Goal: Task Accomplishment & Management: Use online tool/utility

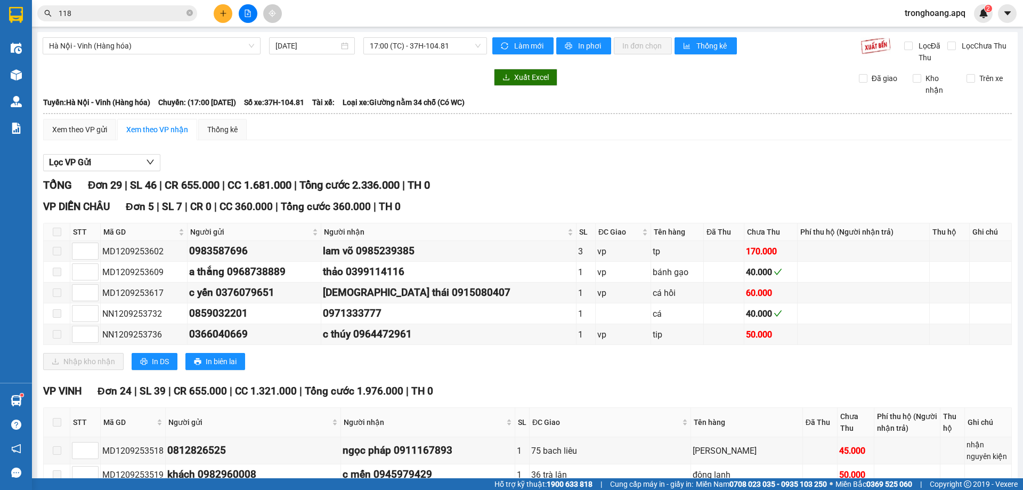
click at [594, 122] on div "Xem theo VP gửi Xem theo VP nhận Thống kê" at bounding box center [527, 129] width 968 height 21
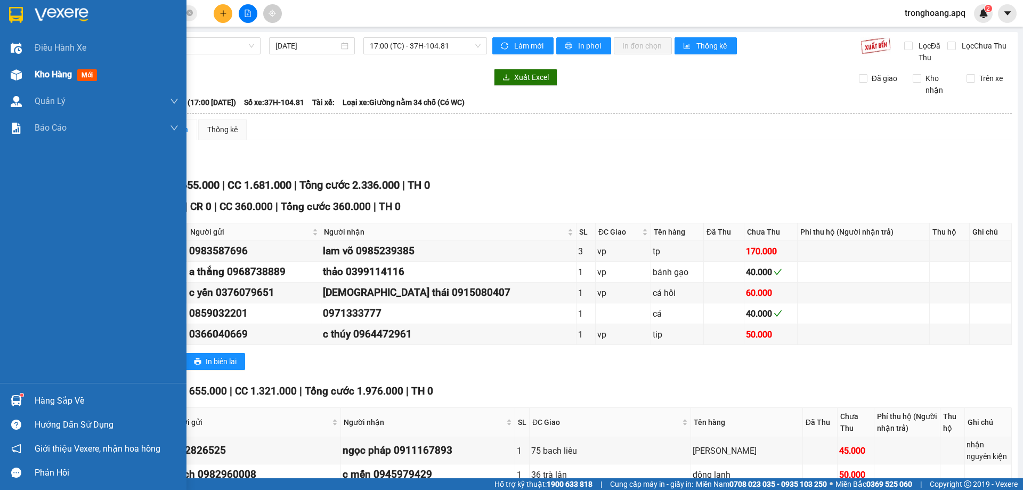
click at [19, 71] on img at bounding box center [16, 74] width 11 height 11
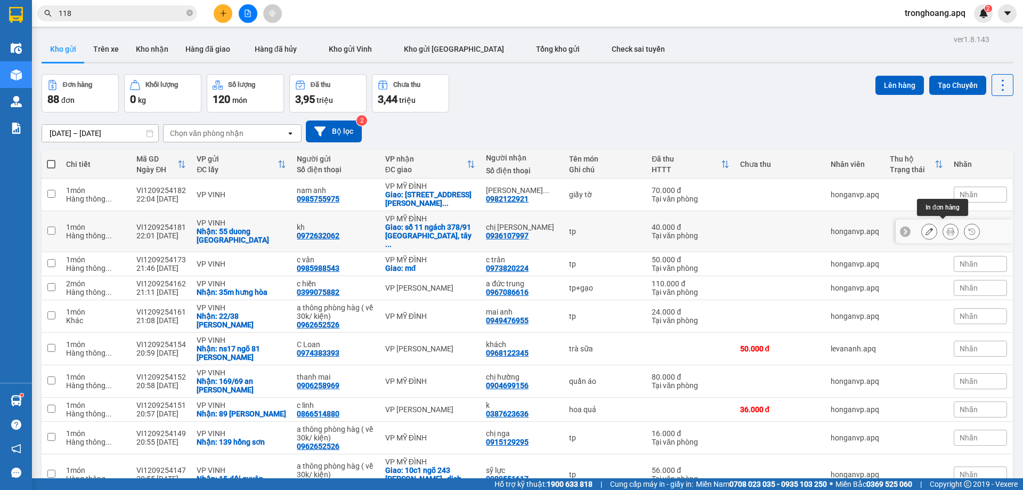
click at [947, 227] on icon at bounding box center [950, 230] width 7 height 7
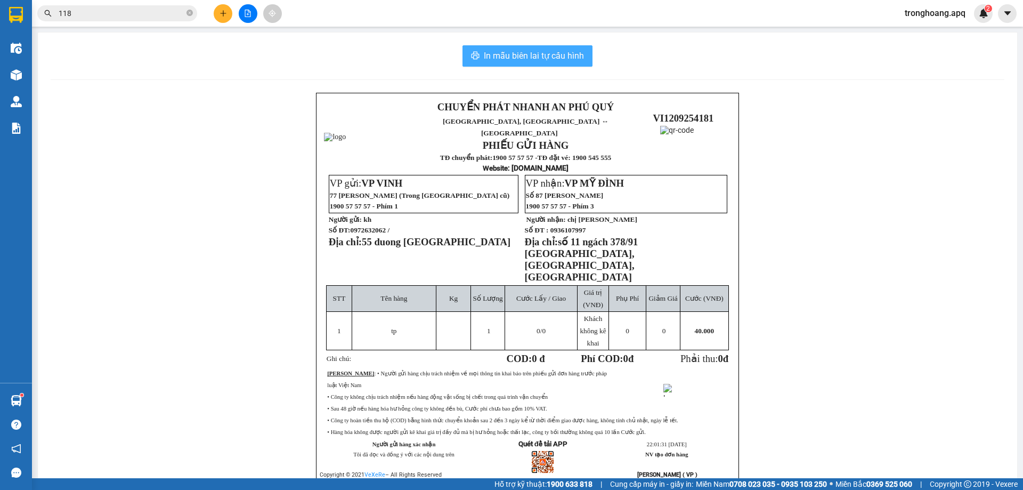
click at [489, 50] on span "In mẫu biên lai tự cấu hình" at bounding box center [534, 55] width 100 height 13
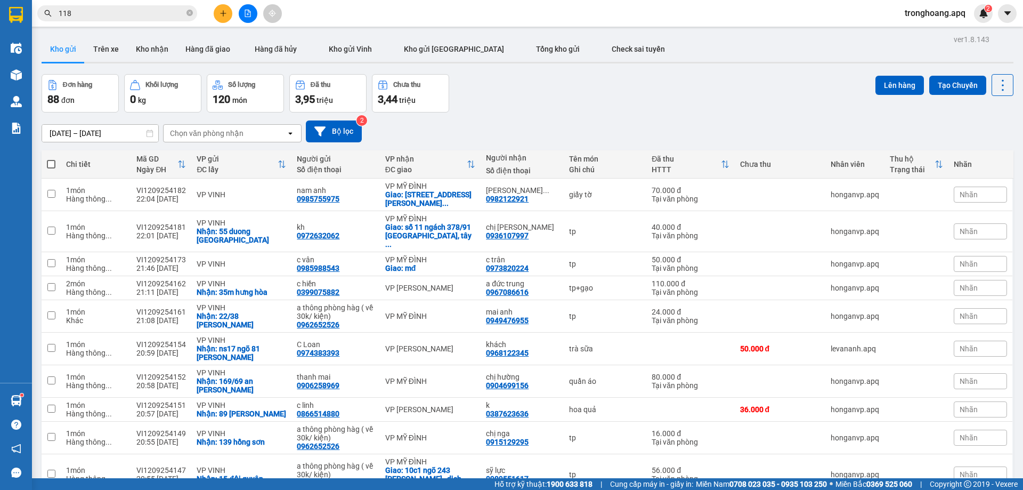
click at [463, 119] on div "10/09/2025 – 12/09/2025 Press the down arrow key to interact with the calendar …" at bounding box center [528, 131] width 972 height 38
click at [338, 132] on button "Bộ lọc" at bounding box center [334, 131] width 56 height 22
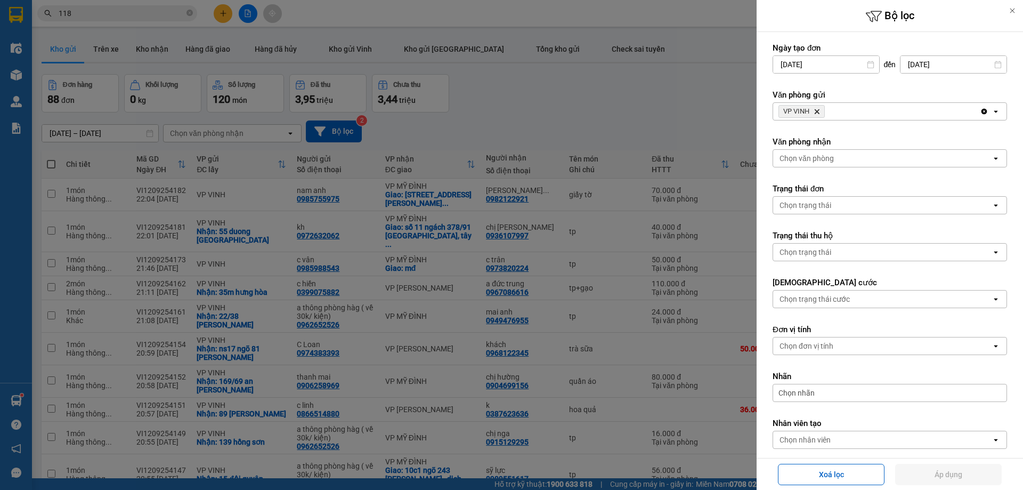
click at [867, 162] on div "Chọn văn phòng" at bounding box center [882, 158] width 218 height 17
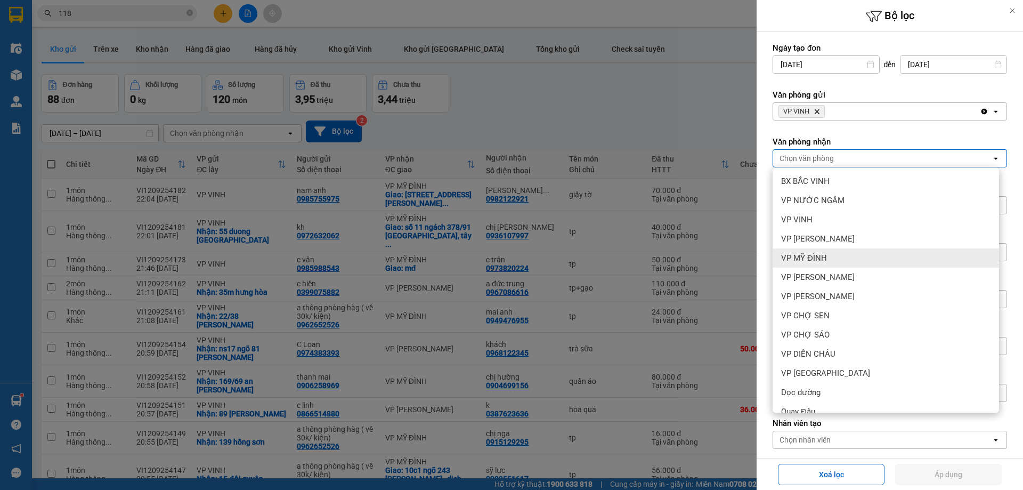
click at [842, 260] on div "VP MỸ ĐÌNH" at bounding box center [885, 257] width 226 height 19
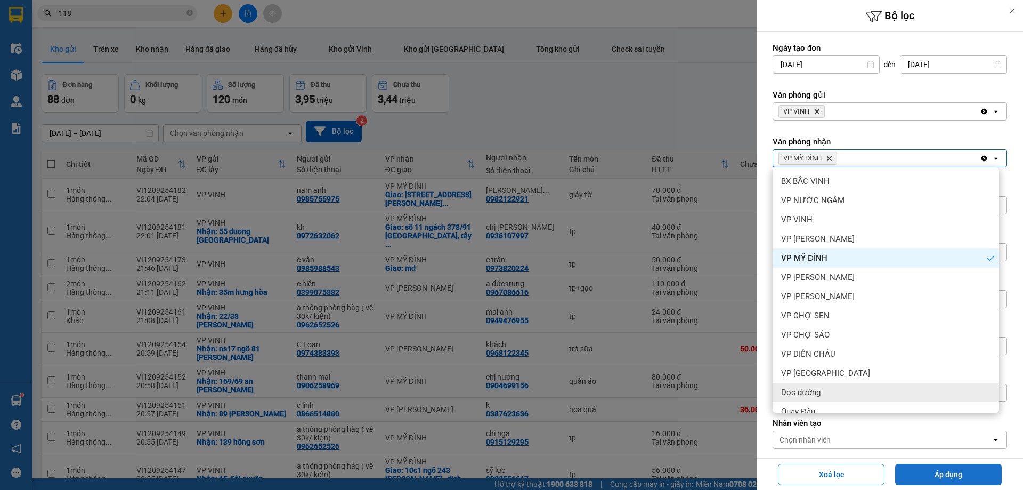
click at [946, 477] on button "Áp dụng" at bounding box center [948, 473] width 107 height 21
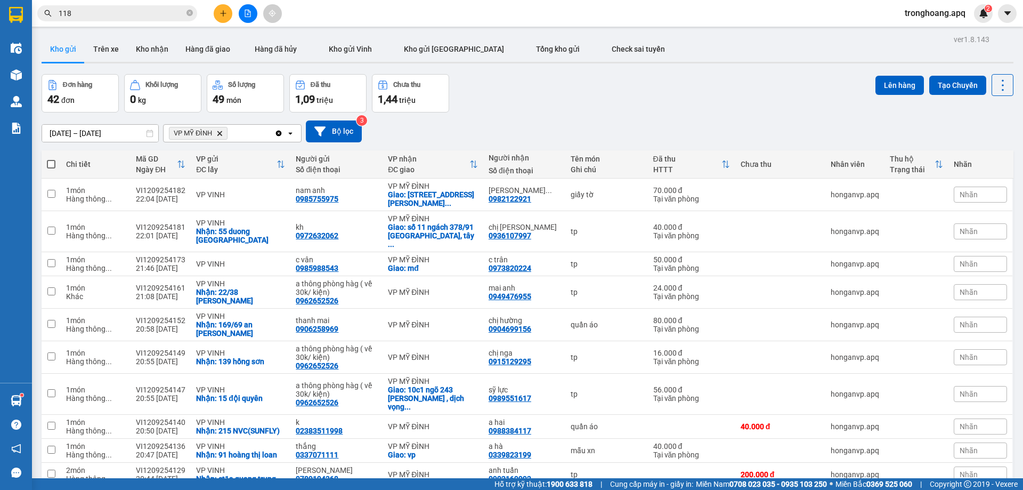
click at [54, 166] on span at bounding box center [51, 164] width 9 height 9
click at [51, 159] on input "checkbox" at bounding box center [51, 159] width 0 height 0
checkbox input "true"
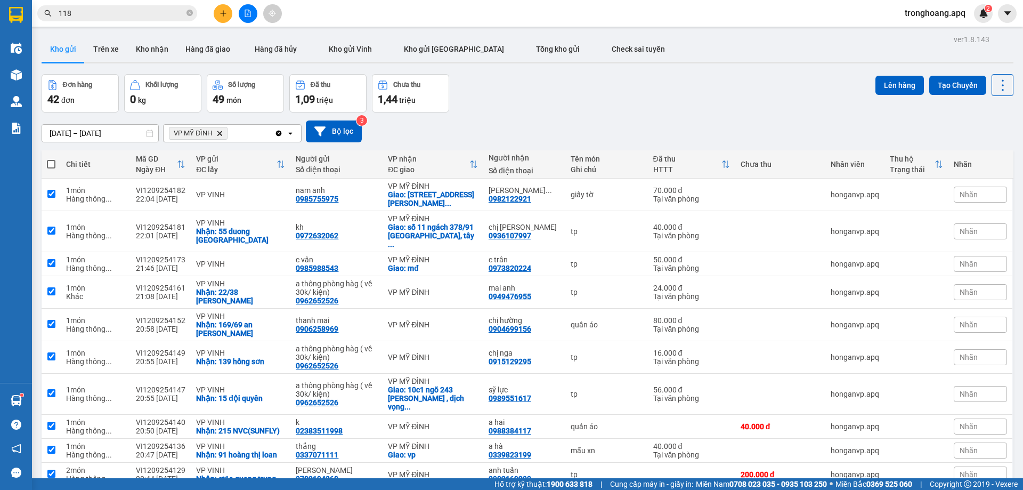
checkbox input "true"
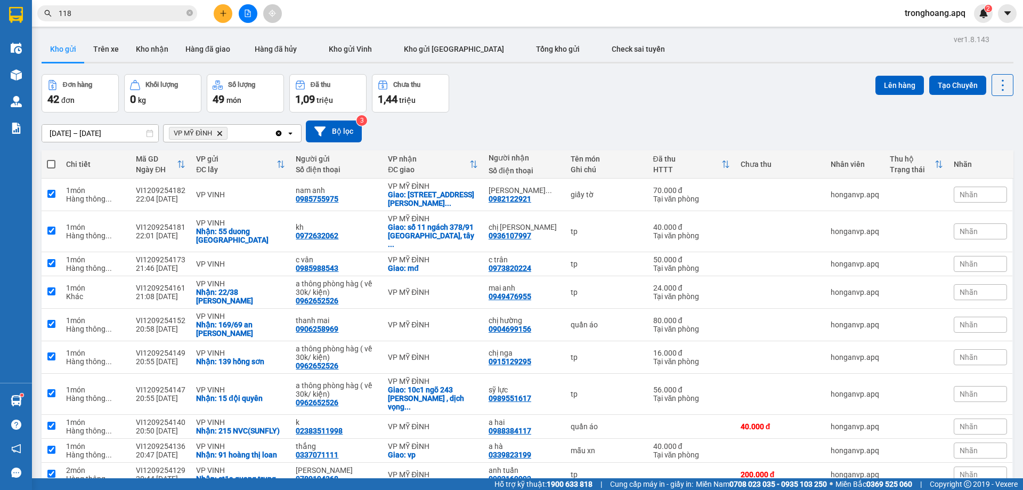
checkbox input "true"
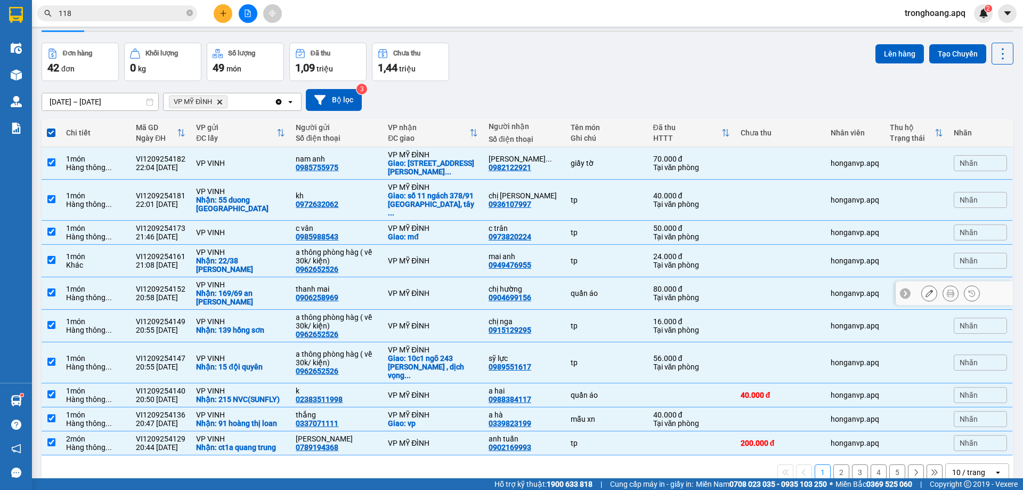
scroll to position [49, 0]
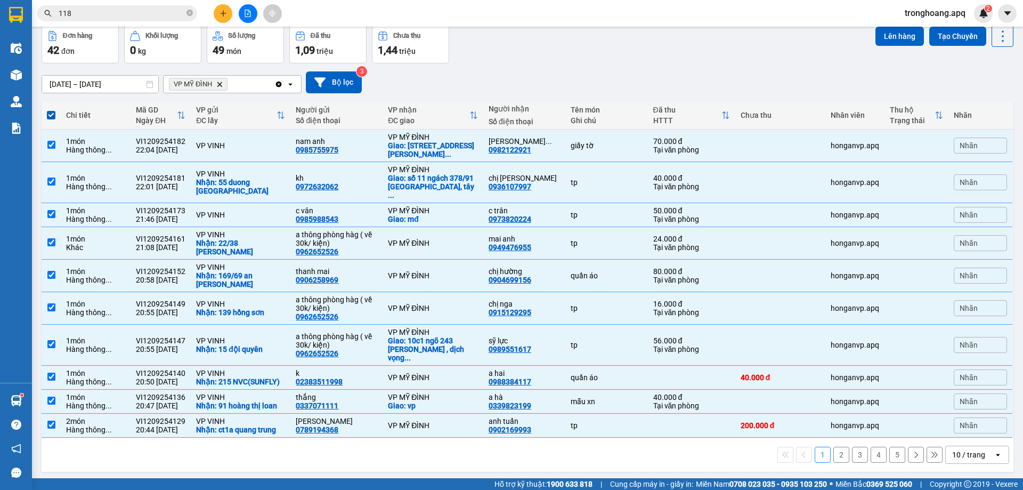
click at [951, 437] on div "1 2 3 4 5 10 / trang open" at bounding box center [528, 454] width 972 height 34
click at [955, 446] on div "10 / trang" at bounding box center [970, 454] width 48 height 17
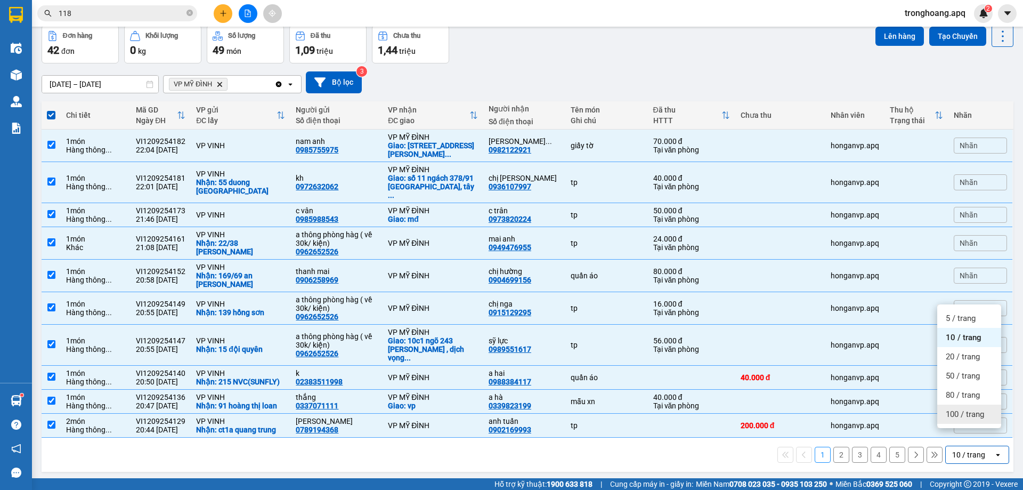
click at [962, 420] on div "100 / trang" at bounding box center [969, 413] width 64 height 19
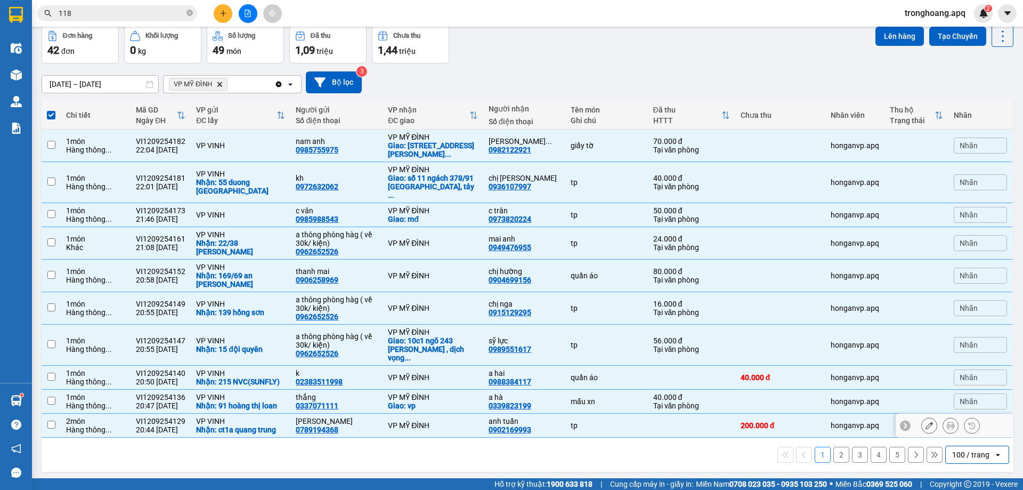
checkbox input "false"
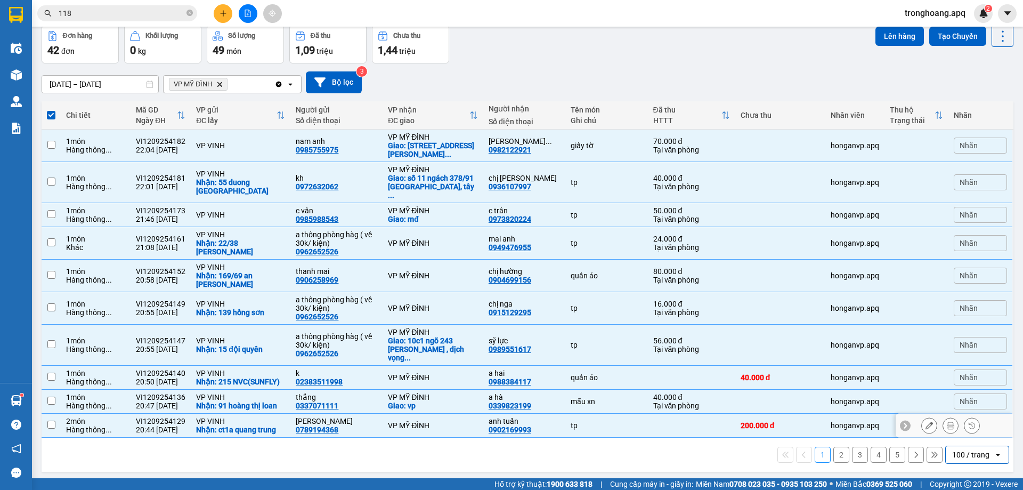
checkbox input "false"
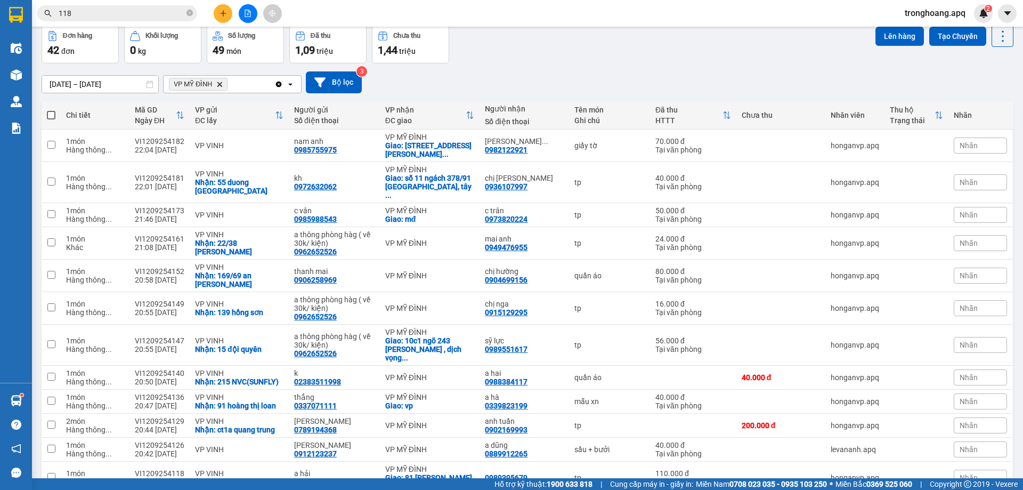
click at [51, 115] on span at bounding box center [51, 115] width 9 height 9
click at [51, 110] on input "checkbox" at bounding box center [51, 110] width 0 height 0
checkbox input "true"
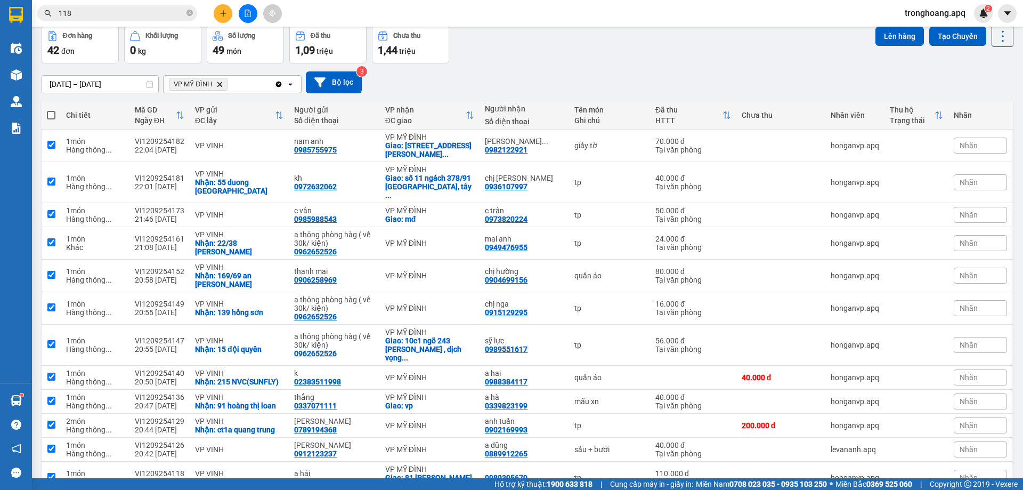
checkbox input "true"
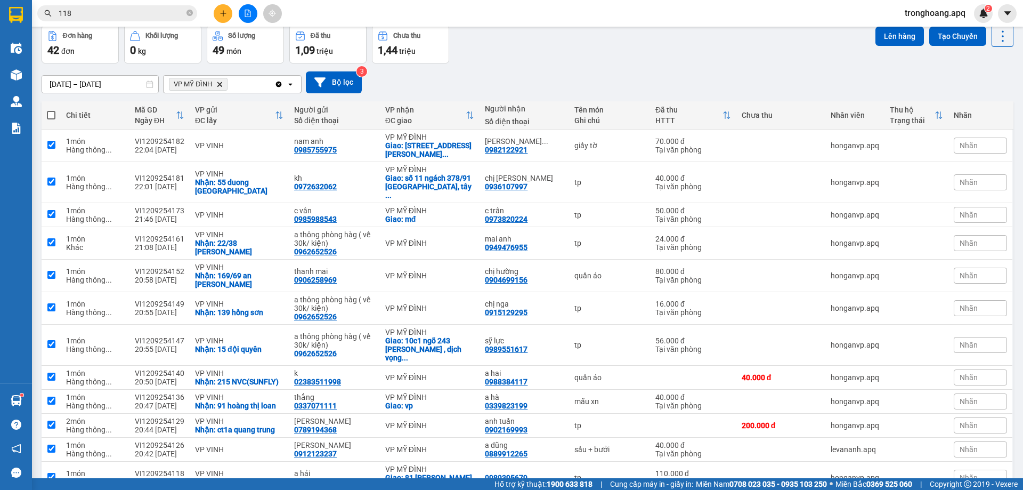
checkbox input "true"
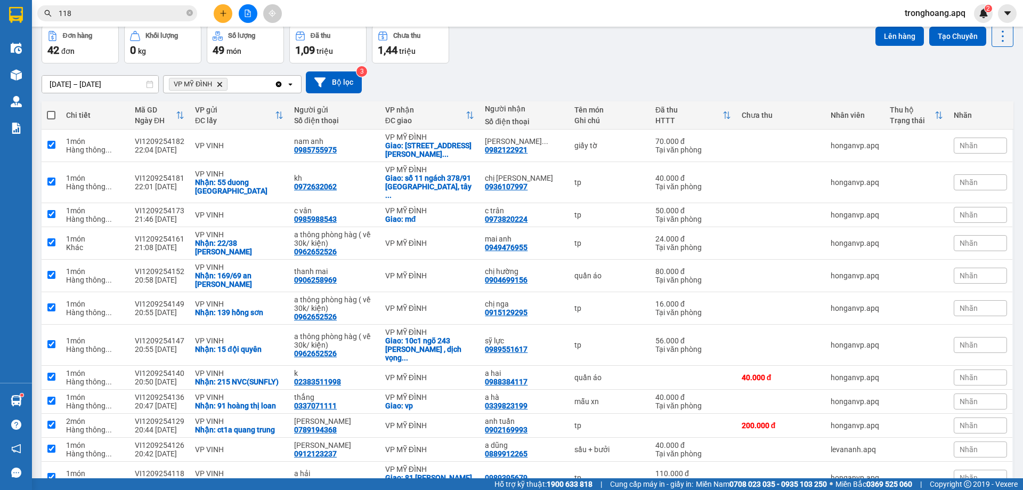
checkbox input "true"
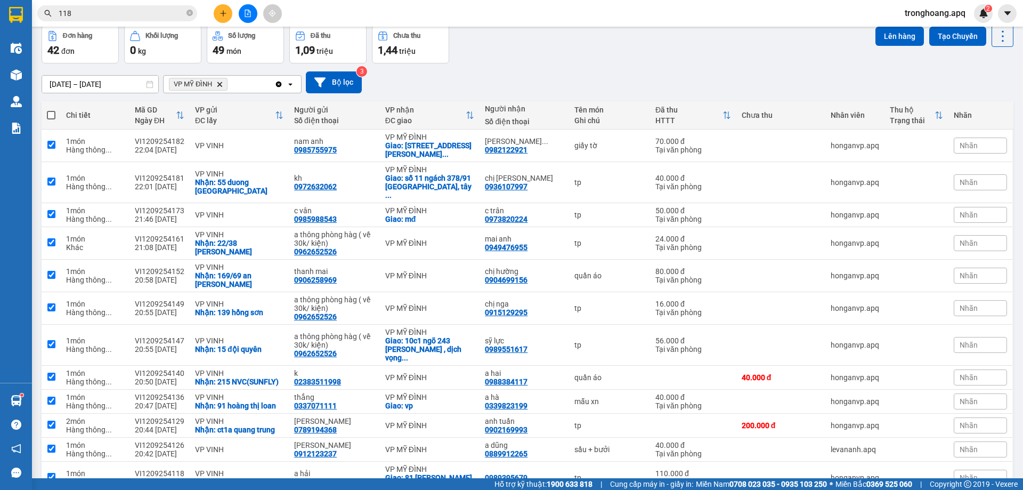
checkbox input "true"
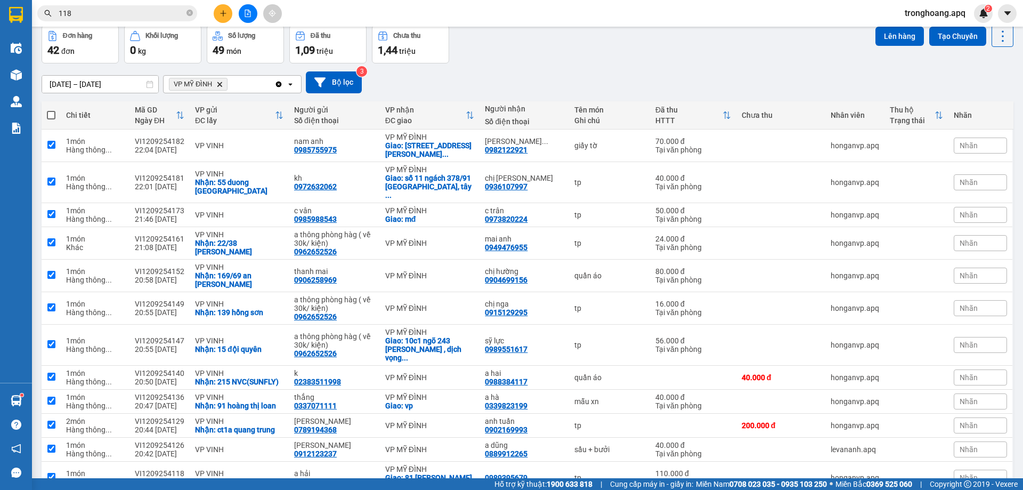
checkbox input "true"
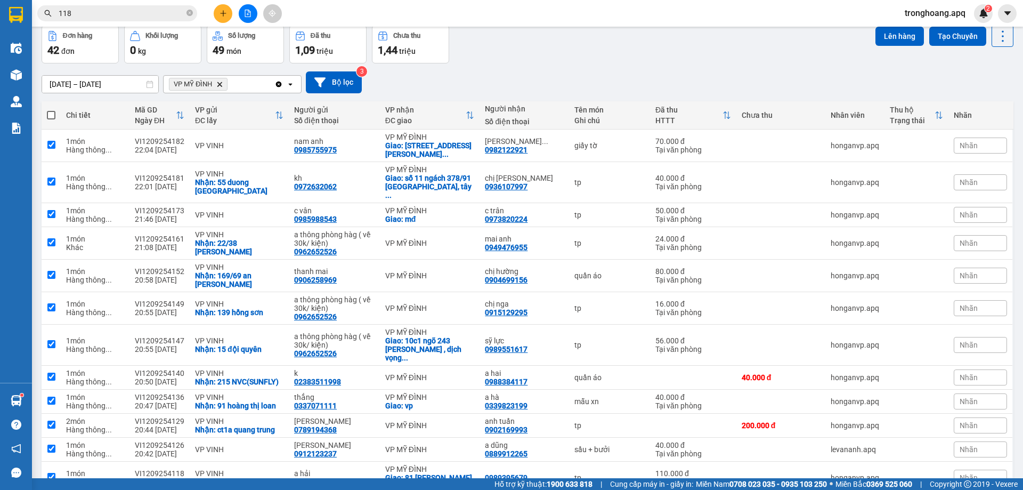
checkbox input "true"
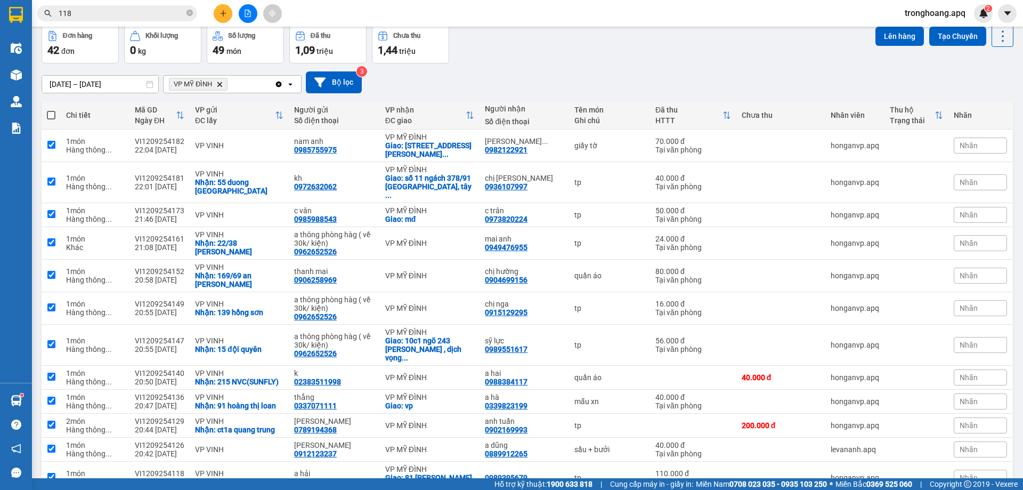
checkbox input "true"
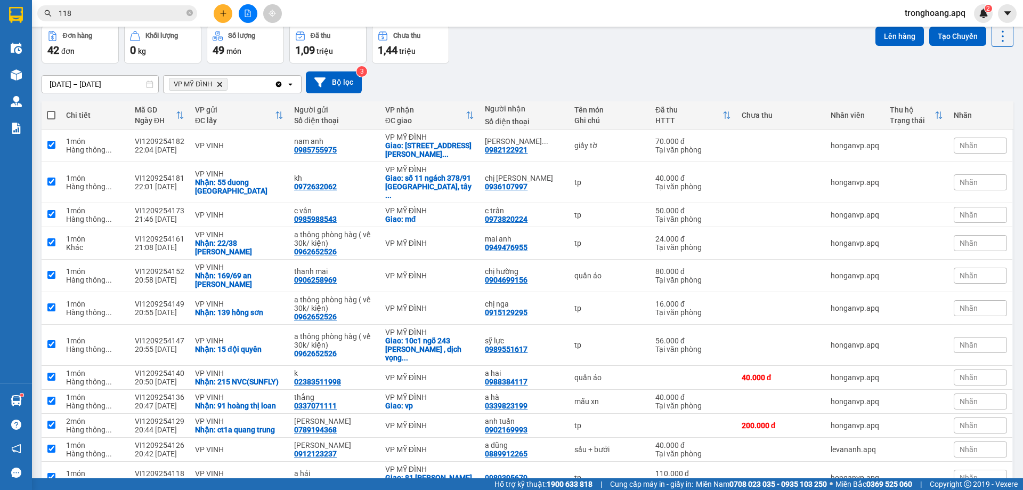
checkbox input "true"
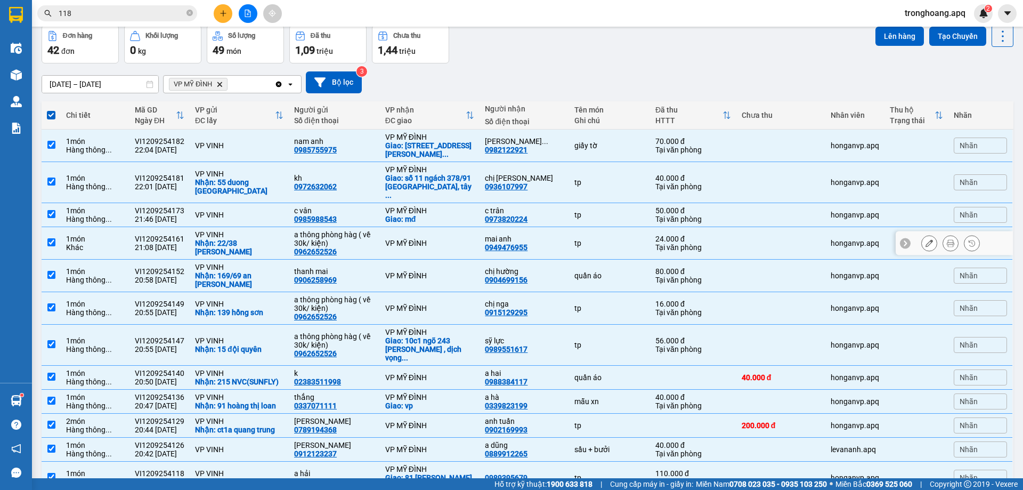
scroll to position [0, 0]
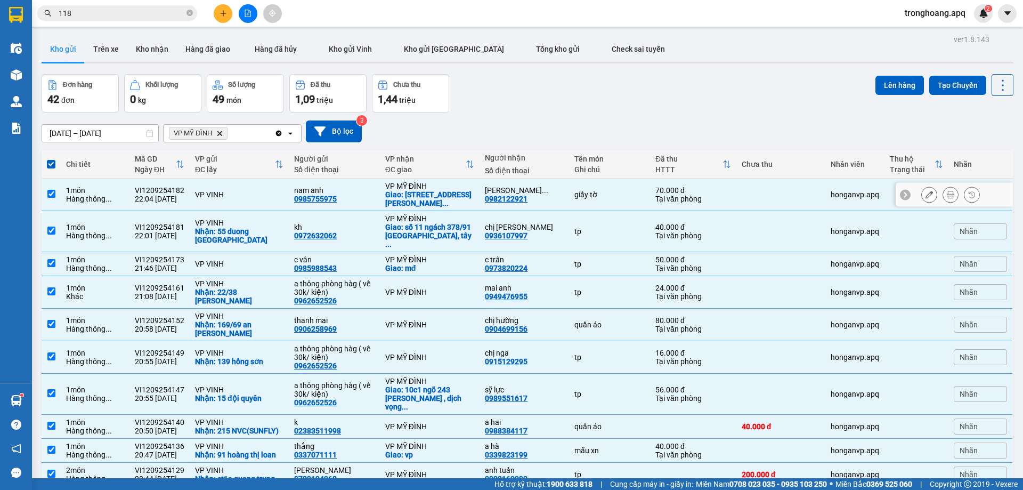
click at [296, 192] on div "nam anh" at bounding box center [334, 190] width 80 height 9
checkbox input "false"
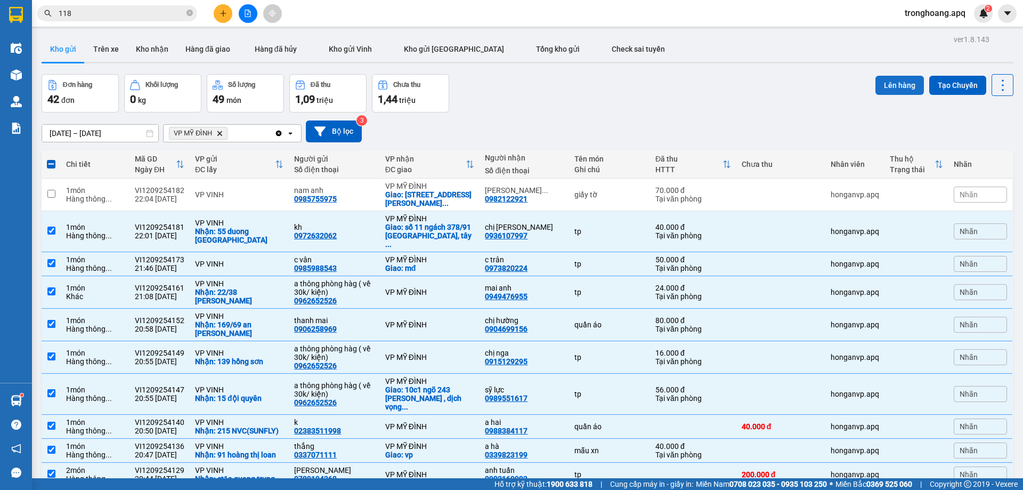
click at [880, 88] on button "Lên hàng" at bounding box center [899, 85] width 48 height 19
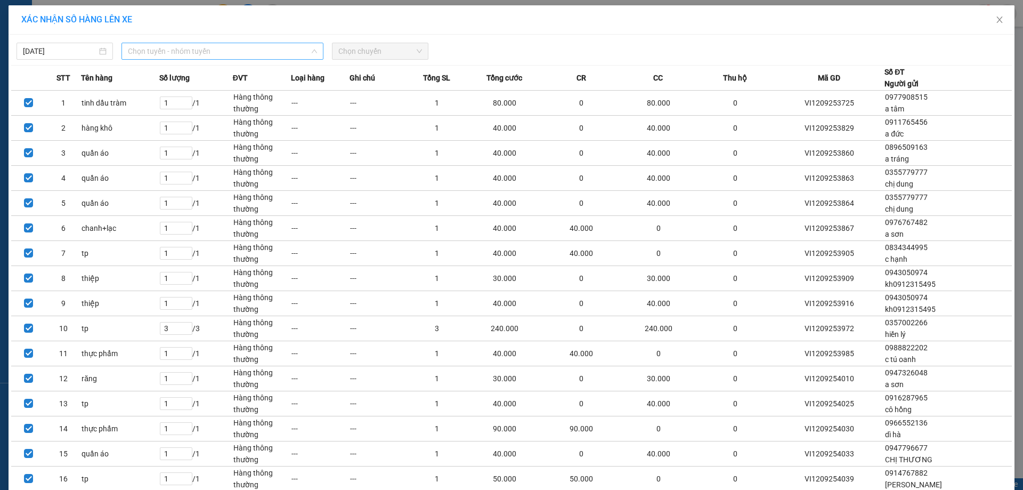
click at [183, 50] on span "Chọn tuyến - nhóm tuyến" at bounding box center [222, 51] width 189 height 16
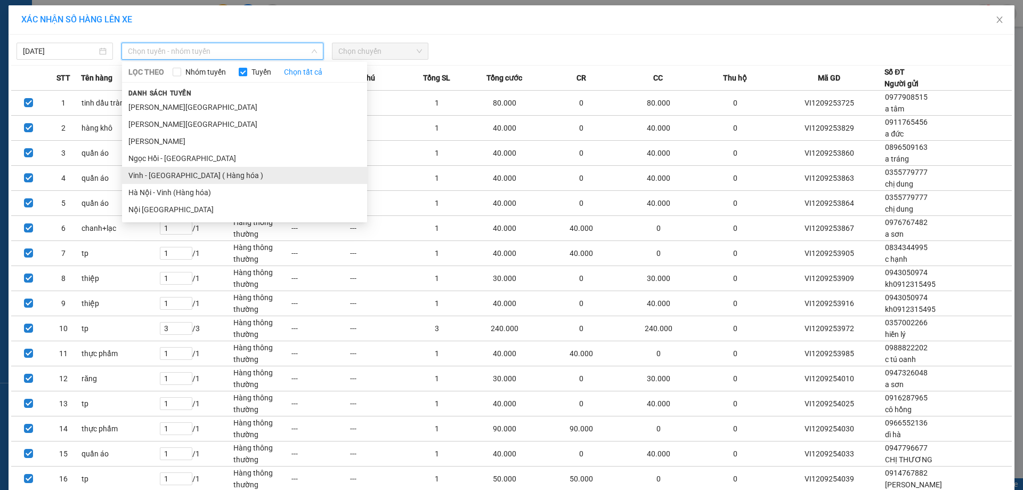
click at [181, 171] on li "Vinh - [GEOGRAPHIC_DATA] ( Hàng hóa )" at bounding box center [244, 175] width 245 height 17
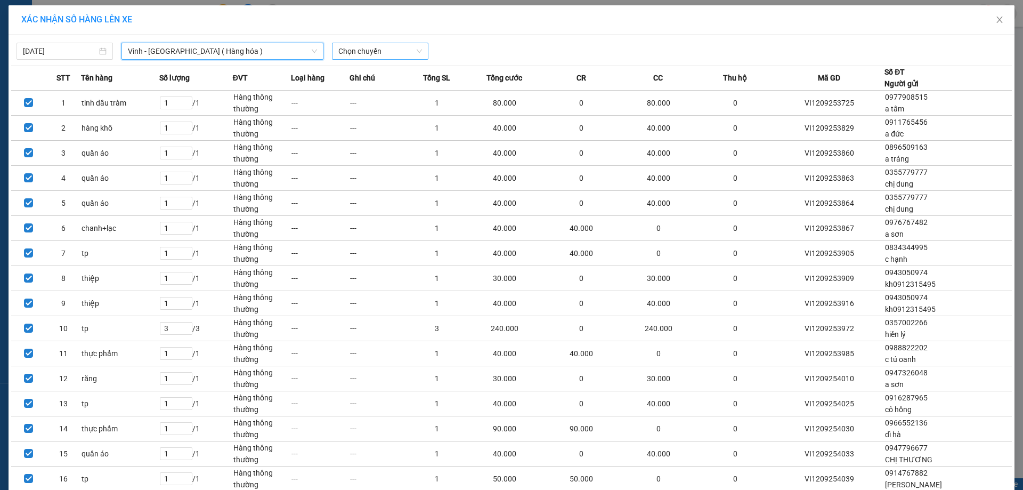
click at [379, 44] on span "Chọn chuyến" at bounding box center [380, 51] width 84 height 16
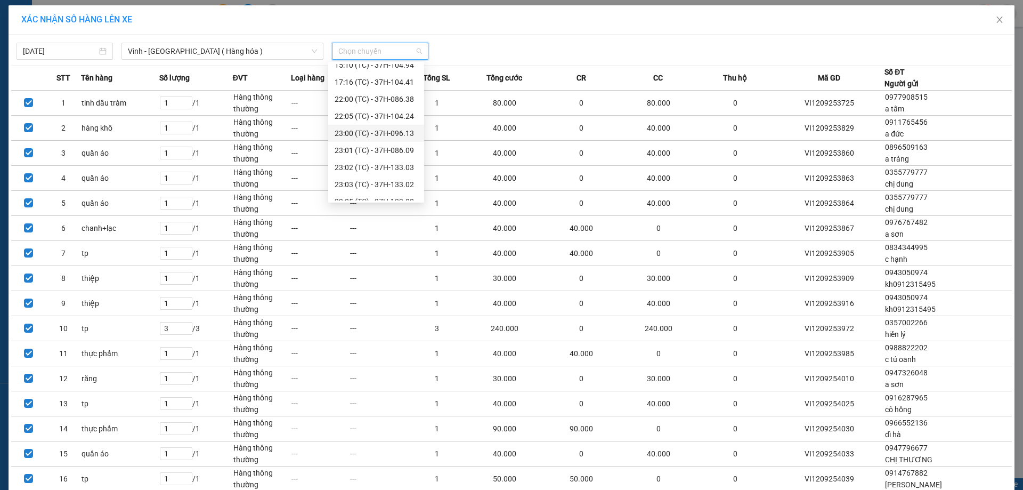
scroll to position [170, 0]
click at [404, 86] on div "23:00 (TC) - 37H-096.13" at bounding box center [376, 90] width 83 height 12
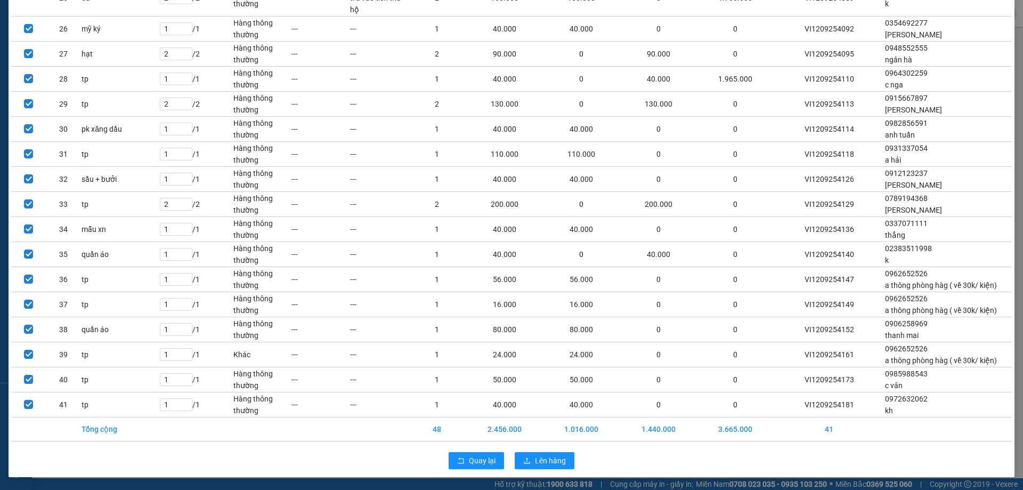
scroll to position [770, 0]
click at [573, 462] on div "Quay lại Lên hàng" at bounding box center [511, 460] width 1000 height 28
click at [565, 461] on button "Lên hàng" at bounding box center [545, 460] width 60 height 17
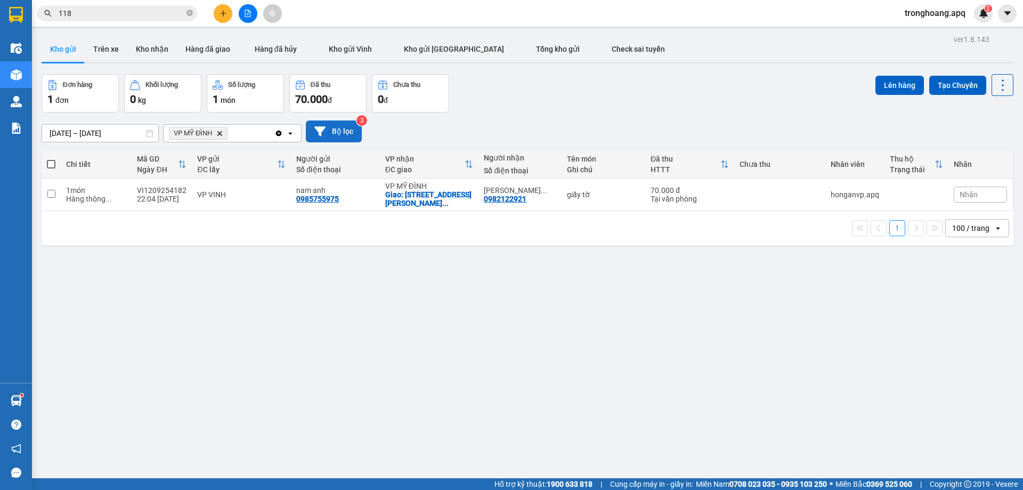
click at [330, 139] on button "Bộ lọc" at bounding box center [334, 131] width 56 height 22
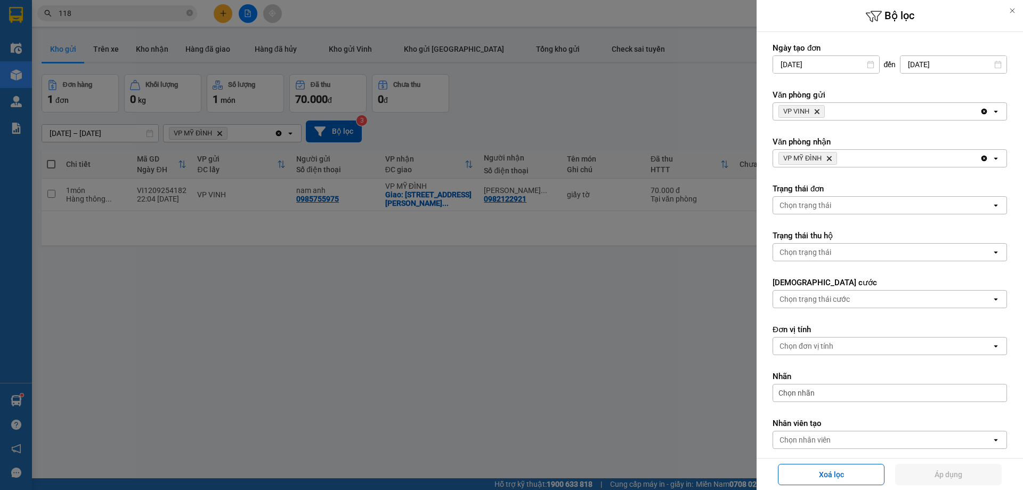
click at [829, 158] on icon "Delete" at bounding box center [829, 158] width 6 height 6
click at [817, 112] on icon "VP VINH, close by backspace" at bounding box center [816, 111] width 5 height 5
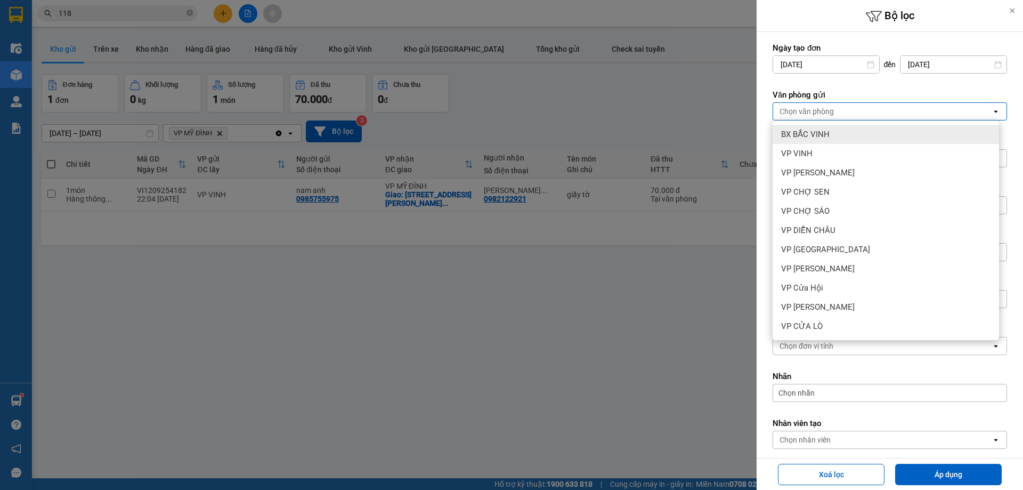
click at [819, 125] on div "BX BẮC VINH" at bounding box center [885, 134] width 226 height 19
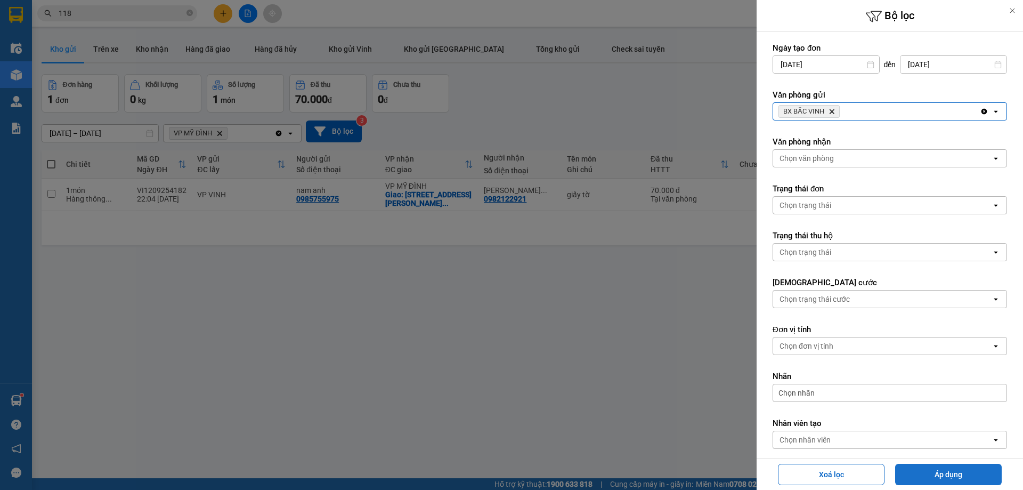
click at [947, 472] on button "Áp dụng" at bounding box center [948, 473] width 107 height 21
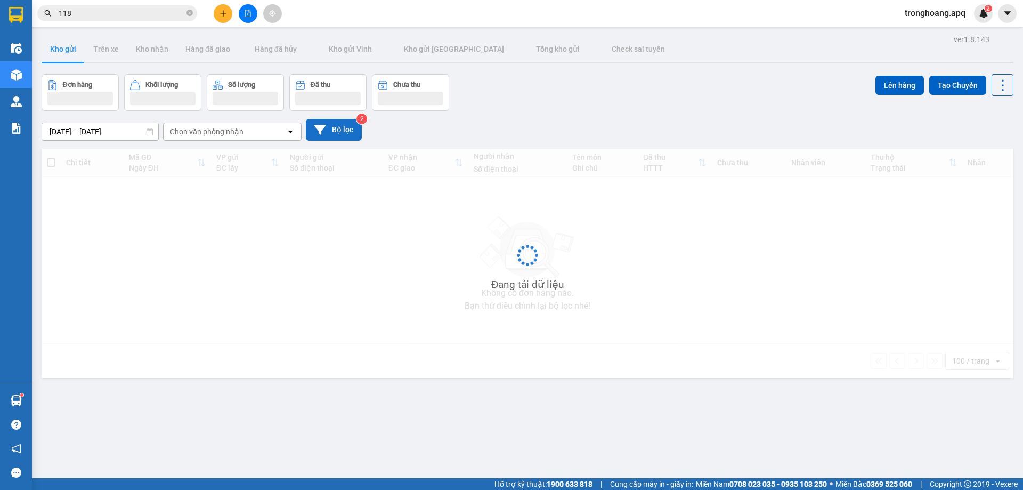
click at [341, 128] on button "Bộ lọc" at bounding box center [334, 130] width 56 height 22
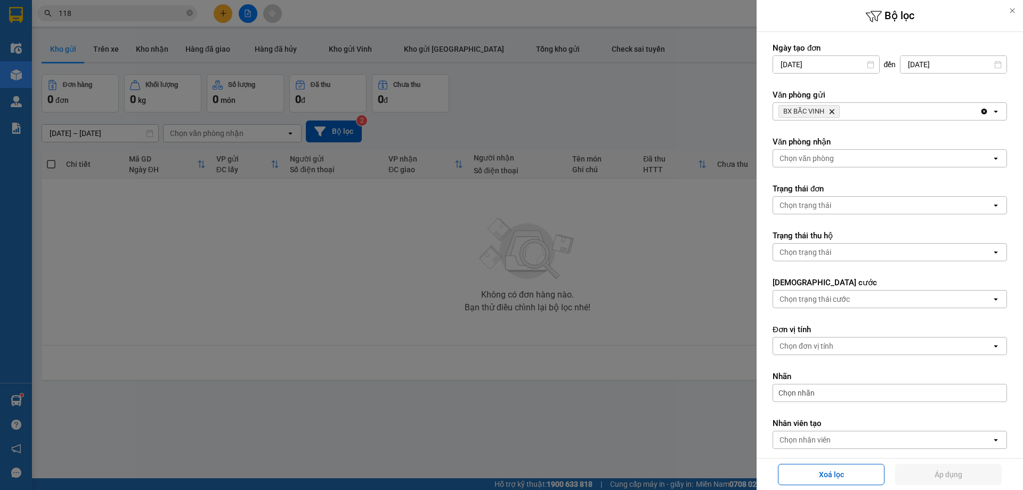
drag, startPoint x: 919, startPoint y: 127, endPoint x: 919, endPoint y: 119, distance: 7.5
click at [919, 123] on form "Ngày tạo đơn 10/09/2025 Press the down arrow key to interact with the calendar …" at bounding box center [889, 270] width 234 height 454
click at [919, 119] on div "BX BẮC VINH Delete" at bounding box center [876, 111] width 207 height 17
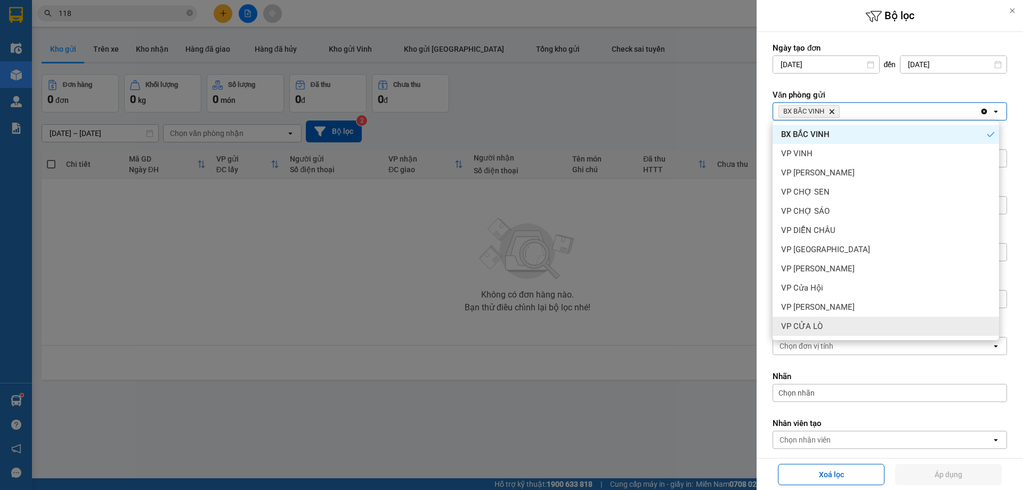
click at [832, 326] on div "VP CỬA LÒ" at bounding box center [885, 325] width 226 height 19
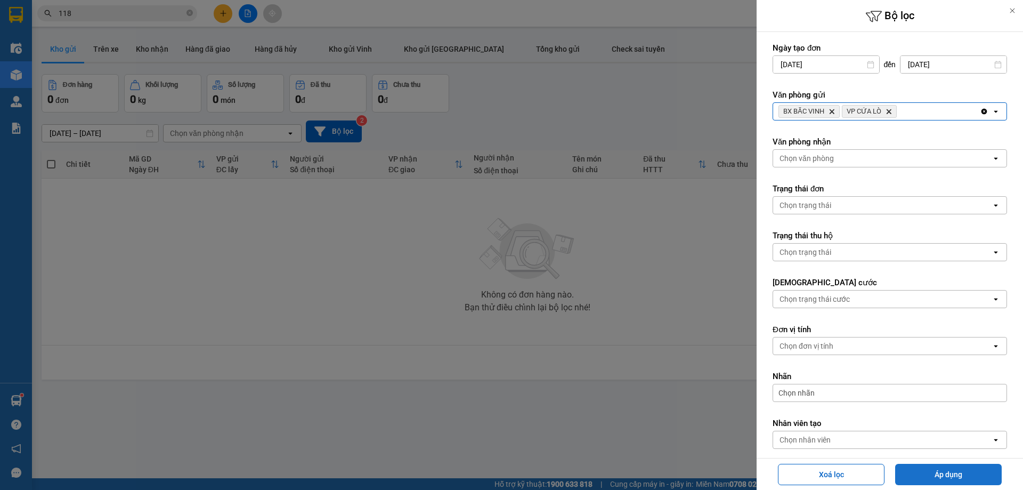
click at [936, 467] on button "Áp dụng" at bounding box center [948, 473] width 107 height 21
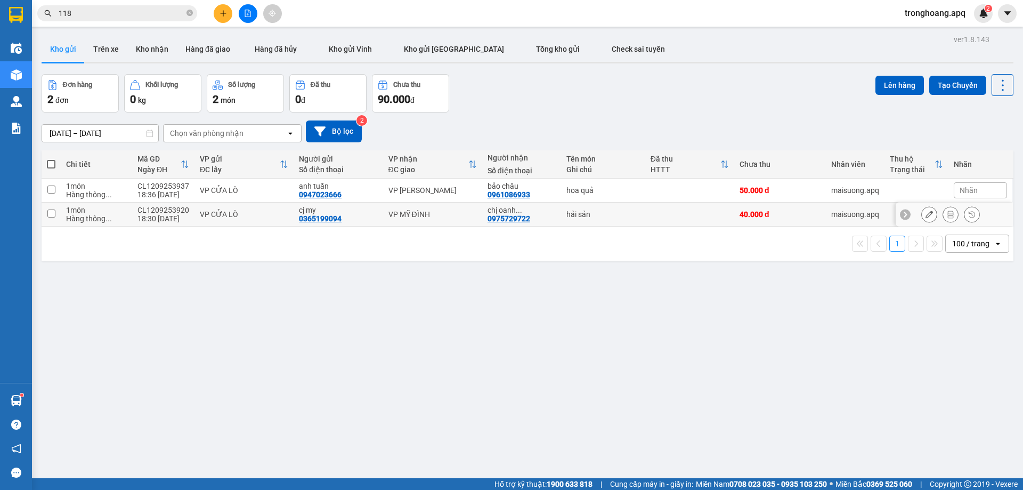
drag, startPoint x: 431, startPoint y: 212, endPoint x: 727, endPoint y: 222, distance: 295.8
click at [434, 212] on div "VP MỸ ĐÌNH" at bounding box center [432, 214] width 88 height 9
checkbox input "true"
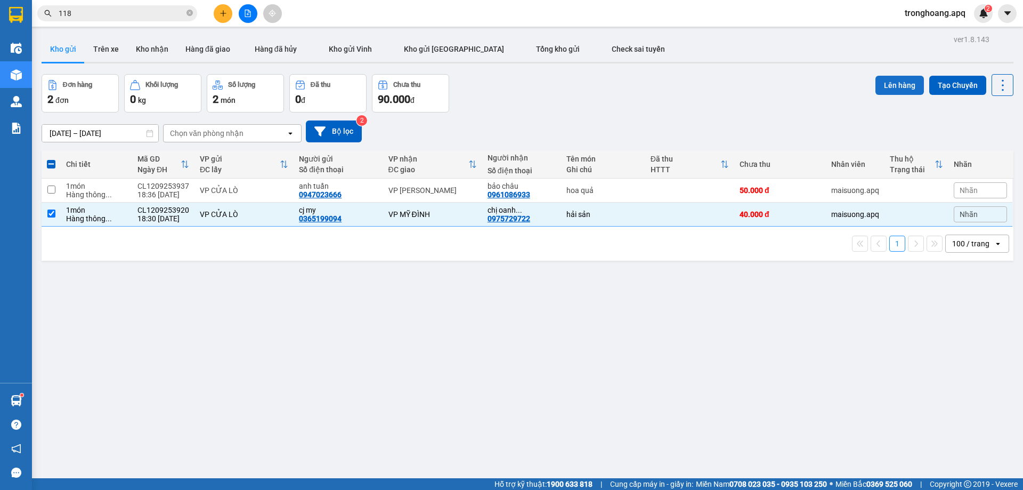
drag, startPoint x: 885, startPoint y: 92, endPoint x: 886, endPoint y: 86, distance: 6.1
click at [886, 87] on button "Lên hàng" at bounding box center [899, 85] width 48 height 19
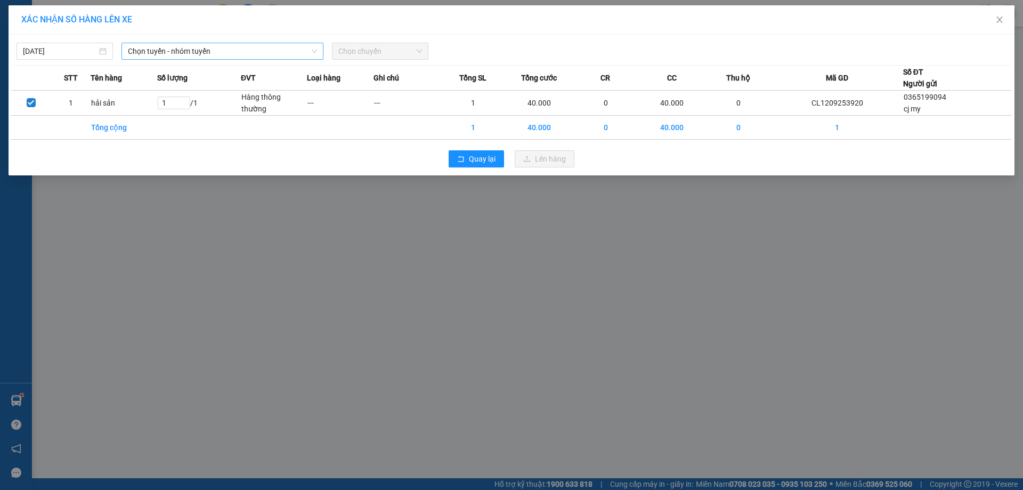
drag, startPoint x: 222, startPoint y: 47, endPoint x: 215, endPoint y: 59, distance: 13.4
click at [219, 50] on span "Chọn tuyến - nhóm tuyến" at bounding box center [222, 51] width 189 height 16
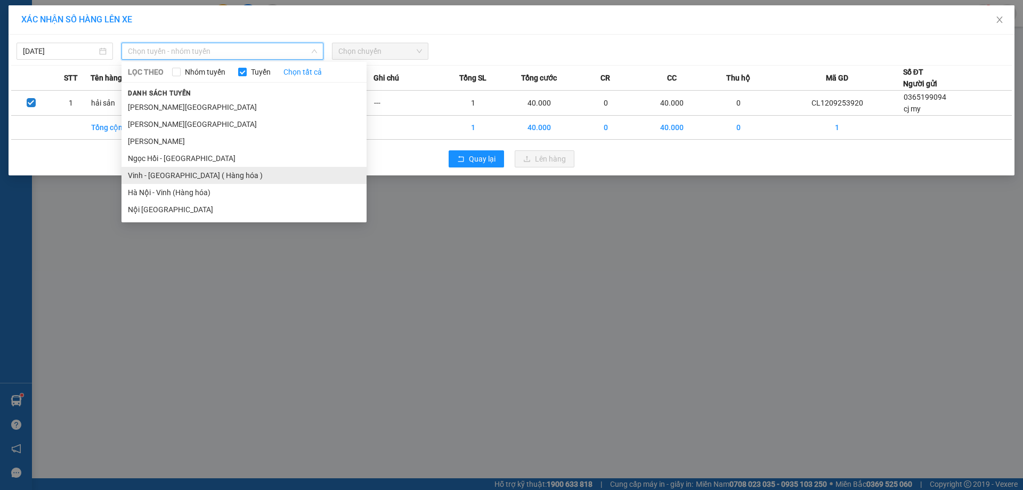
click at [174, 172] on li "Vinh - [GEOGRAPHIC_DATA] ( Hàng hóa )" at bounding box center [243, 175] width 245 height 17
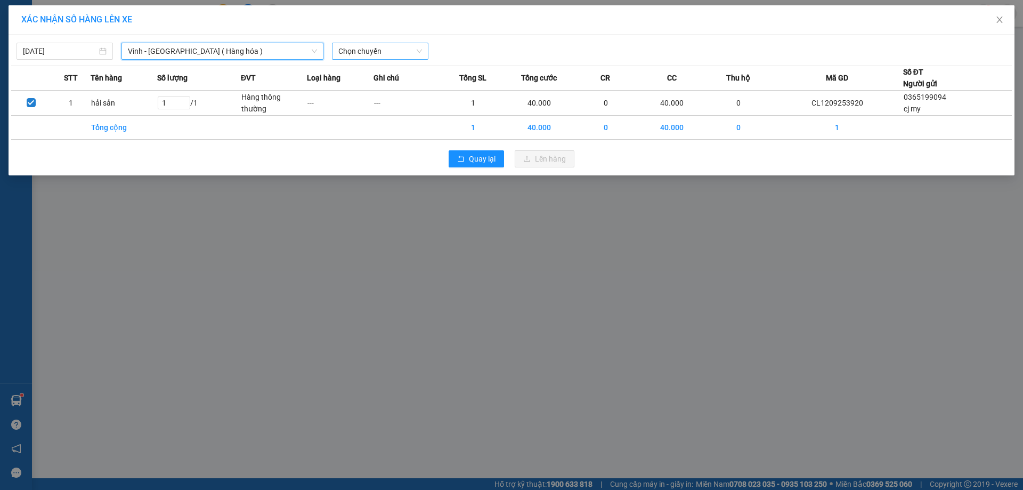
click at [363, 56] on span "Chọn chuyến" at bounding box center [380, 51] width 84 height 16
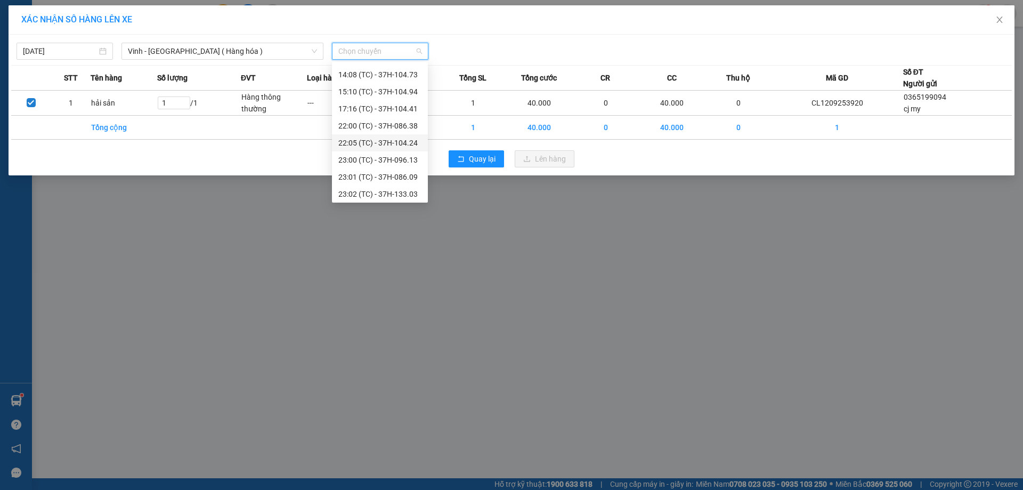
scroll to position [160, 0]
click at [411, 103] on div "23:00 (TC) - 37H-096.13" at bounding box center [379, 100] width 83 height 12
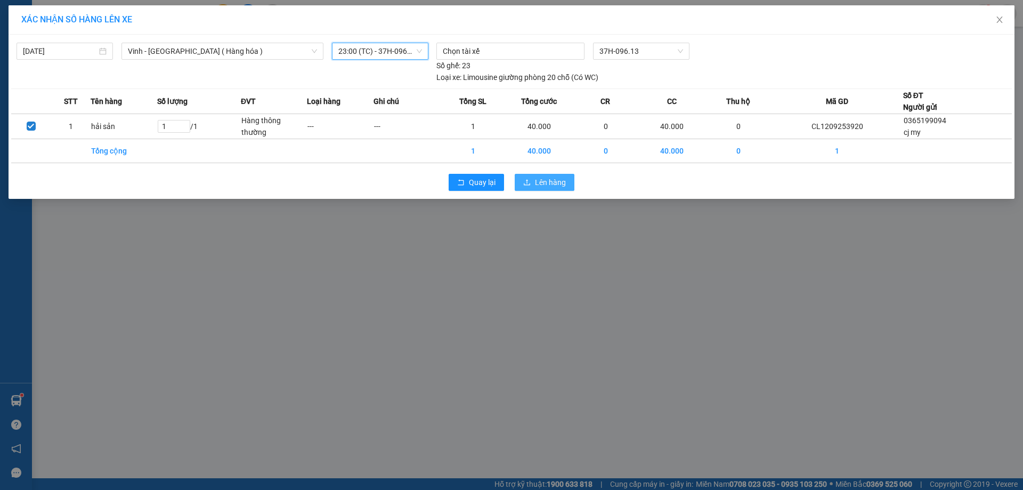
click at [545, 182] on span "Lên hàng" at bounding box center [550, 182] width 31 height 12
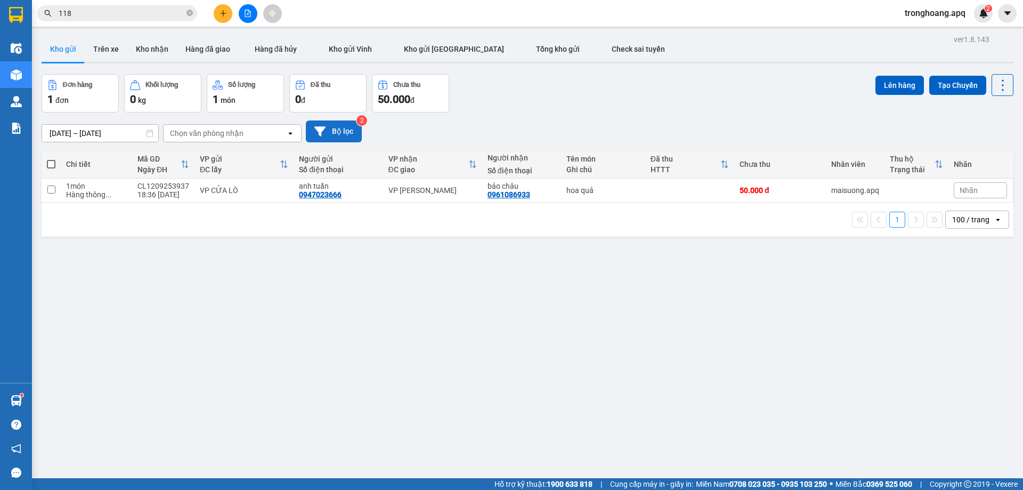
click at [354, 133] on button "Bộ lọc" at bounding box center [334, 131] width 56 height 22
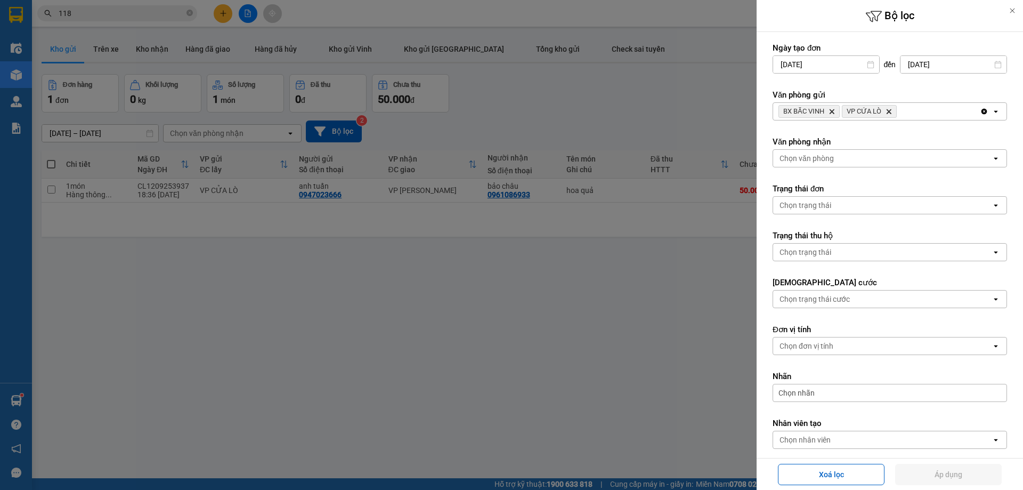
click at [909, 117] on div "BX BẮC VINH Delete VP CỬA LÒ Delete" at bounding box center [876, 111] width 207 height 17
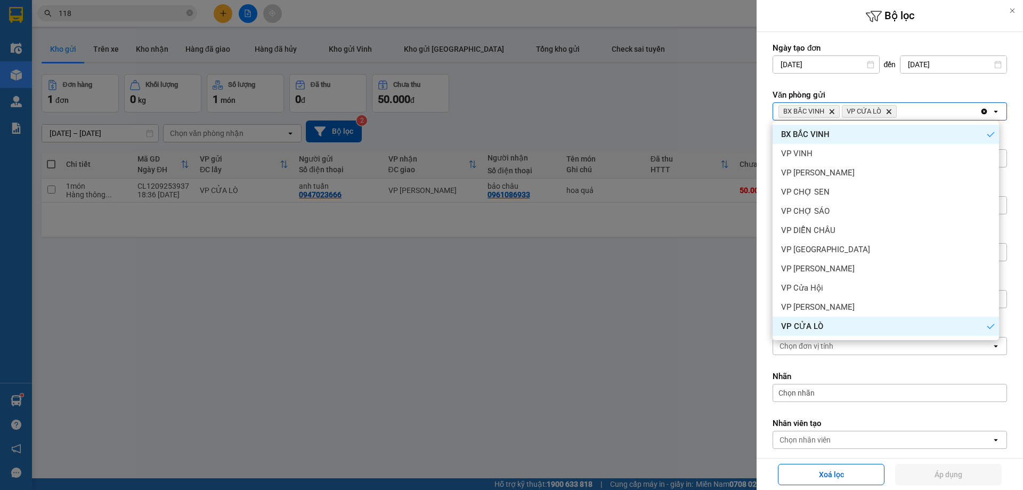
click at [893, 113] on span "VP CỬA LÒ Delete" at bounding box center [869, 111] width 55 height 13
click at [891, 112] on icon "Delete" at bounding box center [888, 111] width 6 height 6
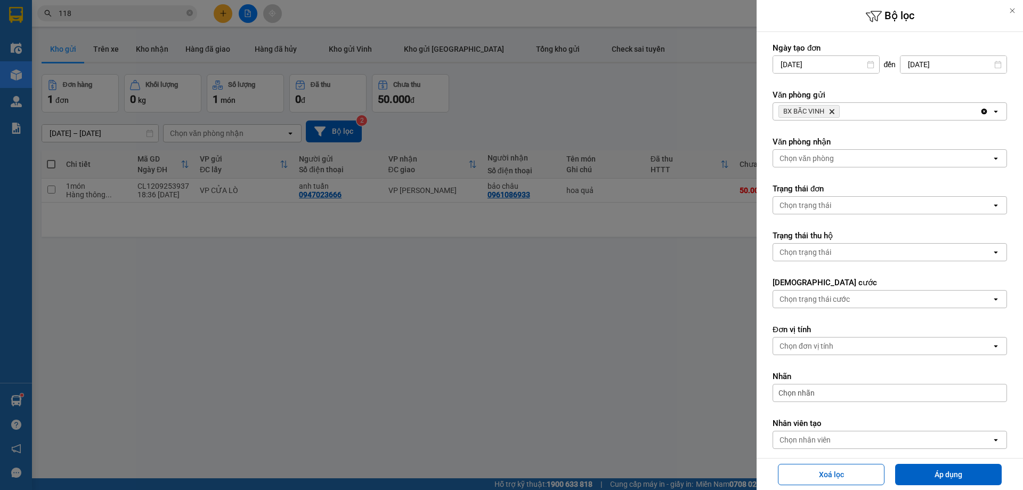
click at [831, 110] on icon "BX BẮC VINH, close by backspace" at bounding box center [831, 111] width 5 height 5
click at [579, 92] on div at bounding box center [511, 245] width 1023 height 490
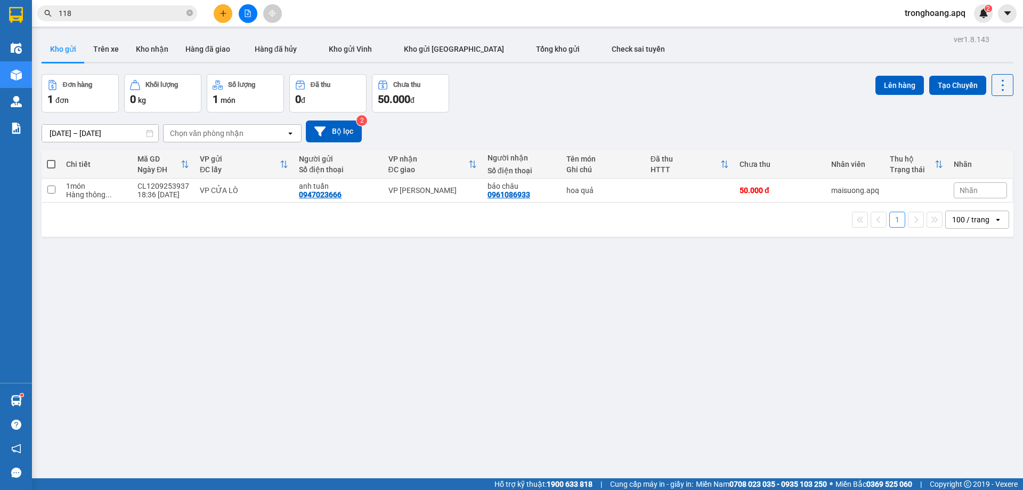
click at [250, 14] on icon "file-add" at bounding box center [248, 13] width 6 height 7
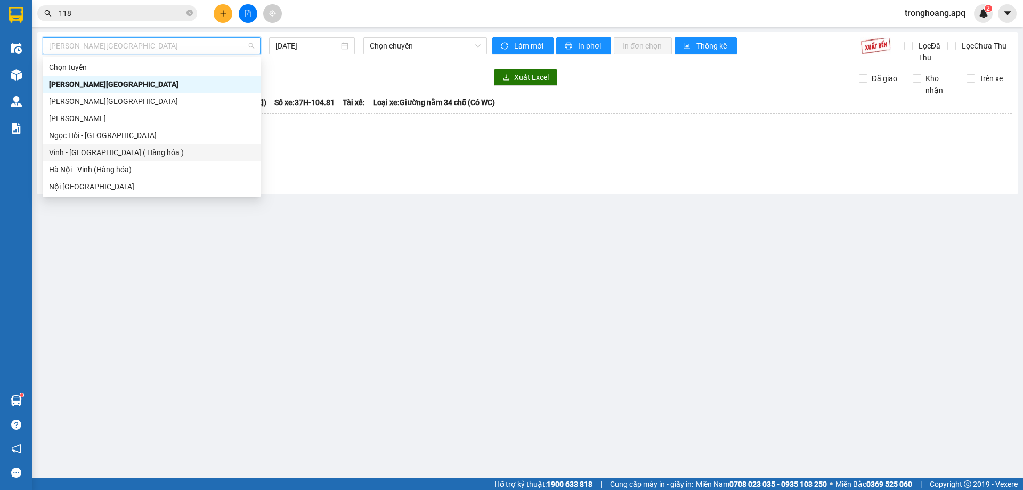
click at [134, 148] on div "Vinh - [GEOGRAPHIC_DATA] ( Hàng hóa )" at bounding box center [151, 152] width 205 height 12
type input "[DATE]"
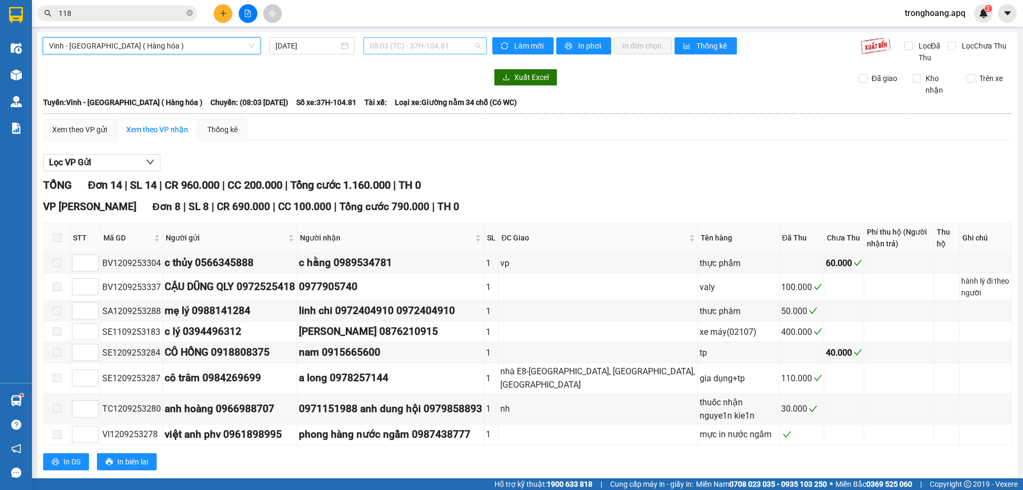
click at [392, 38] on span "08:03 (TC) - 37H-104.81" at bounding box center [425, 46] width 111 height 16
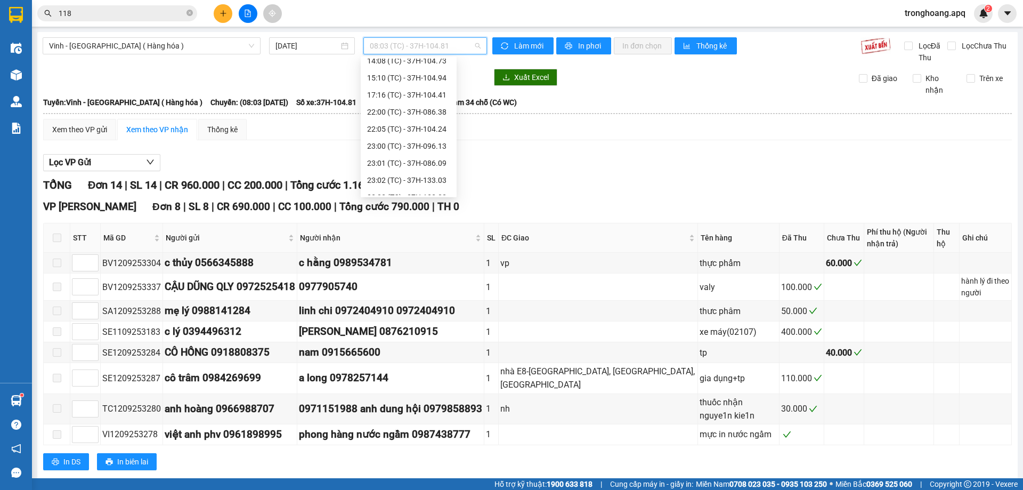
scroll to position [170, 0]
click at [421, 131] on div "23:03 (TC) - 37H-133.02" at bounding box center [408, 135] width 83 height 12
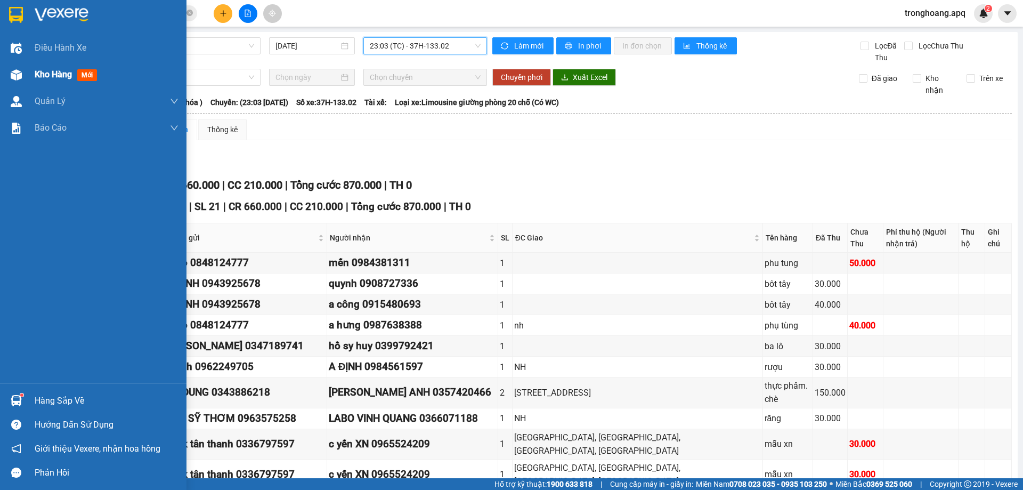
click at [27, 68] on div "Kho hàng mới" at bounding box center [93, 74] width 186 height 27
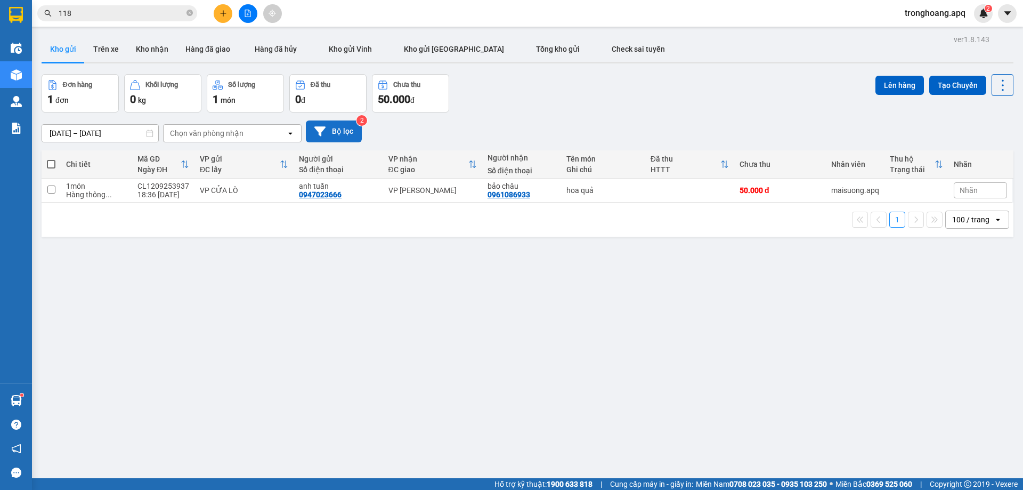
click at [335, 134] on button "Bộ lọc" at bounding box center [334, 131] width 56 height 22
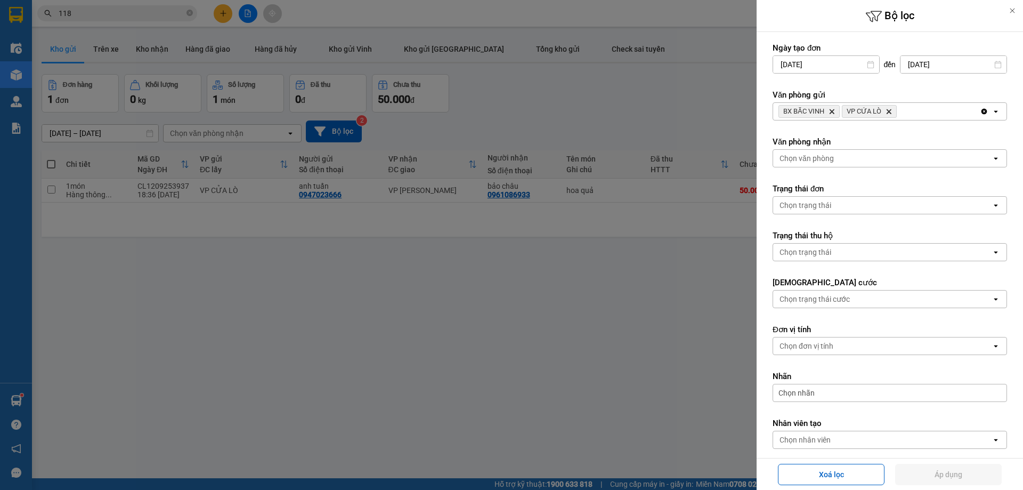
drag, startPoint x: 729, startPoint y: 132, endPoint x: 581, endPoint y: 202, distance: 164.2
click at [729, 131] on div at bounding box center [511, 245] width 1023 height 490
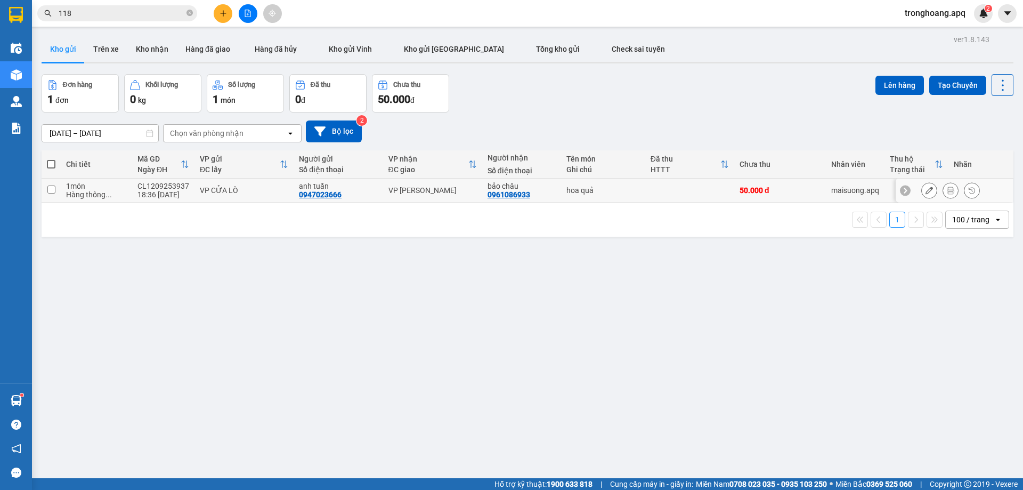
click at [434, 189] on div "VP [PERSON_NAME]" at bounding box center [432, 190] width 88 height 9
checkbox input "true"
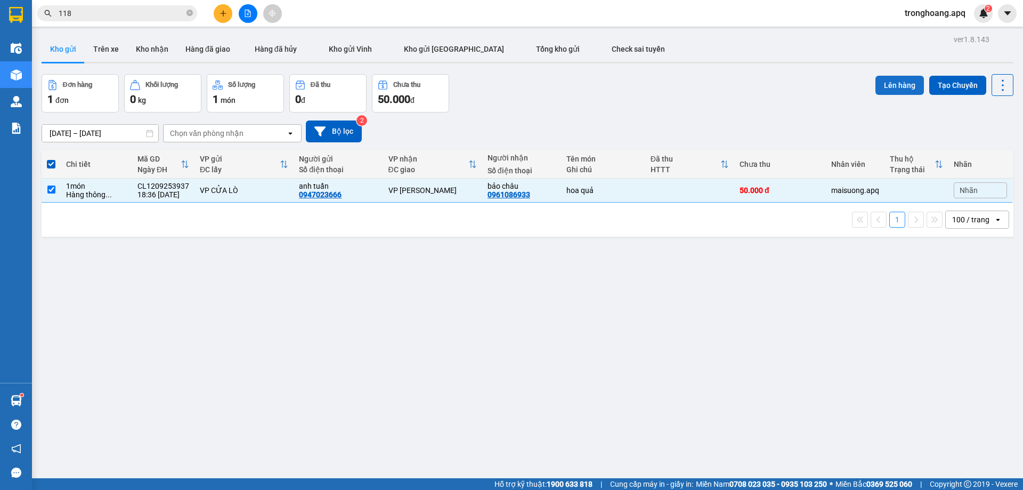
click at [884, 81] on button "Lên hàng" at bounding box center [899, 85] width 48 height 19
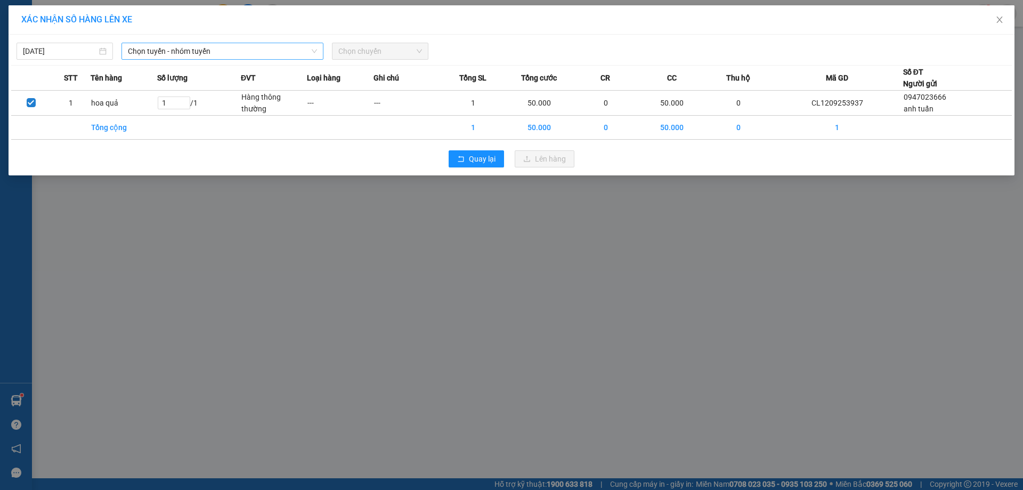
click at [251, 54] on span "Chọn tuyến - nhóm tuyến" at bounding box center [222, 51] width 189 height 16
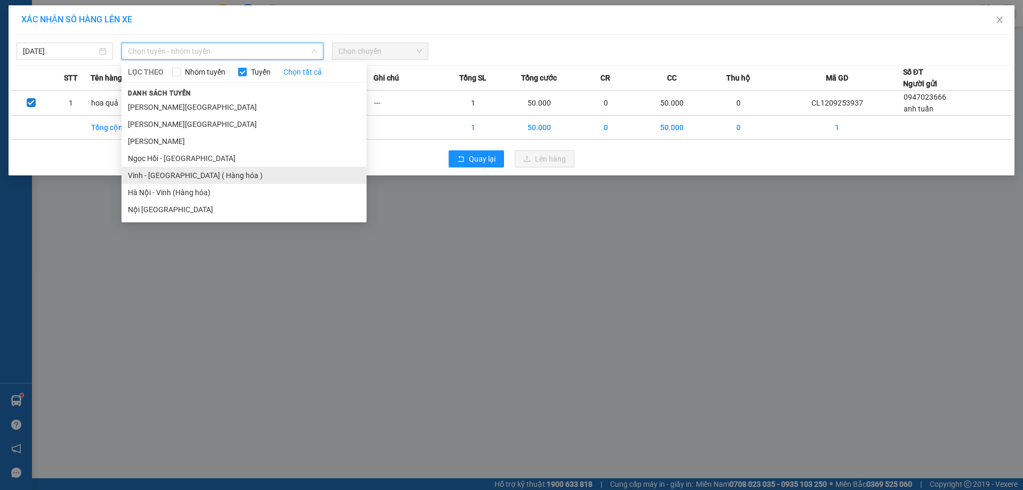
click at [201, 175] on li "Vinh - [GEOGRAPHIC_DATA] ( Hàng hóa )" at bounding box center [243, 175] width 245 height 17
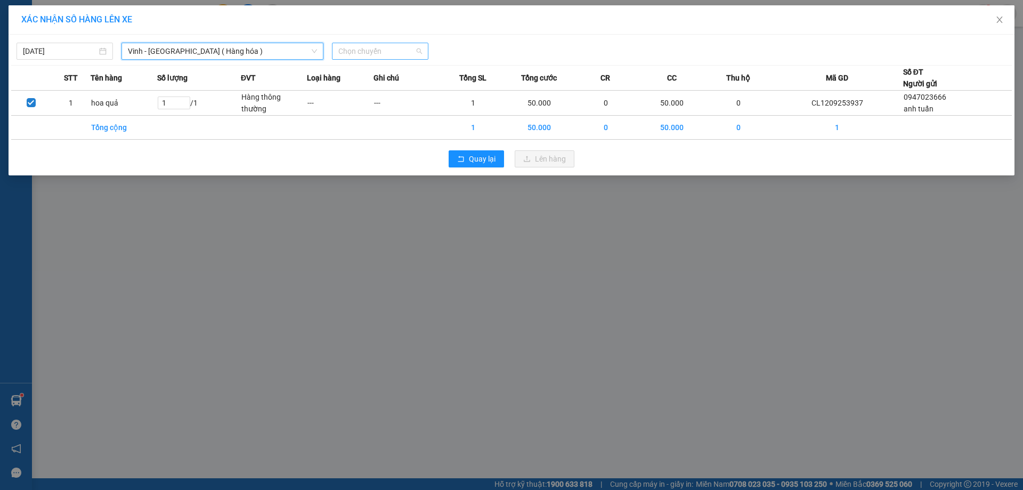
click at [380, 56] on span "Chọn chuyến" at bounding box center [380, 51] width 84 height 16
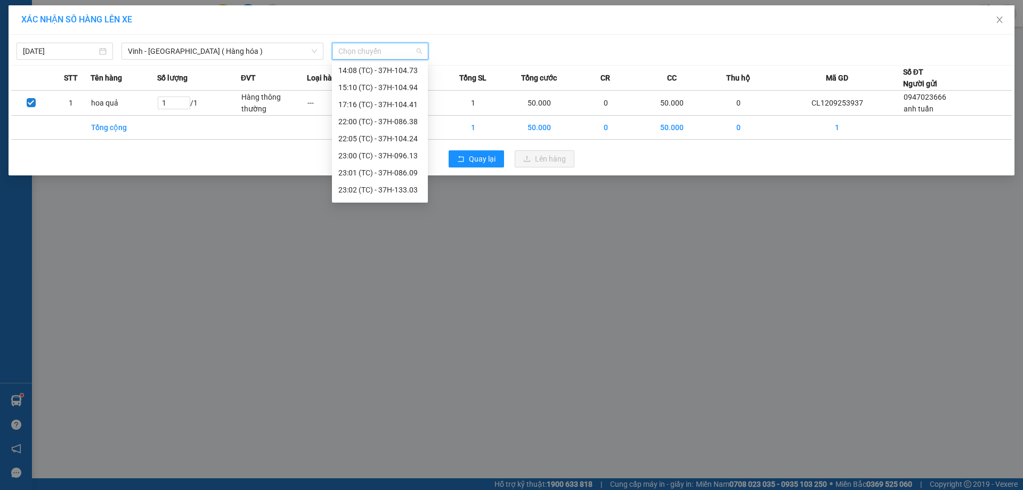
scroll to position [170, 0]
click at [397, 136] on div "23:03 (TC) - 37H-133.02" at bounding box center [379, 141] width 83 height 12
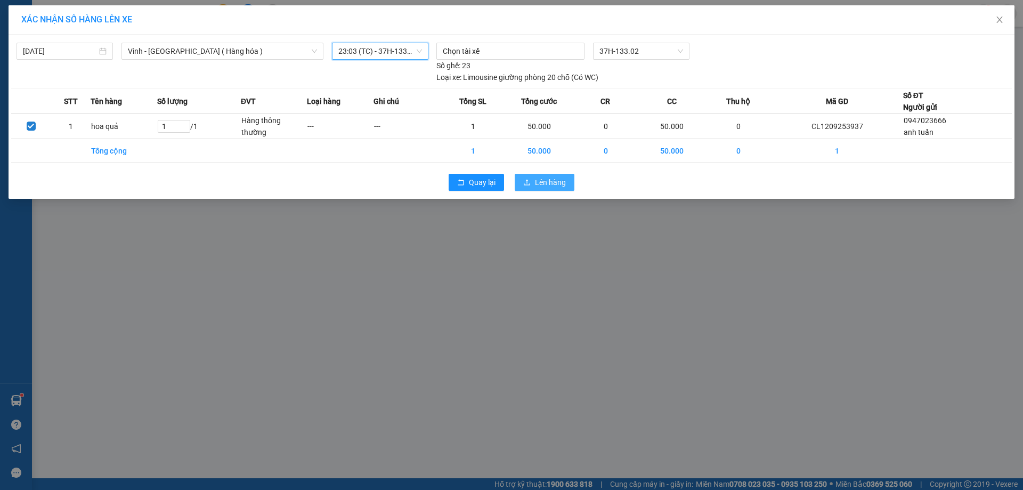
click at [542, 185] on span "Lên hàng" at bounding box center [550, 182] width 31 height 12
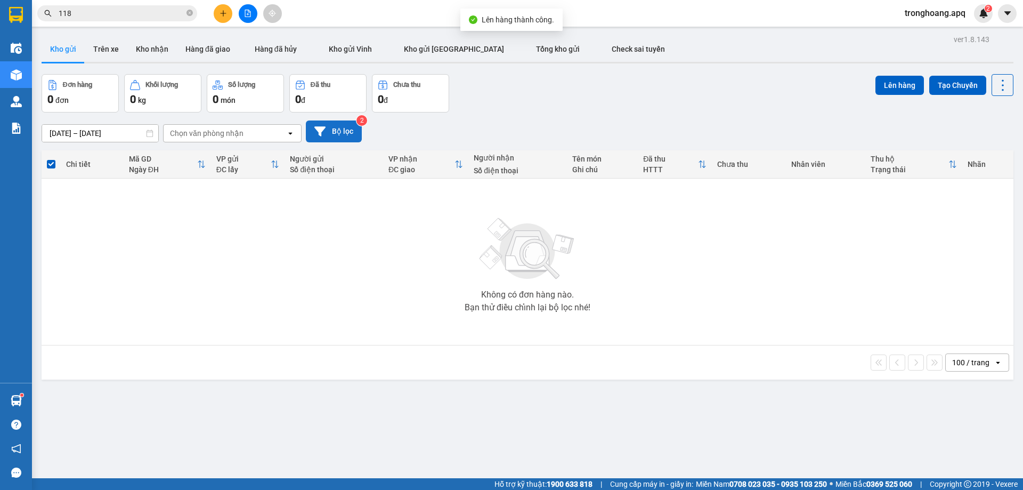
click at [342, 130] on button "Bộ lọc" at bounding box center [334, 131] width 56 height 22
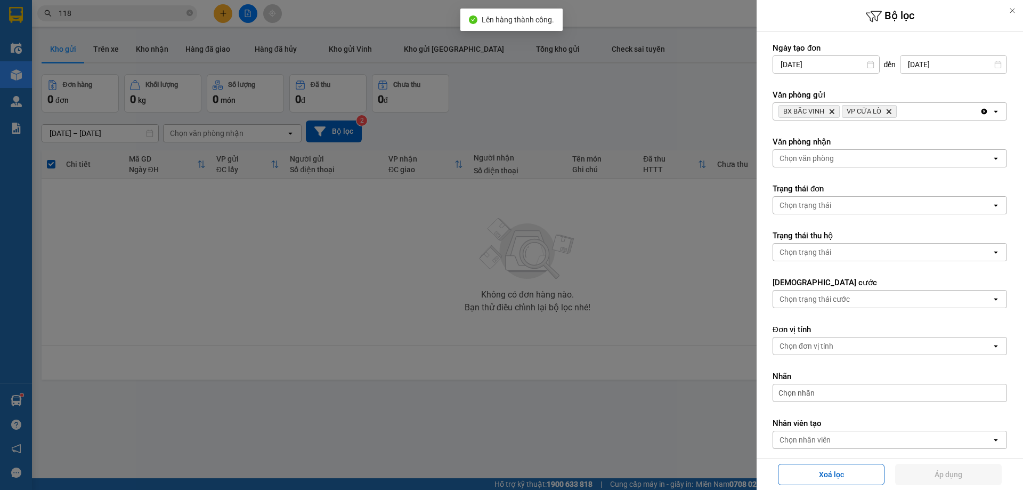
click at [922, 112] on div "BX BẮC VINH Delete VP CỬA LÒ Delete" at bounding box center [876, 111] width 207 height 17
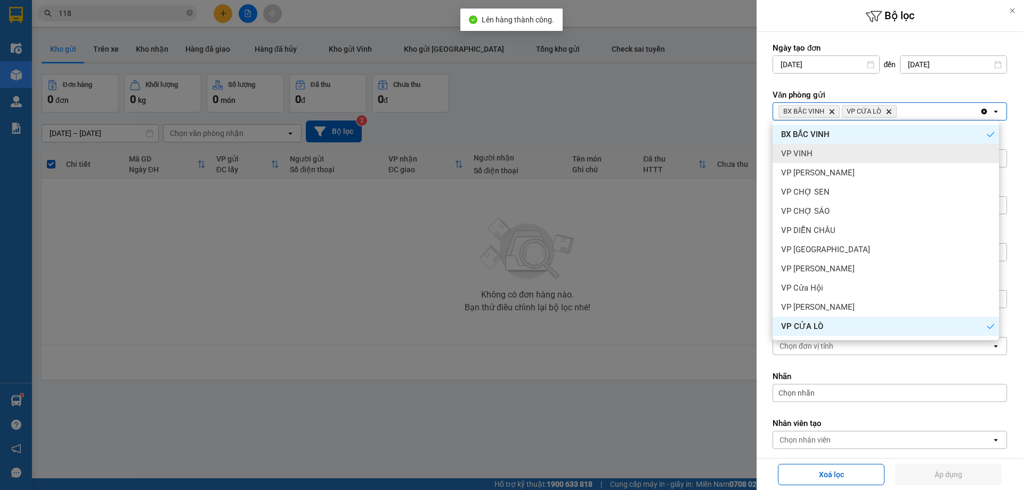
click at [857, 156] on div "VP VINH" at bounding box center [885, 153] width 226 height 19
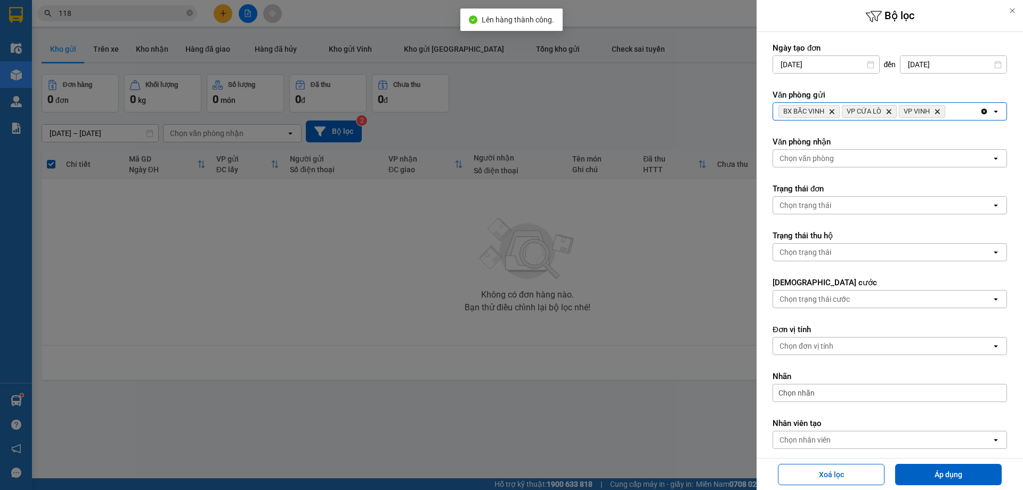
click at [896, 161] on div "Chọn văn phòng" at bounding box center [882, 158] width 218 height 17
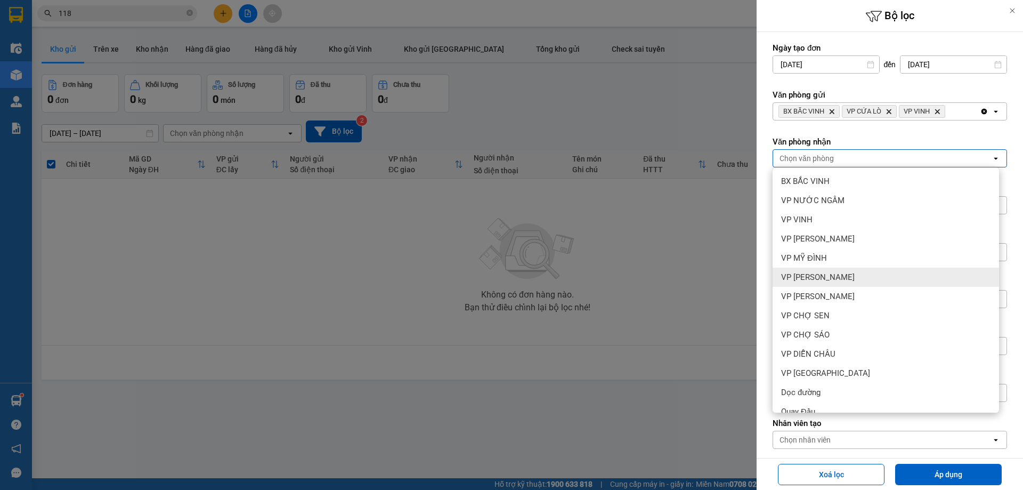
click at [851, 272] on div "VP [PERSON_NAME]" at bounding box center [885, 276] width 226 height 19
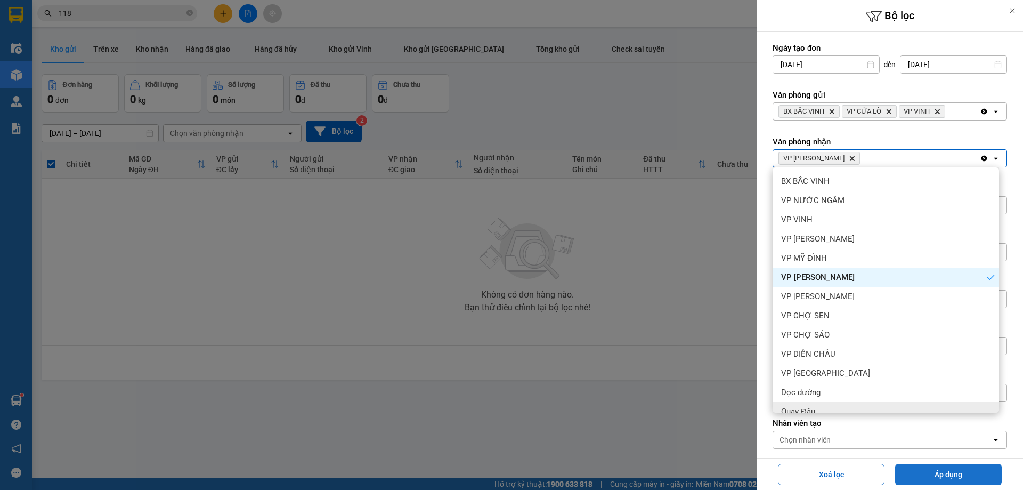
drag, startPoint x: 938, startPoint y: 470, endPoint x: 931, endPoint y: 477, distance: 9.8
click at [938, 471] on button "Áp dụng" at bounding box center [948, 473] width 107 height 21
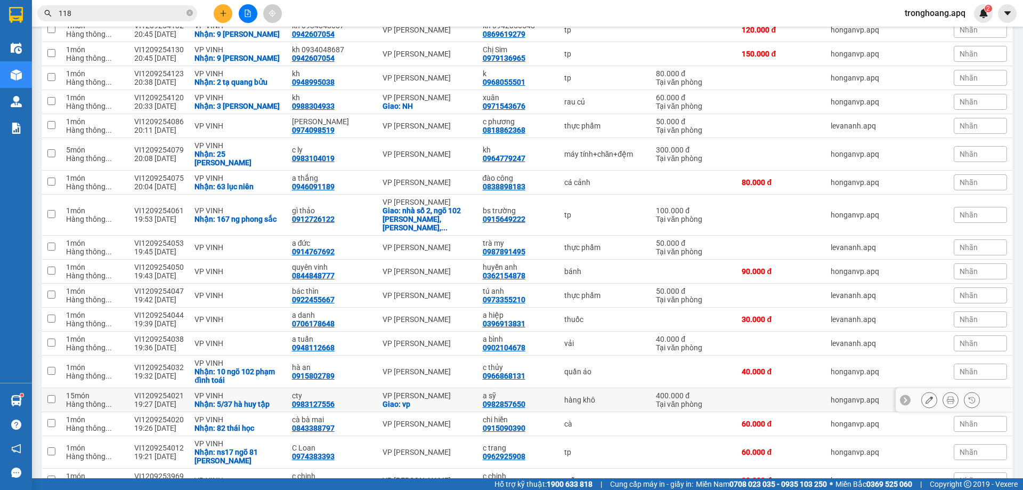
scroll to position [373, 0]
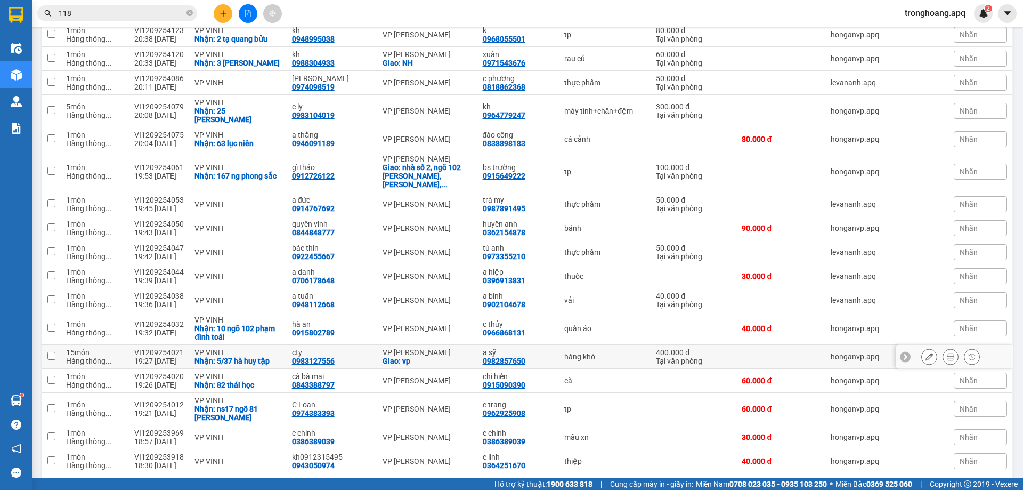
click at [260, 356] on div "Nhận: 5/37 hà huy tập" at bounding box center [237, 360] width 86 height 9
checkbox input "true"
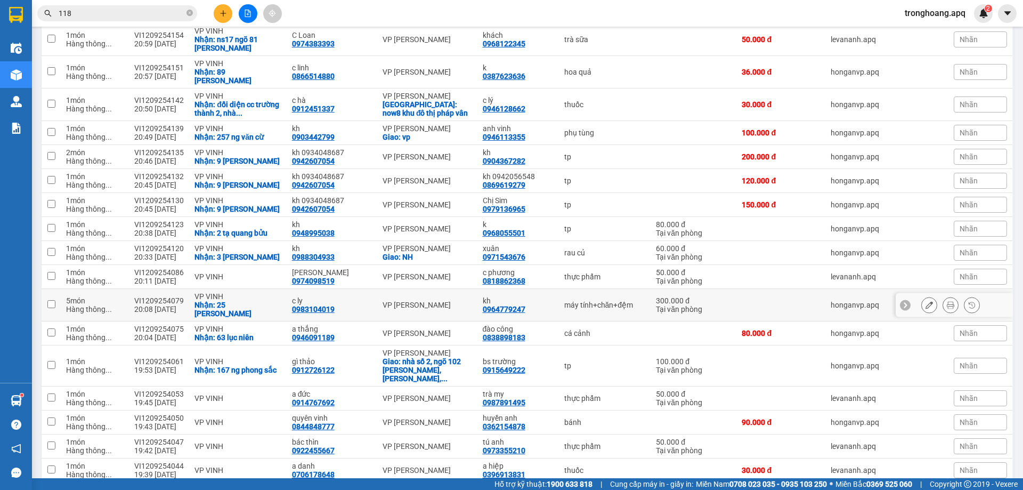
scroll to position [160, 0]
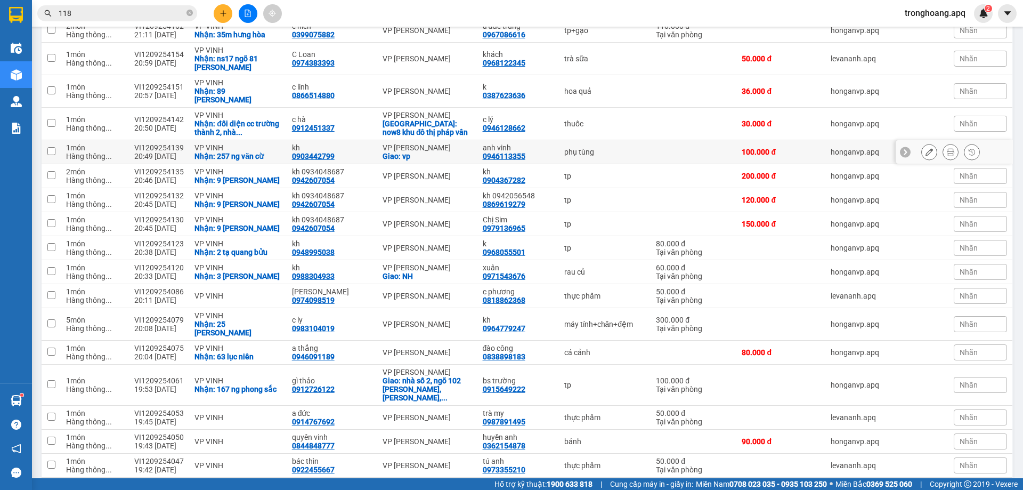
click at [259, 152] on div "Nhận: 257 ng văn cừ" at bounding box center [237, 156] width 86 height 9
checkbox input "true"
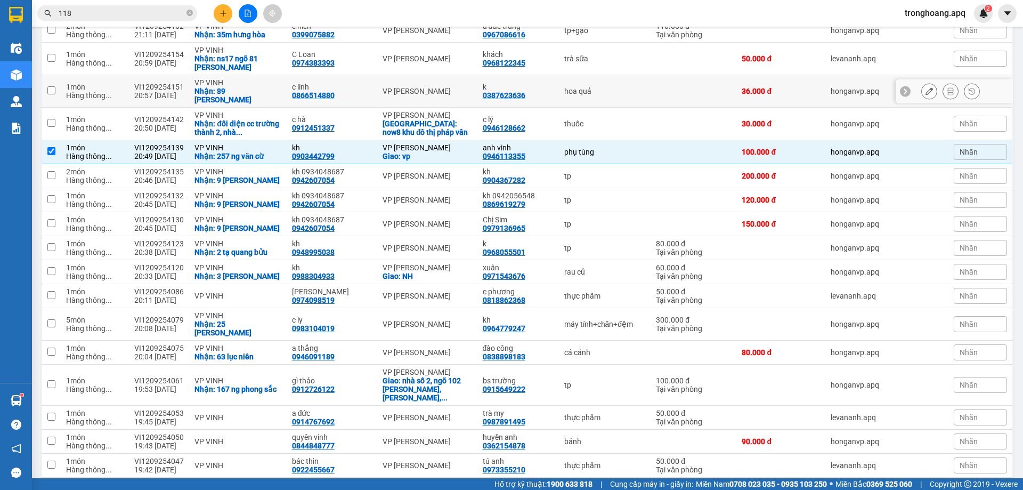
scroll to position [0, 0]
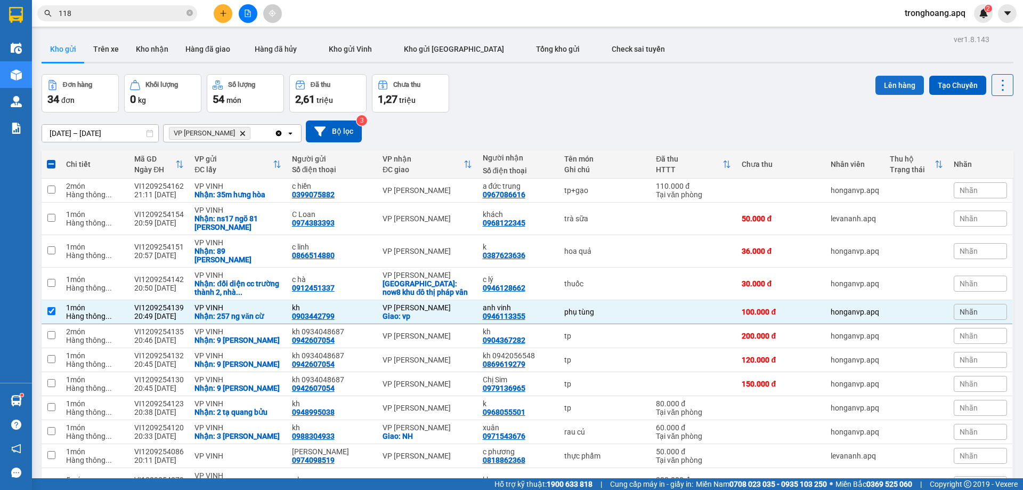
click at [890, 82] on button "Lên hàng" at bounding box center [899, 85] width 48 height 19
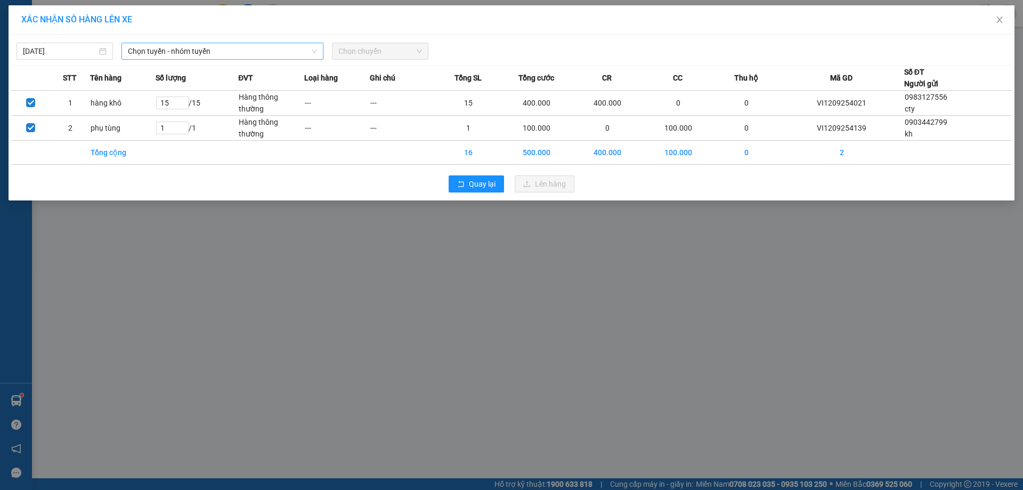
click at [234, 51] on span "Chọn tuyến - nhóm tuyến" at bounding box center [222, 51] width 189 height 16
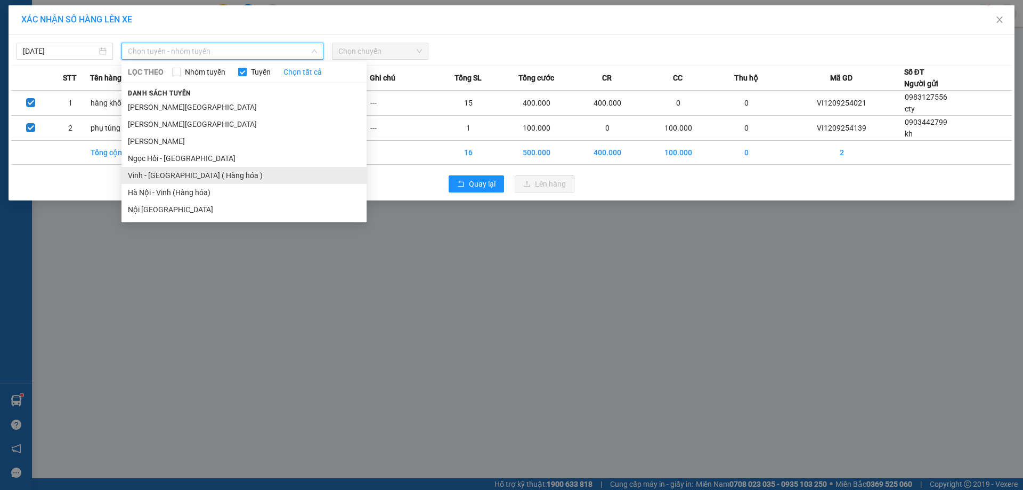
click at [181, 174] on li "Vinh - [GEOGRAPHIC_DATA] ( Hàng hóa )" at bounding box center [243, 175] width 245 height 17
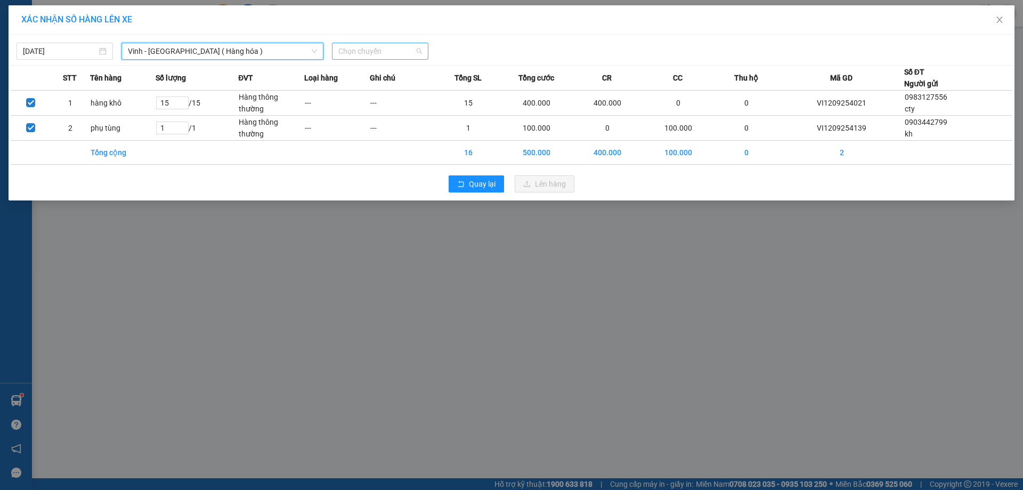
click at [397, 51] on span "Chọn chuyến" at bounding box center [380, 51] width 84 height 16
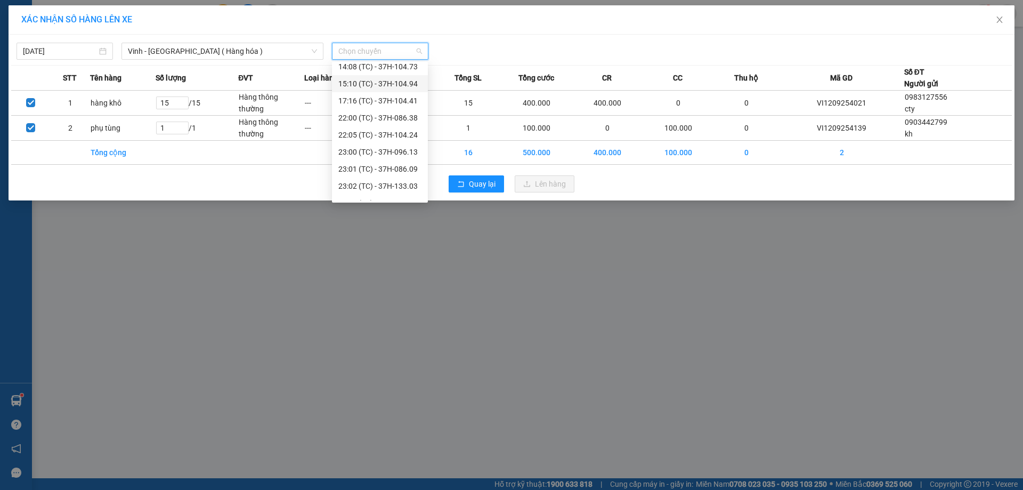
scroll to position [170, 0]
drag, startPoint x: 409, startPoint y: 141, endPoint x: 455, endPoint y: 241, distance: 110.6
click at [408, 141] on div "23:03 (TC) - 37H-133.02" at bounding box center [379, 141] width 83 height 12
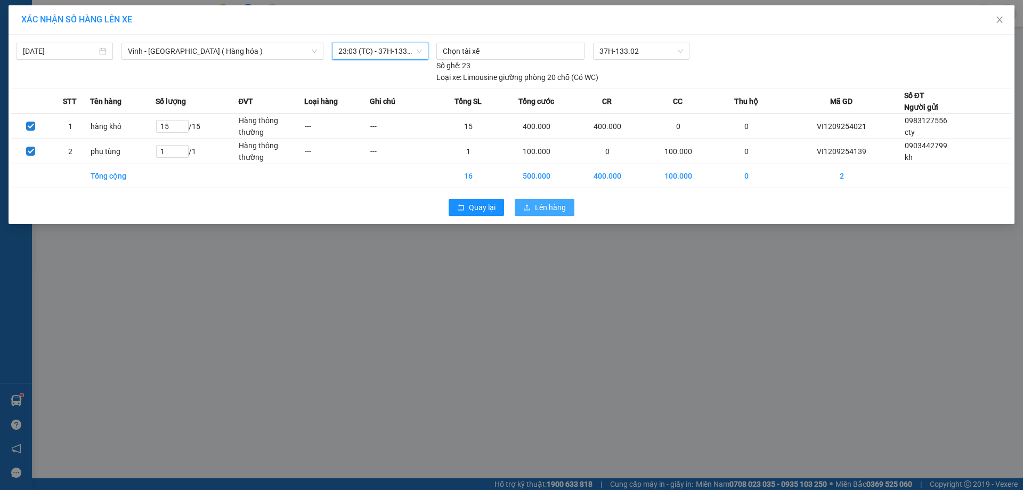
click at [532, 205] on button "Lên hàng" at bounding box center [545, 207] width 60 height 17
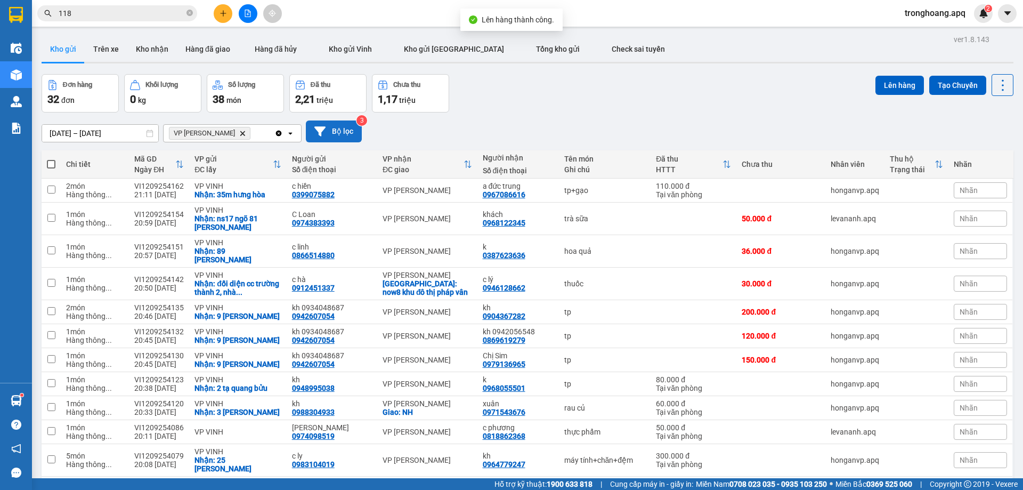
click at [344, 132] on button "Bộ lọc" at bounding box center [334, 131] width 56 height 22
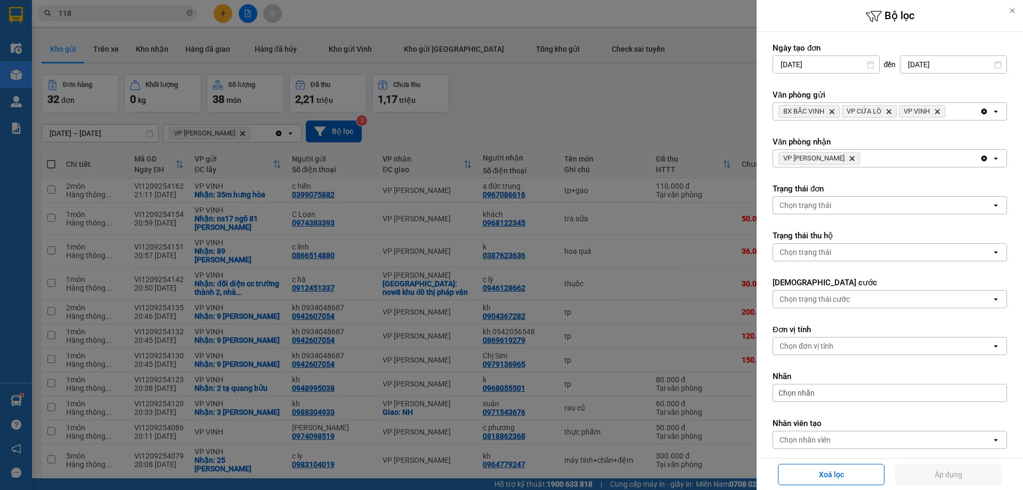
click at [850, 158] on icon "VP NGỌC HỒI, close by backspace" at bounding box center [852, 158] width 5 height 5
click at [981, 110] on icon "Clear all" at bounding box center [984, 112] width 6 height 6
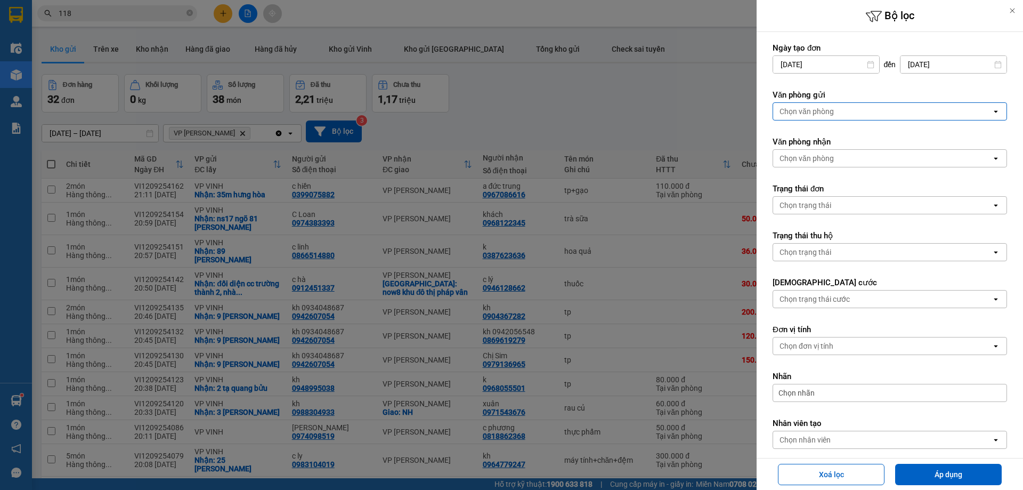
click at [968, 111] on div "Chọn văn phòng" at bounding box center [882, 111] width 218 height 17
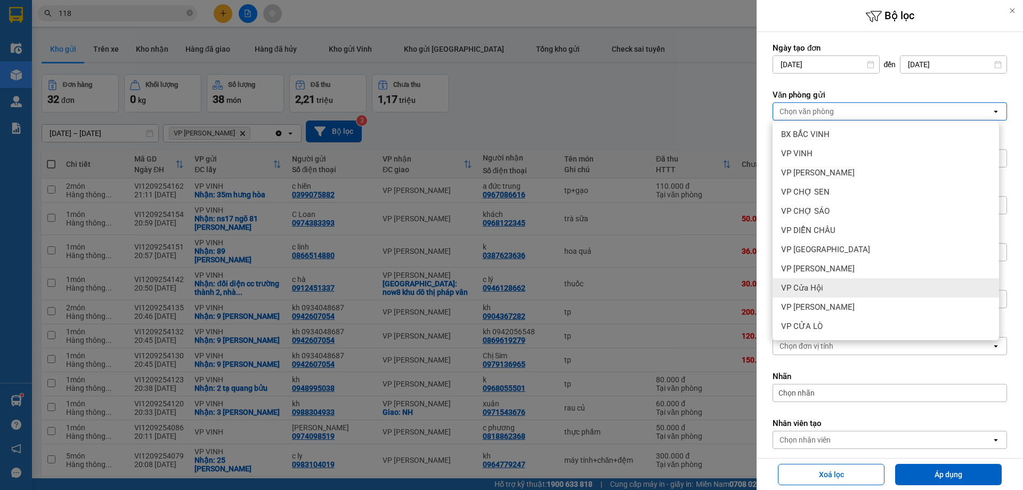
click at [836, 292] on div "VP Cửa Hội" at bounding box center [885, 287] width 226 height 19
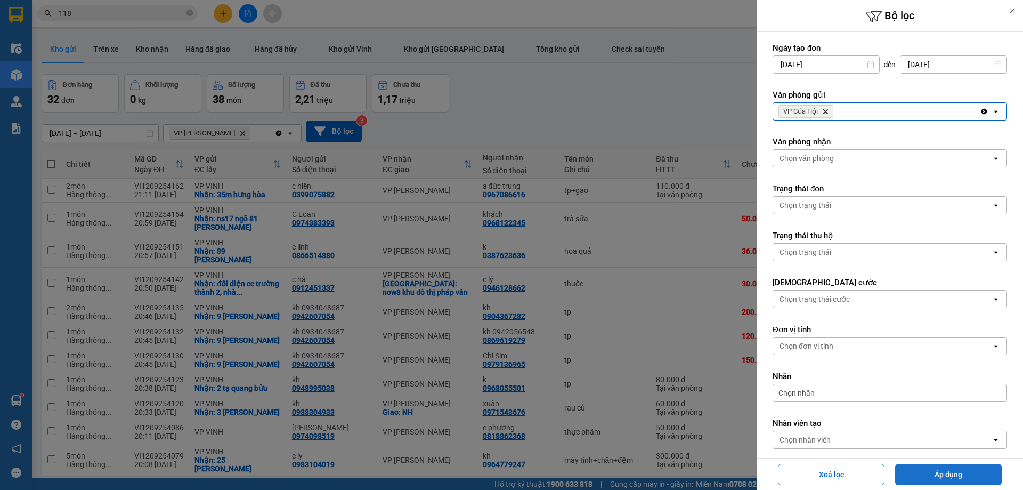
click at [931, 471] on button "Áp dụng" at bounding box center [948, 473] width 107 height 21
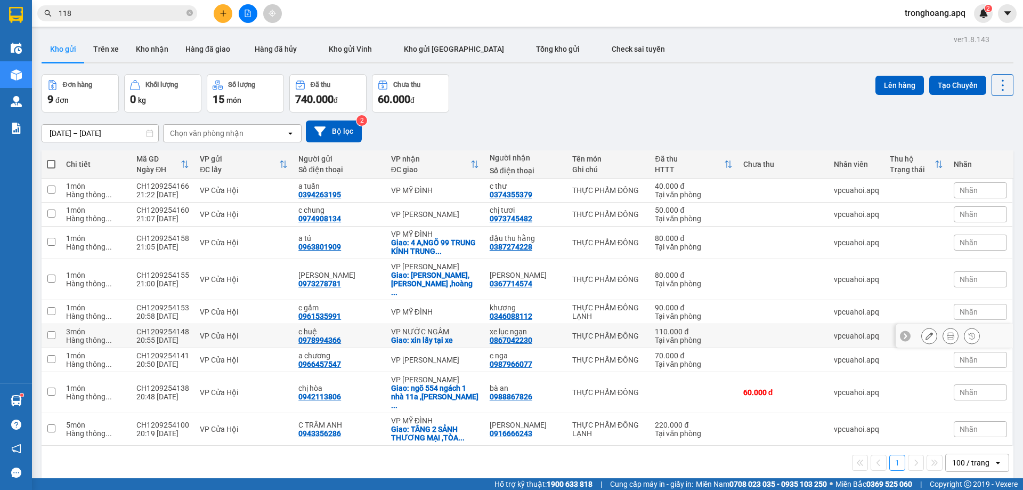
click at [450, 336] on div "Giao: xin lấy tại xe" at bounding box center [435, 340] width 88 height 9
checkbox input "true"
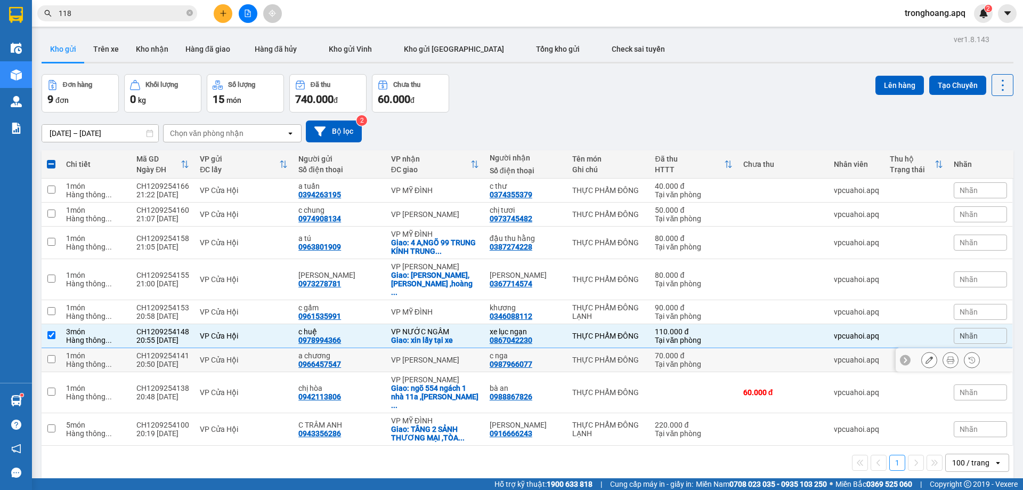
click at [460, 355] on div "VP [PERSON_NAME]" at bounding box center [435, 359] width 88 height 9
checkbox input "true"
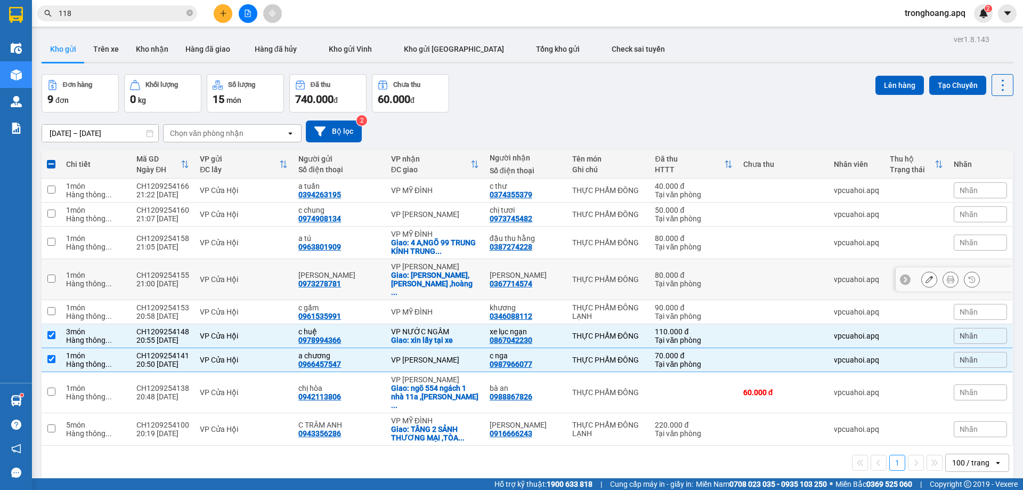
click at [445, 267] on div "VP [PERSON_NAME]" at bounding box center [435, 266] width 88 height 9
checkbox input "true"
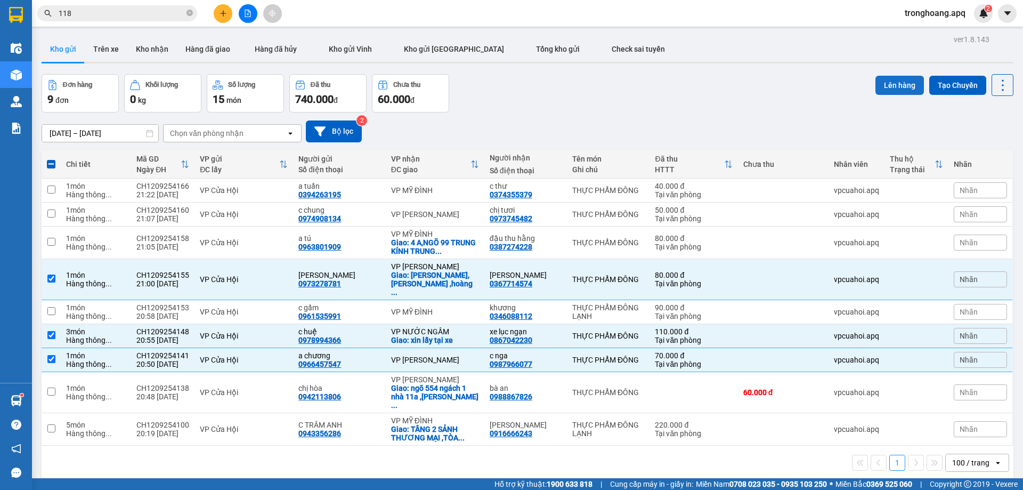
click at [895, 80] on button "Lên hàng" at bounding box center [899, 85] width 48 height 19
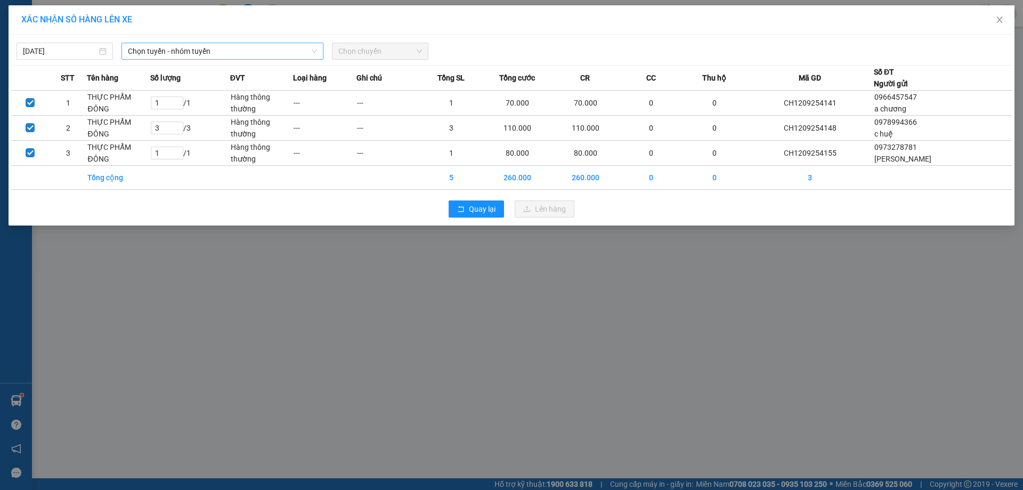
click at [238, 53] on span "Chọn tuyến - nhóm tuyến" at bounding box center [222, 51] width 189 height 16
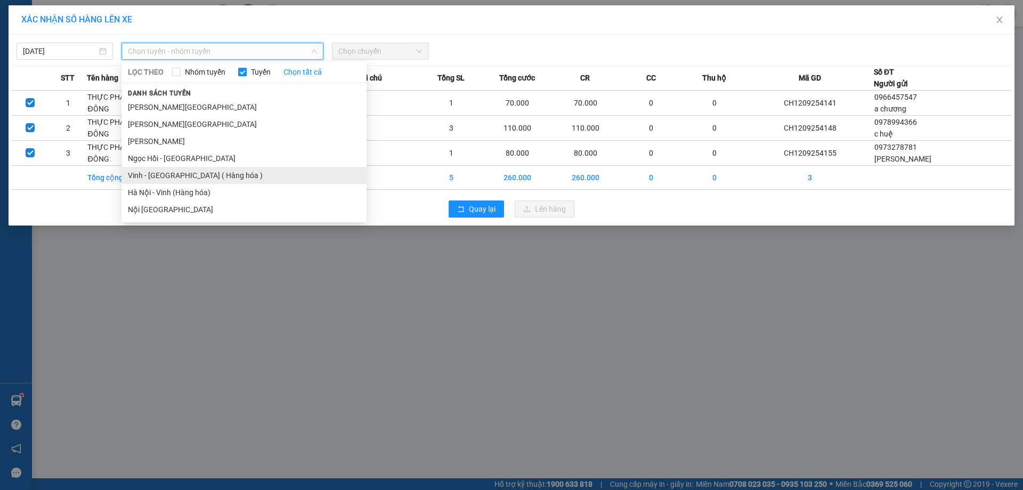
click at [201, 169] on li "Vinh - [GEOGRAPHIC_DATA] ( Hàng hóa )" at bounding box center [243, 175] width 245 height 17
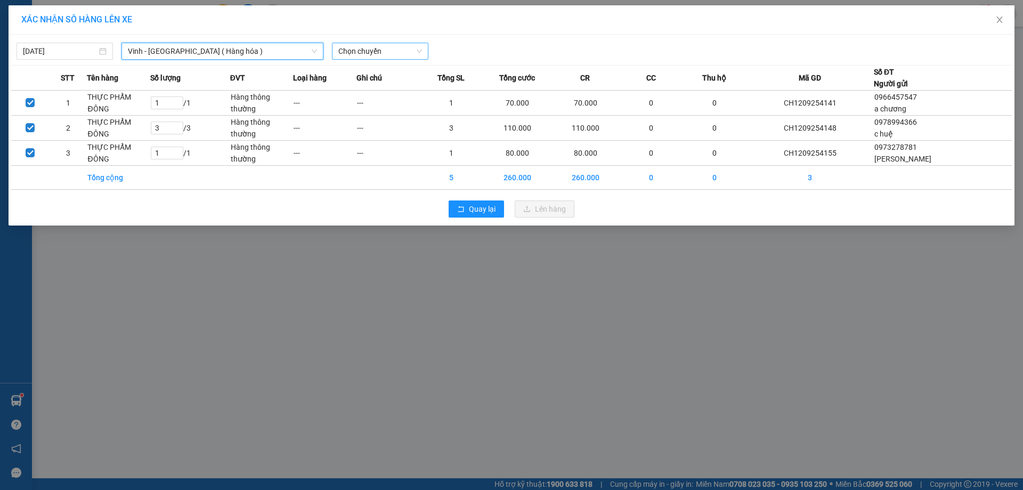
click at [390, 43] on span "Chọn chuyến" at bounding box center [380, 51] width 84 height 16
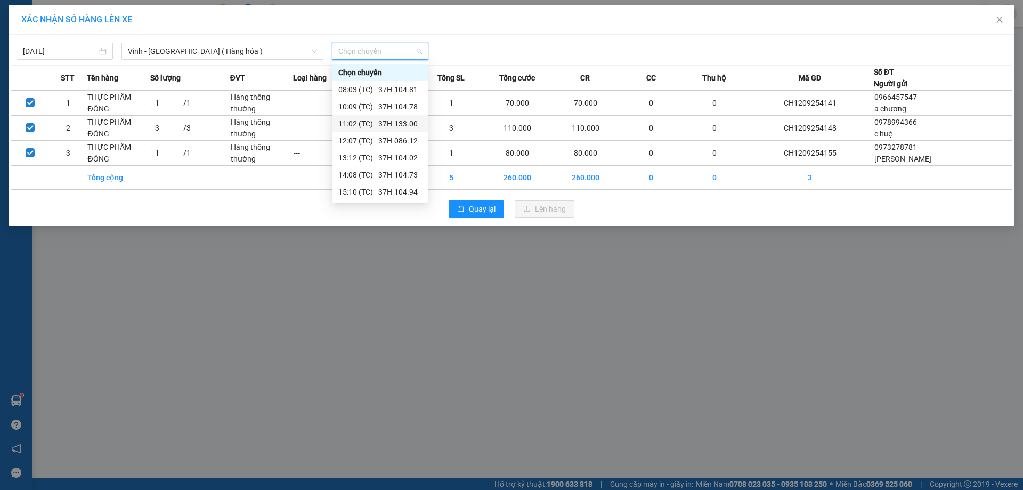
scroll to position [170, 0]
click at [410, 123] on div "23:02 (TC) - 37H-133.03" at bounding box center [379, 124] width 83 height 12
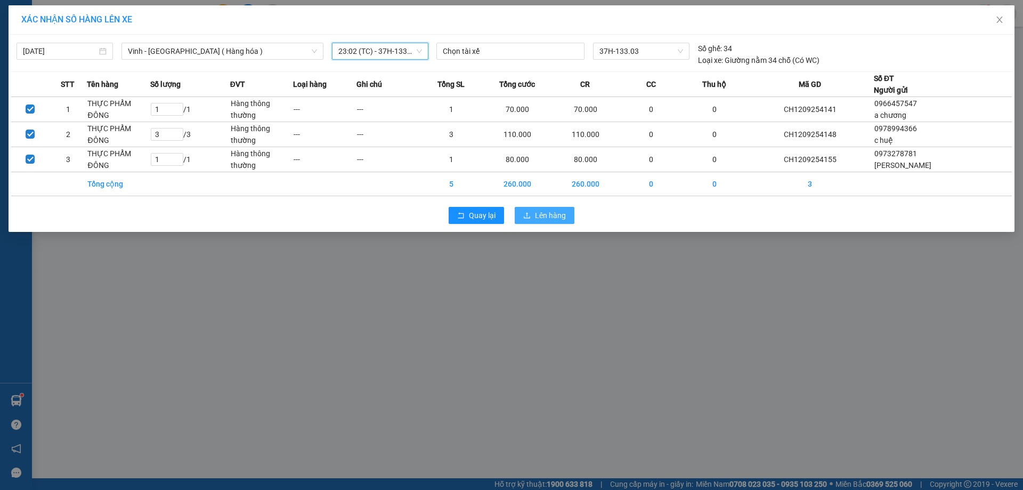
click at [540, 219] on span "Lên hàng" at bounding box center [550, 215] width 31 height 12
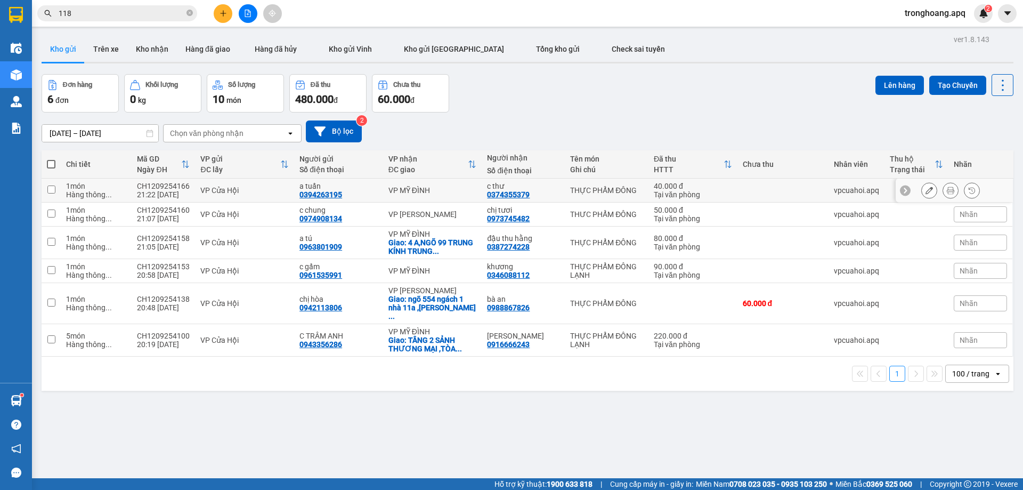
click at [374, 183] on div "a tuấn" at bounding box center [338, 186] width 78 height 9
checkbox input "true"
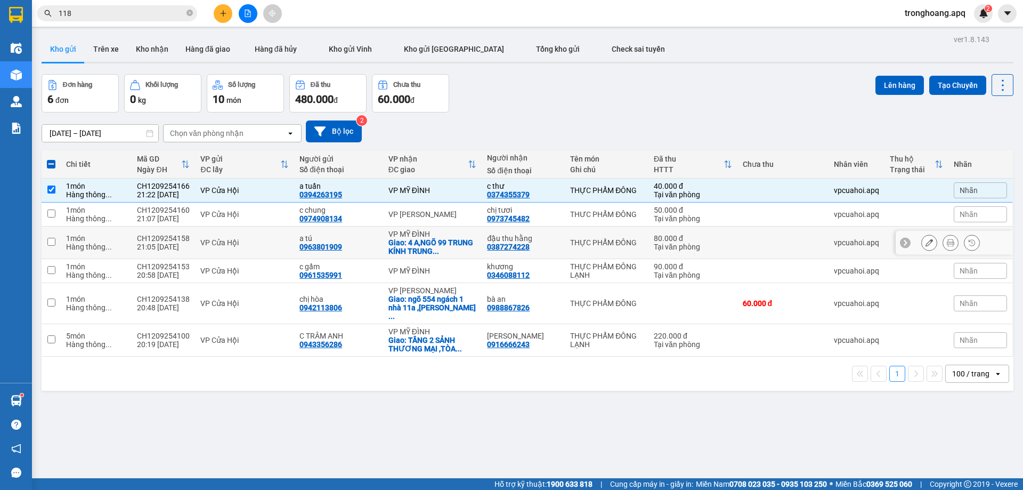
click at [410, 247] on div "Giao: 4 A,NGÕ 99 TRUNG KÍNH TRUNG ..." at bounding box center [432, 246] width 88 height 17
checkbox input "true"
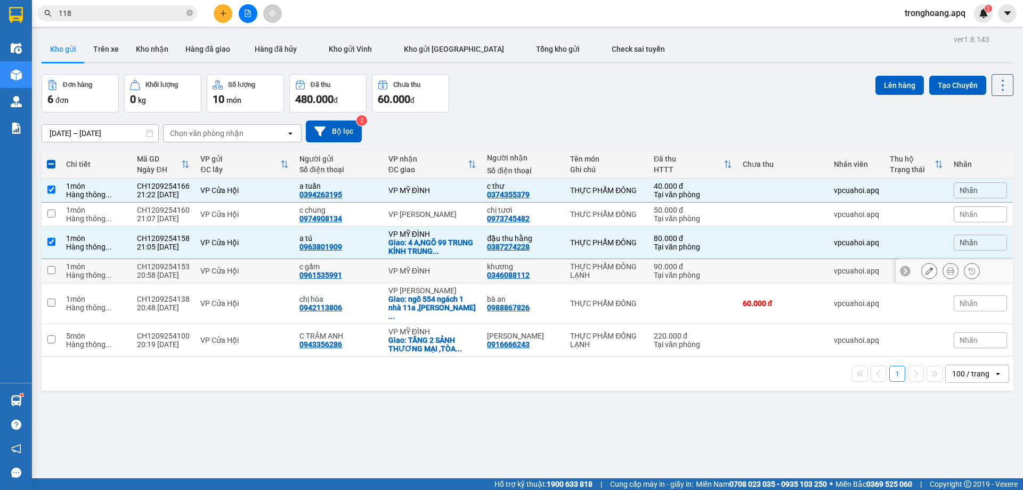
drag, startPoint x: 430, startPoint y: 271, endPoint x: 421, endPoint y: 246, distance: 26.1
click at [429, 269] on div "VP MỸ ĐÌNH" at bounding box center [432, 270] width 88 height 9
checkbox input "true"
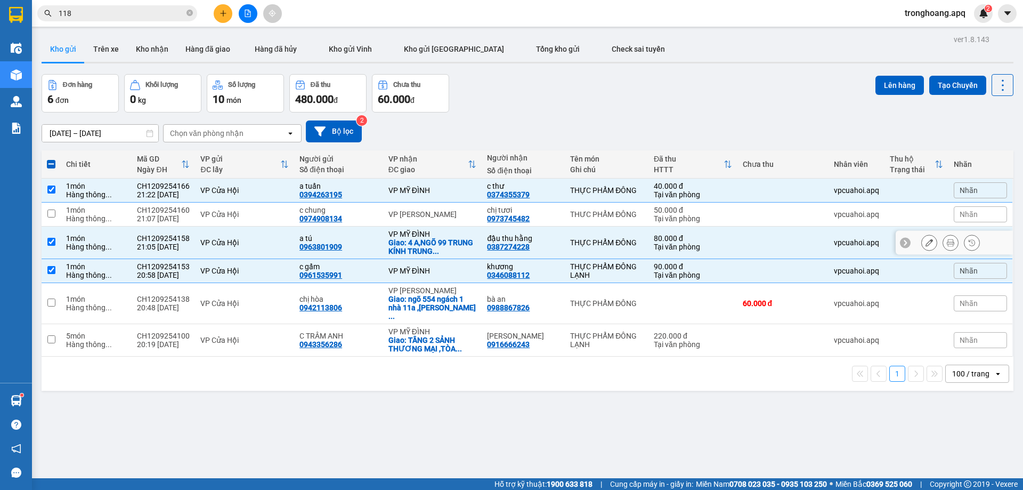
drag, startPoint x: 420, startPoint y: 245, endPoint x: 414, endPoint y: 206, distance: 38.9
click at [420, 244] on div "Giao: 4 A,NGÕ 99 TRUNG KÍNH TRUNG ..." at bounding box center [432, 246] width 88 height 17
checkbox input "false"
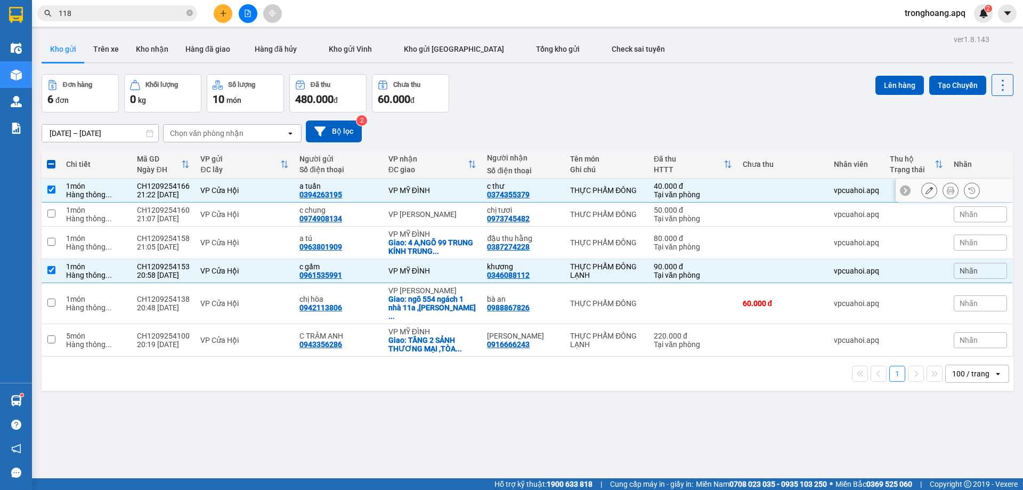
click at [412, 191] on div "VP MỸ ĐÌNH" at bounding box center [432, 190] width 88 height 9
checkbox input "false"
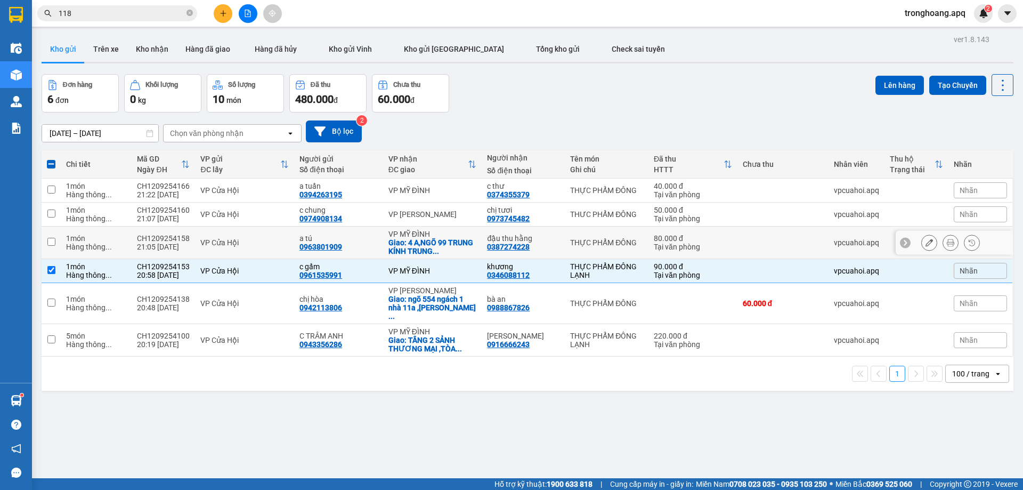
click at [428, 257] on td "VP MỸ ĐÌNH Giao: 4 A,NGÕ 99 TRUNG KÍNH TRUNG ..." at bounding box center [432, 242] width 99 height 32
checkbox input "true"
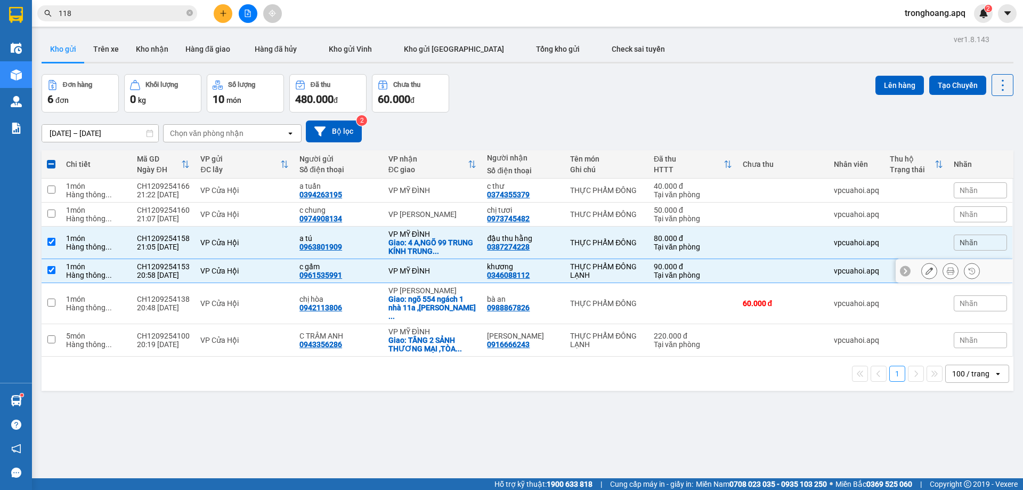
click at [427, 275] on td "VP MỸ ĐÌNH" at bounding box center [432, 271] width 99 height 24
checkbox input "false"
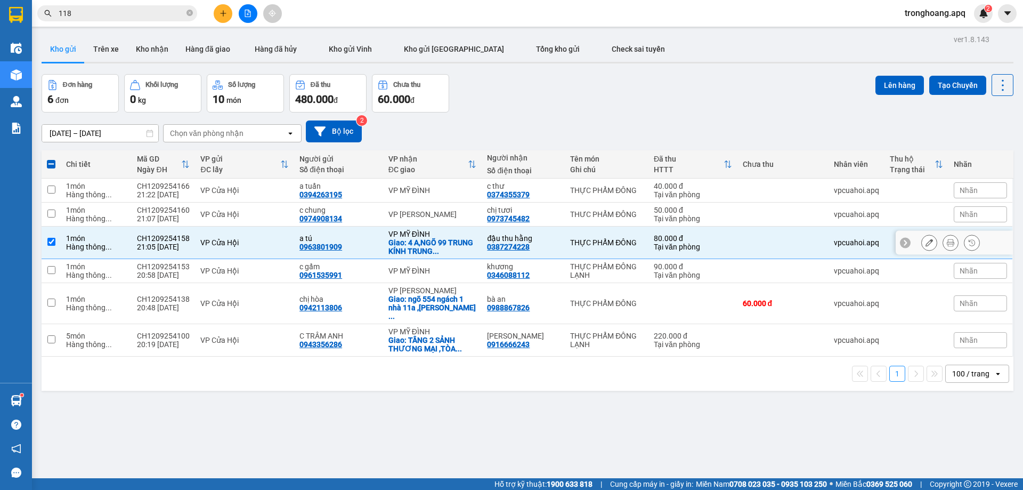
click at [423, 246] on div "Giao: 4 A,NGÕ 99 TRUNG KÍNH TRUNG ..." at bounding box center [432, 246] width 88 height 17
checkbox input "false"
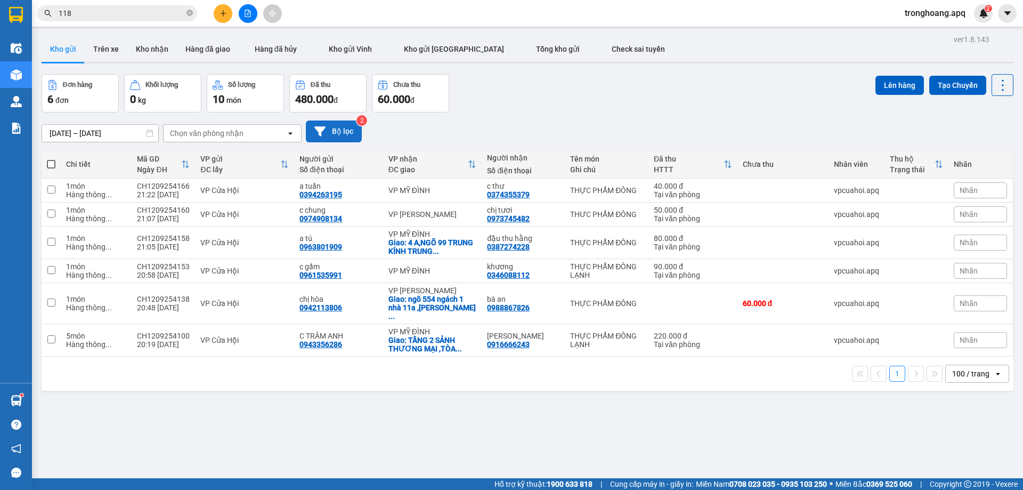
click at [320, 135] on icon at bounding box center [319, 131] width 11 height 10
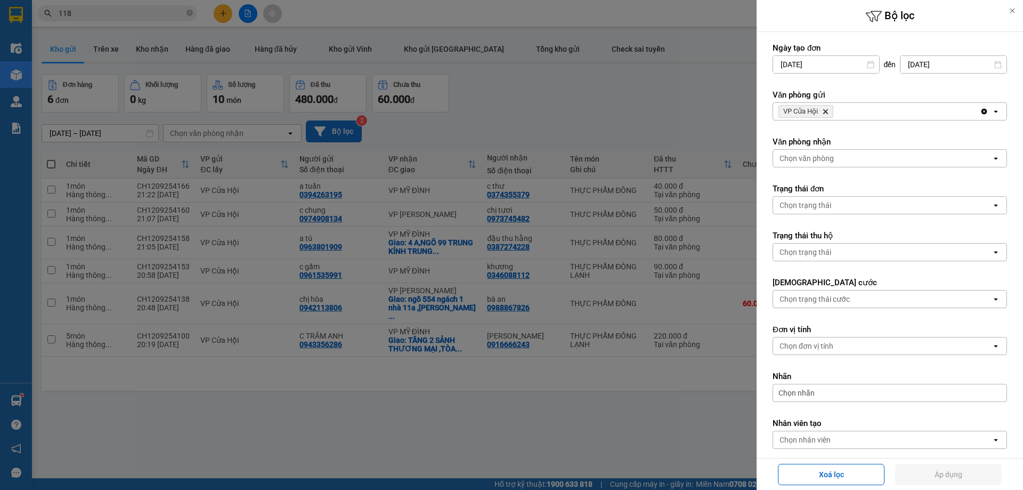
click at [826, 111] on icon "VP Cửa Hội, close by backspace" at bounding box center [825, 111] width 5 height 5
click at [826, 111] on div "Chọn văn phòng" at bounding box center [806, 111] width 54 height 11
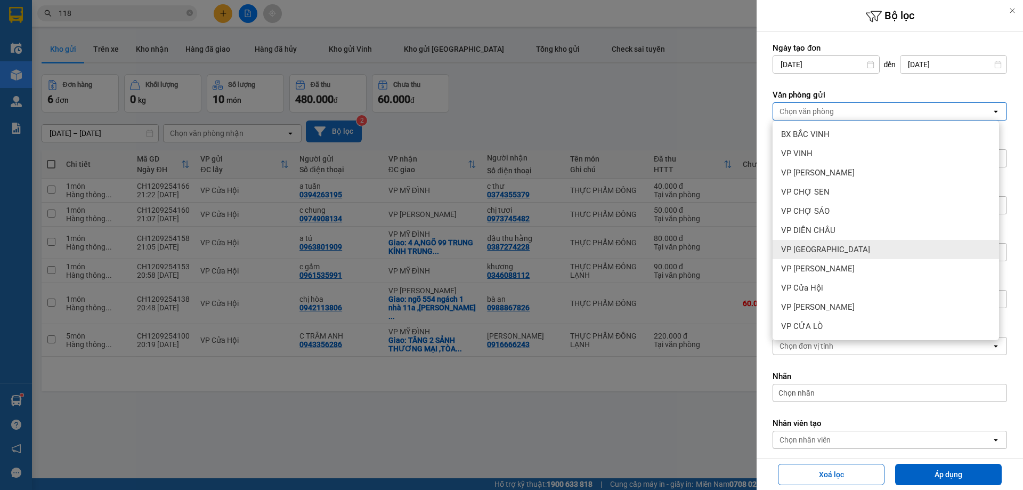
click at [840, 247] on span "VP [GEOGRAPHIC_DATA]" at bounding box center [825, 249] width 89 height 11
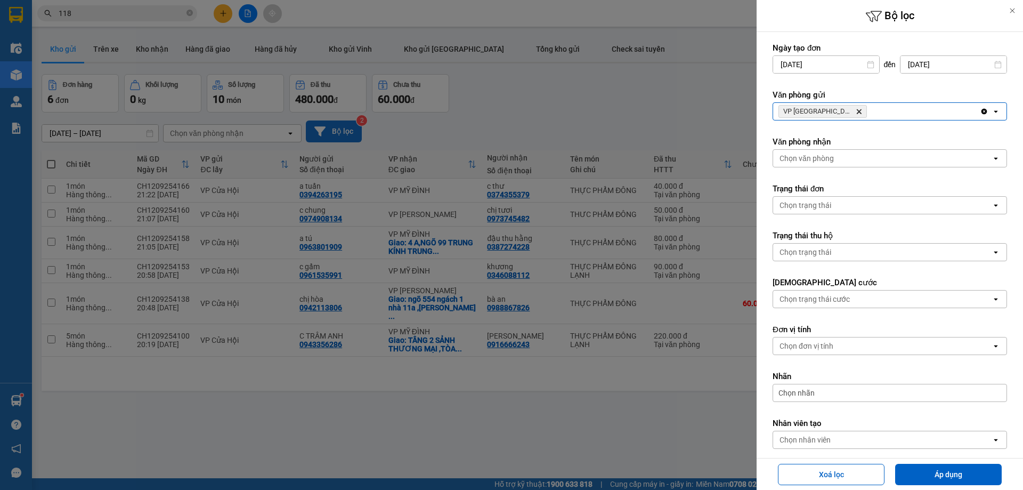
click at [921, 466] on button "Áp dụng" at bounding box center [948, 473] width 107 height 21
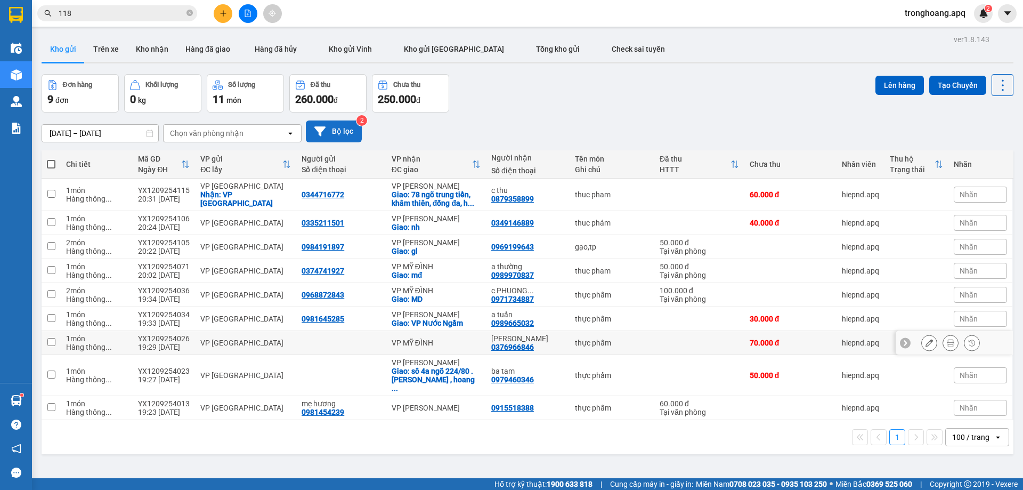
click at [444, 343] on div "VP MỸ ĐÌNH" at bounding box center [436, 342] width 89 height 9
checkbox input "true"
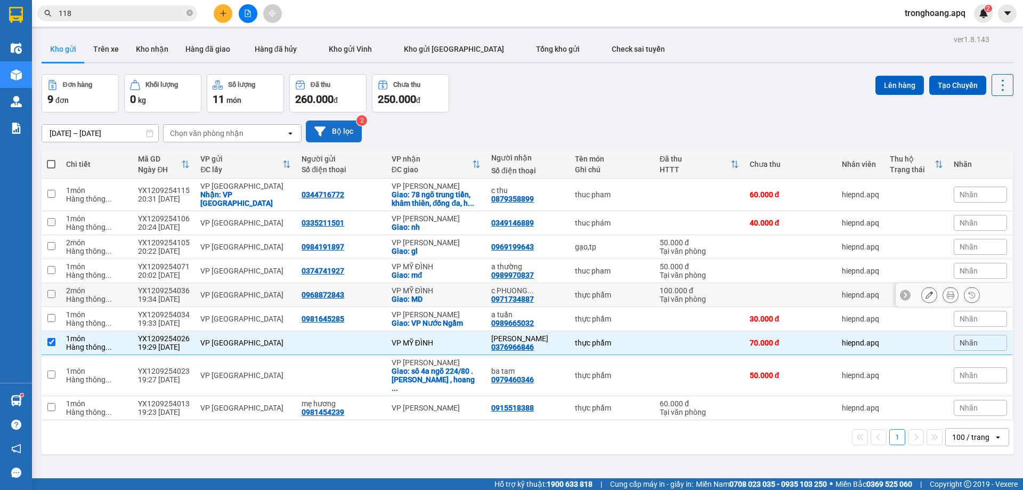
click at [433, 291] on div "VP MỸ ĐÌNH" at bounding box center [436, 290] width 89 height 9
checkbox input "true"
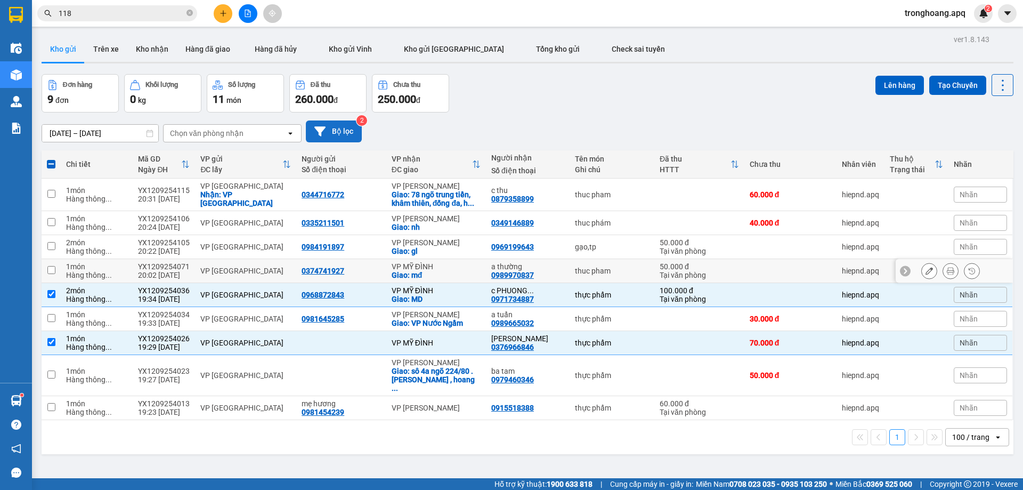
click at [428, 266] on div "VP MỸ ĐÌNH" at bounding box center [436, 266] width 89 height 9
checkbox input "true"
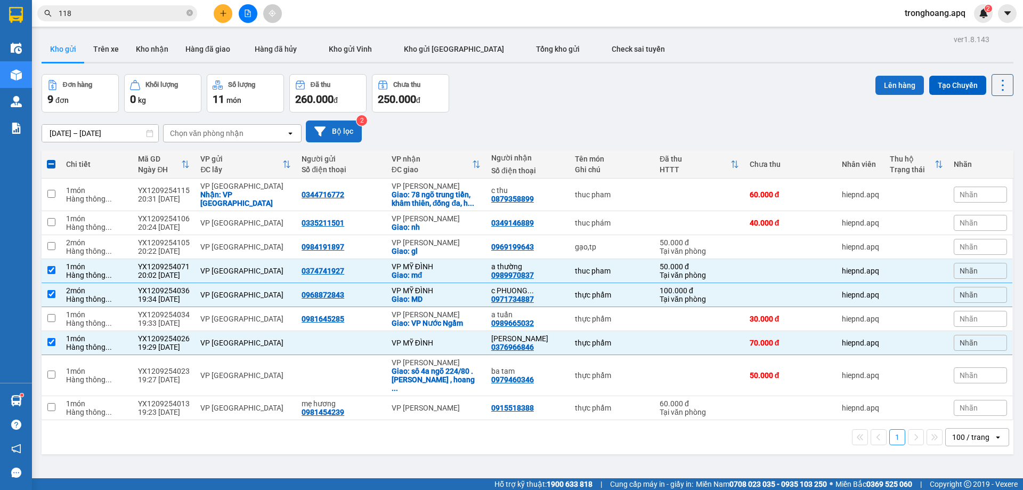
click at [876, 93] on button "Lên hàng" at bounding box center [899, 85] width 48 height 19
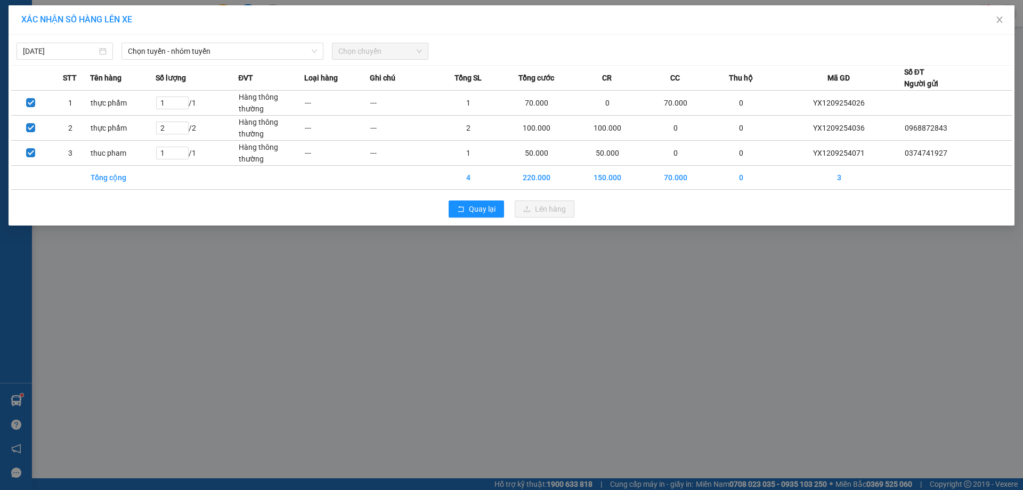
click at [879, 87] on th "Mã GD" at bounding box center [839, 78] width 130 height 25
click at [228, 59] on div "Chọn tuyến - nhóm tuyến" at bounding box center [222, 51] width 202 height 17
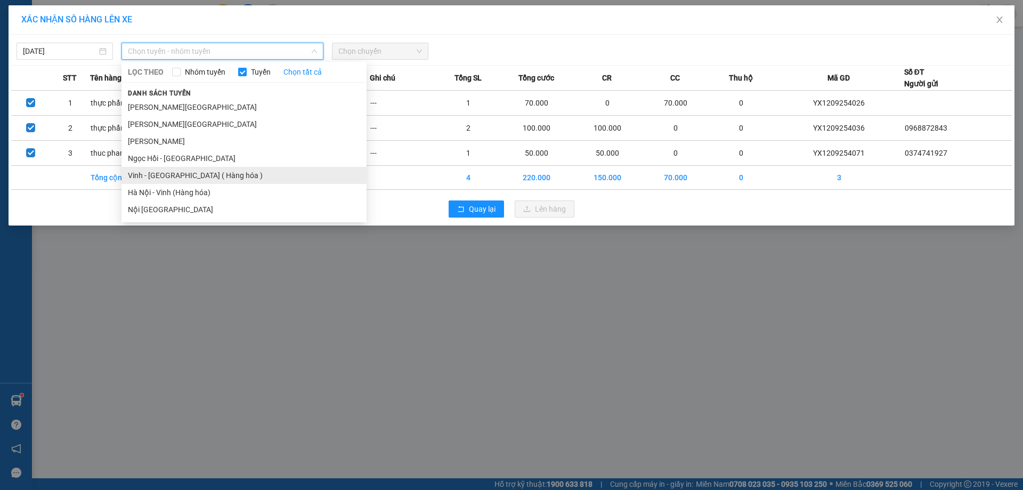
click at [177, 176] on li "Vinh - [GEOGRAPHIC_DATA] ( Hàng hóa )" at bounding box center [243, 175] width 245 height 17
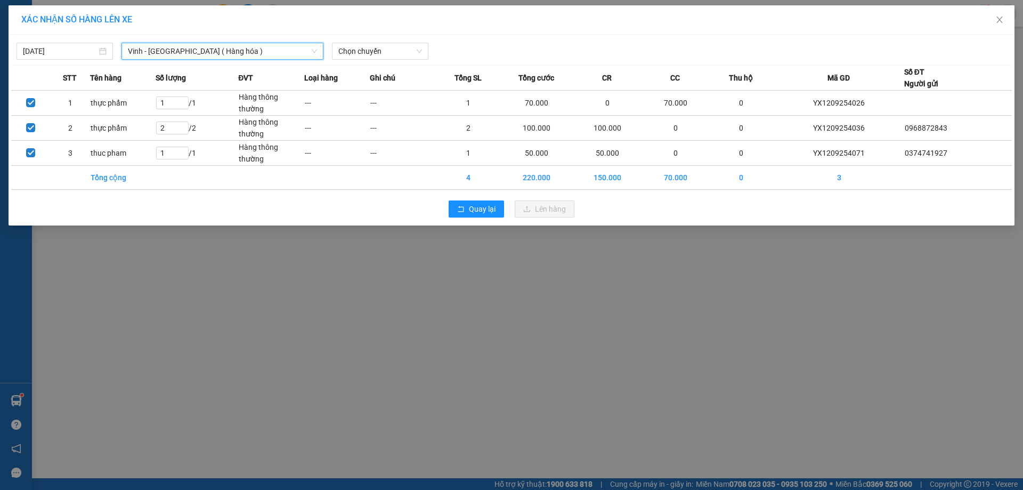
click at [373, 60] on div "12/09/2025 Vinh - Hà Nội ( Hàng hóa ) Vinh - Hà Nội ( Hàng hóa ) LỌC THEO Nhóm …" at bounding box center [512, 130] width 1006 height 191
click at [375, 55] on span "Chọn chuyến" at bounding box center [380, 51] width 84 height 16
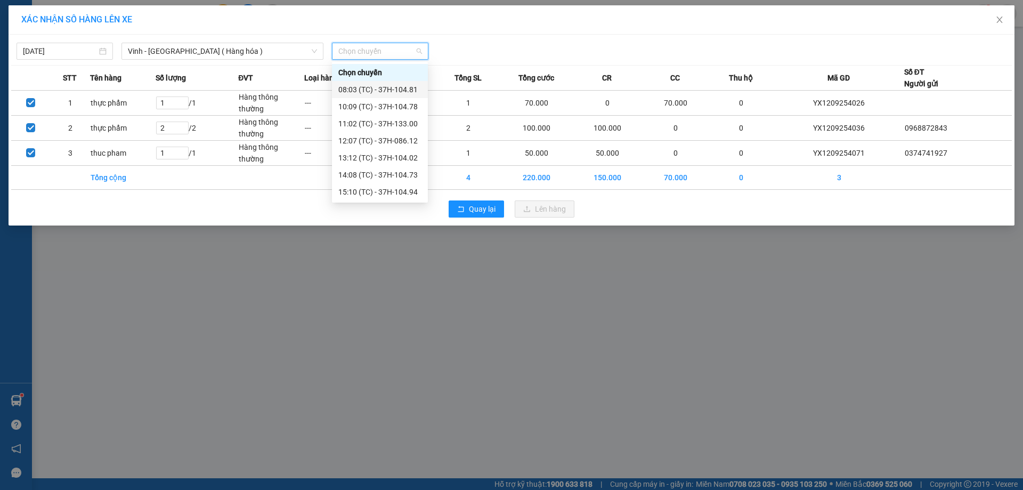
scroll to position [170, 0]
click at [387, 107] on div "23:01 (TC) - 37H-086.09" at bounding box center [379, 107] width 83 height 12
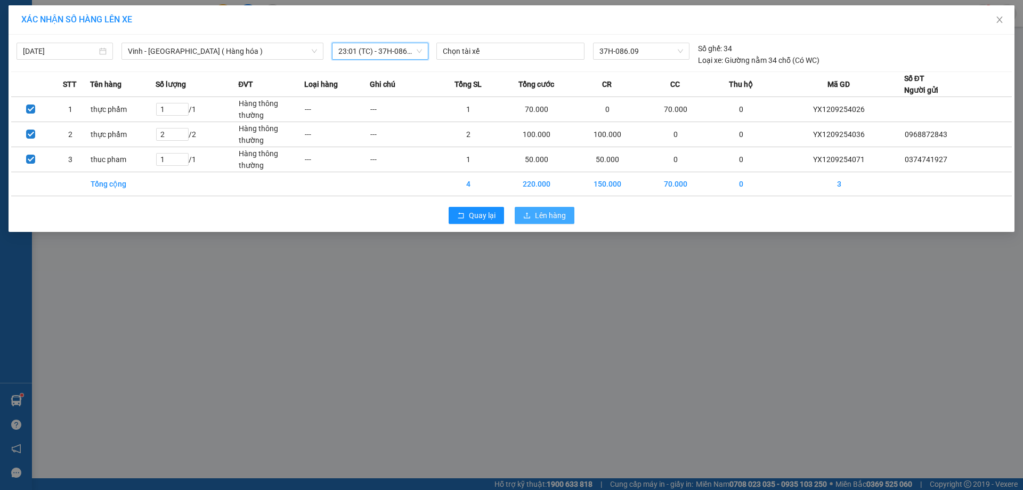
click at [540, 216] on span "Lên hàng" at bounding box center [550, 215] width 31 height 12
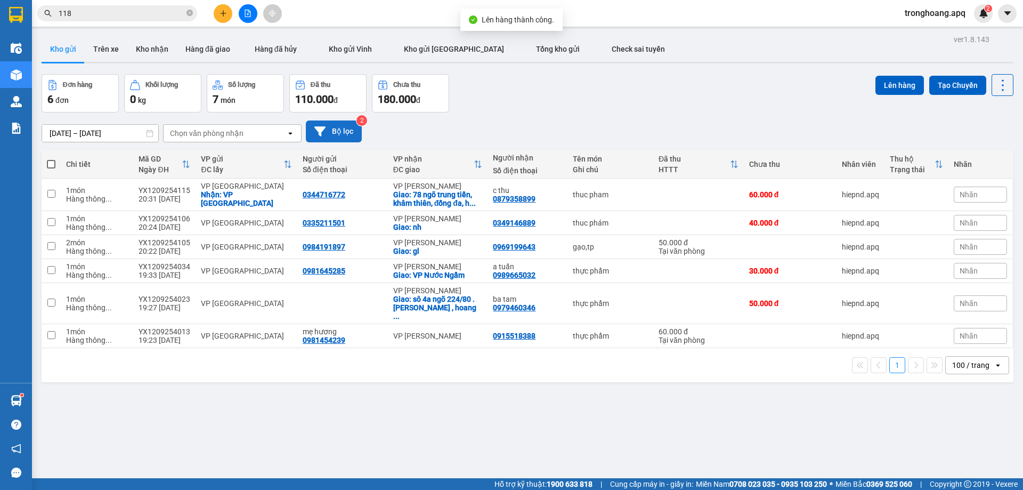
click at [355, 131] on button "Bộ lọc" at bounding box center [334, 131] width 56 height 22
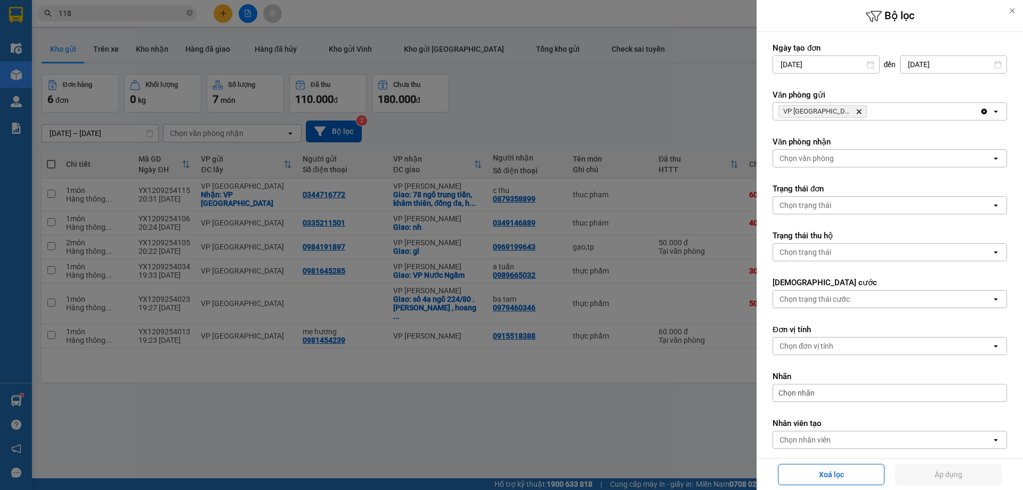
click at [857, 111] on icon "VP Cầu Yên Xuân, close by backspace" at bounding box center [859, 111] width 5 height 5
click at [845, 111] on div "VP Cầu [PERSON_NAME]" at bounding box center [876, 111] width 207 height 17
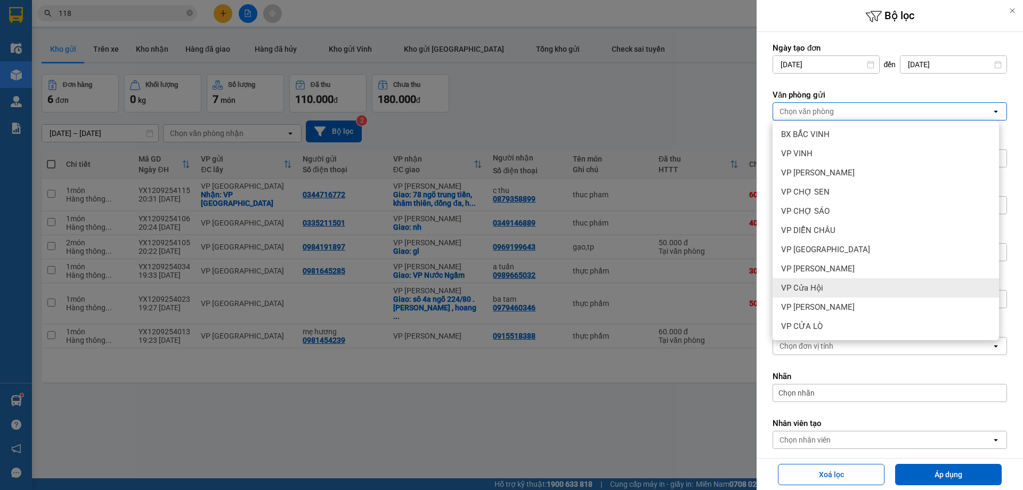
click at [836, 284] on div "VP Cửa Hội" at bounding box center [885, 287] width 226 height 19
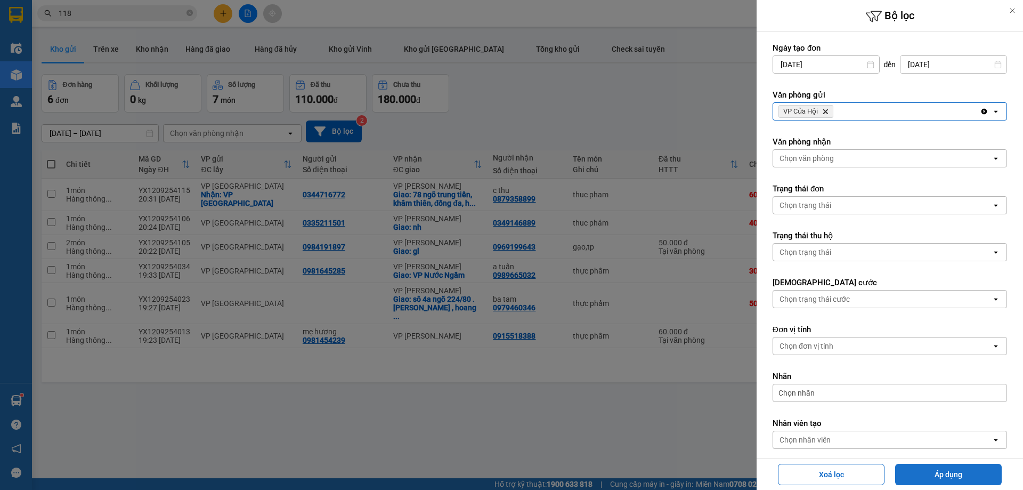
click at [918, 469] on button "Áp dụng" at bounding box center [948, 473] width 107 height 21
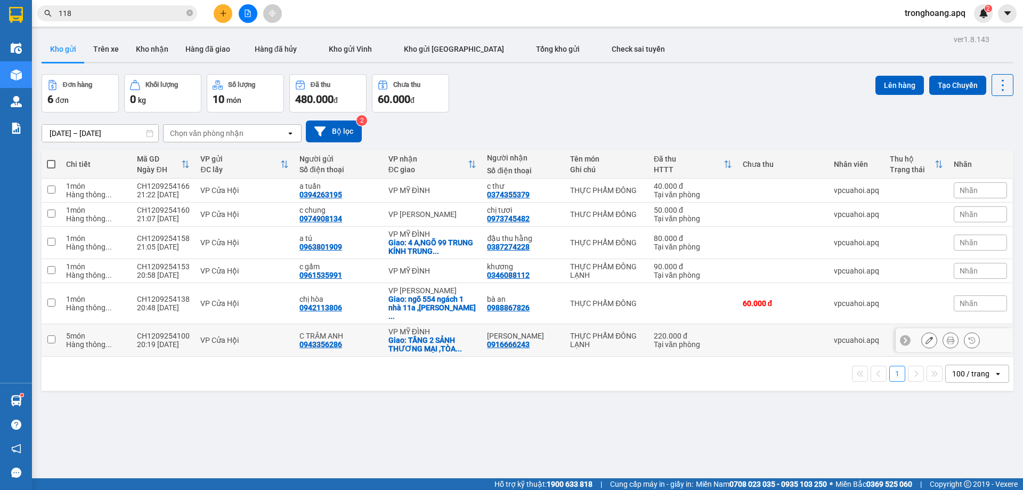
click at [433, 336] on div "Giao: TẦNG 2 SẢNH THƯƠNG MẠI ,TÒA ..." at bounding box center [432, 344] width 88 height 17
checkbox input "true"
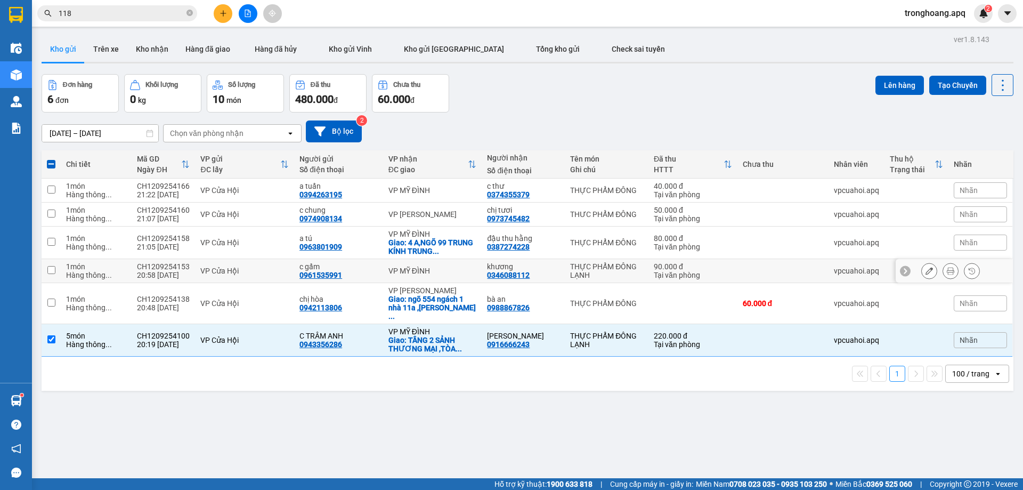
click at [429, 267] on div "VP MỸ ĐÌNH" at bounding box center [432, 270] width 88 height 9
checkbox input "true"
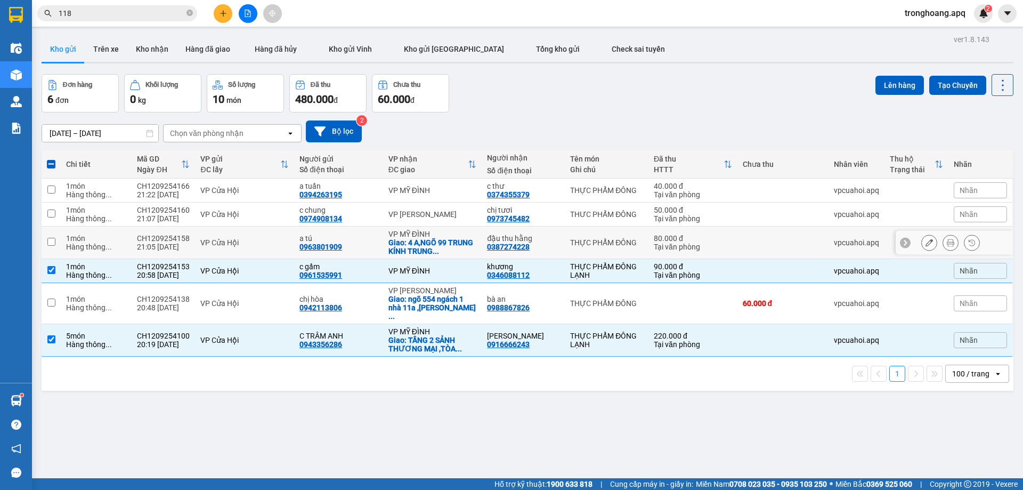
click at [429, 250] on div "Giao: 4 A,NGÕ 99 TRUNG KÍNH TRUNG ..." at bounding box center [432, 246] width 88 height 17
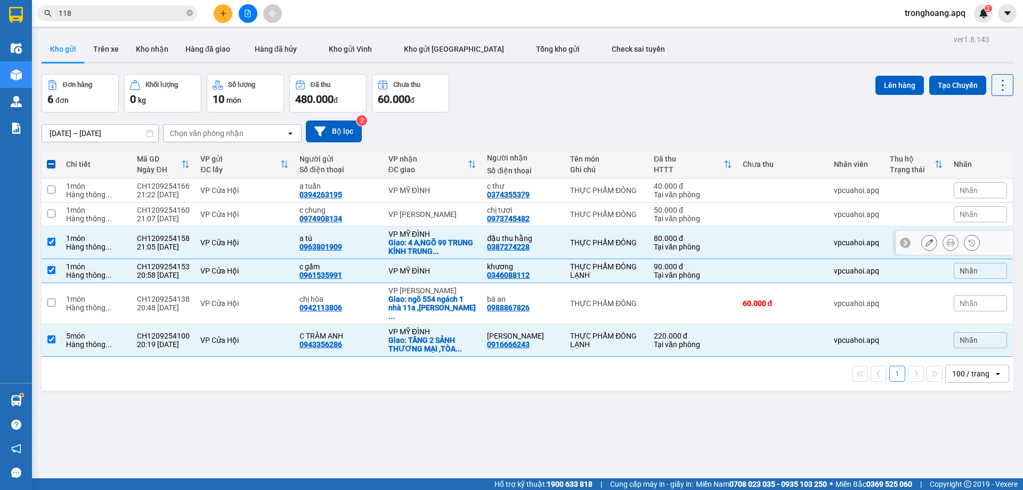
click at [421, 241] on div "Giao: 4 A,NGÕ 99 TRUNG KÍNH TRUNG ..." at bounding box center [432, 246] width 88 height 17
checkbox input "false"
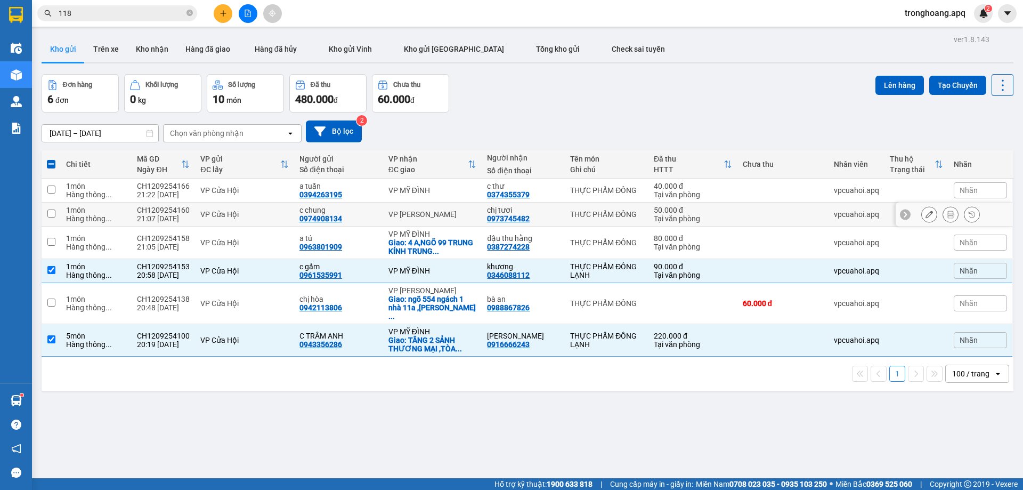
click at [425, 219] on td "VP [PERSON_NAME]" at bounding box center [432, 214] width 99 height 24
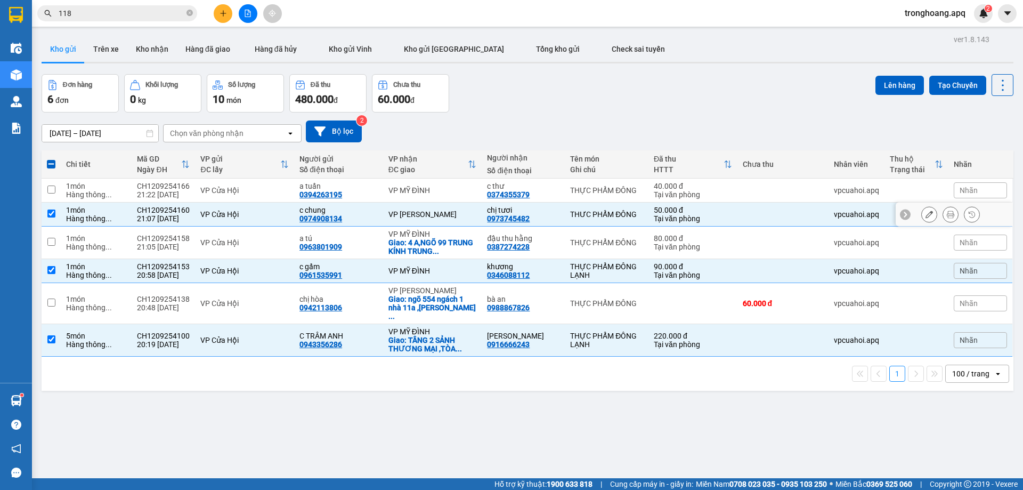
click at [420, 223] on td "VP [PERSON_NAME]" at bounding box center [432, 214] width 99 height 24
checkbox input "false"
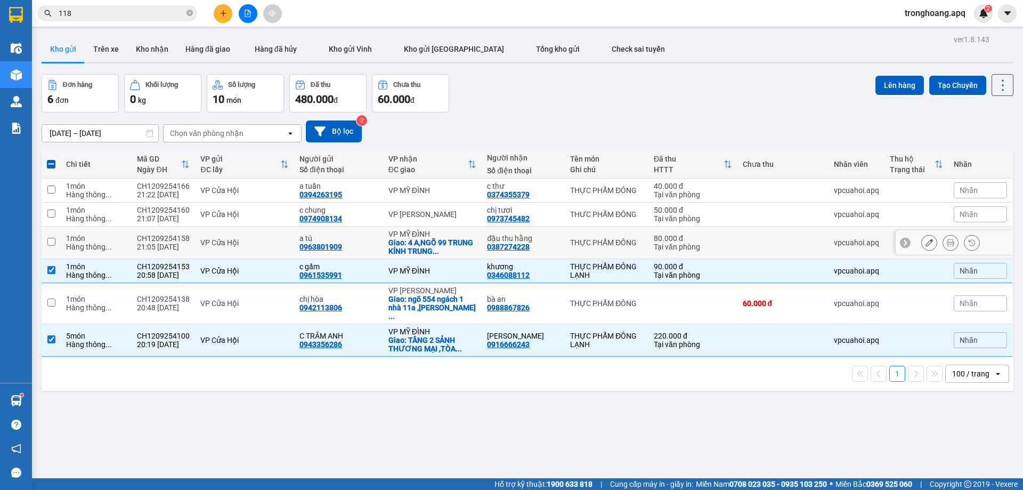
click at [418, 244] on div "Giao: 4 A,NGÕ 99 TRUNG KÍNH TRUNG ..." at bounding box center [432, 246] width 88 height 17
checkbox input "true"
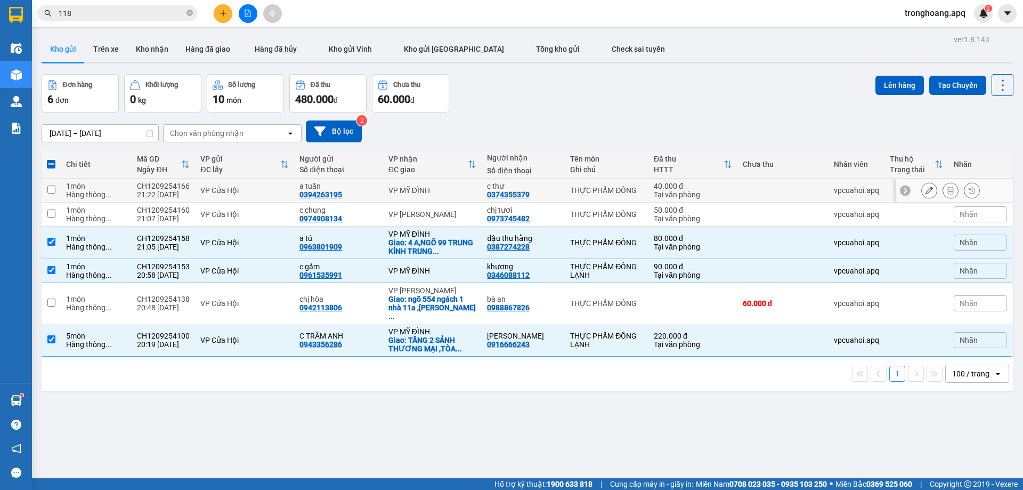
click at [426, 190] on div "VP MỸ ĐÌNH" at bounding box center [432, 190] width 88 height 9
checkbox input "true"
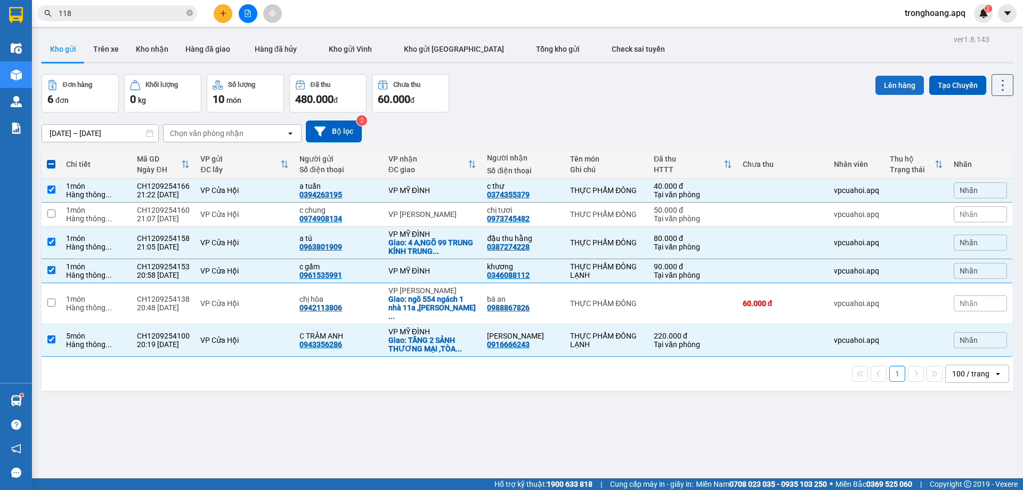
click at [898, 89] on button "Lên hàng" at bounding box center [899, 85] width 48 height 19
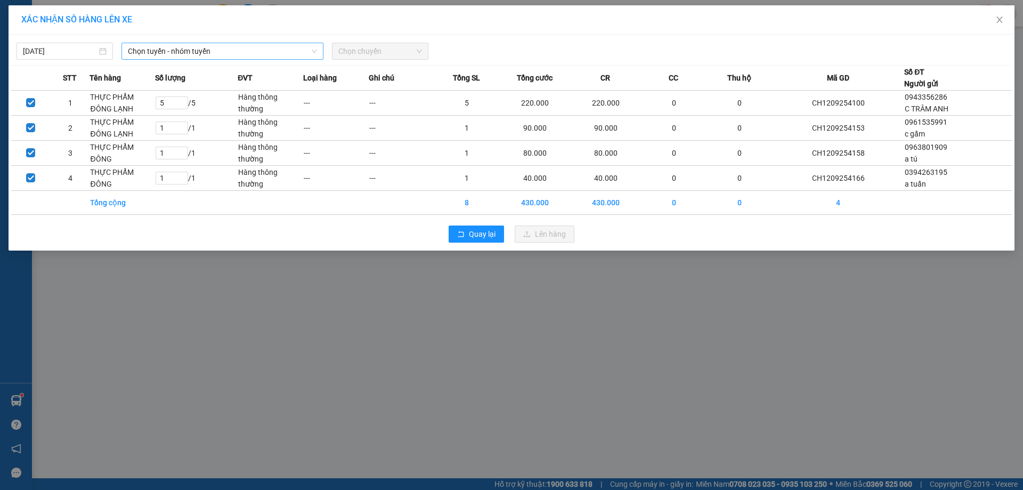
click at [232, 47] on span "Chọn tuyến - nhóm tuyến" at bounding box center [222, 51] width 189 height 16
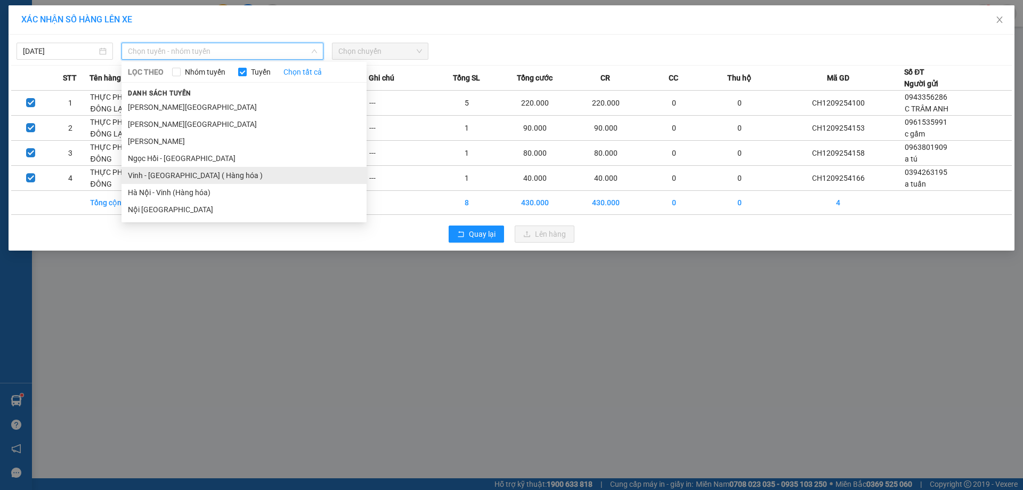
click at [204, 175] on li "Vinh - [GEOGRAPHIC_DATA] ( Hàng hóa )" at bounding box center [243, 175] width 245 height 17
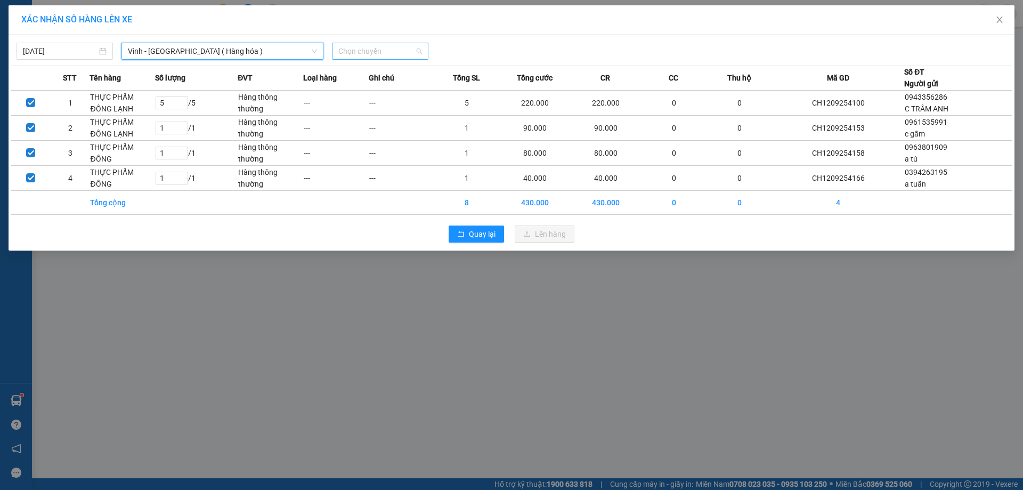
click at [395, 47] on span "Chọn chuyến" at bounding box center [380, 51] width 84 height 16
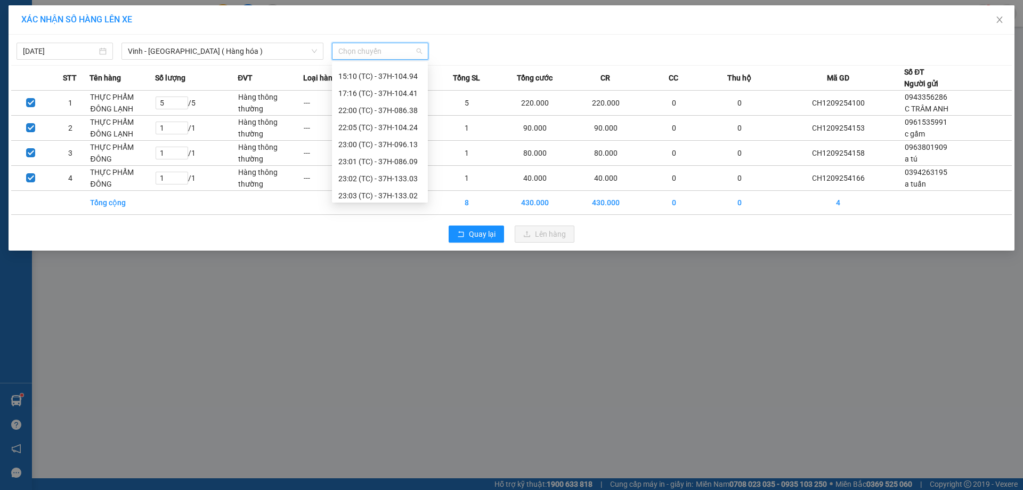
scroll to position [170, 0]
click at [397, 108] on div "23:01 (TC) - 37H-086.09" at bounding box center [379, 107] width 83 height 12
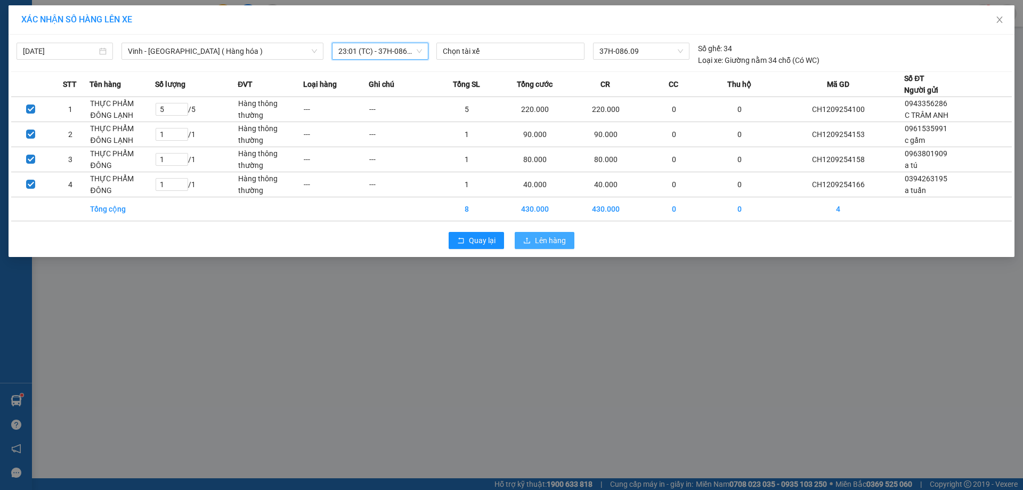
click at [525, 237] on icon "upload" at bounding box center [526, 240] width 7 height 7
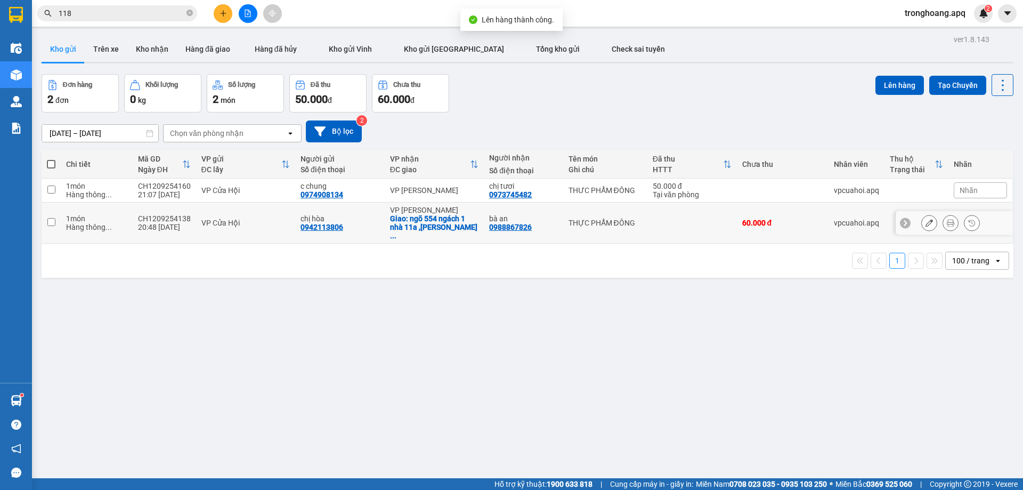
drag, startPoint x: 414, startPoint y: 215, endPoint x: 421, endPoint y: 192, distance: 23.8
click at [414, 215] on div "Giao: ngõ 554 ngách 1 nhà 11a ,[PERSON_NAME] ..." at bounding box center [434, 227] width 89 height 26
checkbox input "true"
click at [421, 192] on div "VP [PERSON_NAME]" at bounding box center [434, 190] width 89 height 9
checkbox input "true"
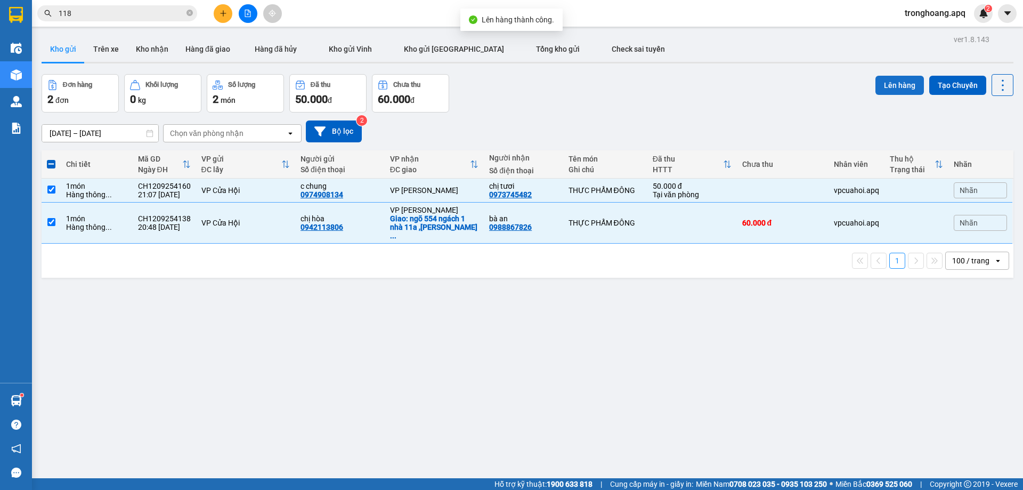
click at [882, 80] on button "Lên hàng" at bounding box center [899, 85] width 48 height 19
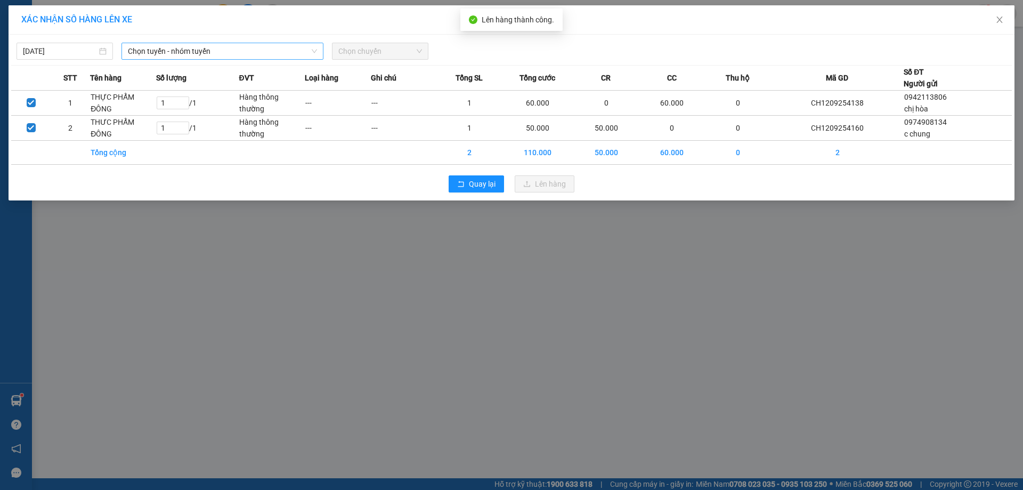
click at [216, 50] on span "Chọn tuyến - nhóm tuyến" at bounding box center [222, 51] width 189 height 16
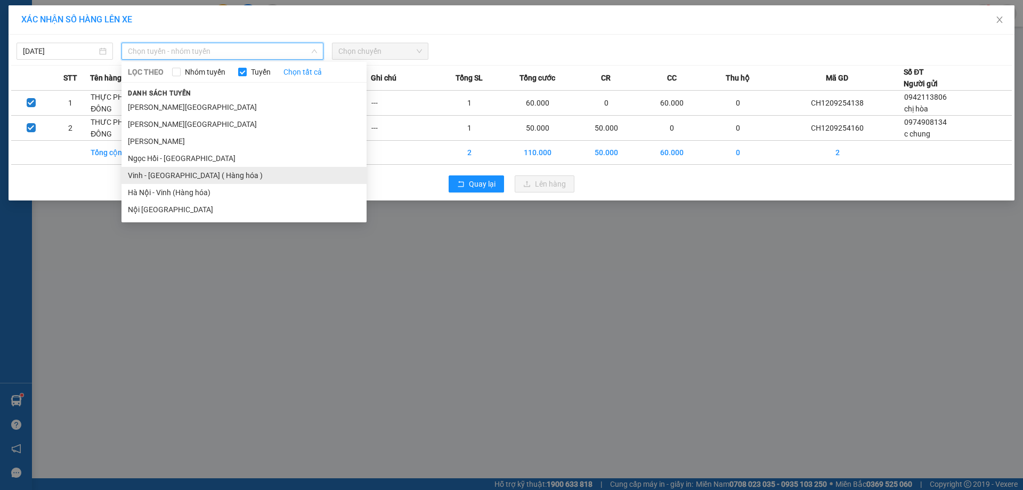
click at [188, 173] on li "Vinh - [GEOGRAPHIC_DATA] ( Hàng hóa )" at bounding box center [243, 175] width 245 height 17
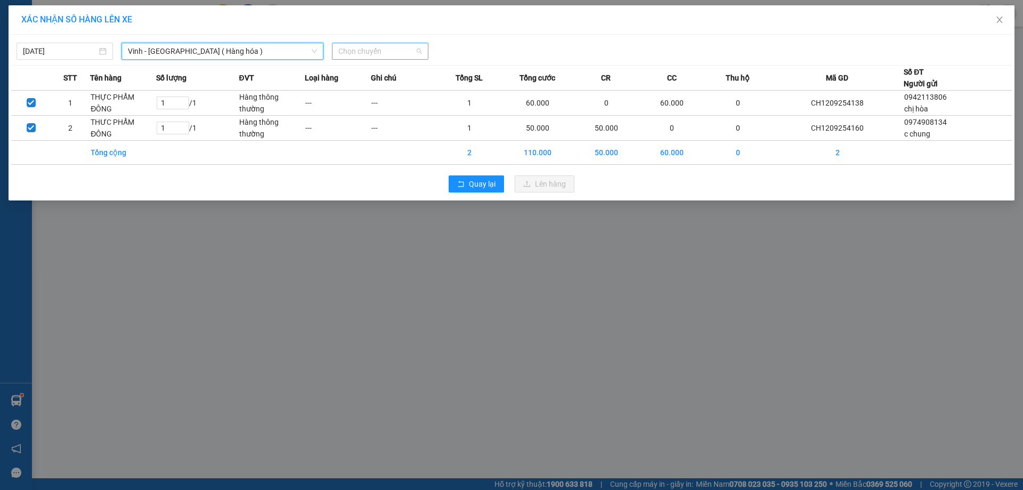
click at [377, 55] on span "Chọn chuyến" at bounding box center [380, 51] width 84 height 16
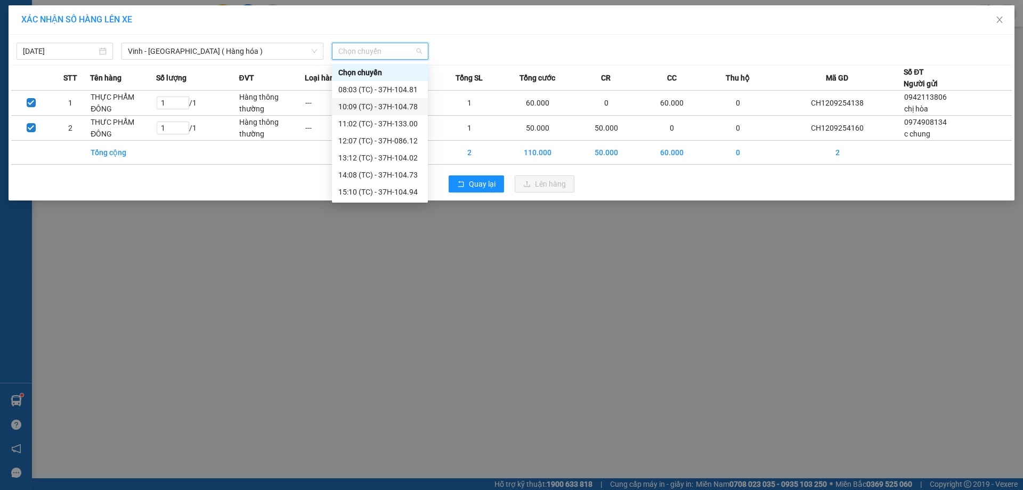
scroll to position [1, 0]
click at [466, 179] on button "Quay lại" at bounding box center [476, 183] width 55 height 17
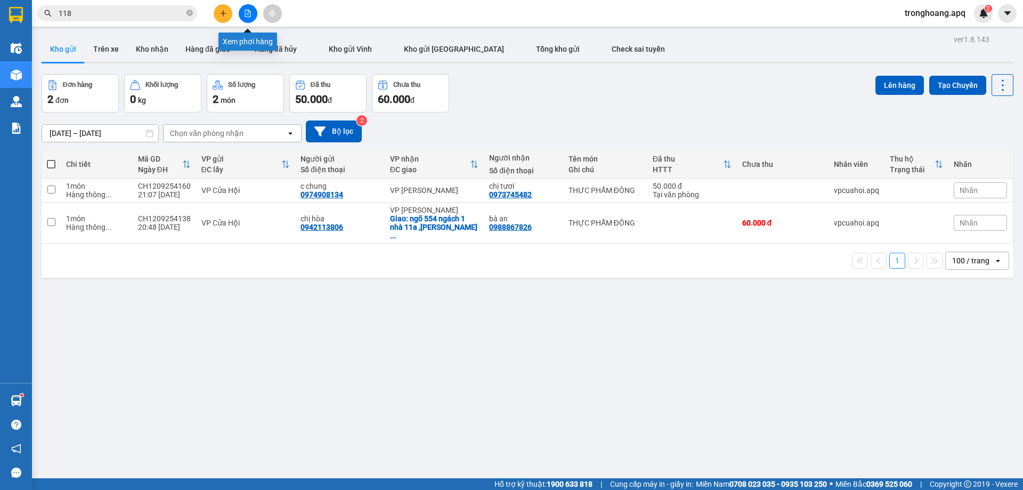
click at [242, 13] on button at bounding box center [248, 13] width 19 height 19
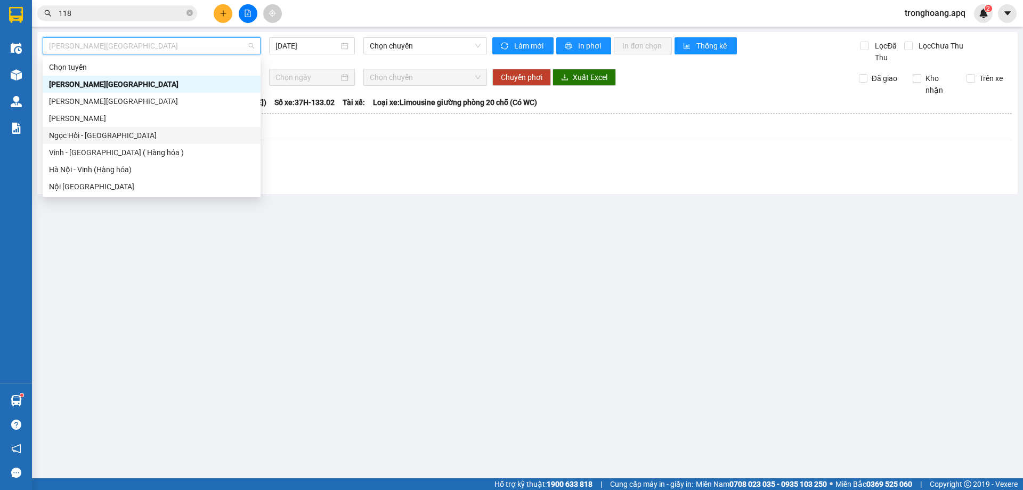
click at [116, 143] on div "Ngọc Hồi - [GEOGRAPHIC_DATA]" at bounding box center [152, 135] width 218 height 17
type input "[DATE]"
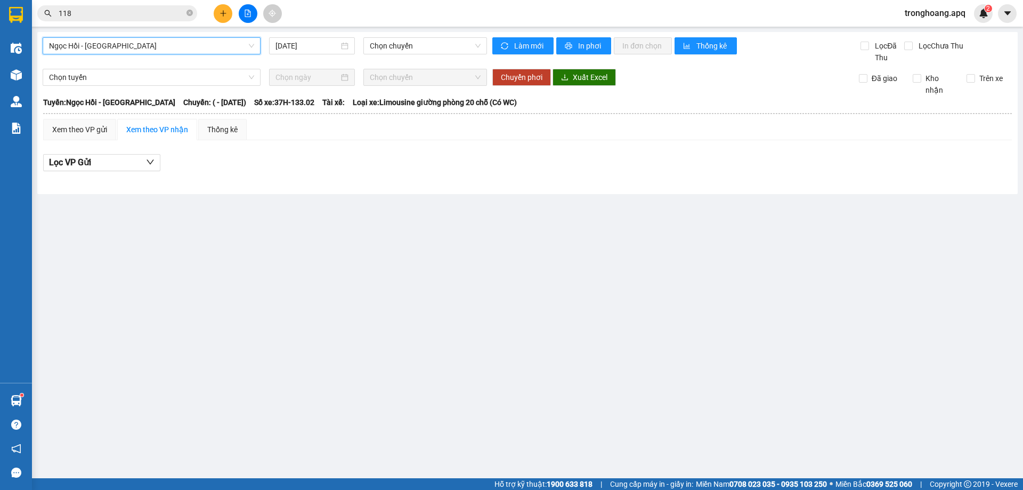
click at [114, 34] on div "Ngọc Hồi - Mỹ Đình Ngọc Hồi - Mỹ Đình 12/09/2025 Chọn chuyến Làm mới In phơi In…" at bounding box center [527, 113] width 980 height 162
click at [117, 43] on span "Ngọc Hồi - [GEOGRAPHIC_DATA]" at bounding box center [151, 46] width 205 height 16
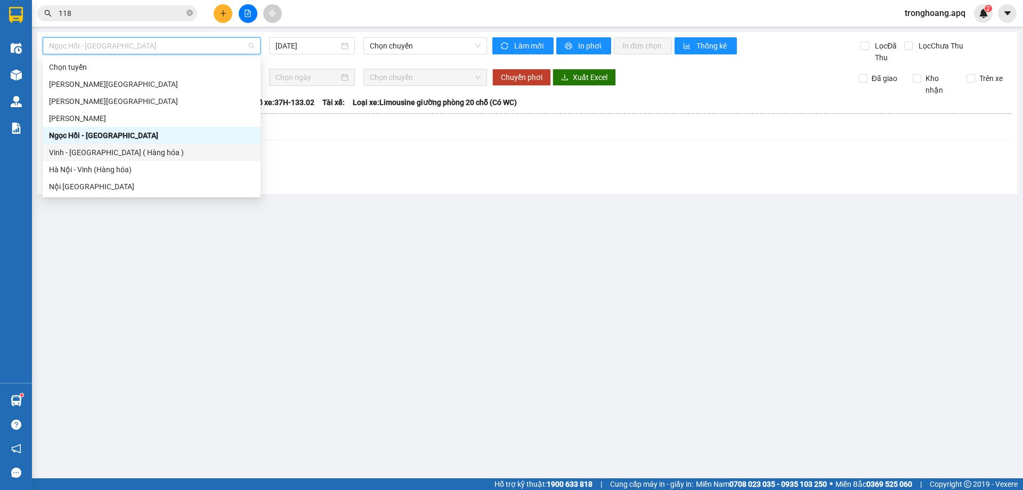
click at [120, 151] on div "Vinh - [GEOGRAPHIC_DATA] ( Hàng hóa )" at bounding box center [151, 152] width 205 height 12
type input "[DATE]"
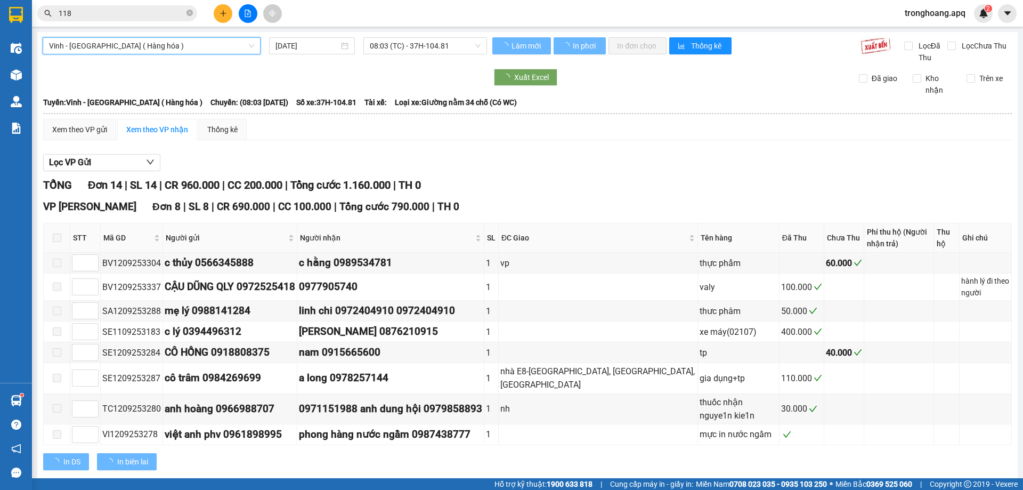
click at [381, 42] on span "08:03 (TC) - 37H-104.81" at bounding box center [425, 46] width 111 height 16
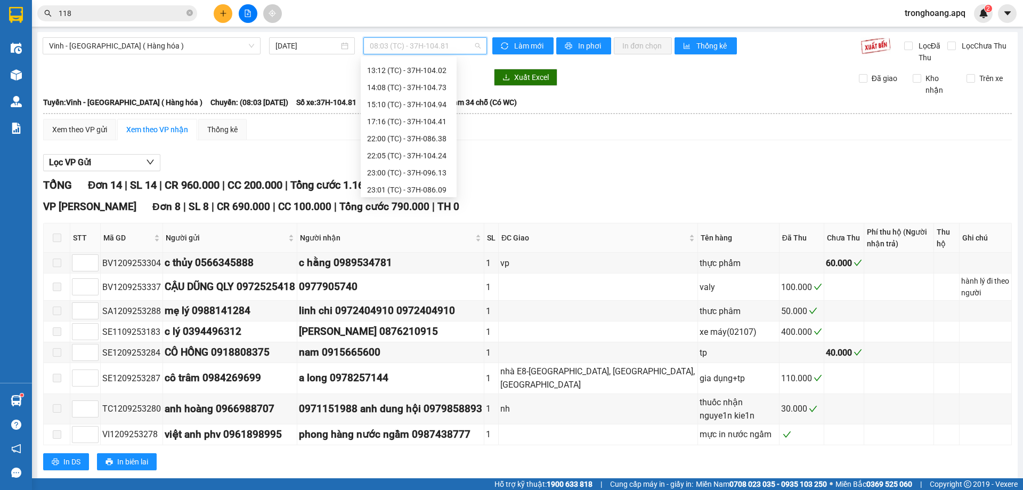
scroll to position [170, 0]
click at [426, 99] on div "23:01 (TC) - 37H-086.09" at bounding box center [408, 101] width 83 height 12
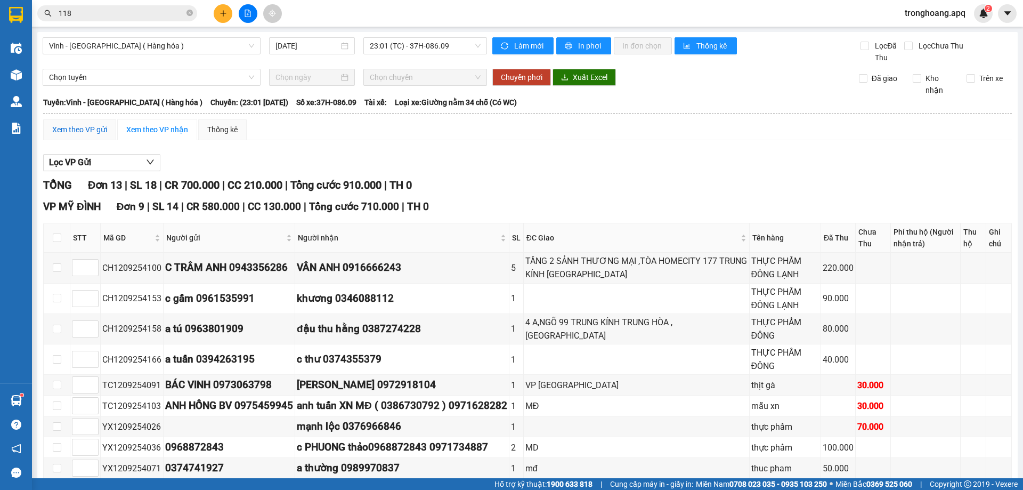
click at [98, 125] on div "Xem theo VP gửi" at bounding box center [79, 130] width 55 height 12
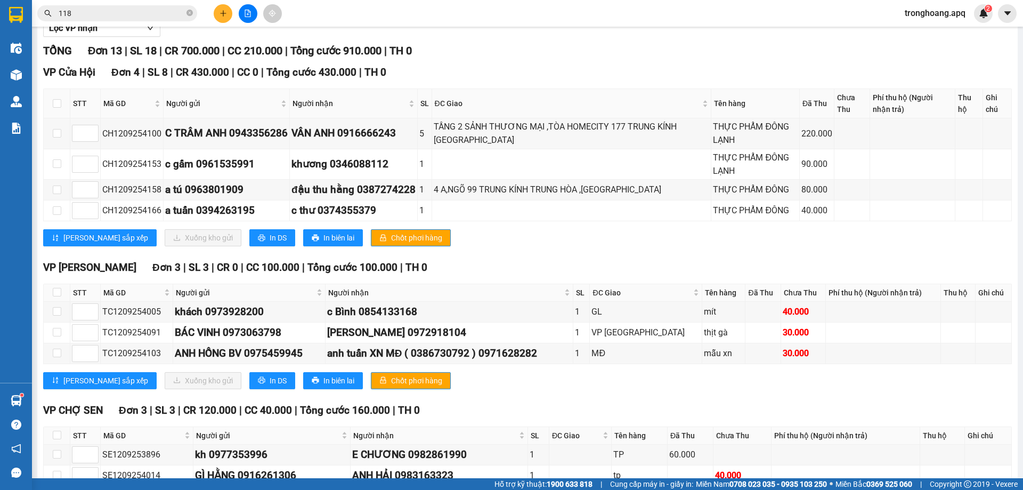
scroll to position [94, 0]
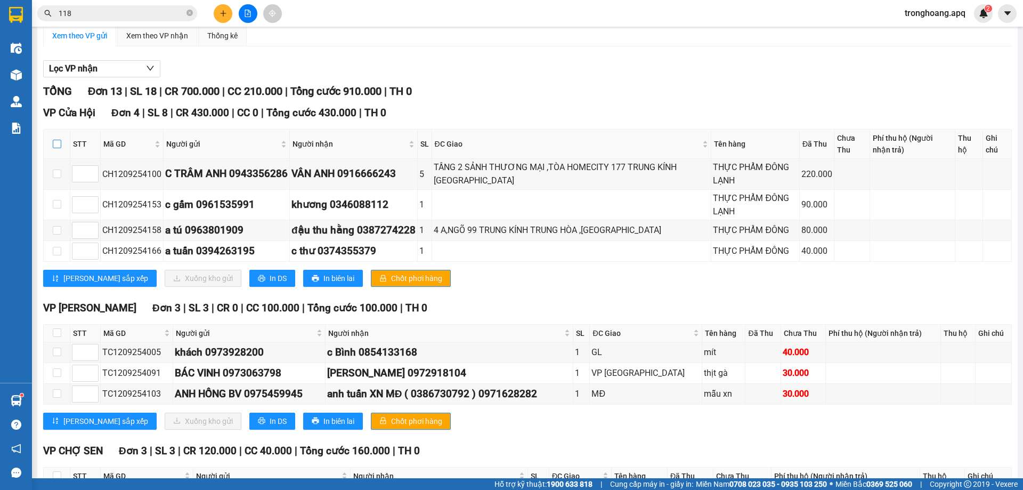
click at [60, 143] on input "checkbox" at bounding box center [57, 144] width 9 height 9
checkbox input "true"
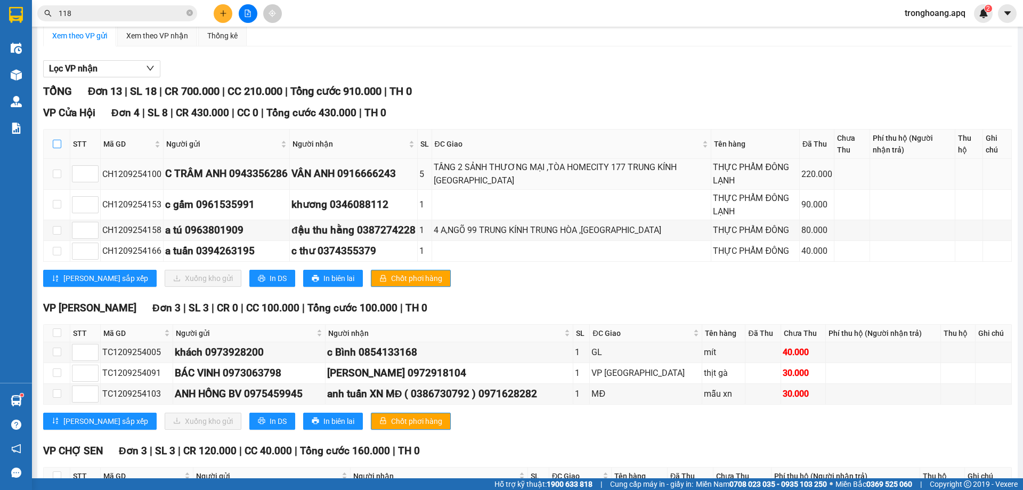
checkbox input "true"
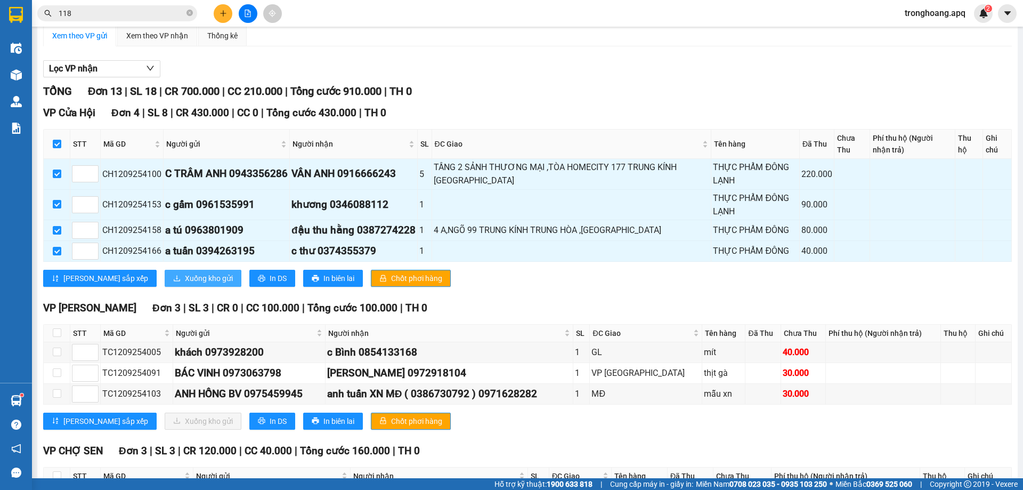
click at [185, 272] on span "Xuống kho gửi" at bounding box center [209, 278] width 48 height 12
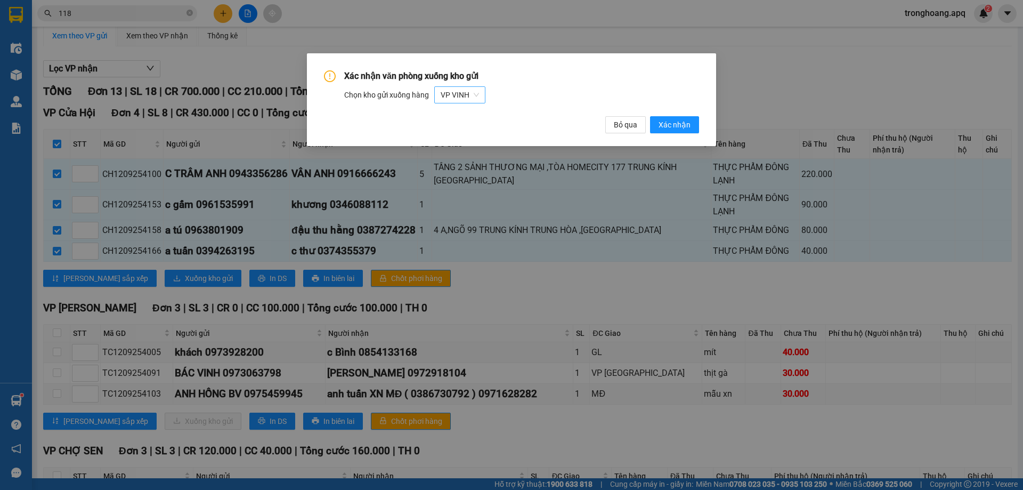
click at [476, 95] on span "VP VINH" at bounding box center [460, 95] width 38 height 16
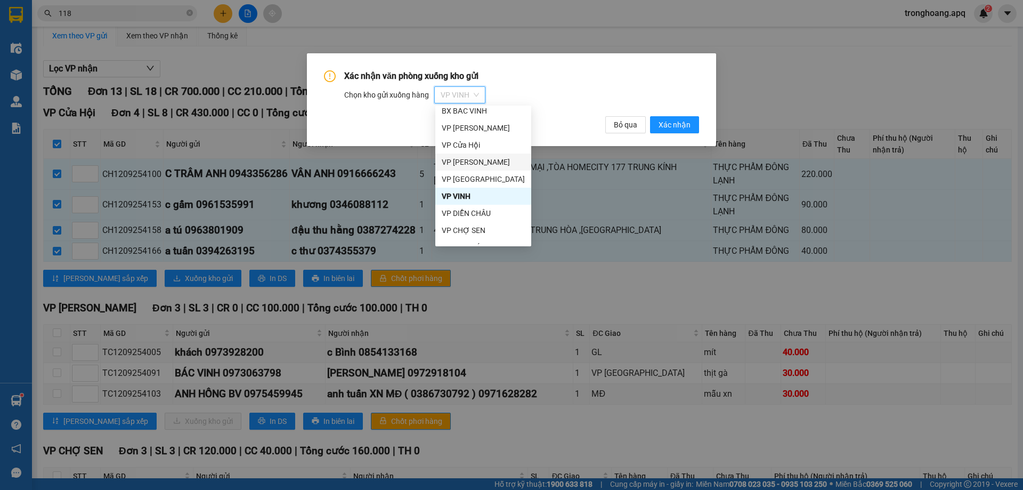
scroll to position [0, 0]
click at [487, 164] on div "VP Cửa Hội" at bounding box center [483, 167] width 83 height 12
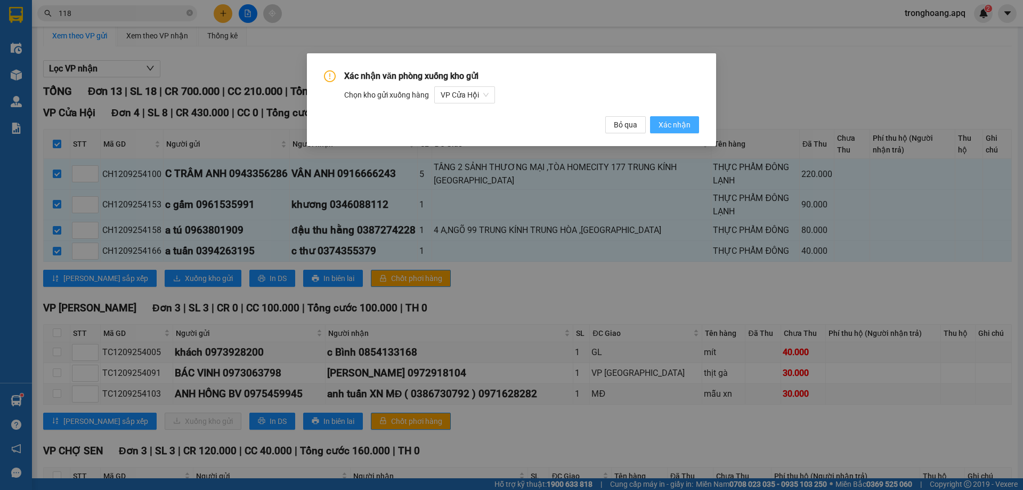
click at [672, 124] on span "Xác nhận" at bounding box center [674, 125] width 32 height 12
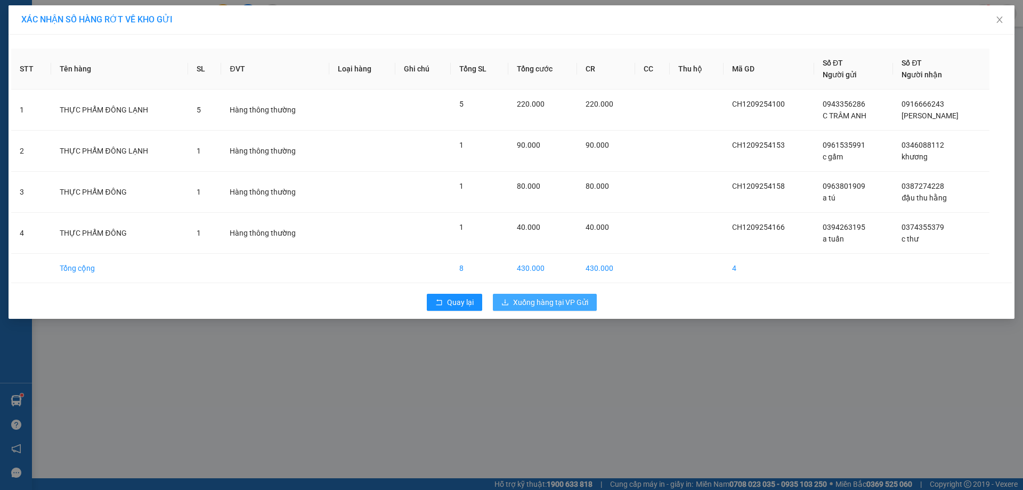
click at [549, 303] on span "Xuống hàng tại VP Gửi" at bounding box center [550, 302] width 75 height 12
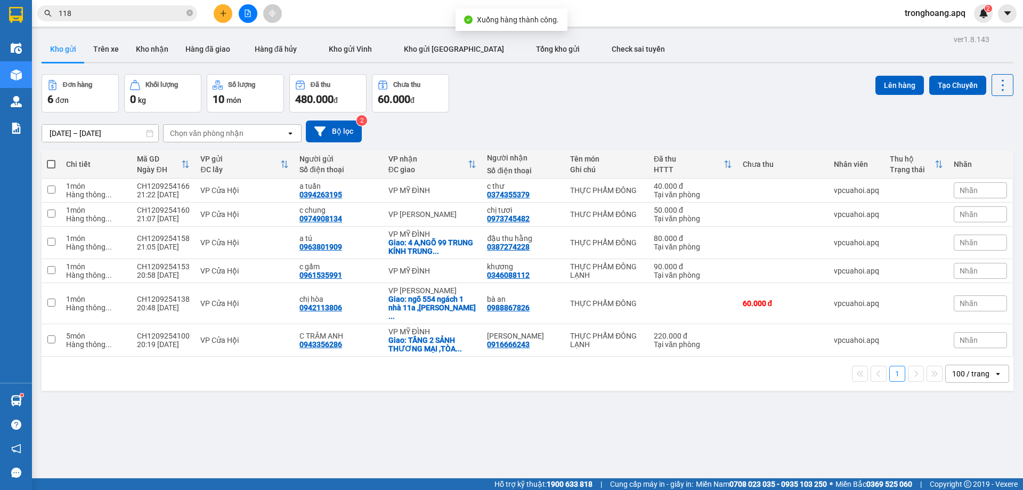
click at [246, 17] on button at bounding box center [248, 13] width 19 height 19
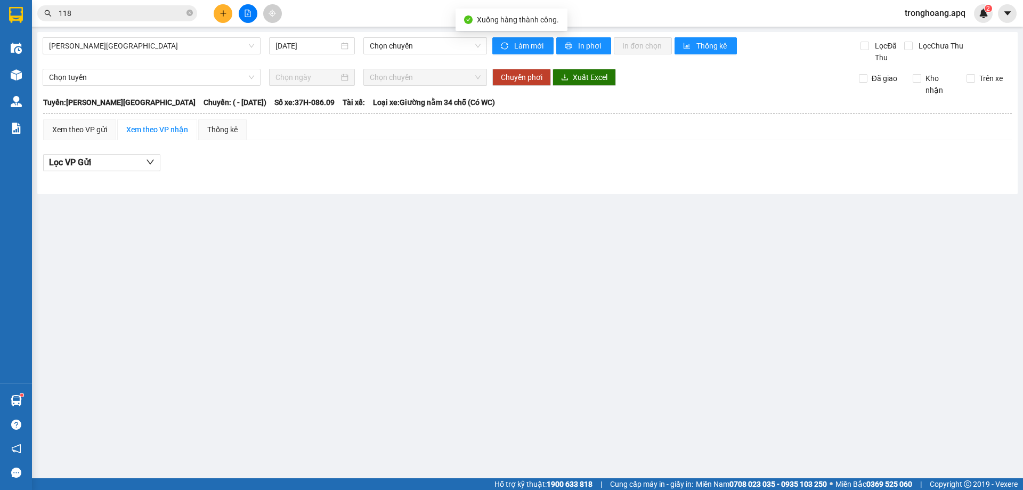
drag, startPoint x: 180, startPoint y: 51, endPoint x: 172, endPoint y: 55, distance: 9.5
click at [178, 51] on span "[PERSON_NAME][GEOGRAPHIC_DATA]" at bounding box center [151, 46] width 205 height 16
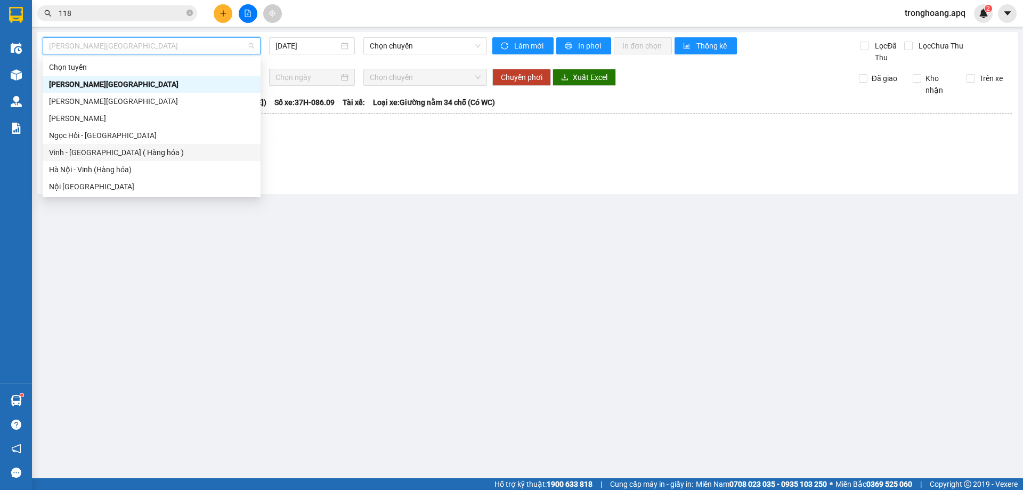
click at [124, 153] on div "Vinh - [GEOGRAPHIC_DATA] ( Hàng hóa )" at bounding box center [151, 152] width 205 height 12
type input "[DATE]"
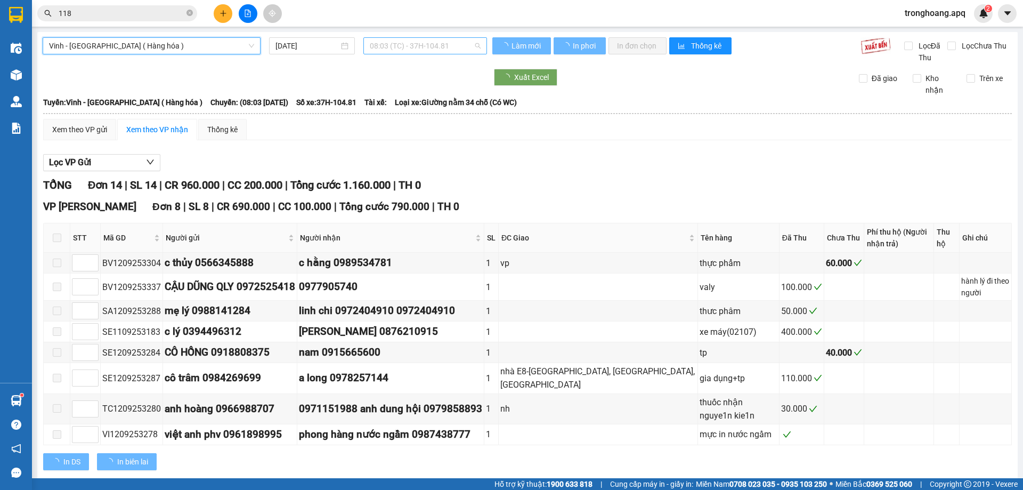
click at [395, 48] on span "08:03 (TC) - 37H-104.81" at bounding box center [425, 46] width 111 height 16
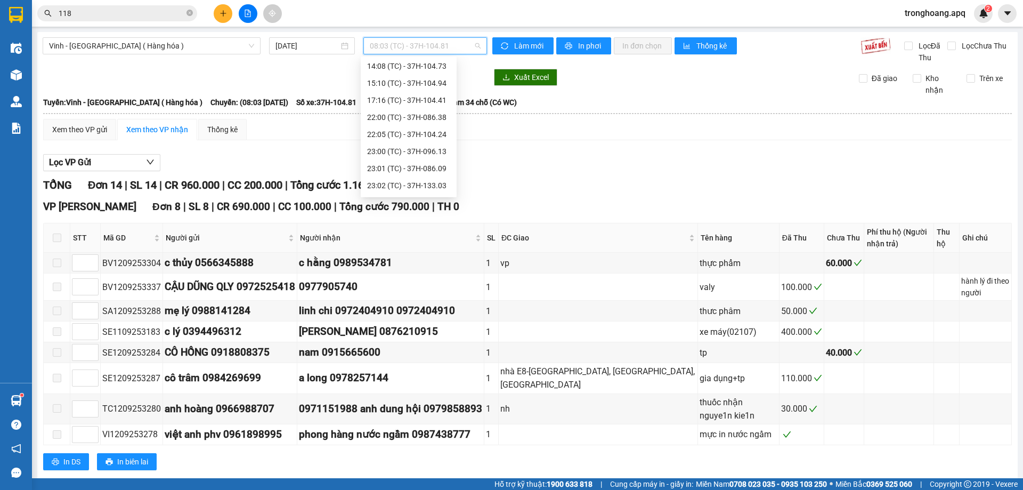
scroll to position [170, 0]
click at [434, 96] on div "23:01 (TC) - 37H-086.09" at bounding box center [408, 101] width 83 height 12
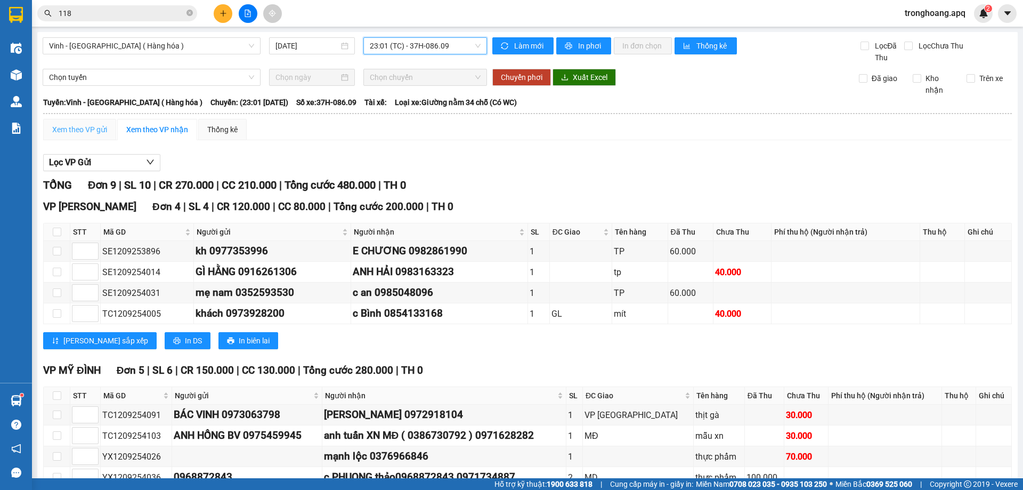
click at [95, 118] on th at bounding box center [527, 114] width 969 height 10
click at [93, 122] on div "Xem theo VP gửi" at bounding box center [79, 129] width 73 height 21
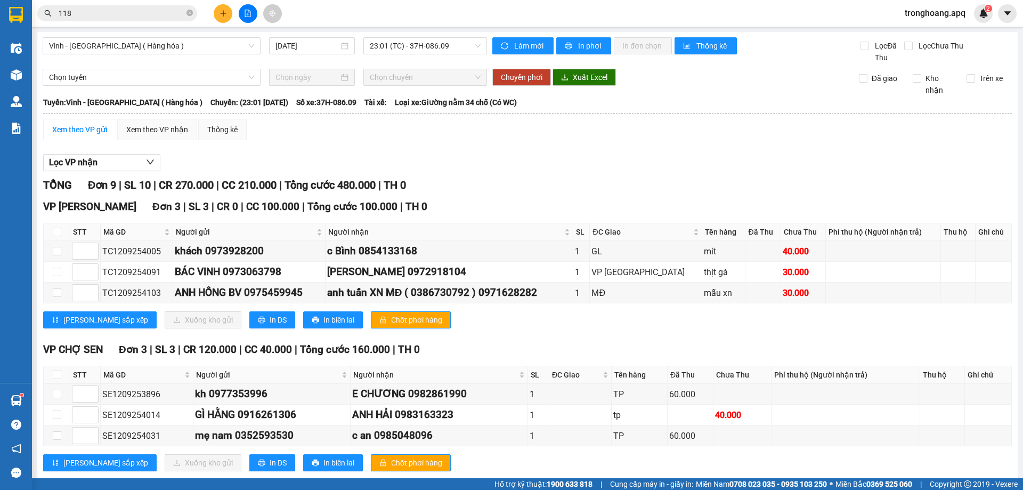
scroll to position [166, 0]
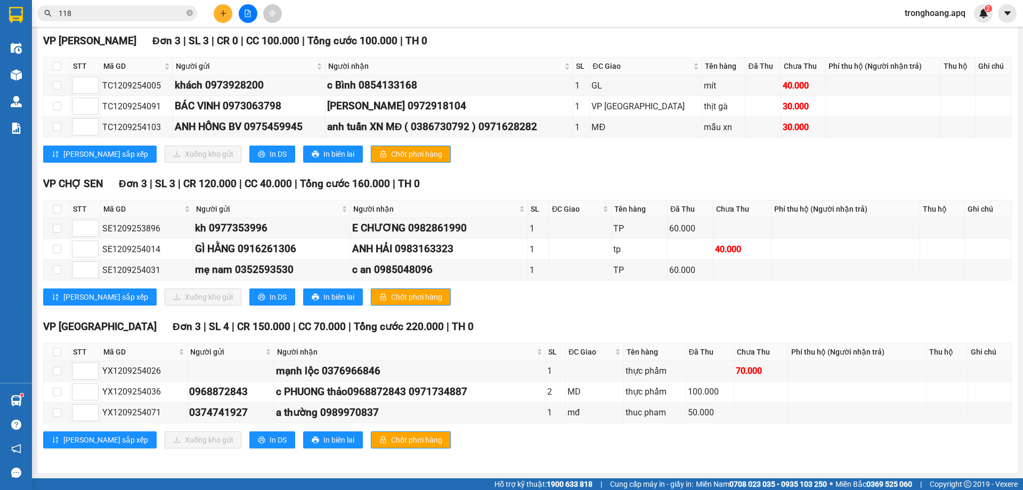
click at [64, 348] on th at bounding box center [57, 352] width 27 height 18
click at [63, 349] on th at bounding box center [57, 352] width 27 height 18
click at [58, 354] on input "checkbox" at bounding box center [57, 351] width 9 height 9
checkbox input "true"
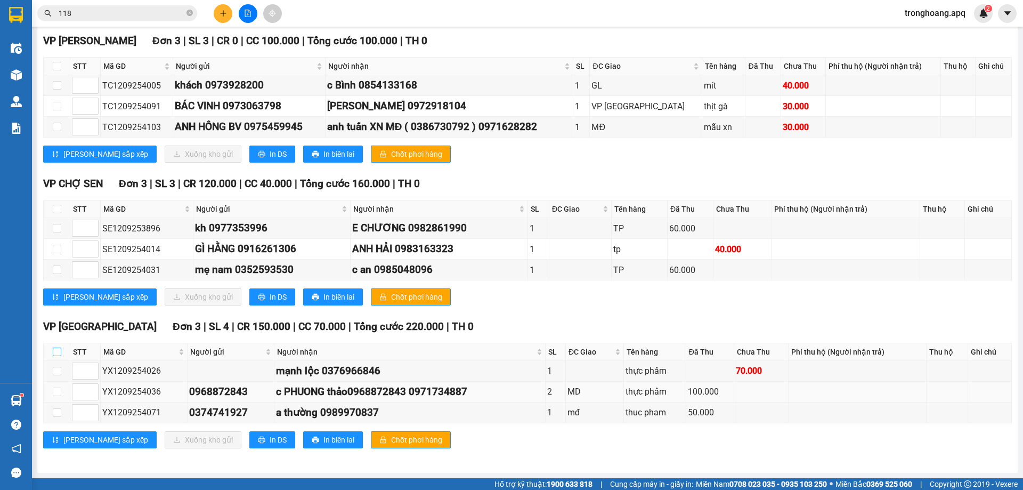
checkbox input "true"
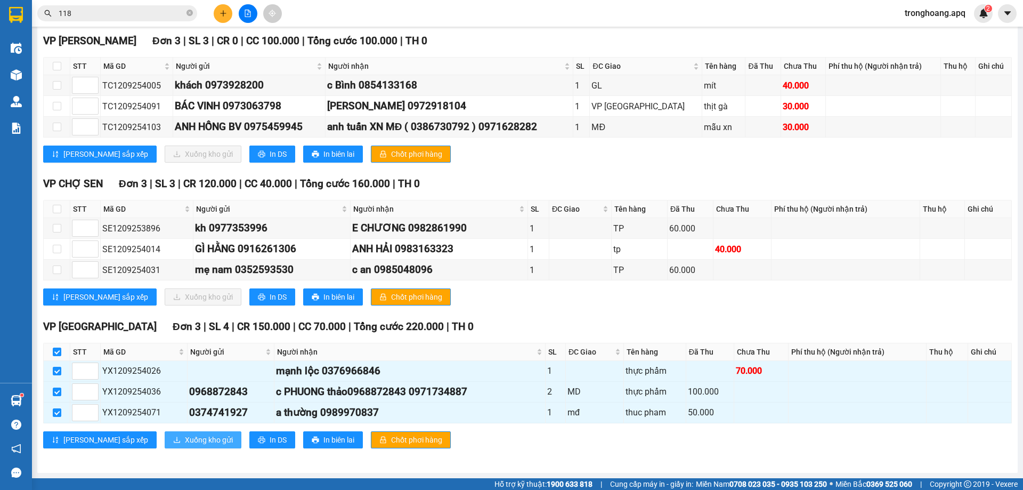
click at [185, 443] on span "Xuống kho gửi" at bounding box center [209, 440] width 48 height 12
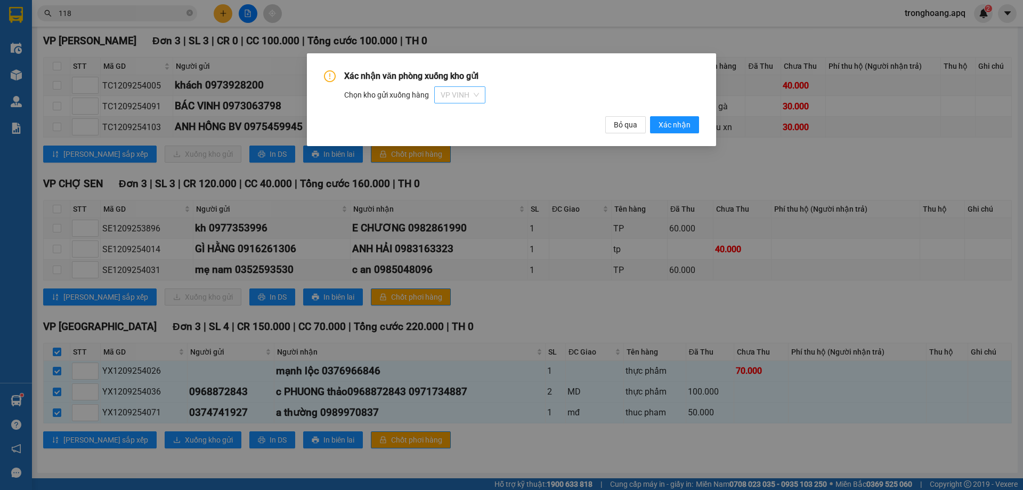
drag, startPoint x: 455, startPoint y: 97, endPoint x: 463, endPoint y: 93, distance: 9.1
click at [463, 93] on span "VP VINH" at bounding box center [460, 95] width 38 height 16
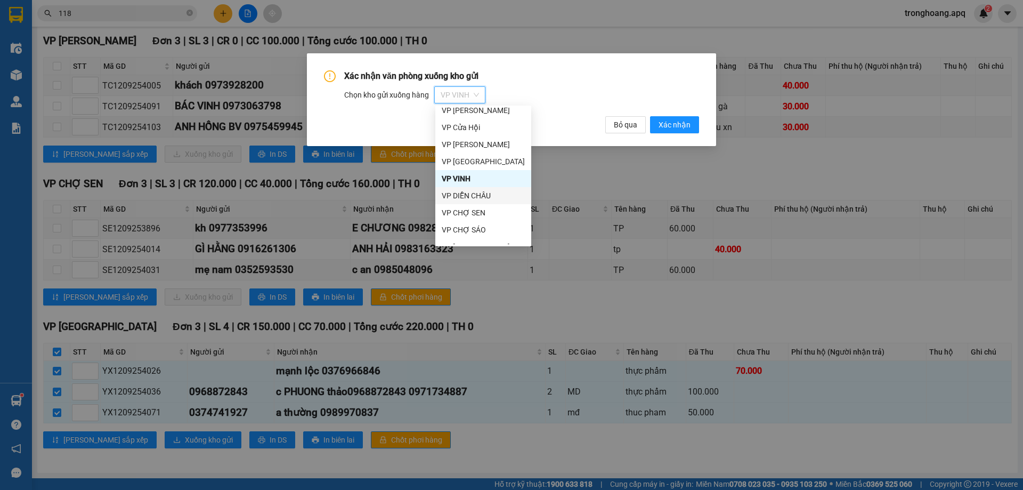
scroll to position [51, 0]
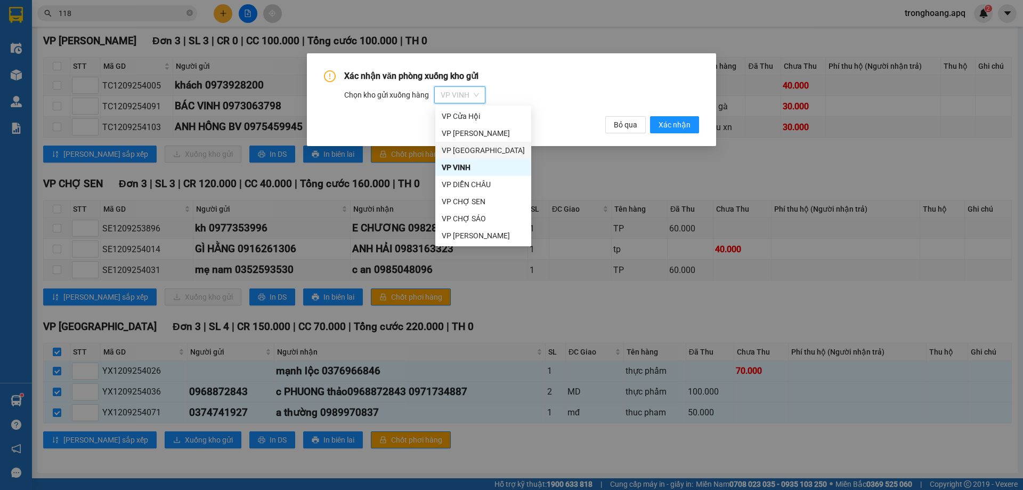
click at [488, 146] on div "VP [GEOGRAPHIC_DATA]" at bounding box center [483, 150] width 83 height 12
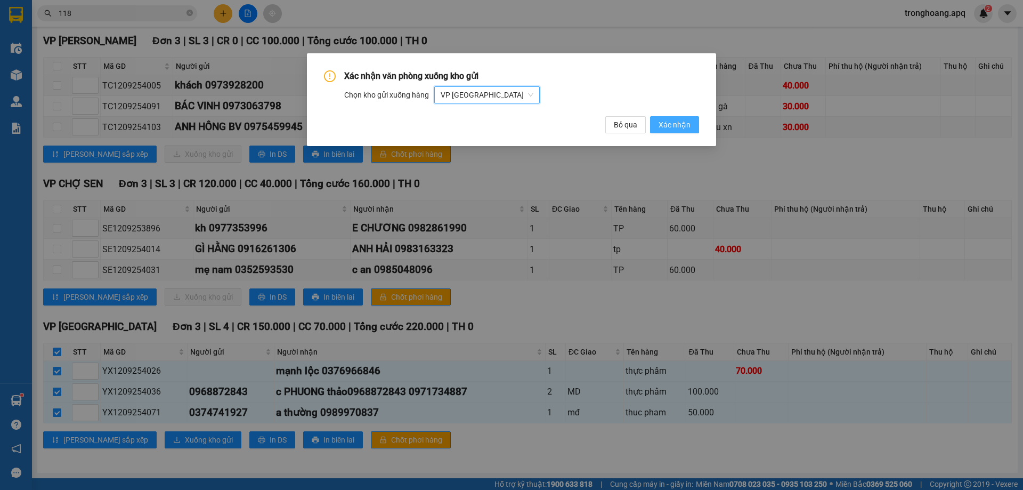
click at [671, 127] on span "Xác nhận" at bounding box center [674, 125] width 32 height 12
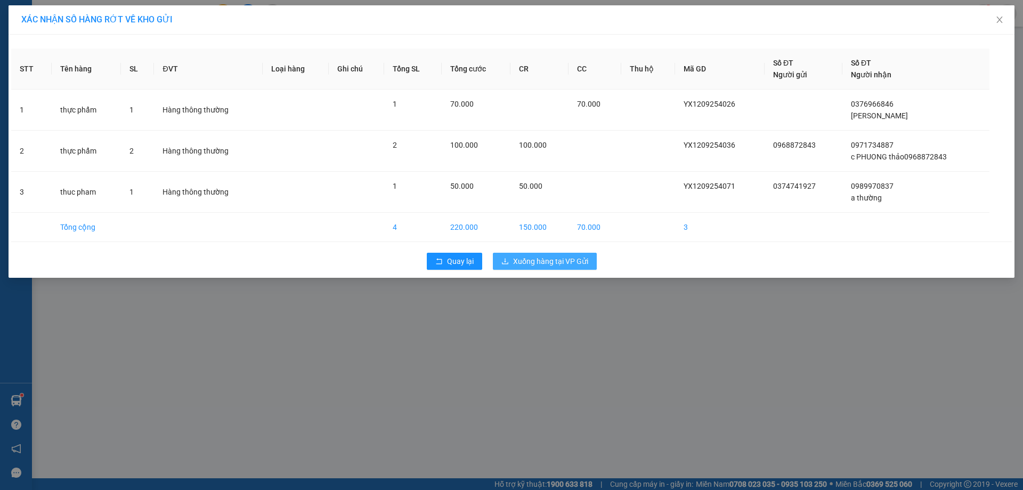
click at [581, 255] on button "Xuống hàng tại VP Gửi" at bounding box center [545, 260] width 104 height 17
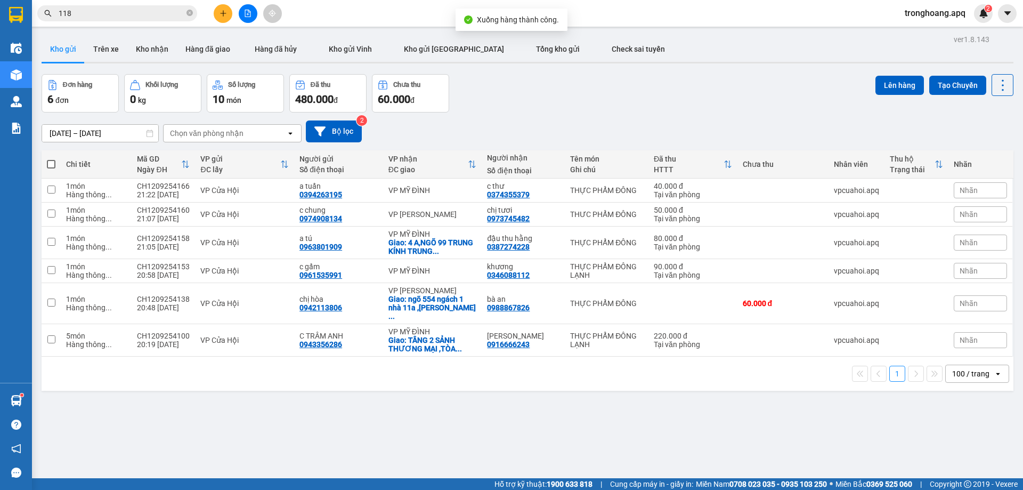
click at [259, 17] on div at bounding box center [248, 13] width 80 height 19
click at [246, 18] on button at bounding box center [248, 13] width 19 height 19
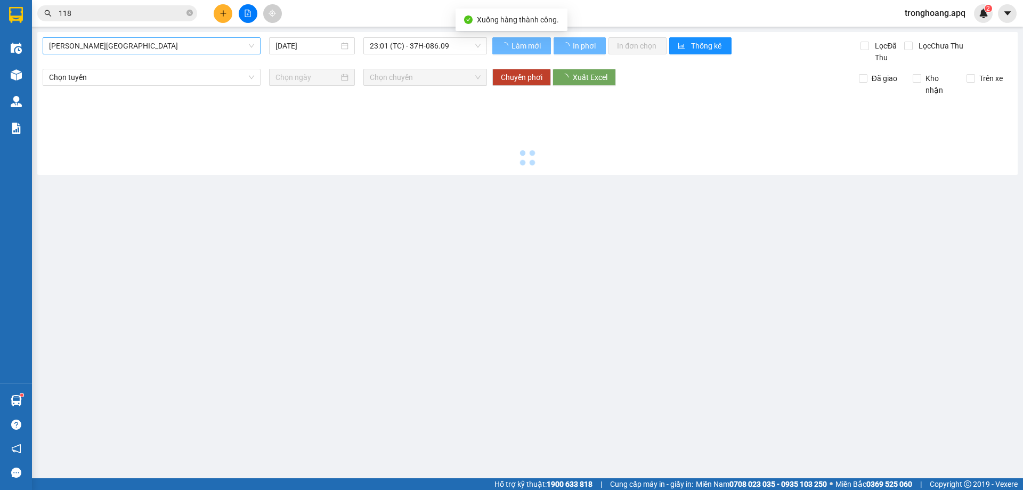
click at [115, 48] on span "[PERSON_NAME][GEOGRAPHIC_DATA]" at bounding box center [151, 46] width 205 height 16
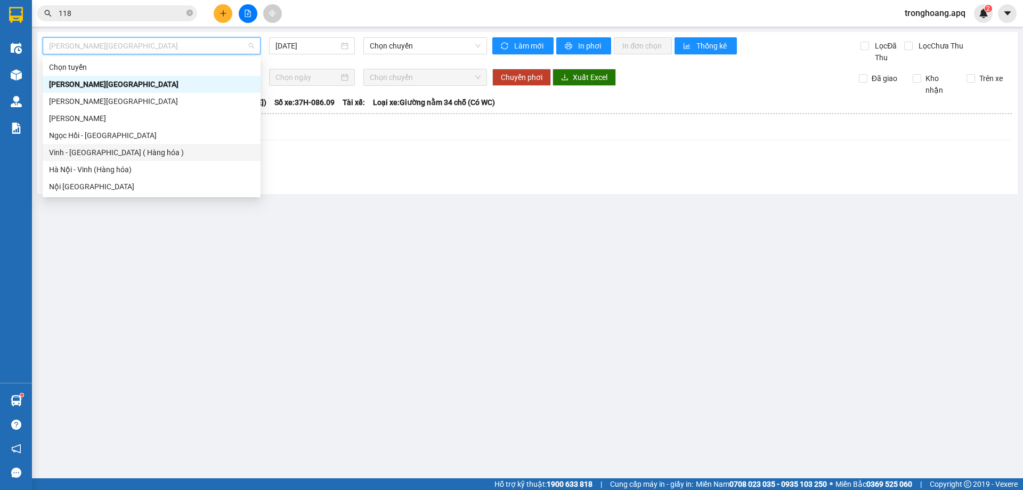
click at [120, 149] on div "Vinh - [GEOGRAPHIC_DATA] ( Hàng hóa )" at bounding box center [151, 152] width 205 height 12
type input "[DATE]"
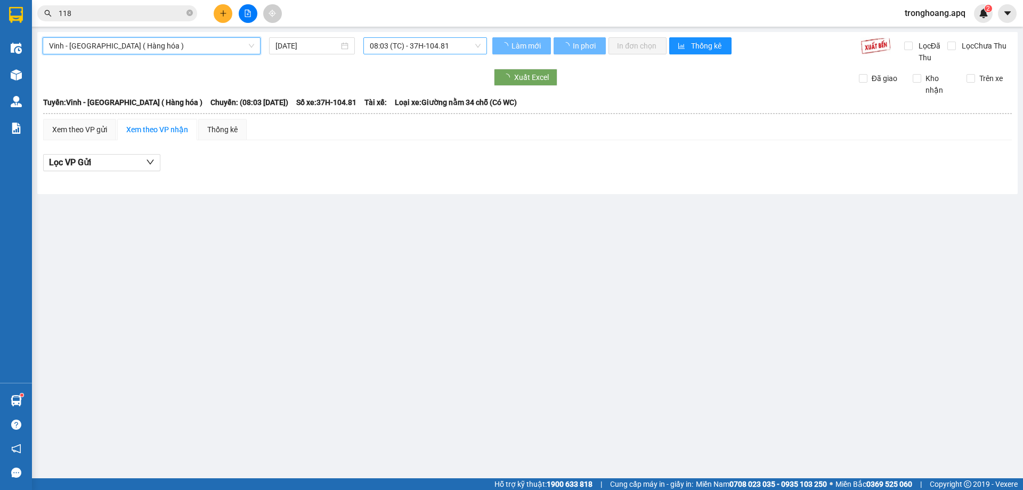
click at [425, 49] on span "08:03 (TC) - 37H-104.81" at bounding box center [425, 46] width 111 height 16
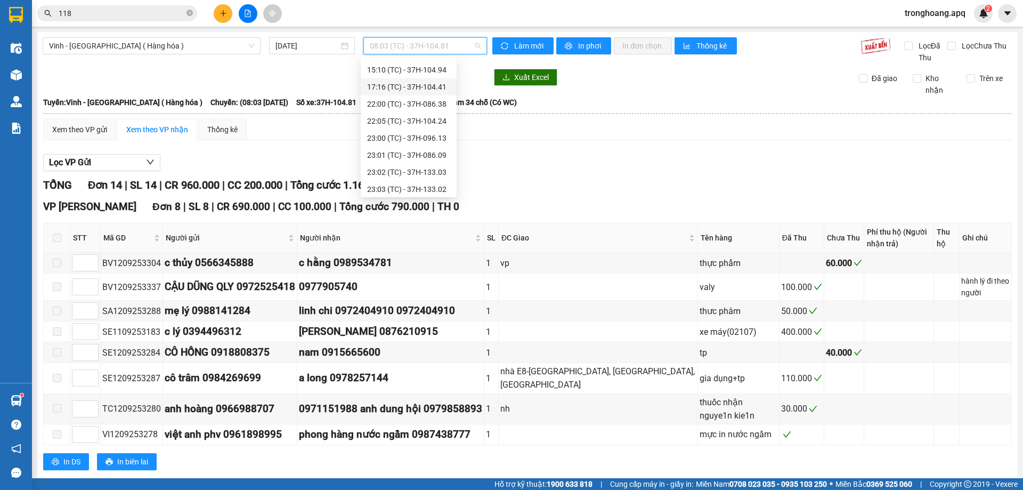
scroll to position [170, 0]
click at [435, 99] on div "23:01 (TC) - 37H-086.09" at bounding box center [408, 101] width 83 height 12
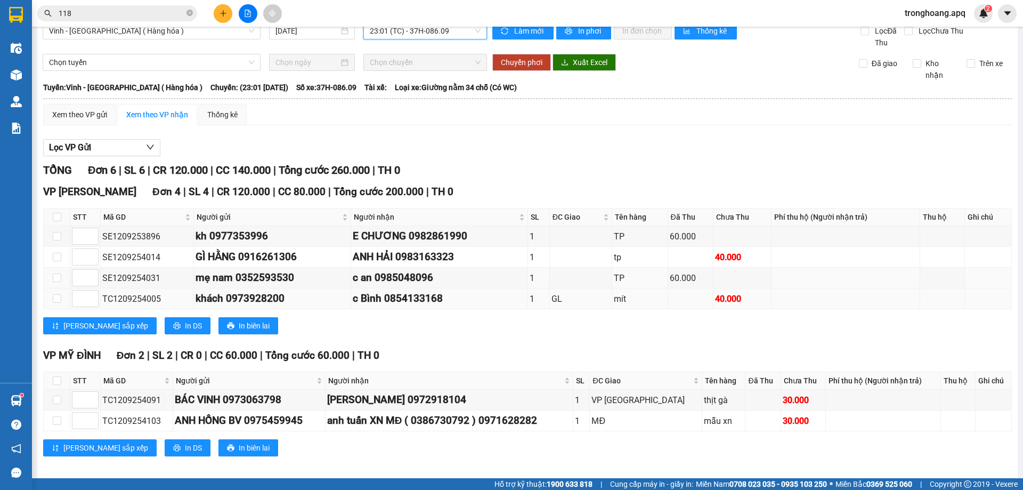
scroll to position [23, 0]
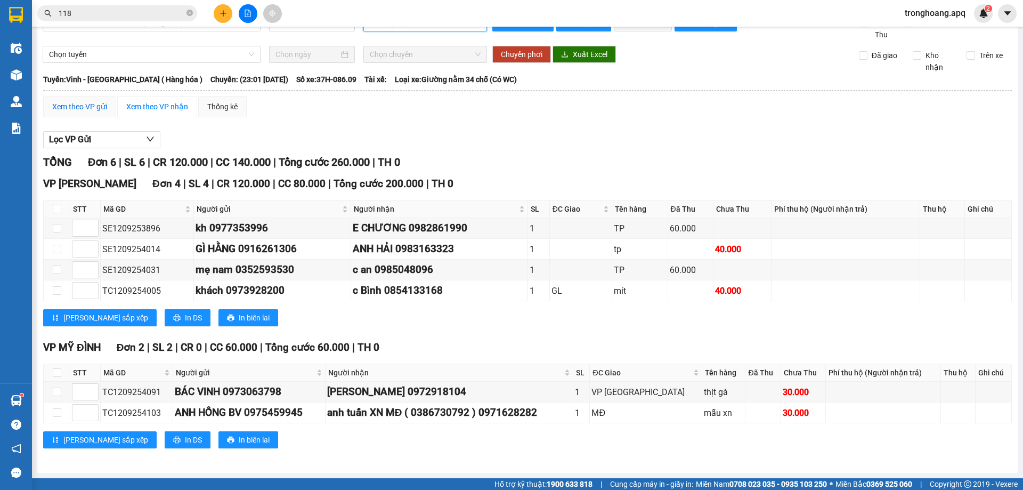
click at [106, 105] on div "Xem theo VP gửi" at bounding box center [79, 107] width 55 height 12
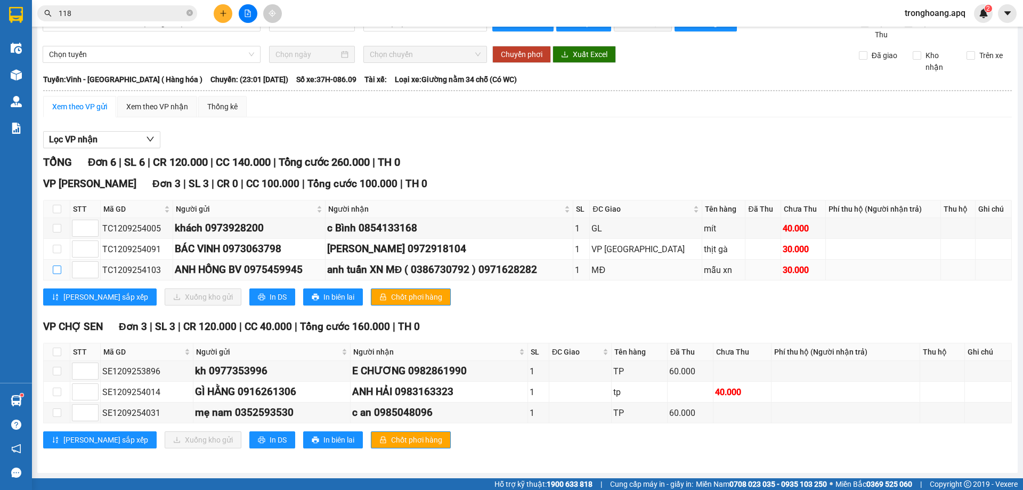
click at [55, 270] on input "checkbox" at bounding box center [57, 269] width 9 height 9
checkbox input "true"
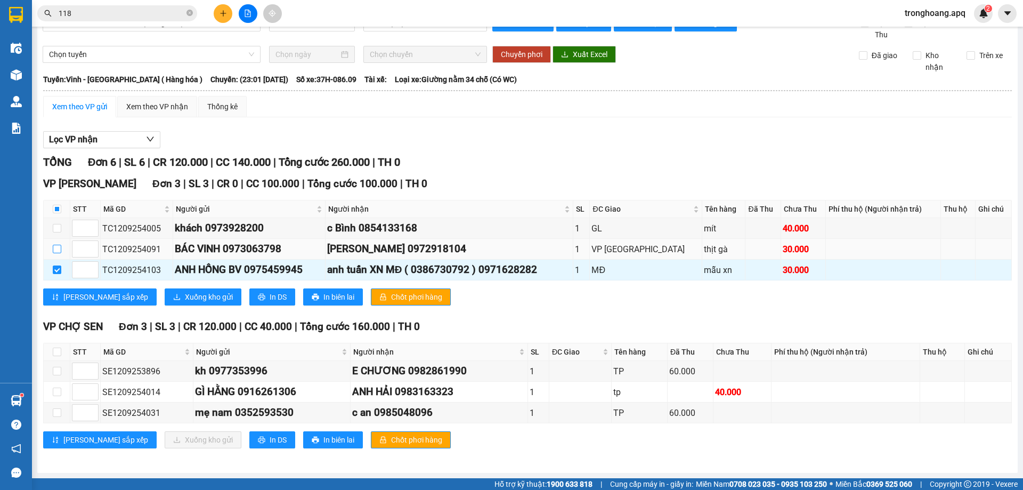
click at [56, 250] on input "checkbox" at bounding box center [57, 249] width 9 height 9
checkbox input "true"
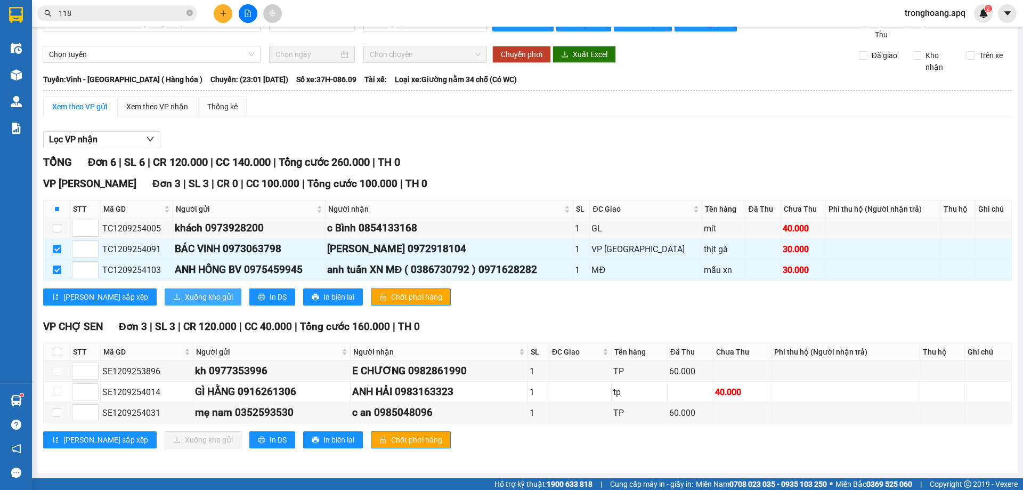
click at [185, 298] on span "Xuống kho gửi" at bounding box center [209, 297] width 48 height 12
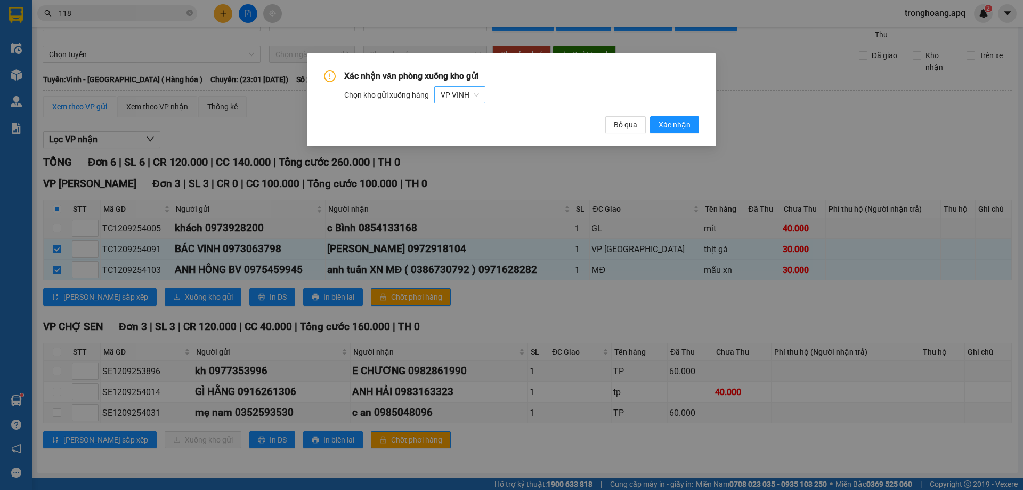
click at [454, 94] on span "VP VINH" at bounding box center [460, 95] width 38 height 16
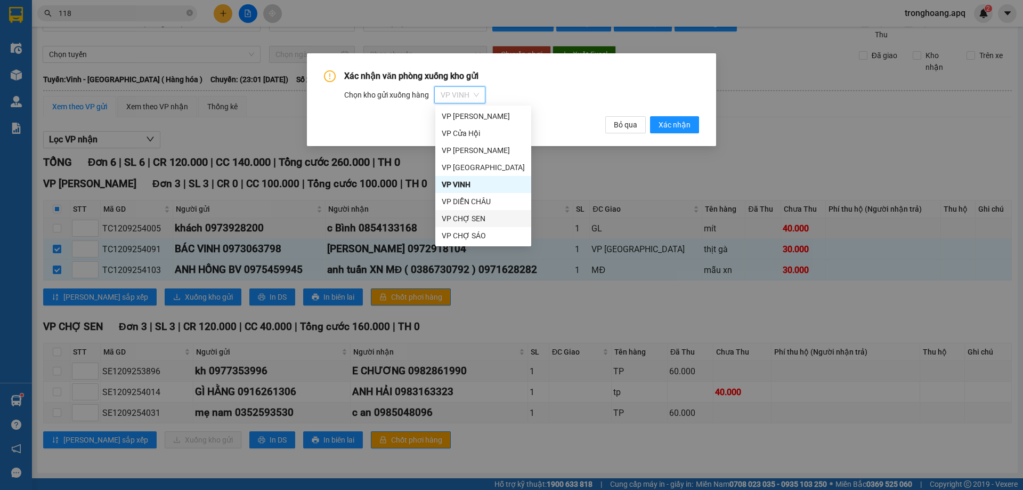
scroll to position [51, 0]
drag, startPoint x: 502, startPoint y: 229, endPoint x: 556, endPoint y: 227, distance: 53.8
click at [501, 229] on div "VP [PERSON_NAME]" at bounding box center [483, 235] width 96 height 17
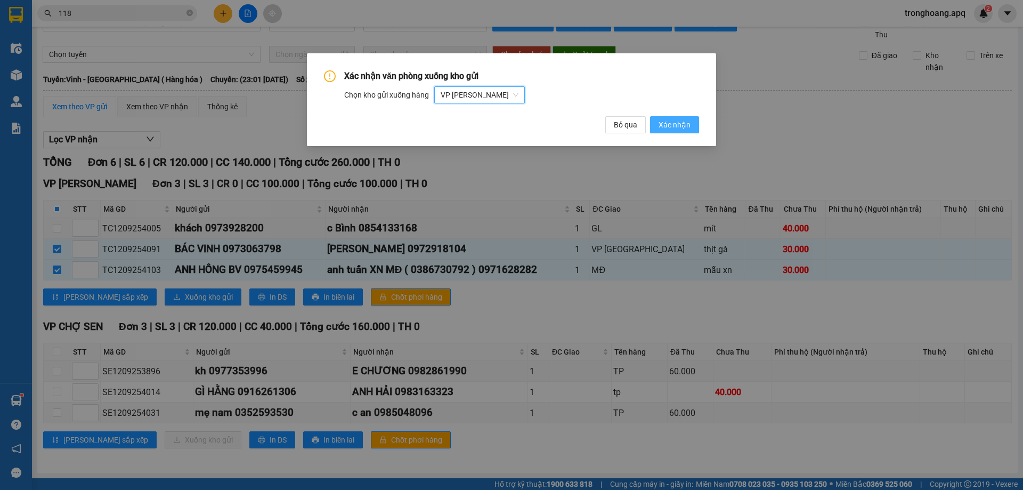
click at [681, 123] on span "Xác nhận" at bounding box center [674, 125] width 32 height 12
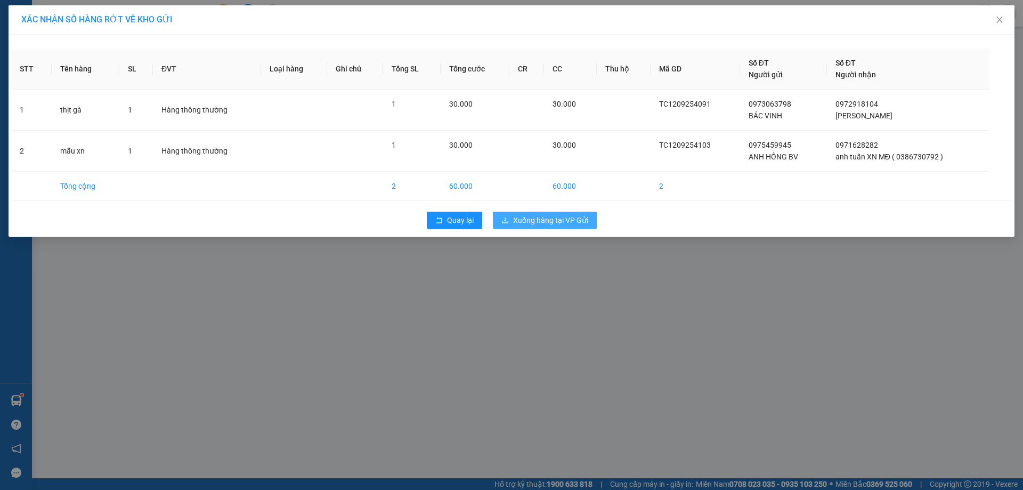
click at [563, 221] on span "Xuống hàng tại VP Gửi" at bounding box center [550, 220] width 75 height 12
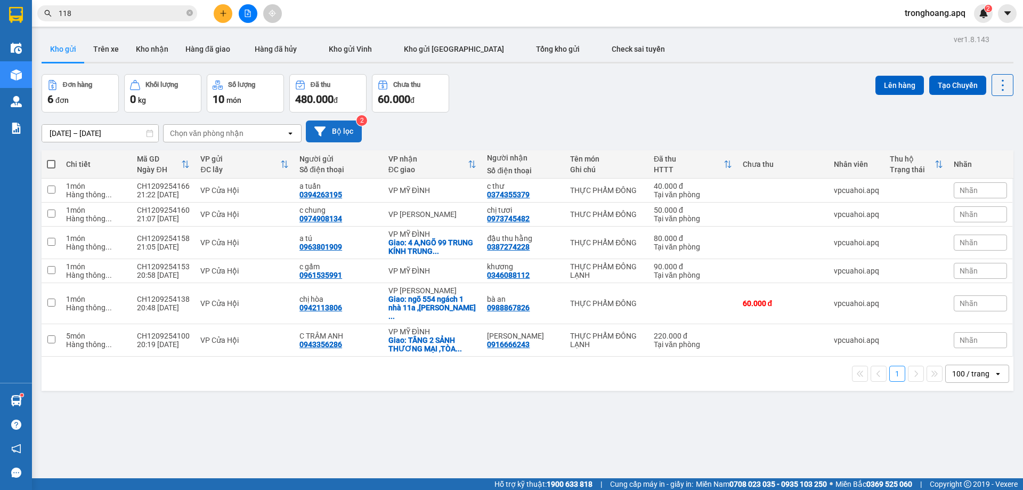
click at [328, 128] on button "Bộ lọc" at bounding box center [334, 131] width 56 height 22
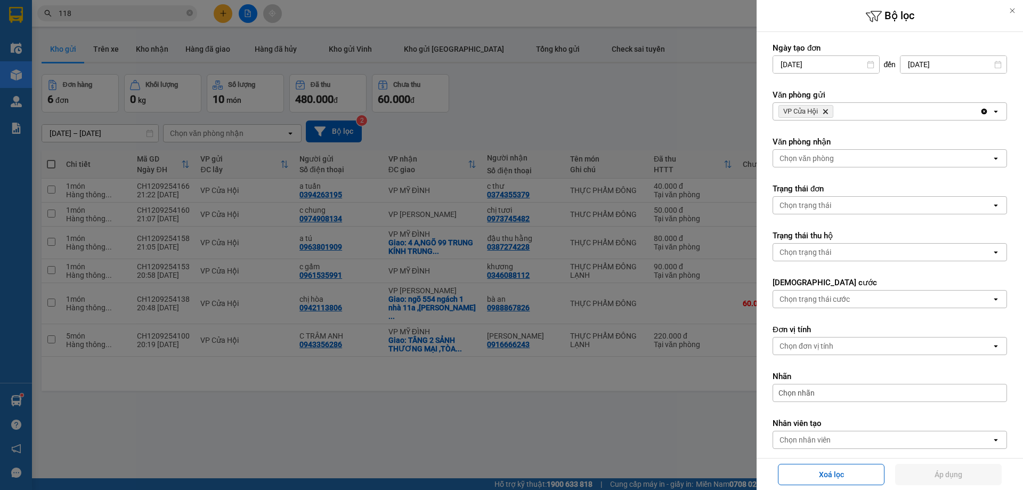
click at [828, 113] on icon "Delete" at bounding box center [825, 111] width 6 height 6
click at [828, 112] on div "Chọn văn phòng" at bounding box center [806, 111] width 54 height 11
click at [855, 125] on form "Ngày tạo đơn 10/09/2025 Press the down arrow key to interact with the calendar …" at bounding box center [889, 270] width 234 height 454
click at [856, 117] on div "Chọn văn phòng" at bounding box center [882, 111] width 218 height 17
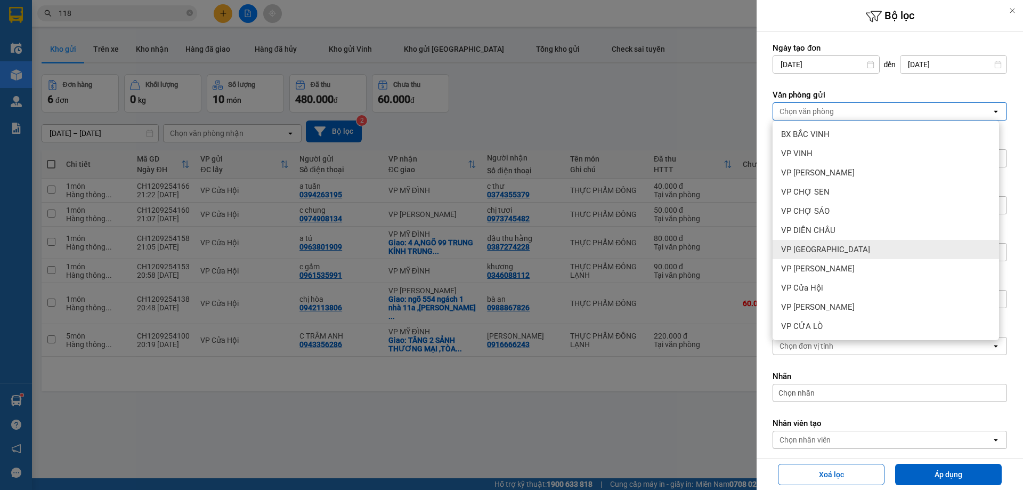
click at [844, 245] on div "VP [GEOGRAPHIC_DATA]" at bounding box center [885, 249] width 226 height 19
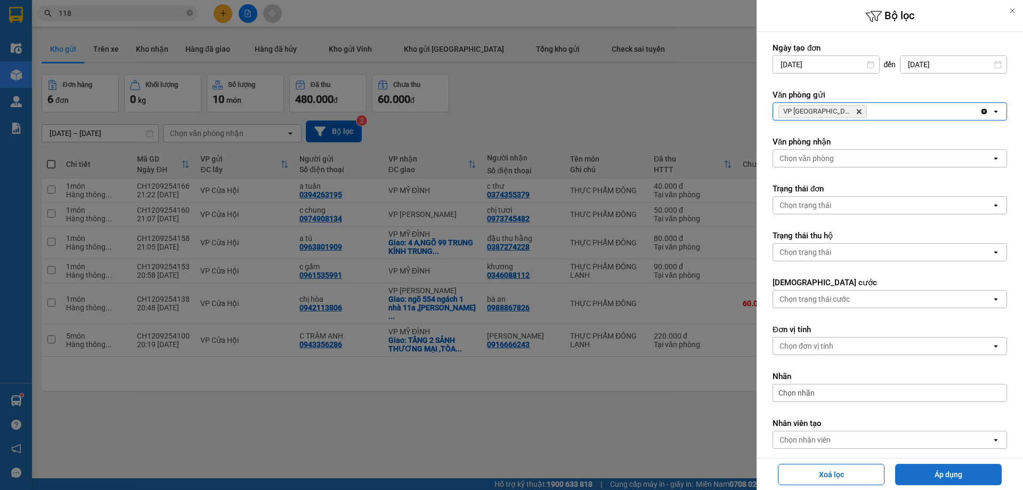
click at [926, 476] on button "Áp dụng" at bounding box center [948, 473] width 107 height 21
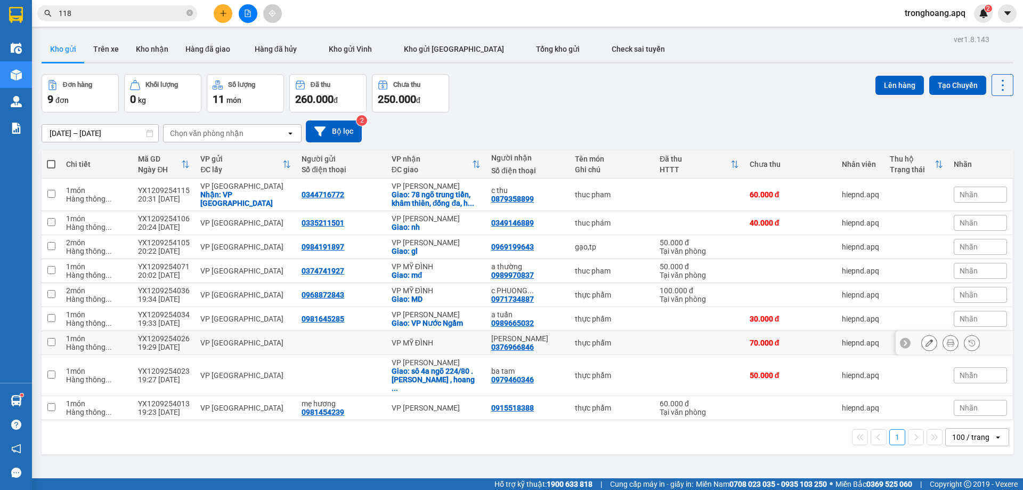
click at [437, 347] on td "VP MỸ ĐÌNH" at bounding box center [436, 343] width 100 height 24
checkbox input "true"
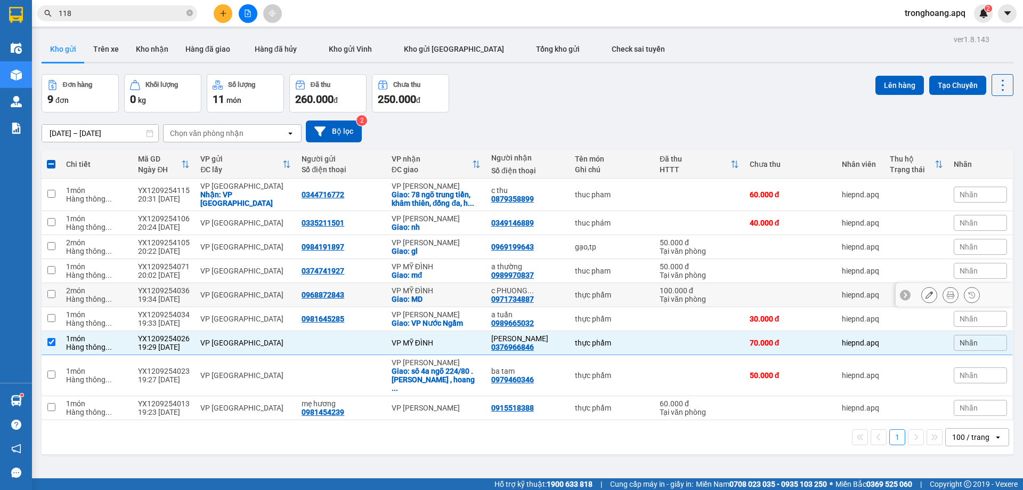
click at [430, 290] on div "VP MỸ ĐÌNH" at bounding box center [436, 290] width 89 height 9
checkbox input "true"
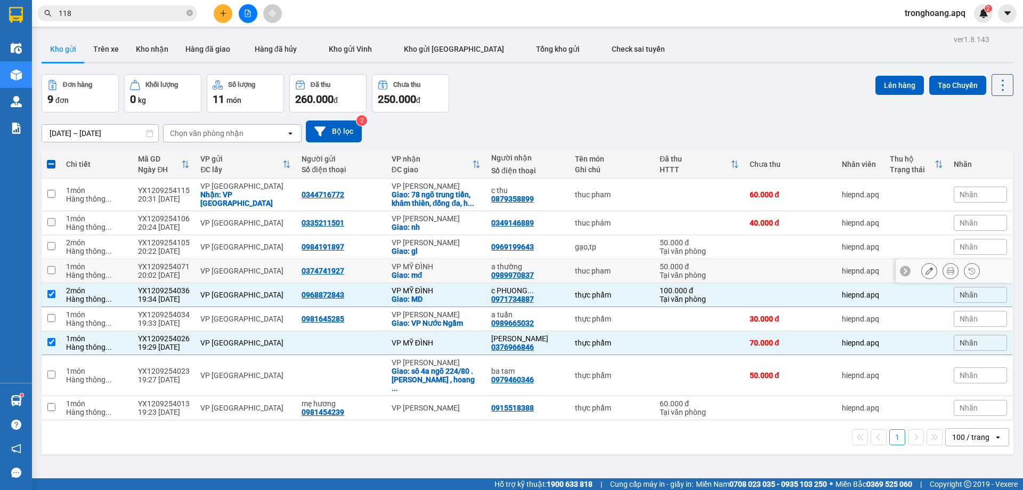
click at [429, 265] on div "VP MỸ ĐÌNH" at bounding box center [436, 266] width 89 height 9
checkbox input "true"
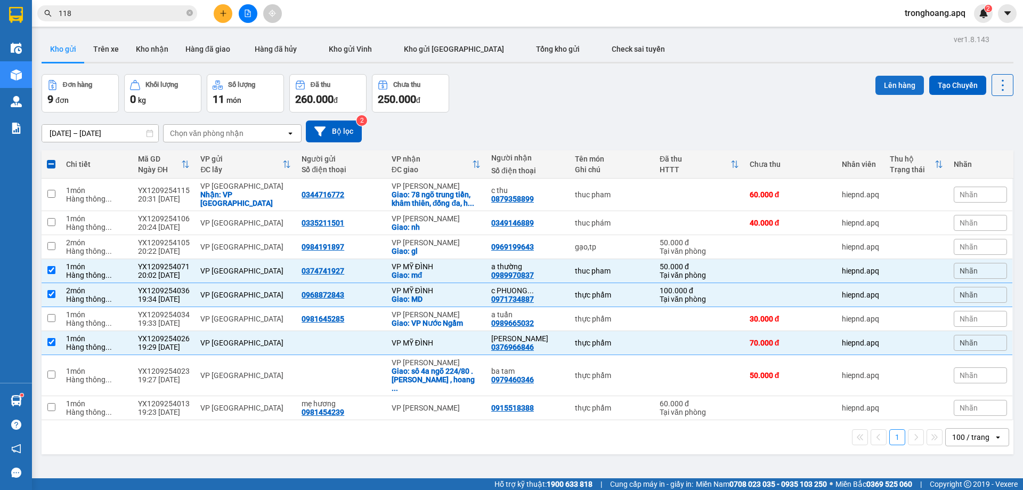
click at [891, 84] on button "Lên hàng" at bounding box center [899, 85] width 48 height 19
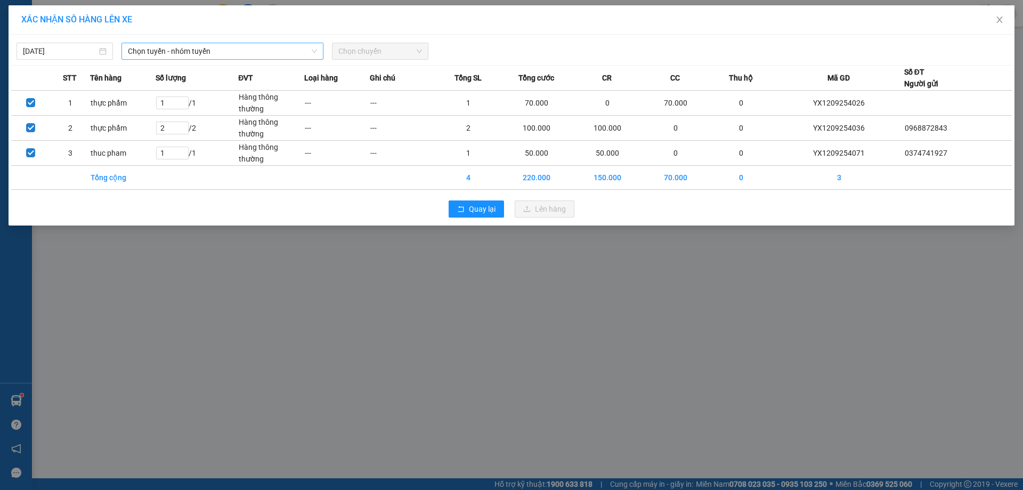
drag, startPoint x: 185, startPoint y: 48, endPoint x: 184, endPoint y: 58, distance: 10.1
click at [184, 48] on span "Chọn tuyến - nhóm tuyến" at bounding box center [222, 51] width 189 height 16
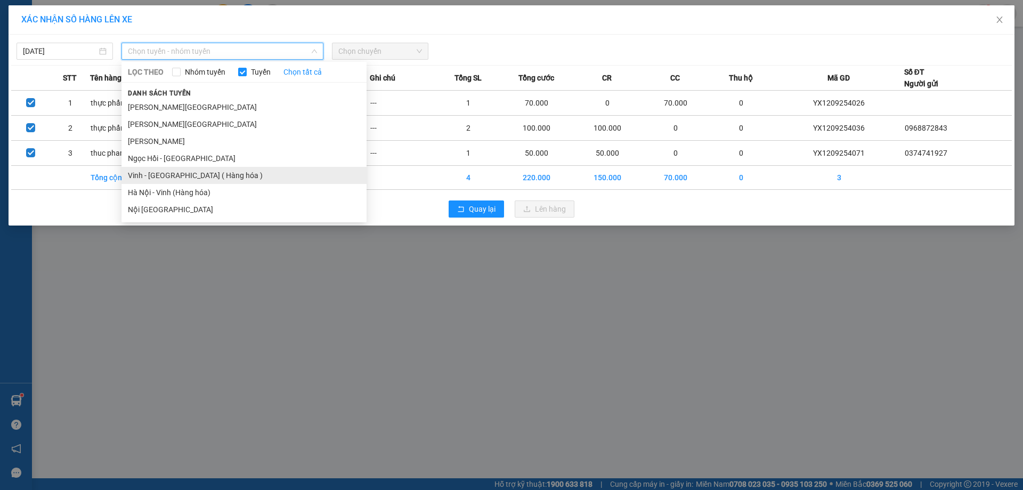
click at [198, 171] on li "Vinh - [GEOGRAPHIC_DATA] ( Hàng hóa )" at bounding box center [243, 175] width 245 height 17
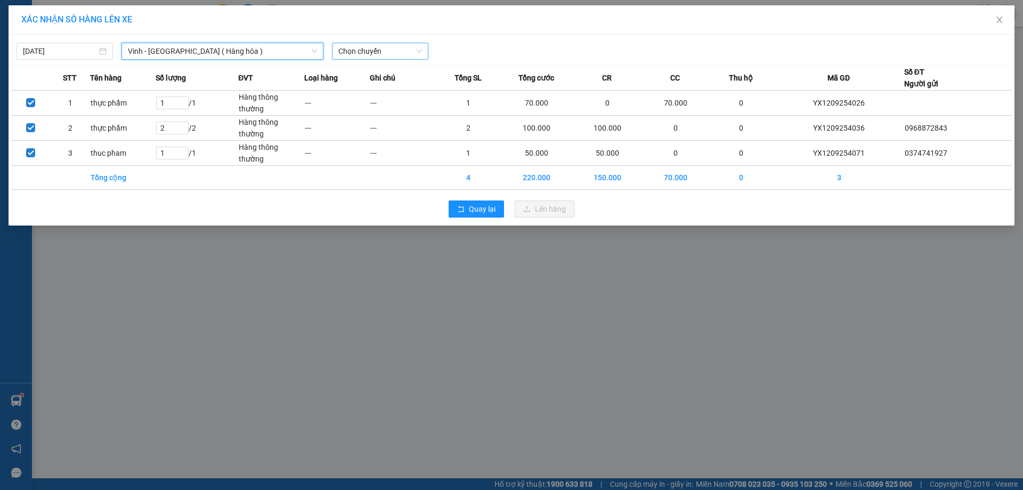
click at [373, 53] on span "Chọn chuyến" at bounding box center [380, 51] width 84 height 16
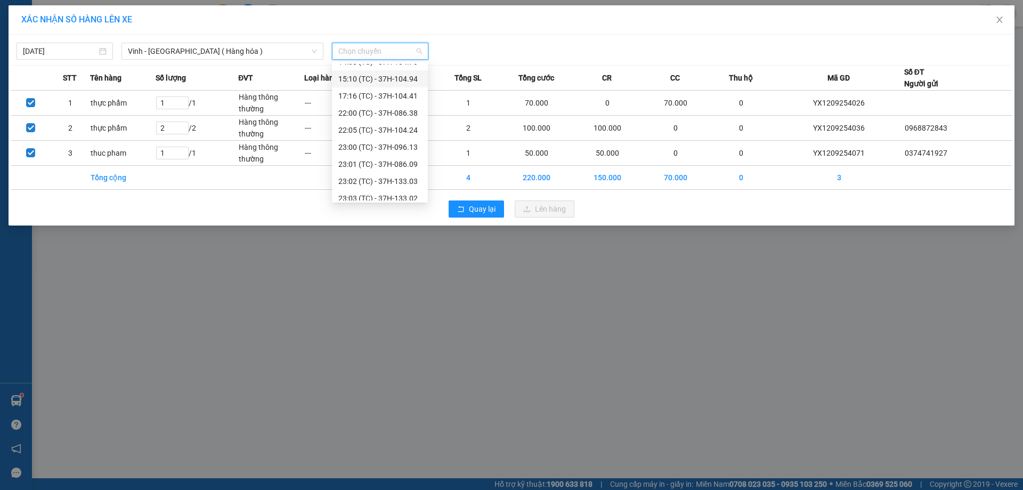
scroll to position [170, 0]
click at [387, 176] on div "23:07 (TC) - 37H-104.82" at bounding box center [379, 175] width 83 height 12
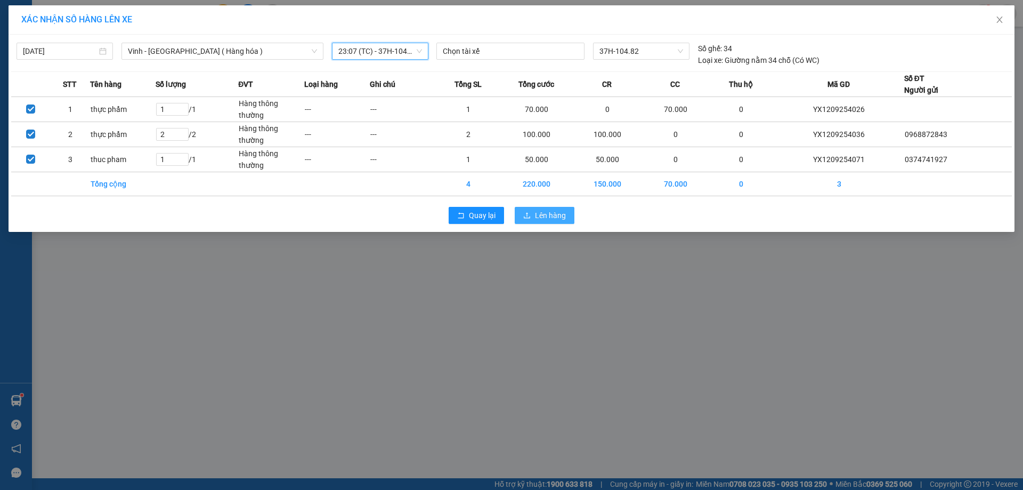
click at [549, 210] on span "Lên hàng" at bounding box center [550, 215] width 31 height 12
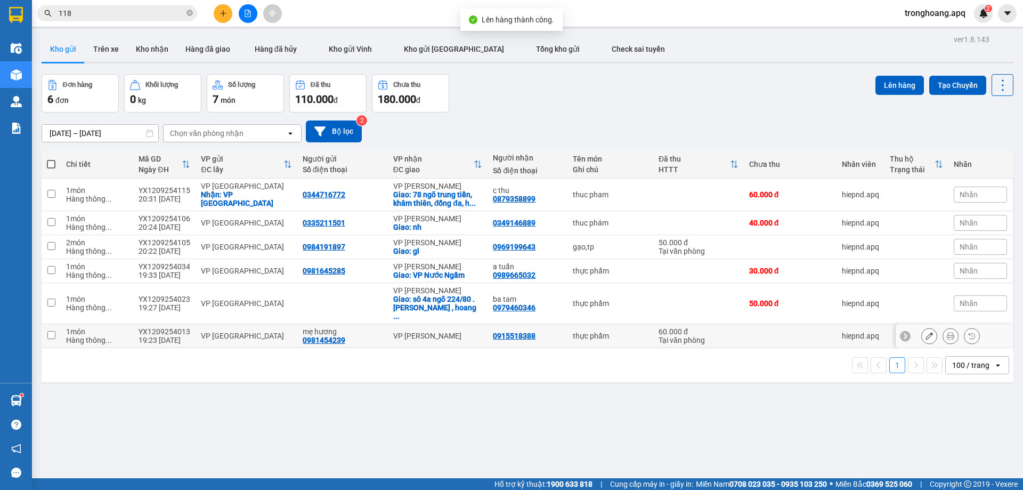
click at [457, 324] on td "VP [PERSON_NAME]" at bounding box center [438, 336] width 100 height 24
checkbox input "true"
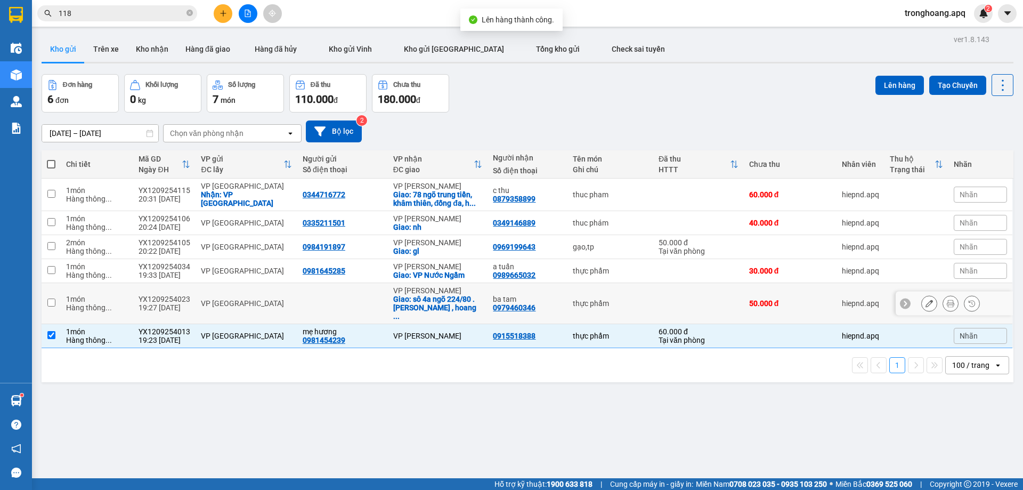
click at [441, 295] on div "Giao: sô 4a ngõ 224/80 . hoàn văn thụ , hoang ..." at bounding box center [437, 308] width 89 height 26
checkbox input "true"
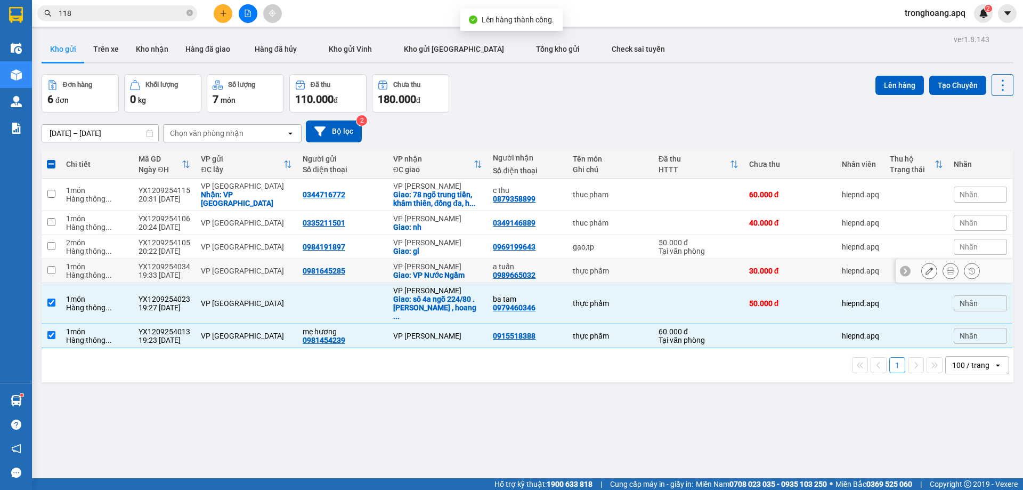
click at [426, 265] on div "VP [PERSON_NAME]" at bounding box center [437, 266] width 89 height 9
checkbox input "true"
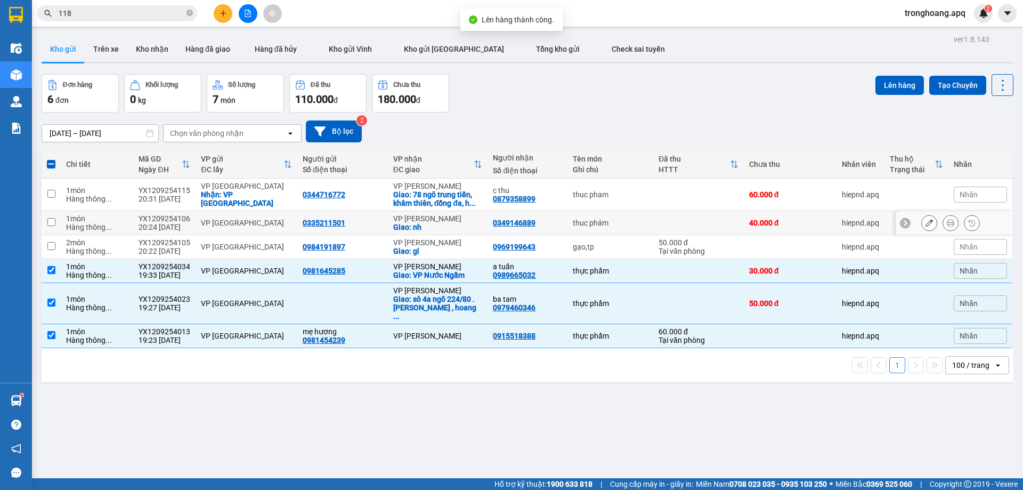
click at [436, 226] on div "Giao: nh" at bounding box center [437, 227] width 89 height 9
checkbox input "true"
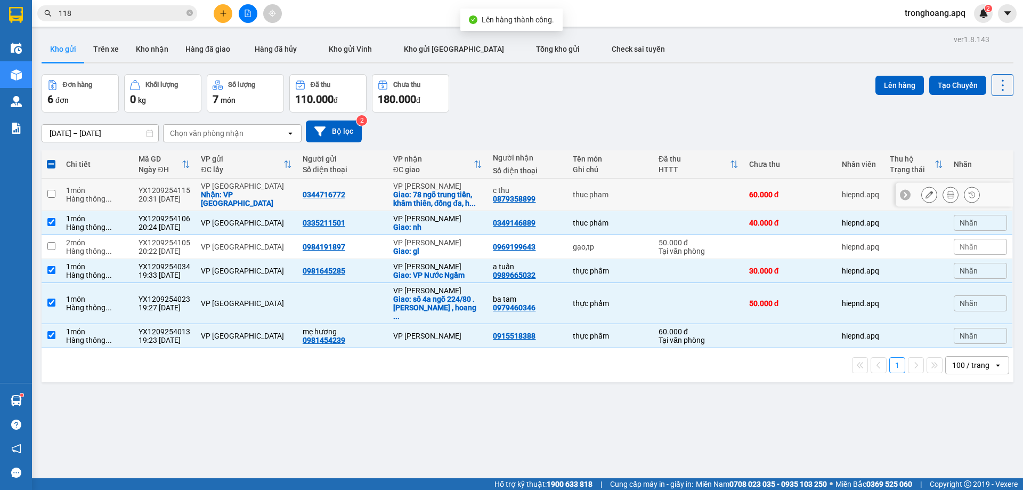
click at [434, 203] on div "Giao: 78 ngõ trung tiền, khâm thiên, đống đa, h ..." at bounding box center [437, 198] width 89 height 17
checkbox input "true"
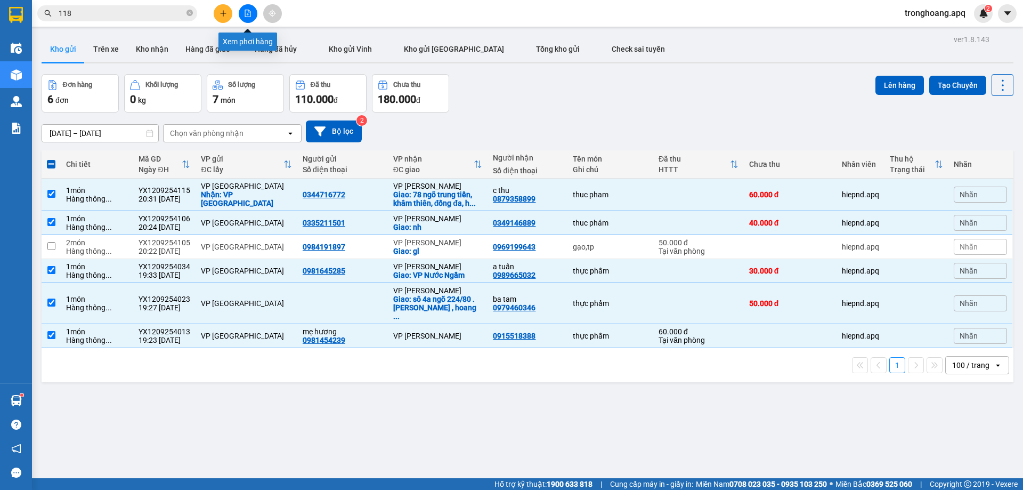
click at [251, 11] on icon "file-add" at bounding box center [247, 13] width 7 height 7
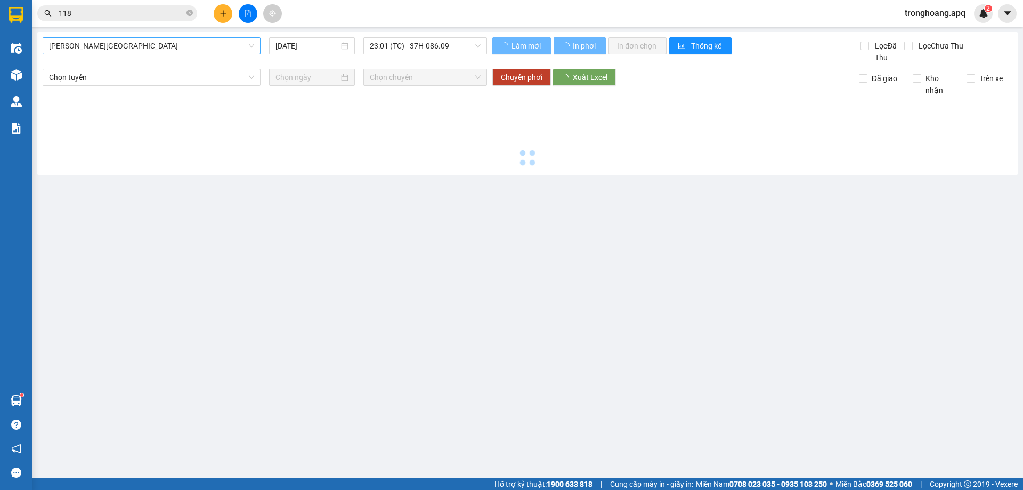
click at [146, 41] on span "[PERSON_NAME][GEOGRAPHIC_DATA]" at bounding box center [151, 46] width 205 height 16
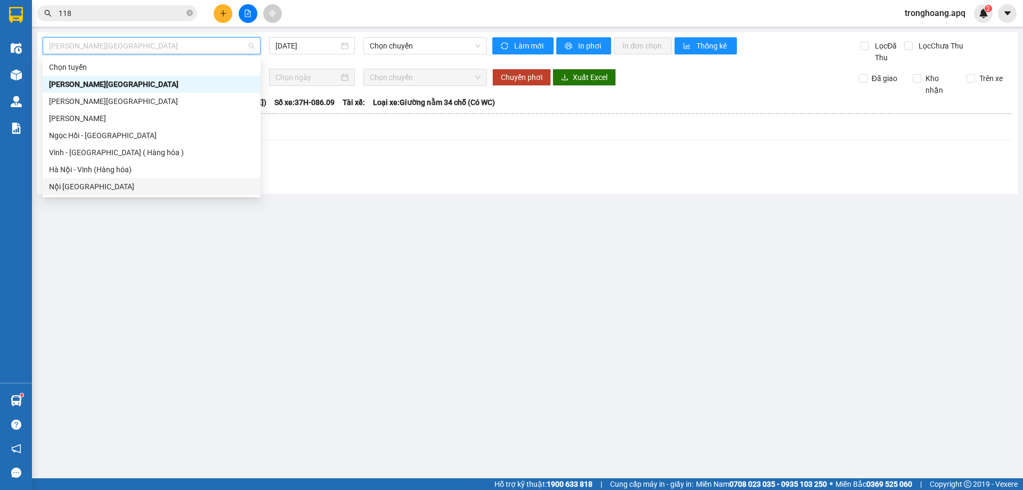
click at [120, 156] on div "Vinh - [GEOGRAPHIC_DATA] ( Hàng hóa )" at bounding box center [151, 152] width 205 height 12
type input "[DATE]"
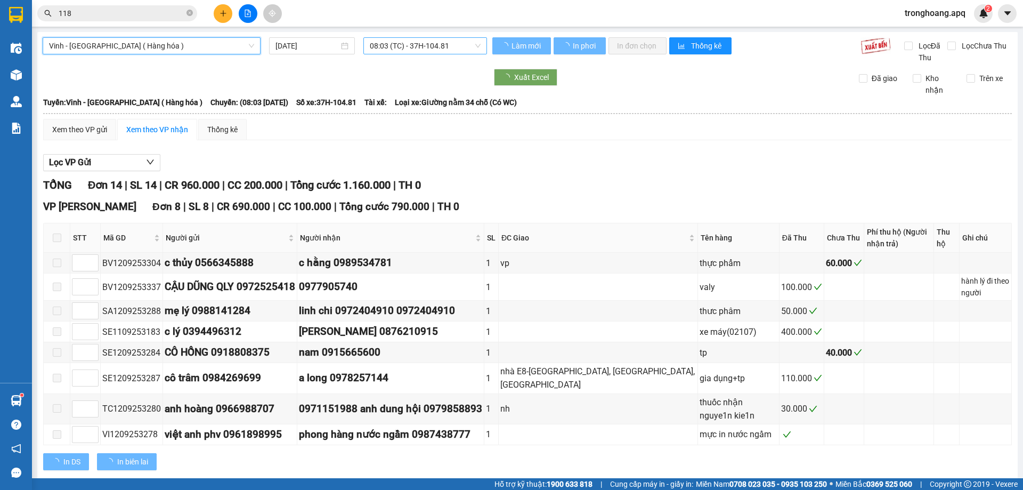
click at [372, 43] on span "08:03 (TC) - 37H-104.81" at bounding box center [425, 46] width 111 height 16
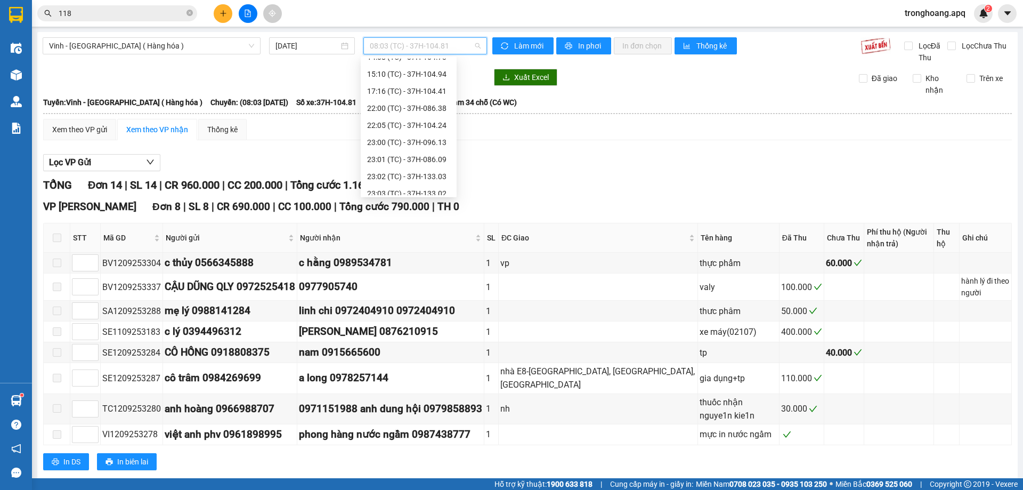
scroll to position [170, 0]
click at [413, 169] on div "23:07 (TC) - 37H-104.82" at bounding box center [408, 170] width 83 height 12
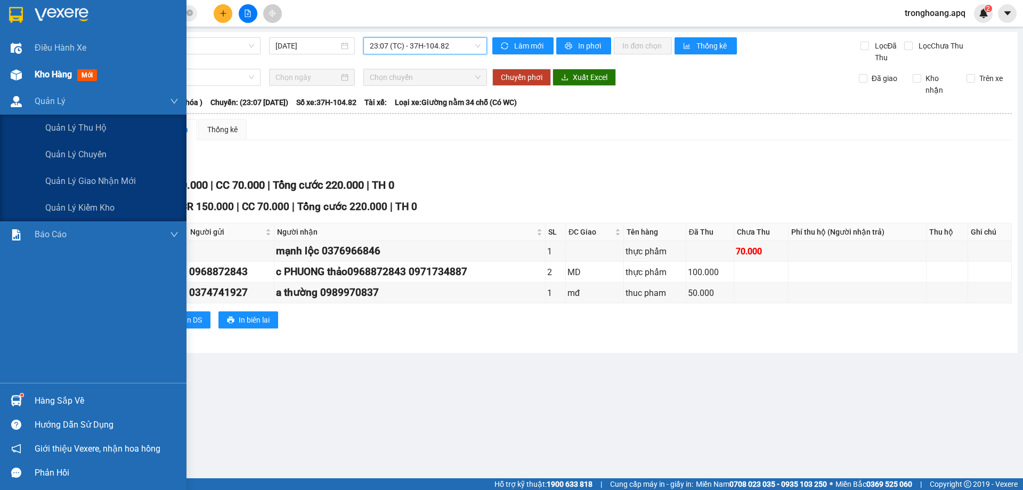
click at [30, 80] on div "Kho hàng mới" at bounding box center [93, 74] width 186 height 27
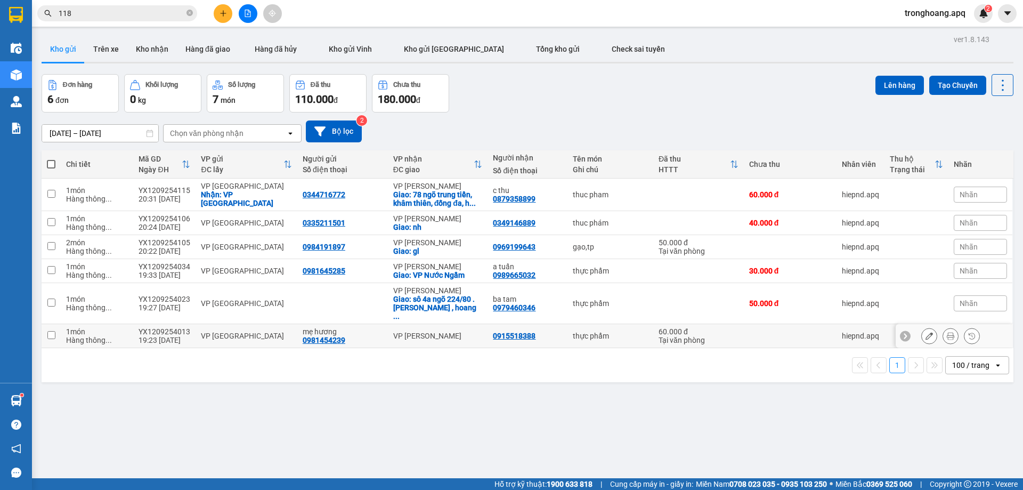
click at [426, 331] on div "VP [PERSON_NAME]" at bounding box center [437, 335] width 89 height 9
checkbox input "true"
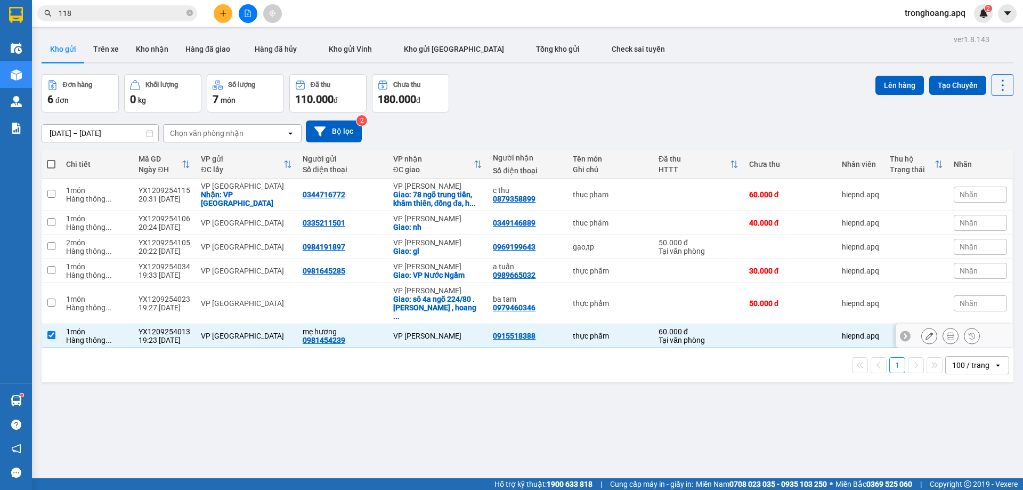
click at [429, 291] on div "VP [PERSON_NAME]" at bounding box center [437, 290] width 89 height 9
checkbox input "true"
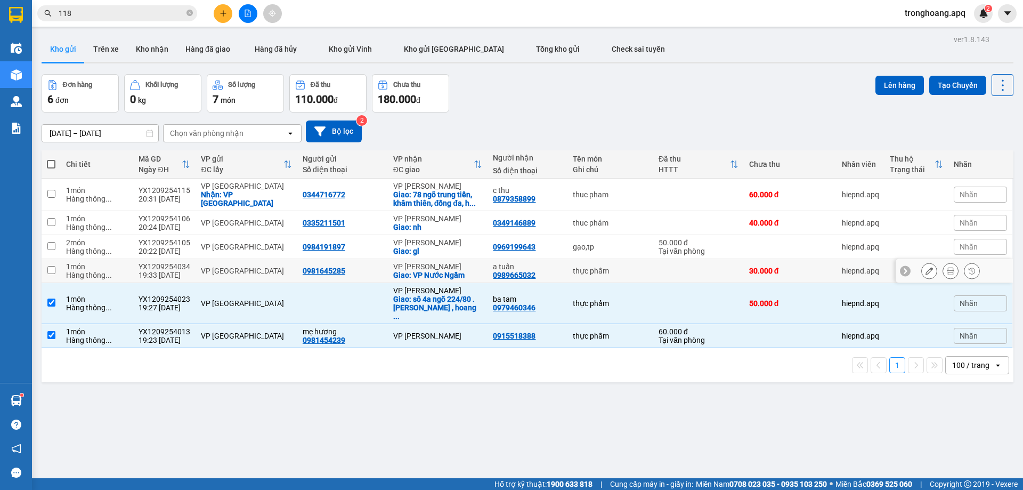
click at [428, 262] on div "VP [PERSON_NAME]" at bounding box center [437, 266] width 89 height 9
checkbox input "true"
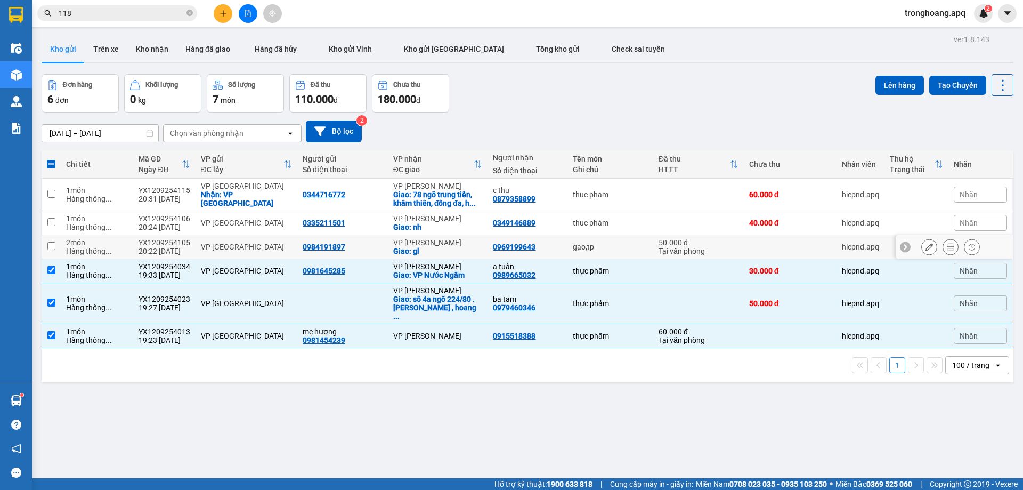
click at [428, 216] on div "VP [PERSON_NAME]" at bounding box center [437, 218] width 89 height 9
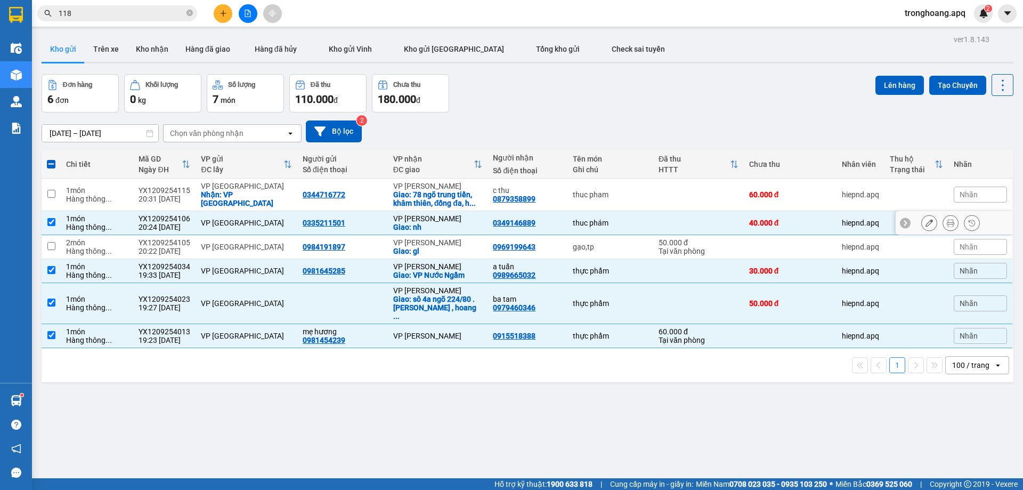
checkbox input "true"
click at [430, 189] on div "VP [PERSON_NAME]" at bounding box center [437, 186] width 89 height 9
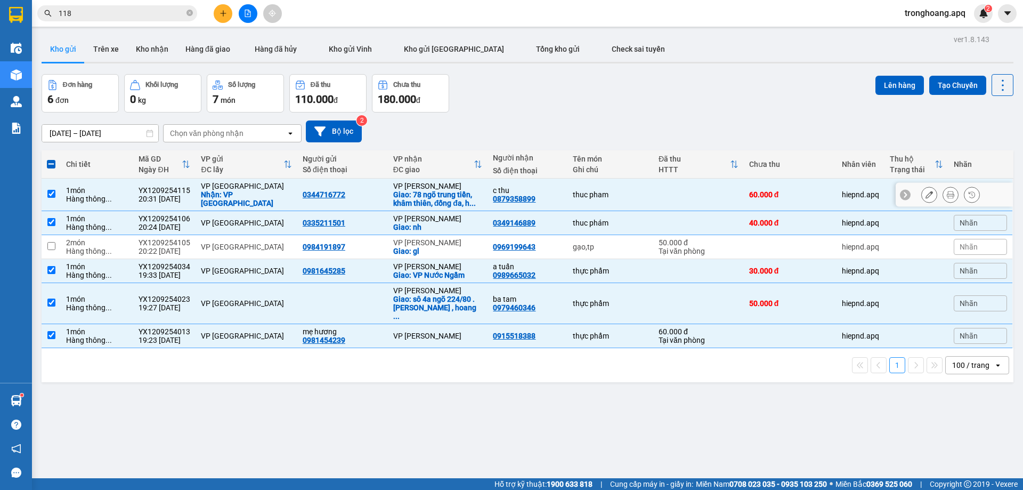
checkbox input "true"
click at [883, 84] on button "Lên hàng" at bounding box center [899, 85] width 48 height 19
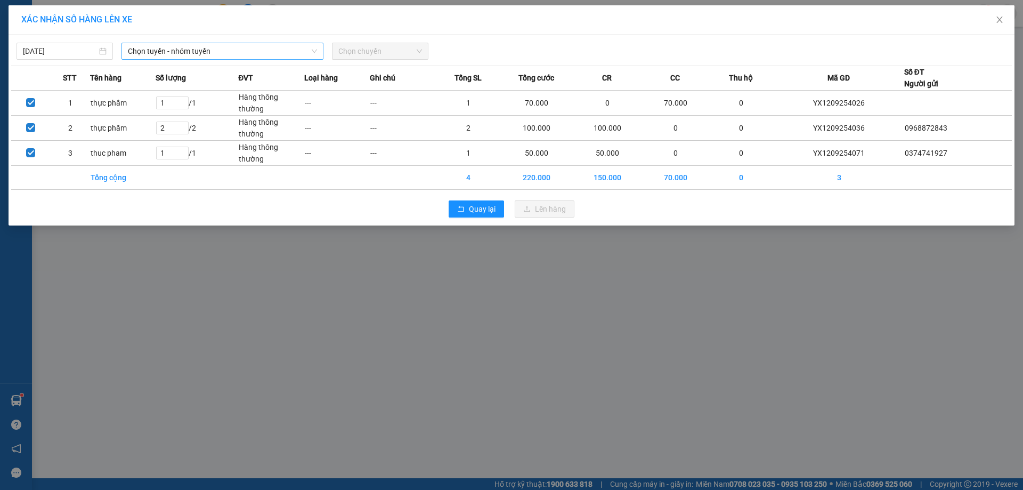
click at [250, 47] on span "Chọn tuyến - nhóm tuyến" at bounding box center [222, 51] width 189 height 16
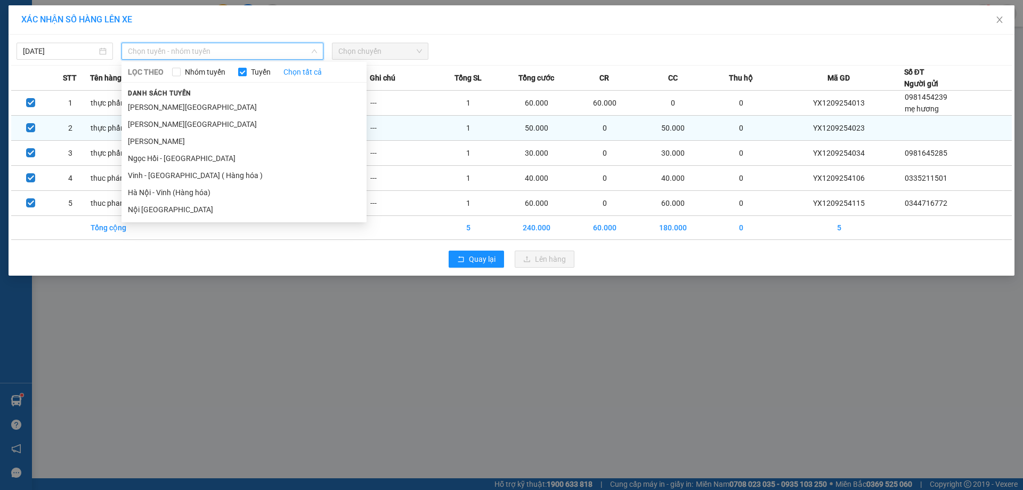
drag, startPoint x: 204, startPoint y: 178, endPoint x: 393, endPoint y: 135, distance: 193.3
click at [206, 178] on li "Vinh - [GEOGRAPHIC_DATA] ( Hàng hóa )" at bounding box center [243, 175] width 245 height 17
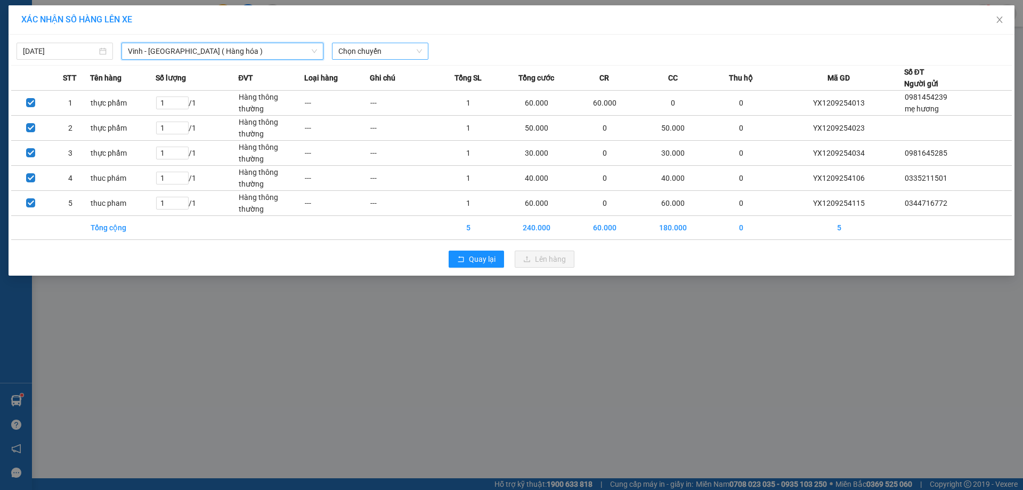
click at [408, 51] on span "Chọn chuyến" at bounding box center [380, 51] width 84 height 16
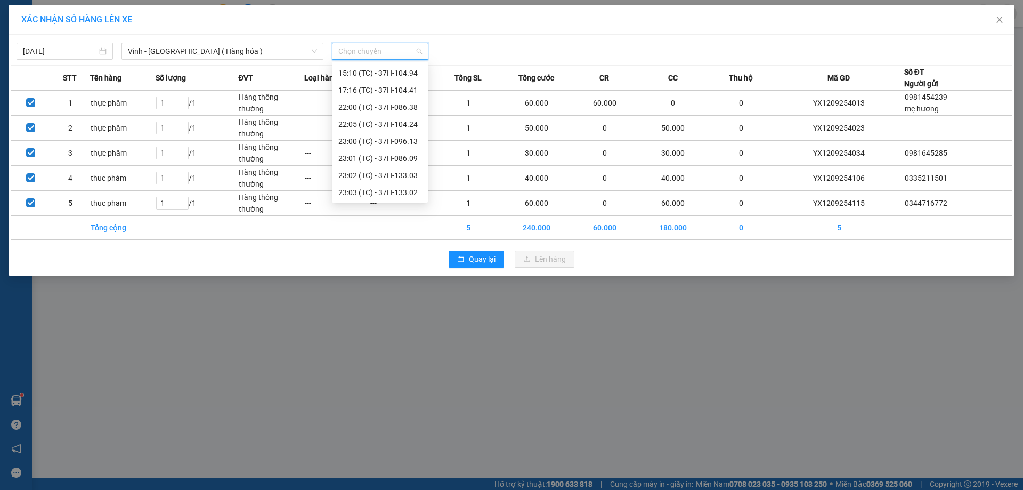
scroll to position [170, 0]
click at [417, 123] on div "23:02 (TC) - 37H-133.03" at bounding box center [380, 123] width 96 height 17
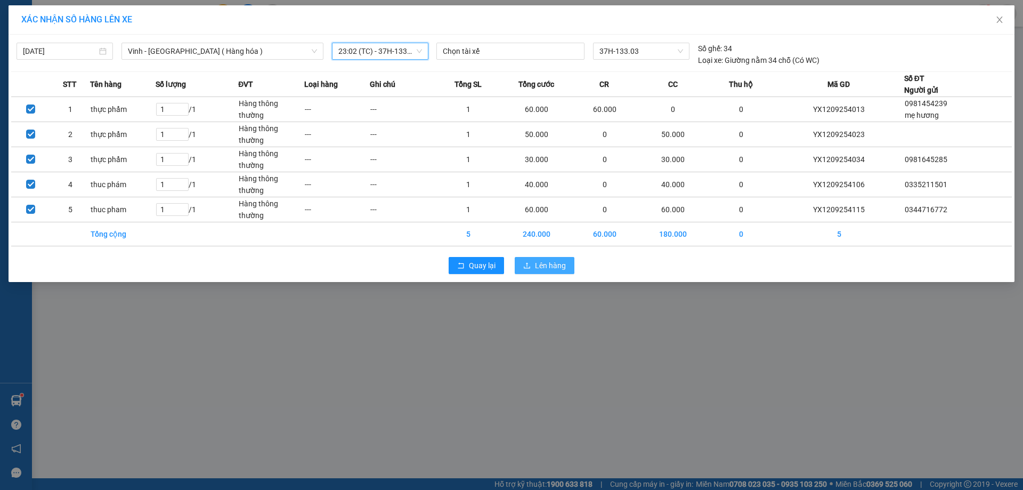
click at [525, 258] on button "Lên hàng" at bounding box center [545, 265] width 60 height 17
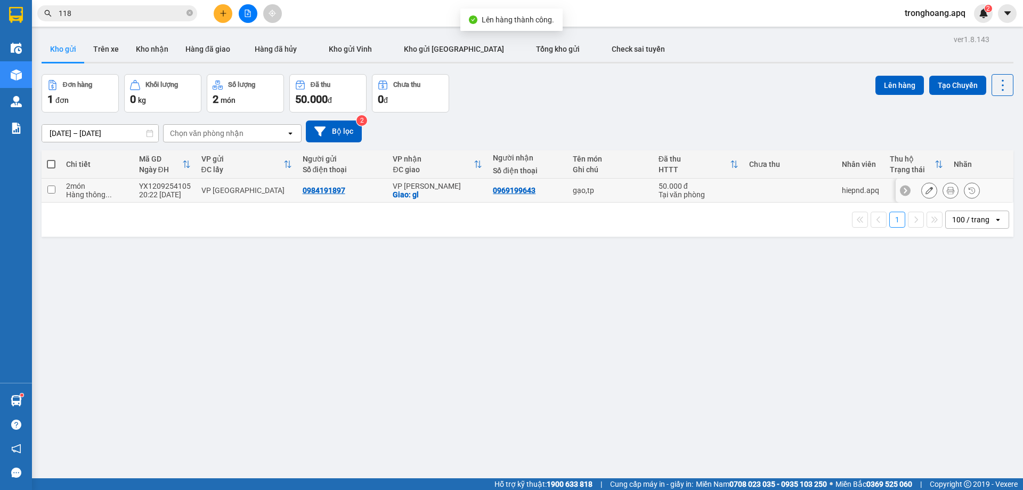
click at [404, 193] on div "Giao: gl" at bounding box center [437, 194] width 89 height 9
checkbox input "true"
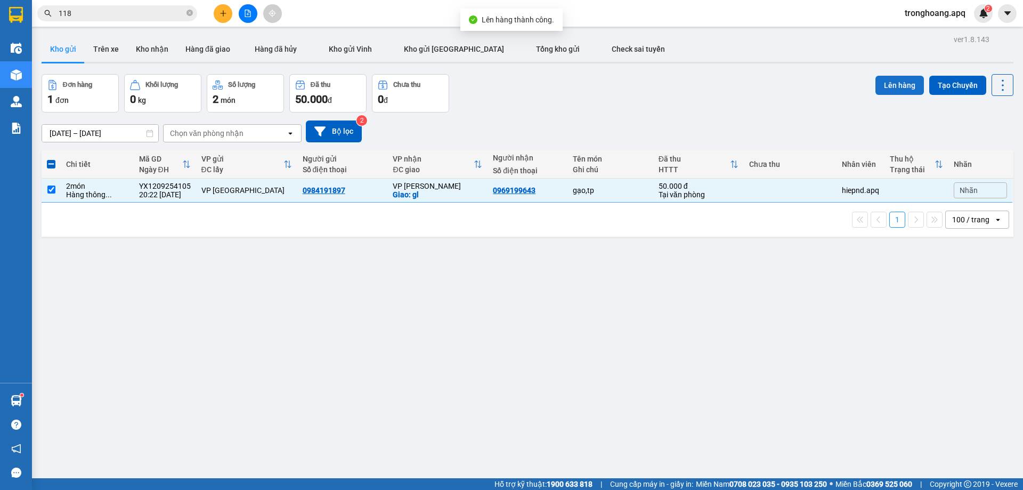
click at [886, 89] on button "Lên hàng" at bounding box center [899, 85] width 48 height 19
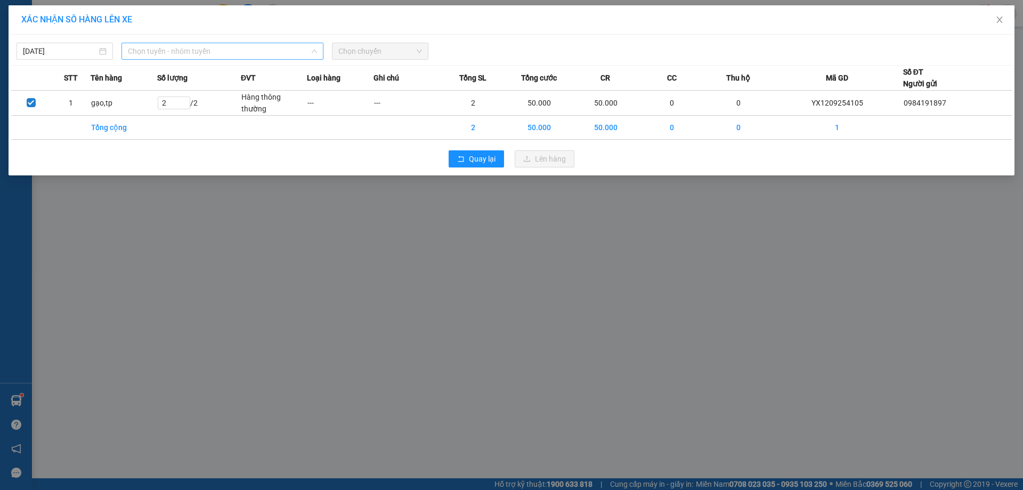
drag, startPoint x: 266, startPoint y: 46, endPoint x: 260, endPoint y: 57, distance: 12.6
click at [266, 45] on span "Chọn tuyến - nhóm tuyến" at bounding box center [222, 51] width 189 height 16
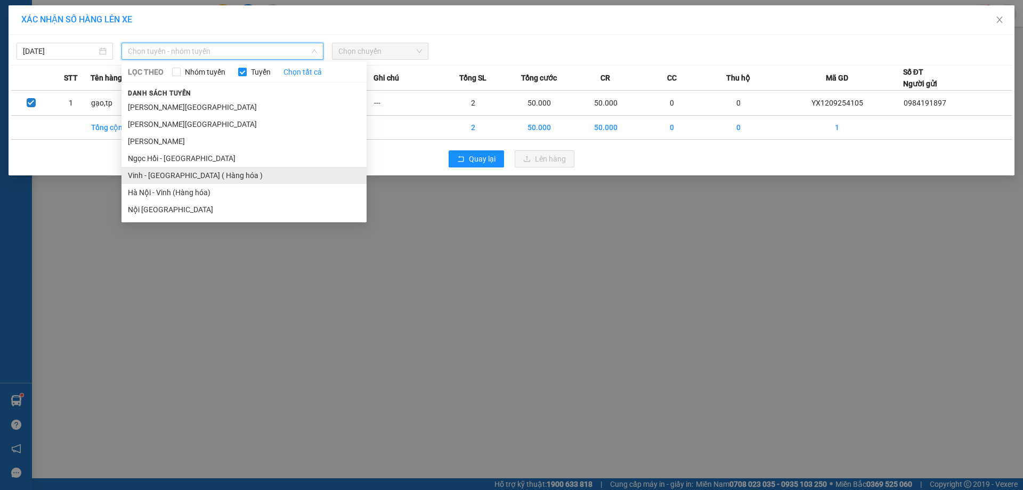
click at [193, 171] on li "Vinh - [GEOGRAPHIC_DATA] ( Hàng hóa )" at bounding box center [243, 175] width 245 height 17
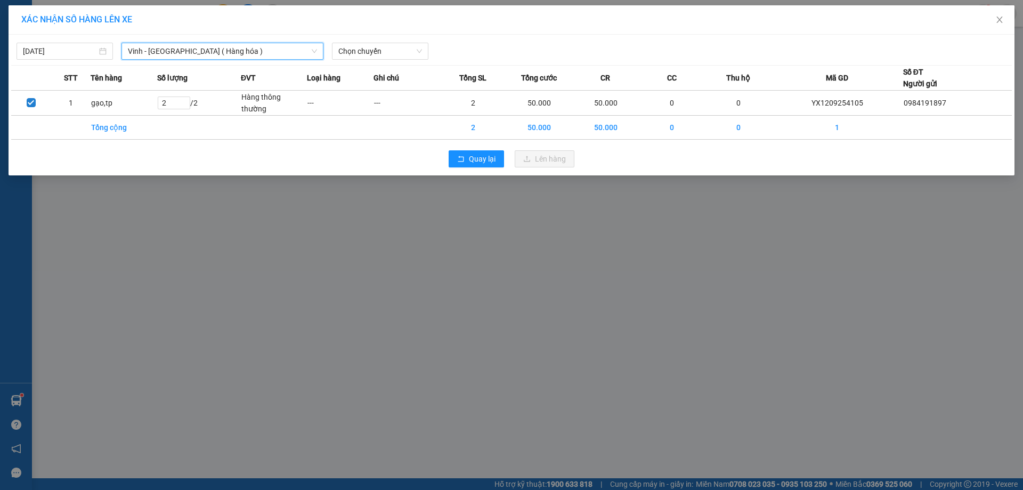
click at [368, 39] on div "12/09/2025 Vinh - Hà Nội ( Hàng hóa ) Vinh - Hà Nội ( Hàng hóa ) LỌC THEO Nhóm …" at bounding box center [511, 48] width 1000 height 22
click at [368, 41] on div "12/09/2025 Vinh - Hà Nội ( Hàng hóa ) LỌC THEO Nhóm tuyến Tuyến Chọn tất cả Dan…" at bounding box center [511, 48] width 1000 height 22
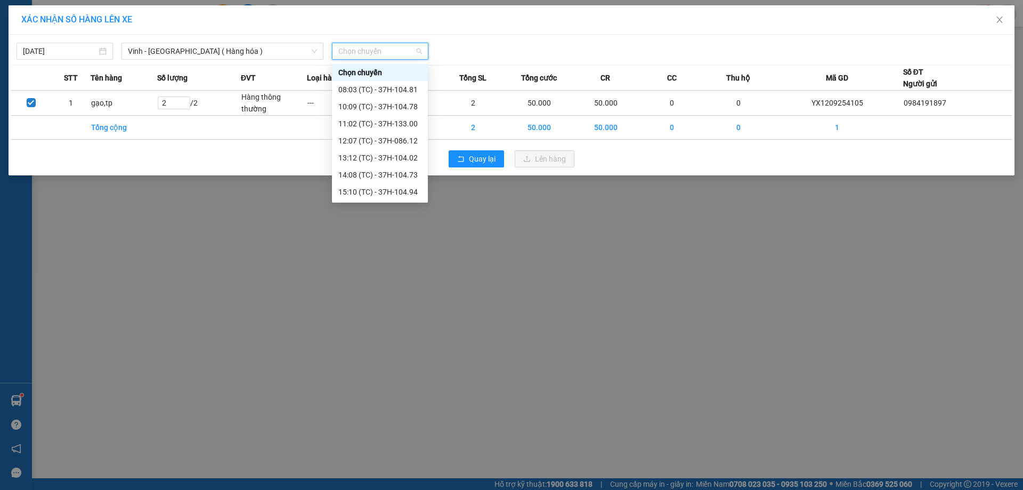
scroll to position [170, 0]
click at [398, 104] on div "23:01 (TC) - 37H-086.09" at bounding box center [379, 107] width 83 height 12
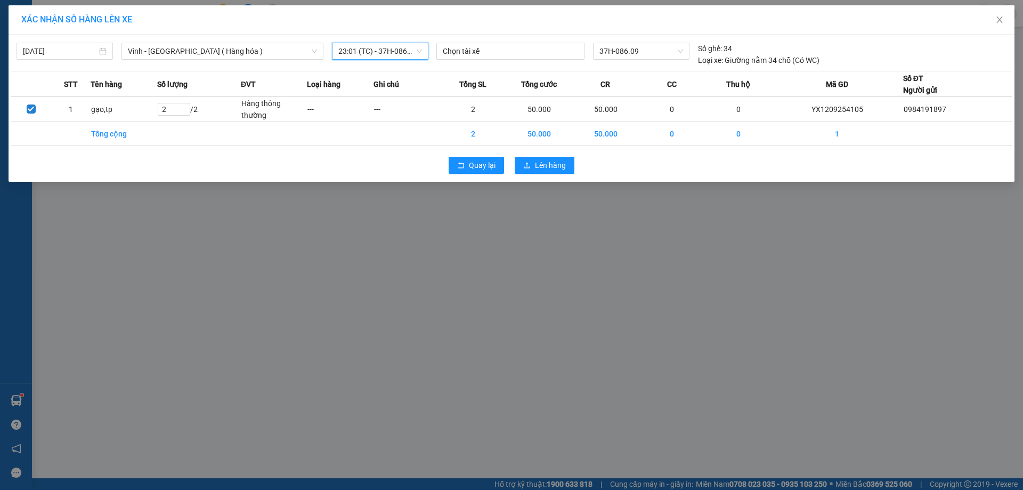
click at [550, 174] on div "Quay lại Lên hàng" at bounding box center [511, 165] width 1000 height 28
click at [550, 169] on span "Lên hàng" at bounding box center [550, 165] width 31 height 12
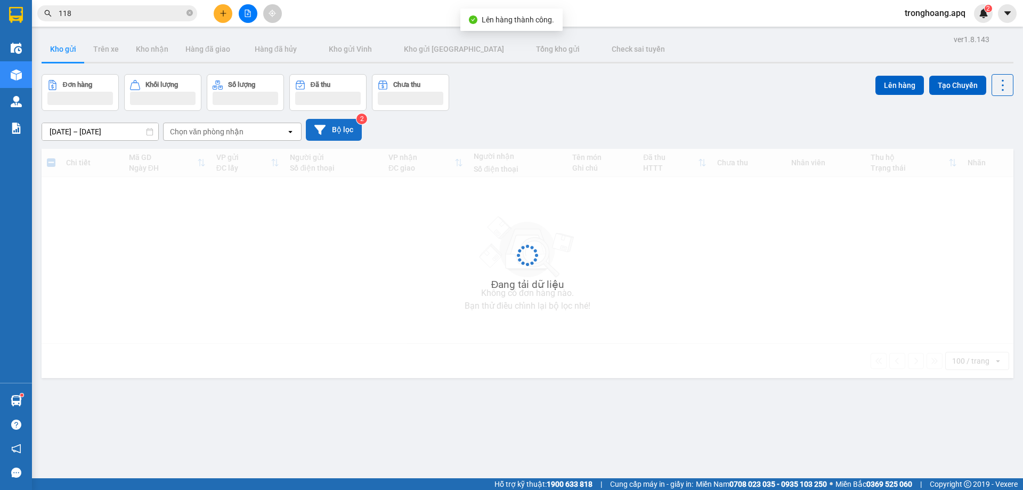
click at [336, 126] on button "Bộ lọc" at bounding box center [334, 130] width 56 height 22
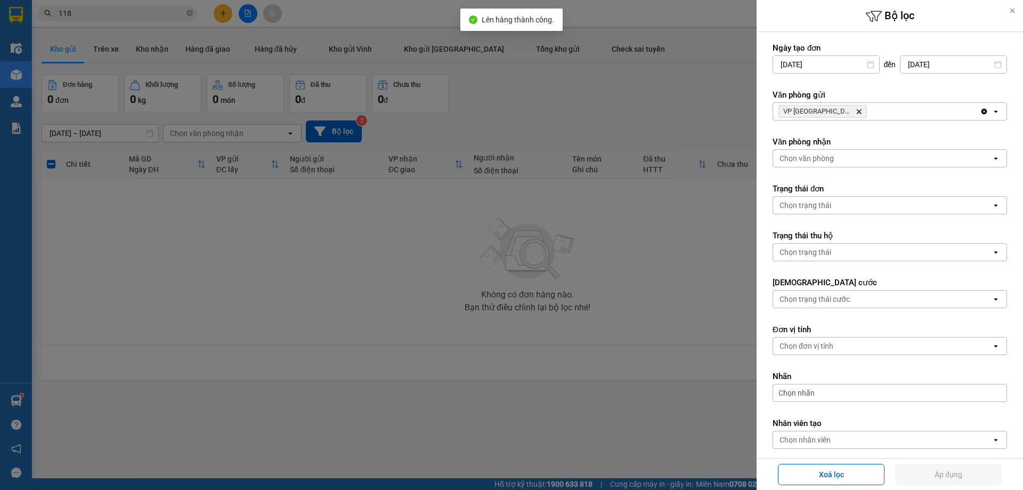
click at [930, 110] on div "VP Cầu [PERSON_NAME]" at bounding box center [876, 111] width 207 height 17
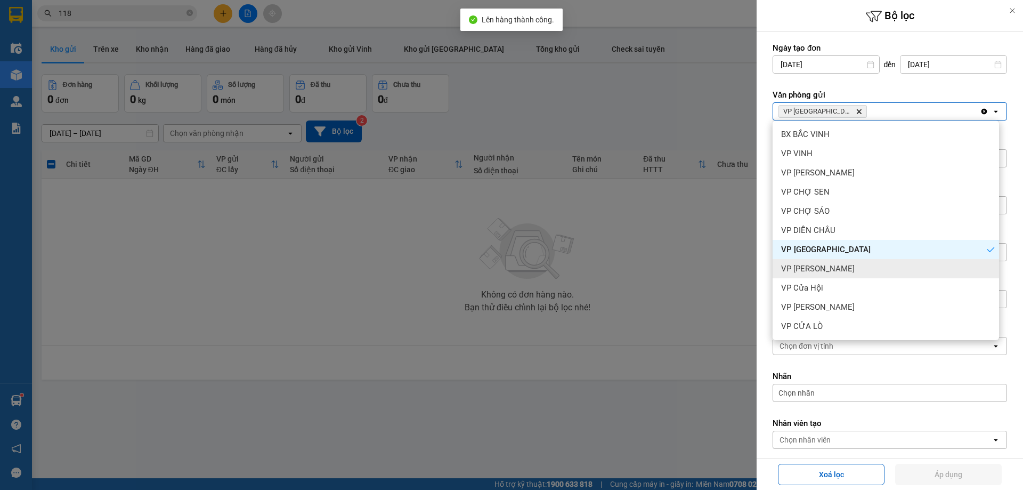
click at [846, 268] on div "VP [PERSON_NAME]" at bounding box center [885, 268] width 226 height 19
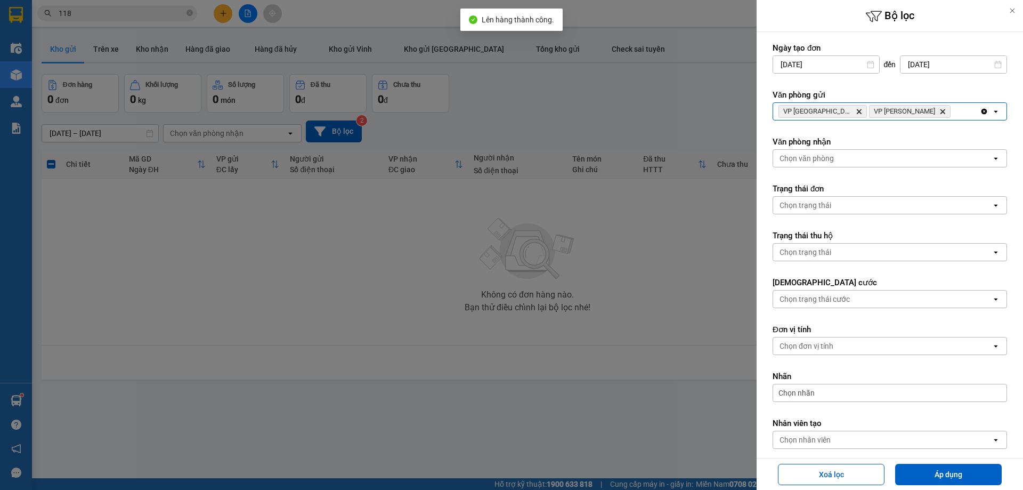
click at [957, 108] on div "VP Cầu Yên Xuân Delete VP Xuân Hội Delete" at bounding box center [876, 111] width 207 height 17
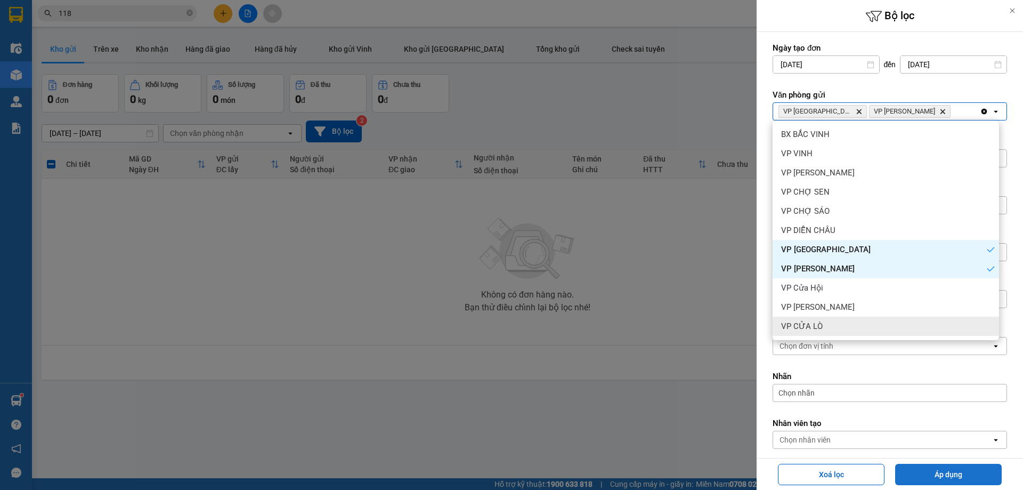
click at [914, 476] on button "Áp dụng" at bounding box center [948, 473] width 107 height 21
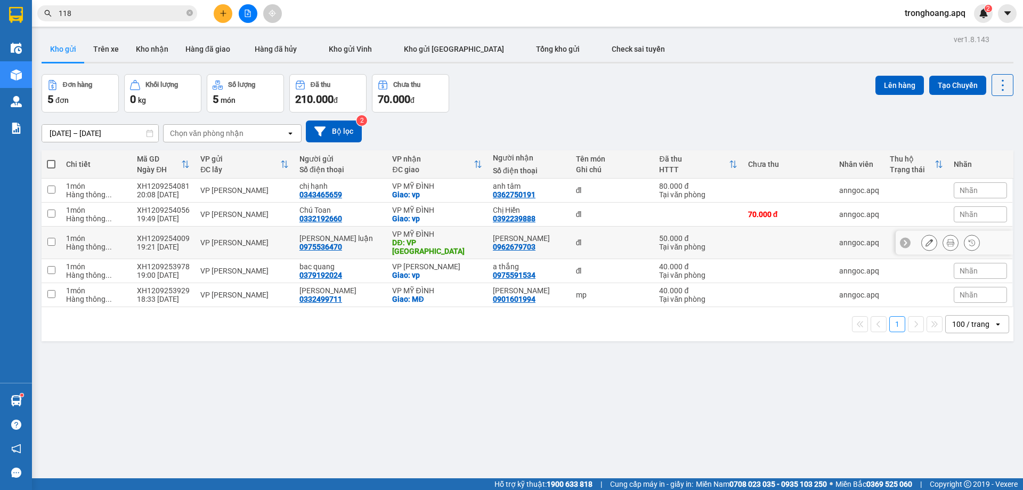
click at [925, 240] on icon at bounding box center [928, 242] width 7 height 7
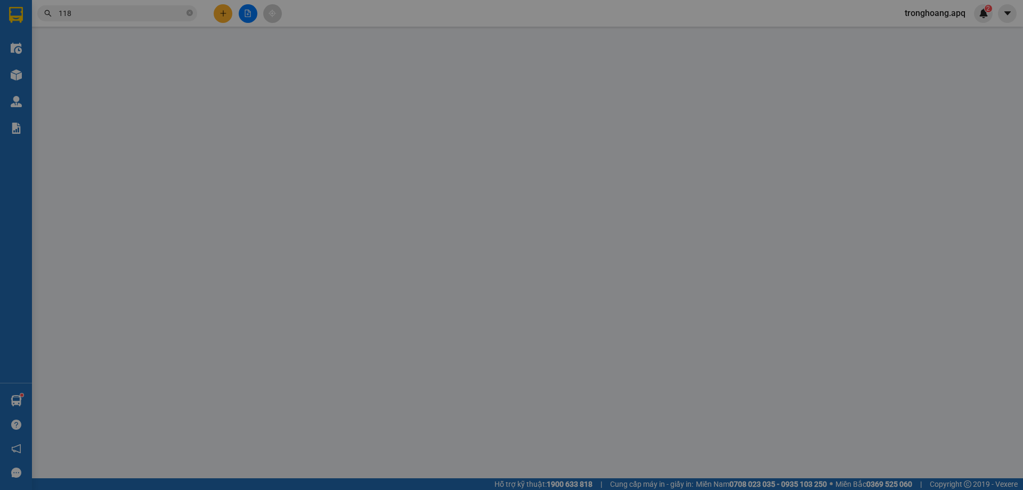
type input "0975536470"
type input "[PERSON_NAME] luận"
type input "0962679703"
type input "[PERSON_NAME]"
type input "VP [GEOGRAPHIC_DATA]"
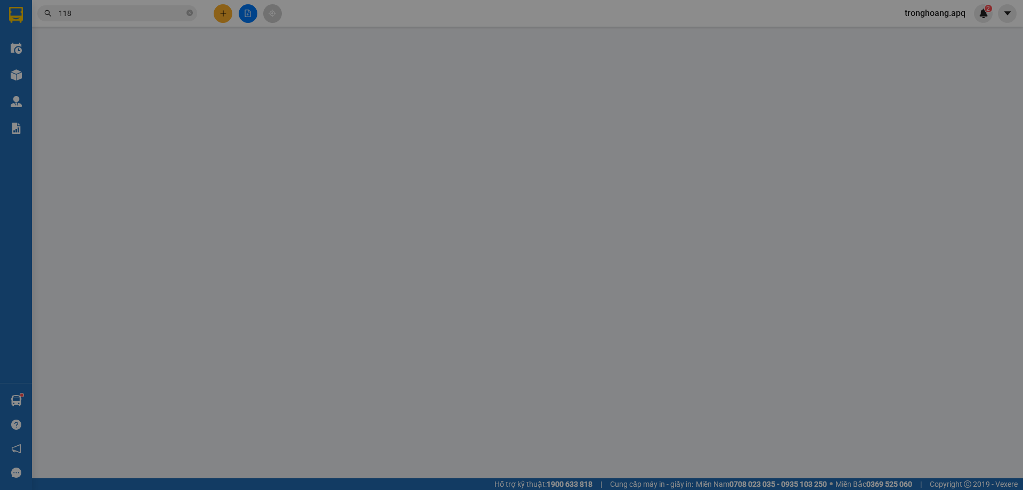
type input "50.000"
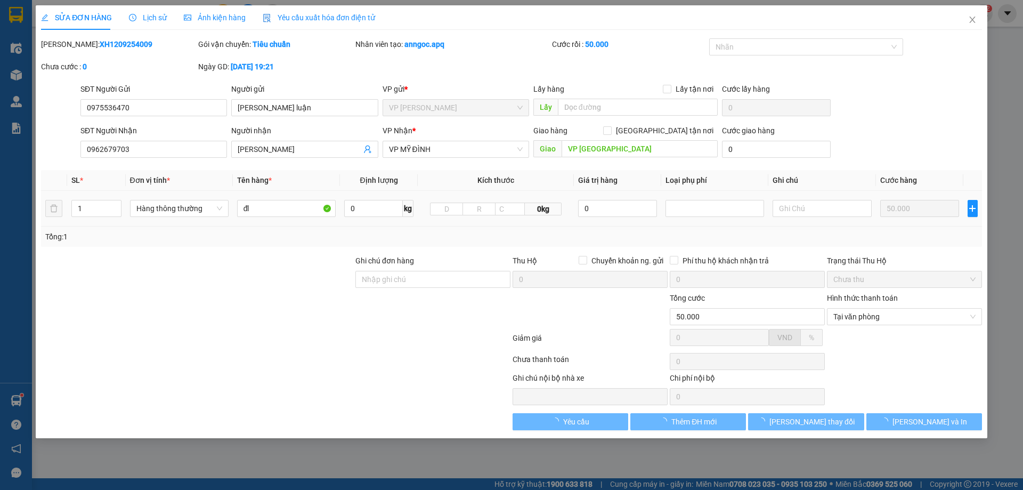
click at [666, 124] on form "SĐT Người Gửi 0975536470 0975536470 Người gửi [PERSON_NAME] luận VP gửi * VP [P…" at bounding box center [511, 122] width 941 height 79
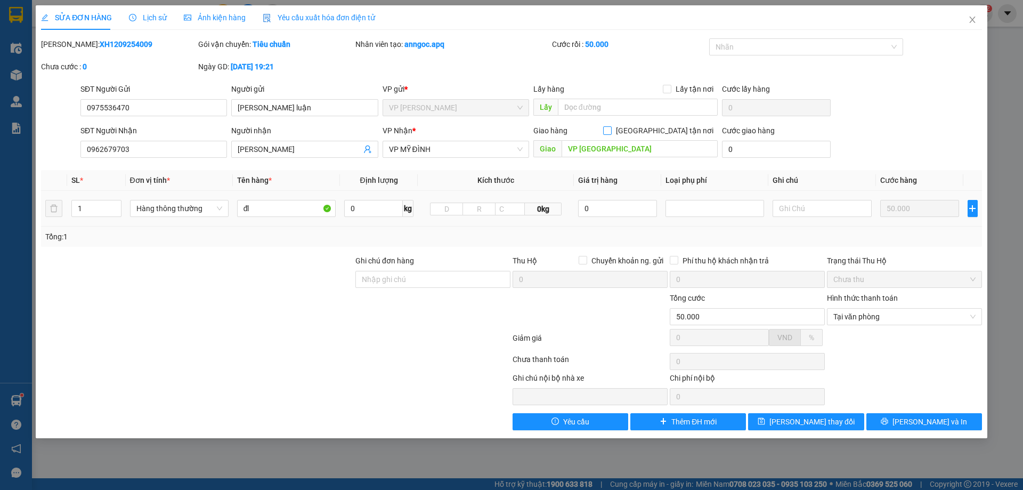
click at [610, 128] on input "[GEOGRAPHIC_DATA] tận nơi" at bounding box center [606, 129] width 7 height 7
checkbox input "true"
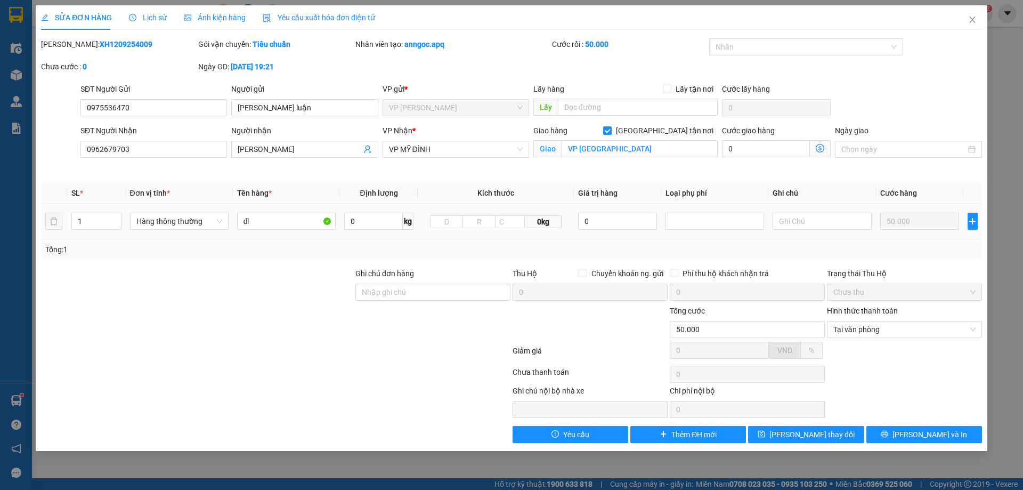
click at [805, 423] on div "Total Paid Fee 50.000 Total UnPaid Fee 0 Cash Collection Total Fee Mã ĐH: XH120…" at bounding box center [511, 240] width 941 height 404
click at [805, 438] on span "[PERSON_NAME] thay đổi" at bounding box center [811, 434] width 85 height 12
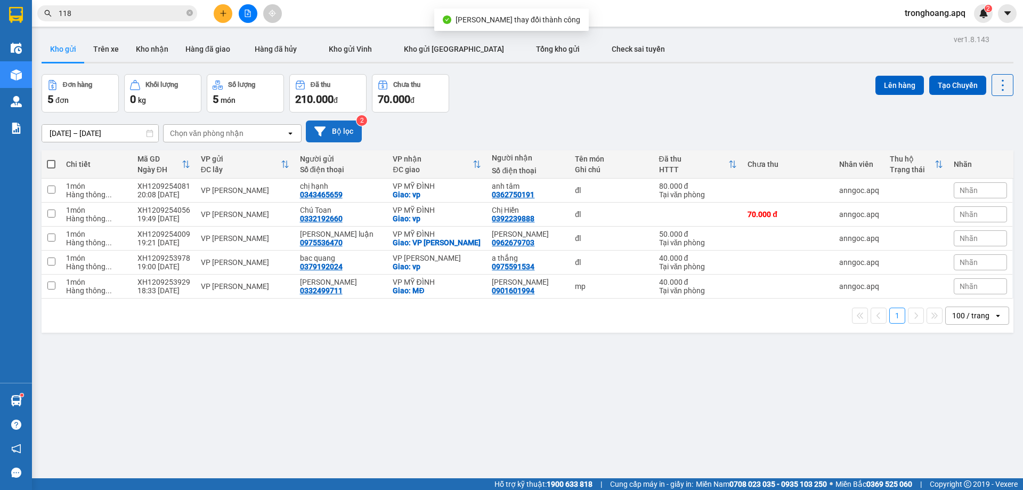
click at [339, 126] on button "Bộ lọc" at bounding box center [334, 131] width 56 height 22
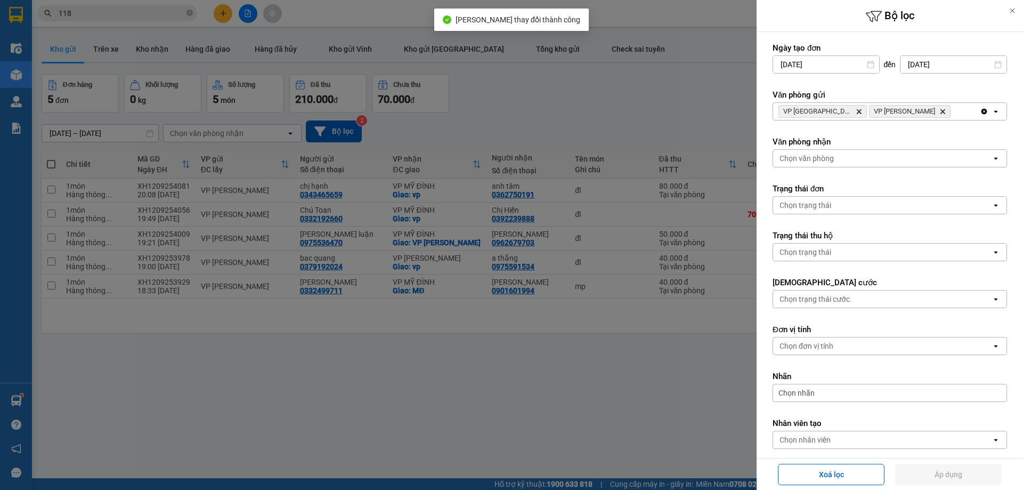
click at [939, 110] on icon "Delete" at bounding box center [942, 111] width 6 height 6
click at [905, 110] on div "VP Cầu [PERSON_NAME]" at bounding box center [876, 111] width 207 height 17
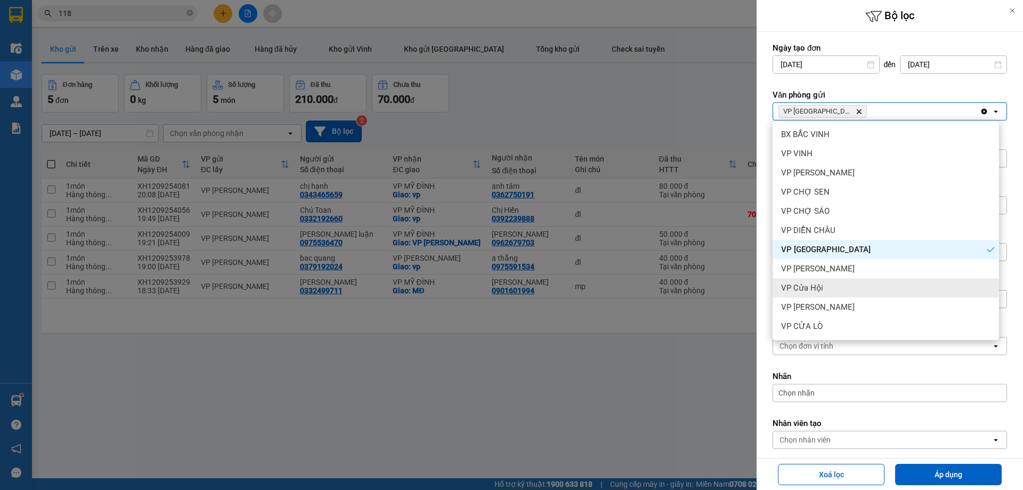
click at [849, 290] on div "VP Cửa Hội" at bounding box center [885, 287] width 226 height 19
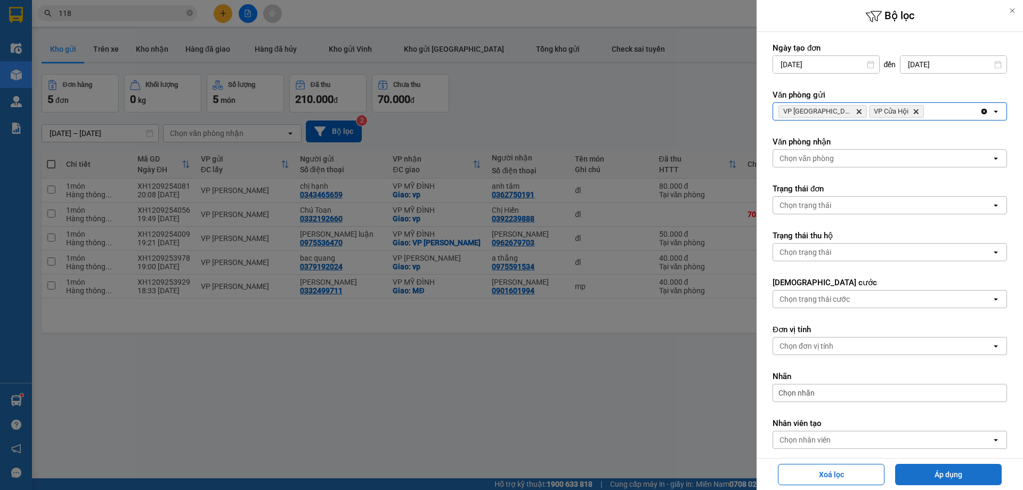
click at [902, 467] on button "Áp dụng" at bounding box center [948, 473] width 107 height 21
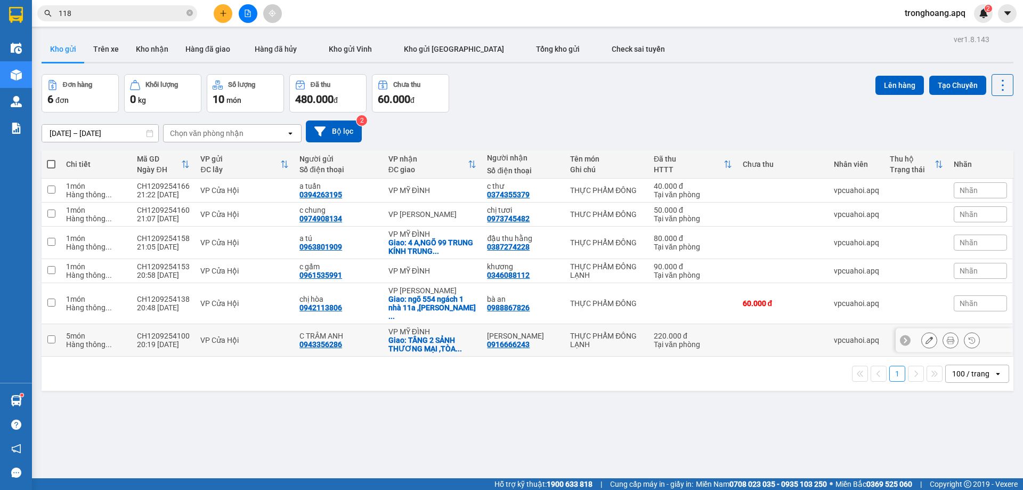
click at [441, 336] on div "Giao: TẦNG 2 SẢNH THƯƠNG MẠI ,TÒA ..." at bounding box center [432, 344] width 88 height 17
checkbox input "true"
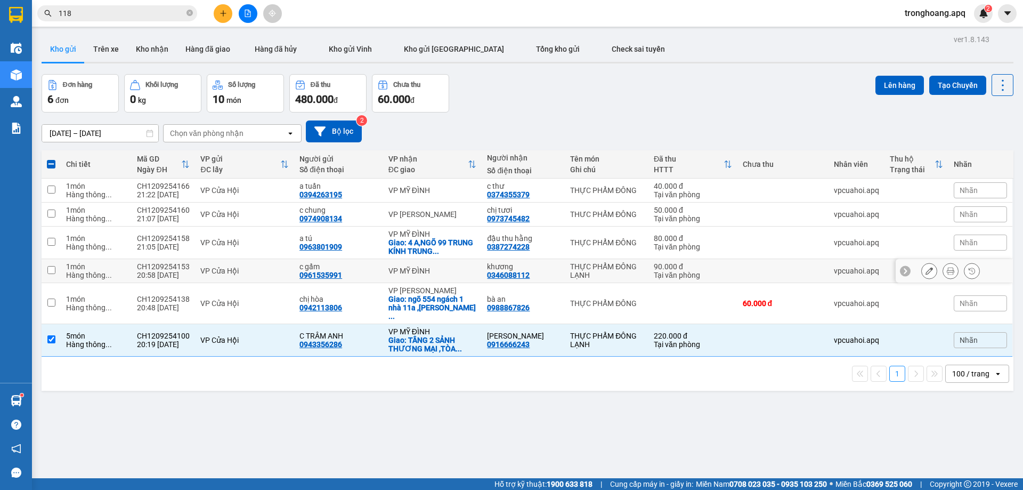
drag, startPoint x: 434, startPoint y: 279, endPoint x: 433, endPoint y: 247, distance: 32.0
click at [435, 278] on td "VP MỸ ĐÌNH" at bounding box center [432, 271] width 99 height 24
checkbox input "true"
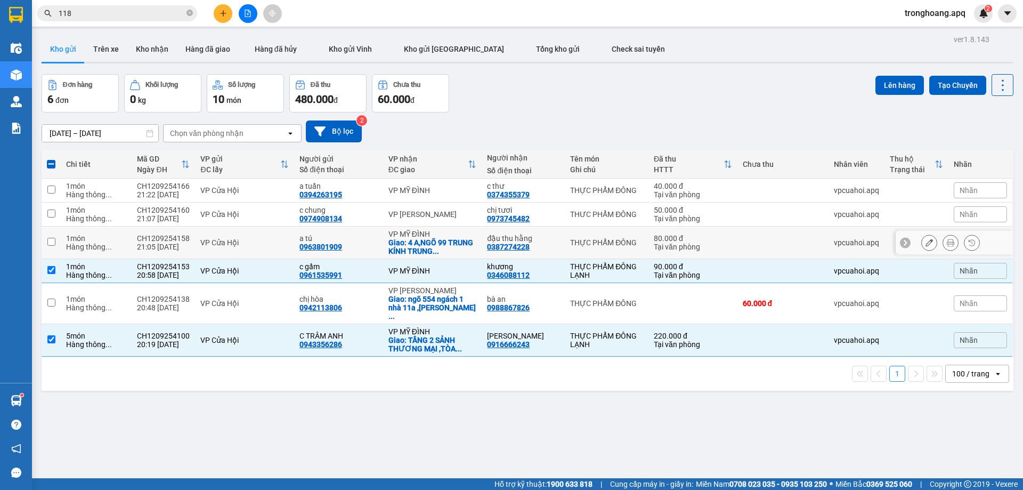
click at [432, 246] on div "Giao: 4 A,NGÕ 99 TRUNG KÍNH TRUNG ..." at bounding box center [432, 246] width 88 height 17
checkbox input "true"
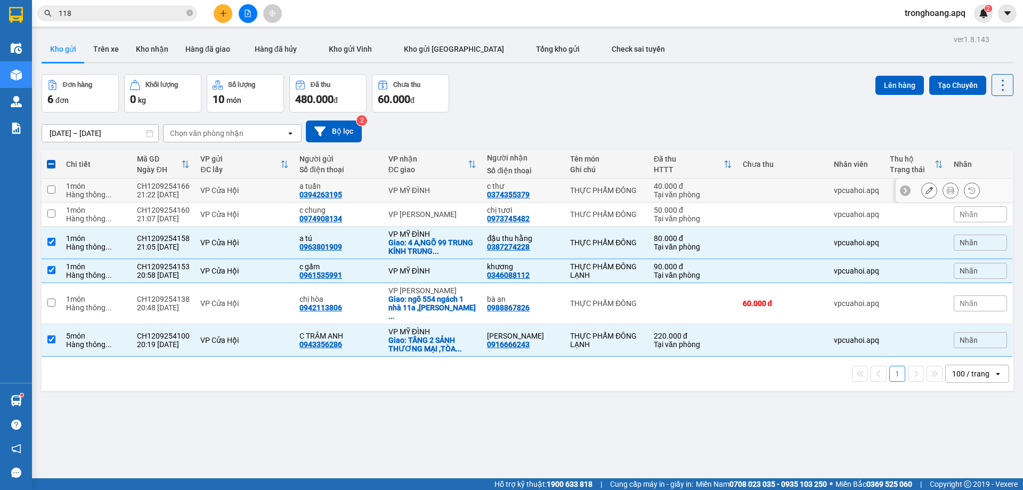
click at [427, 191] on div "VP MỸ ĐÌNH" at bounding box center [432, 190] width 88 height 9
checkbox input "true"
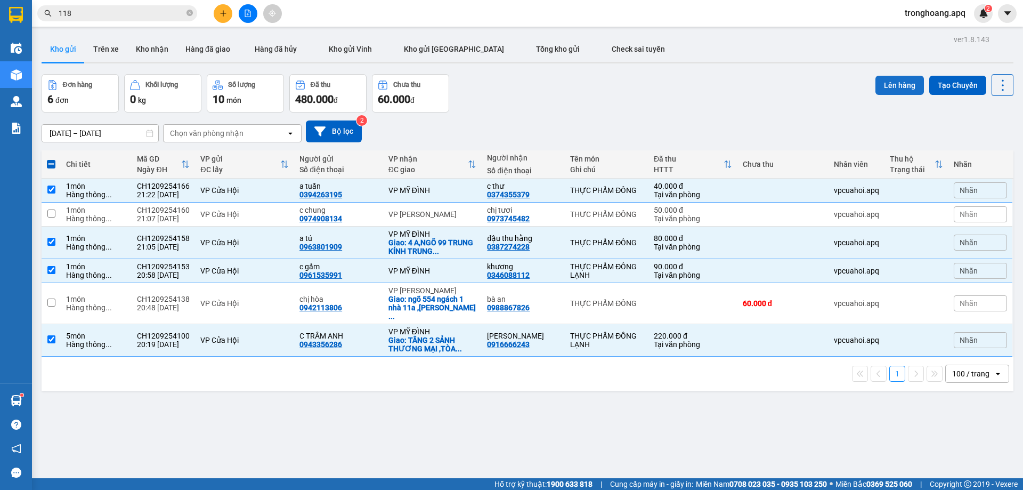
click at [899, 88] on button "Lên hàng" at bounding box center [899, 85] width 48 height 19
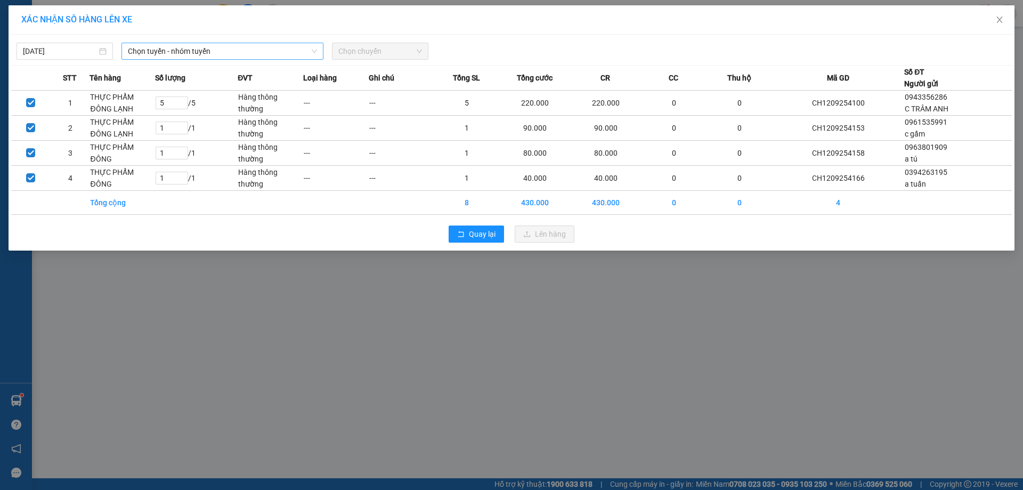
click at [263, 56] on span "Chọn tuyến - nhóm tuyến" at bounding box center [222, 51] width 189 height 16
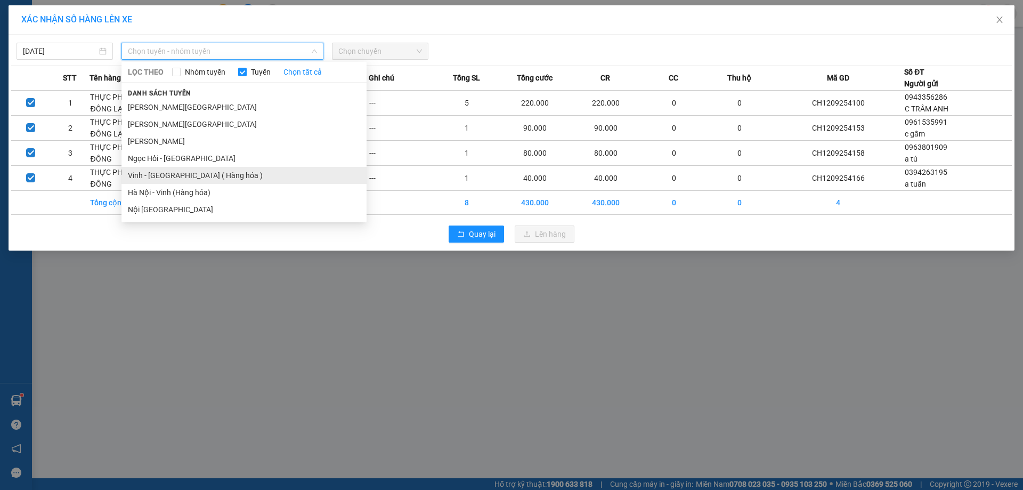
click at [202, 174] on li "Vinh - [GEOGRAPHIC_DATA] ( Hàng hóa )" at bounding box center [243, 175] width 245 height 17
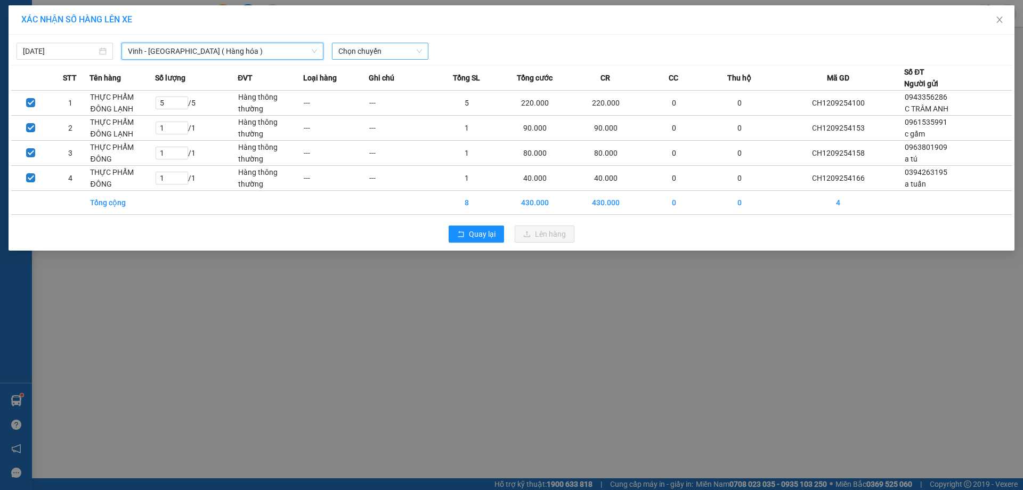
click at [388, 52] on span "Chọn chuyến" at bounding box center [380, 51] width 84 height 16
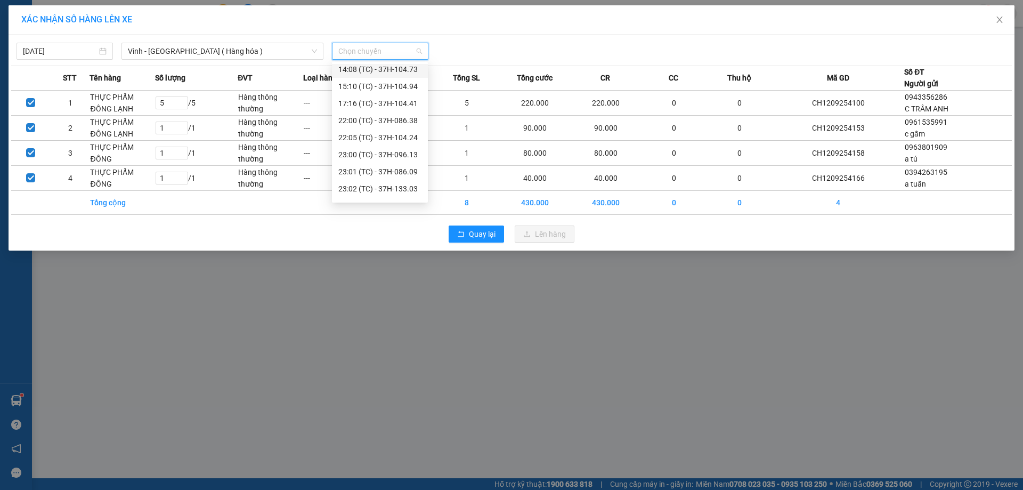
scroll to position [170, 0]
click at [410, 174] on div "23:07 (TC) - 37H-104.82" at bounding box center [379, 175] width 83 height 12
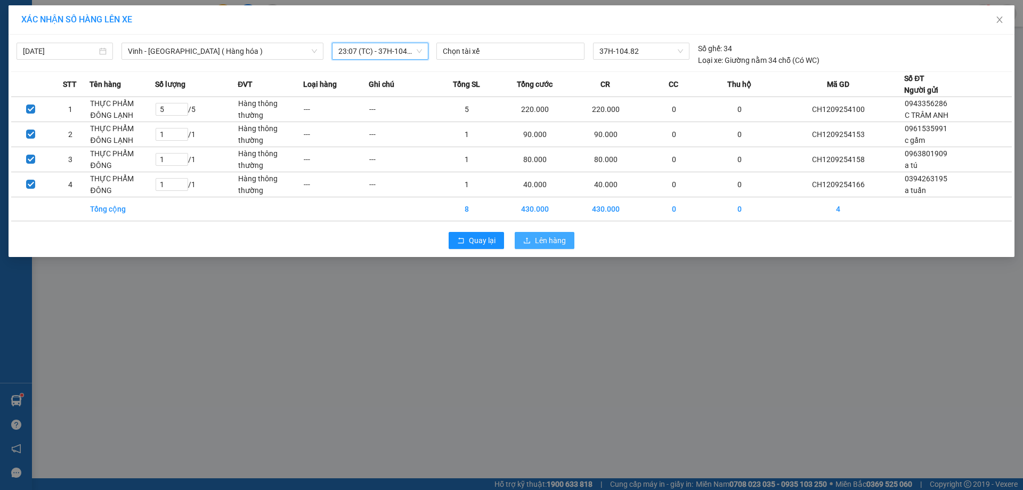
click at [529, 244] on span "upload" at bounding box center [526, 241] width 7 height 9
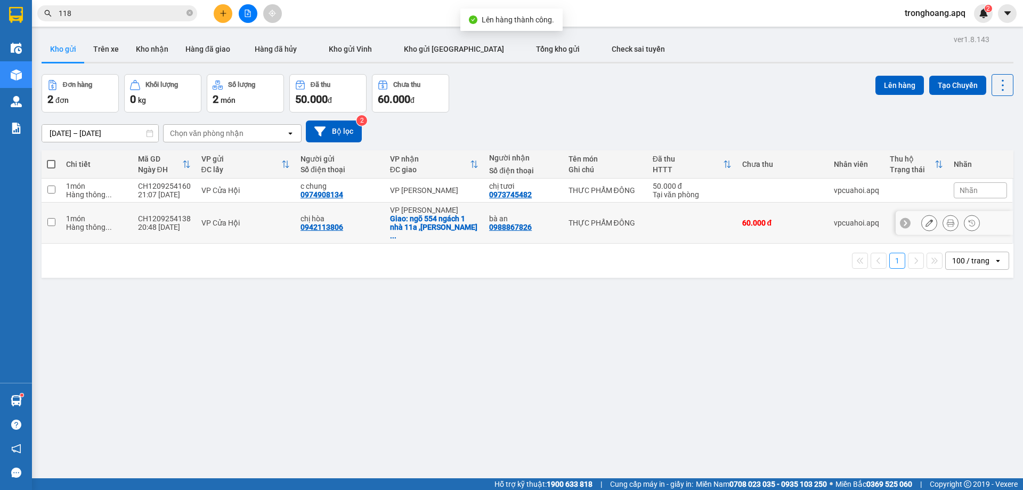
click at [435, 217] on div "Giao: ngõ 554 ngách 1 nhà 11a ,[PERSON_NAME] ..." at bounding box center [434, 227] width 89 height 26
checkbox input "true"
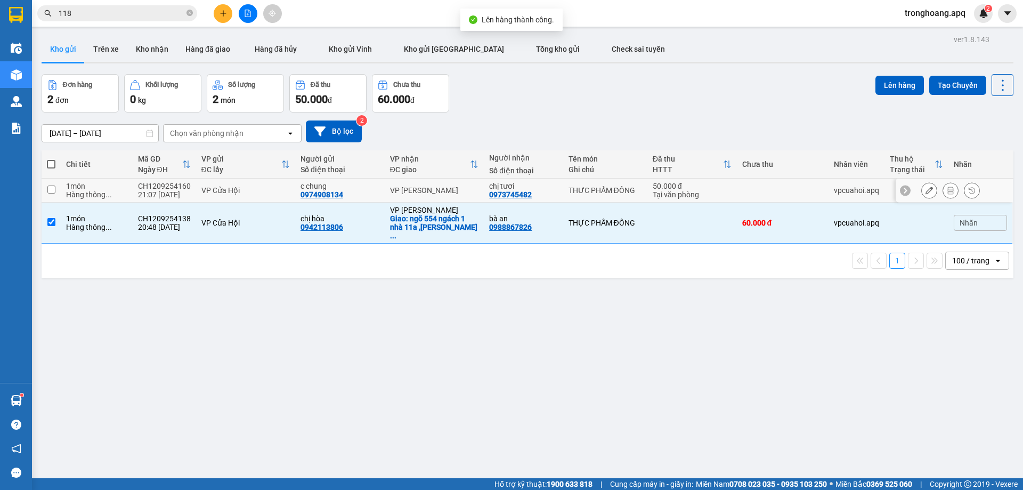
click at [434, 189] on div "VP [PERSON_NAME]" at bounding box center [434, 190] width 89 height 9
checkbox input "true"
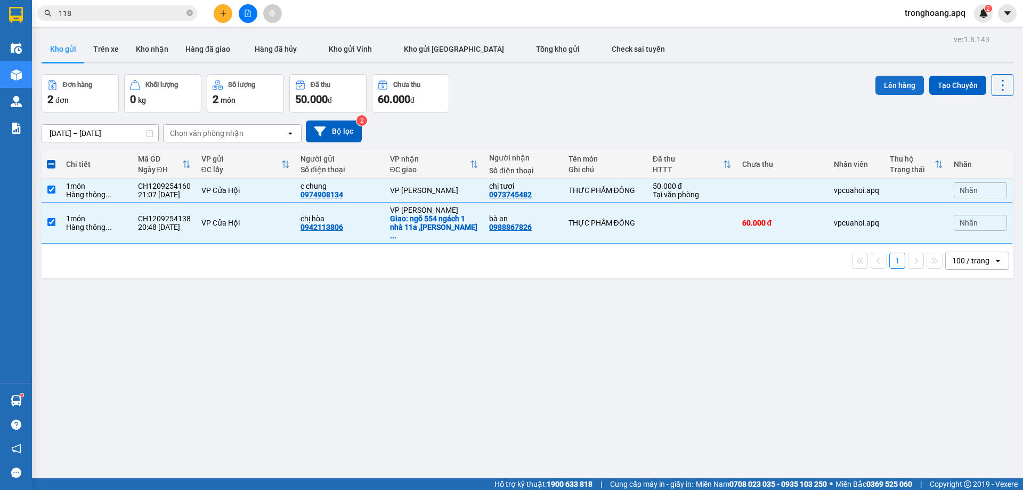
click at [884, 89] on button "Lên hàng" at bounding box center [899, 85] width 48 height 19
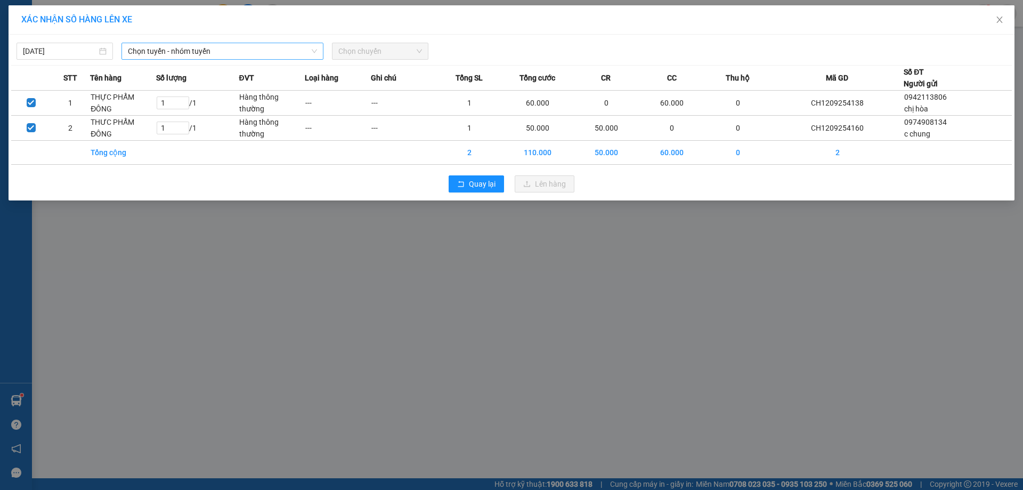
click at [279, 51] on span "Chọn tuyến - nhóm tuyến" at bounding box center [222, 51] width 189 height 16
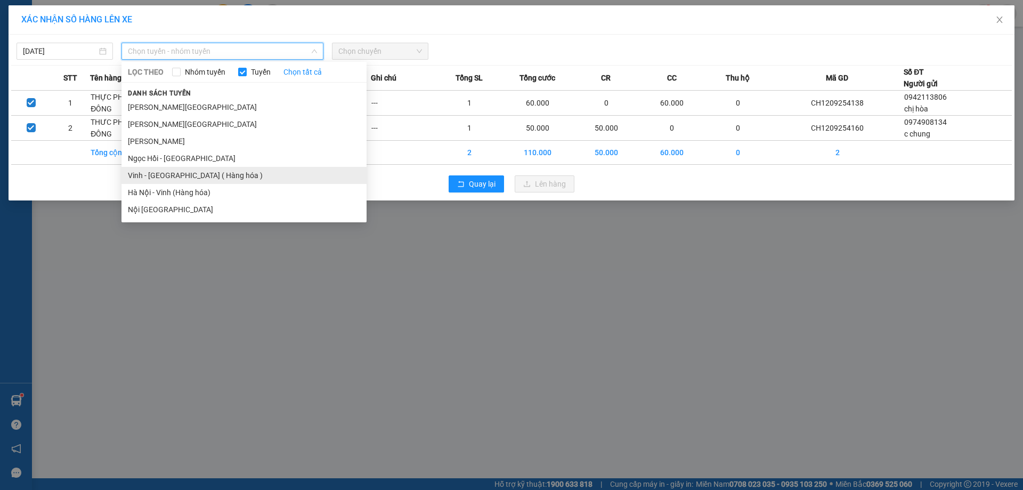
click at [197, 172] on li "Vinh - [GEOGRAPHIC_DATA] ( Hàng hóa )" at bounding box center [243, 175] width 245 height 17
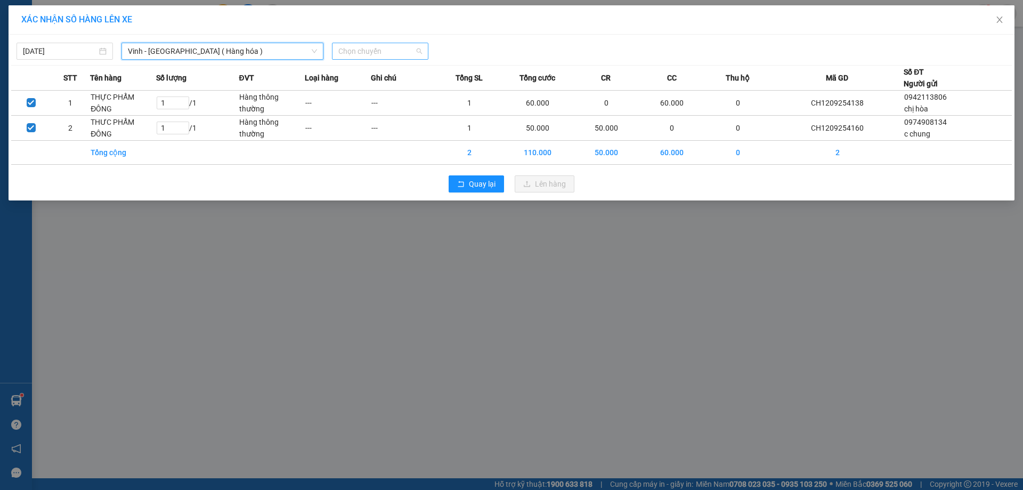
click at [386, 53] on span "Chọn chuyến" at bounding box center [380, 51] width 84 height 16
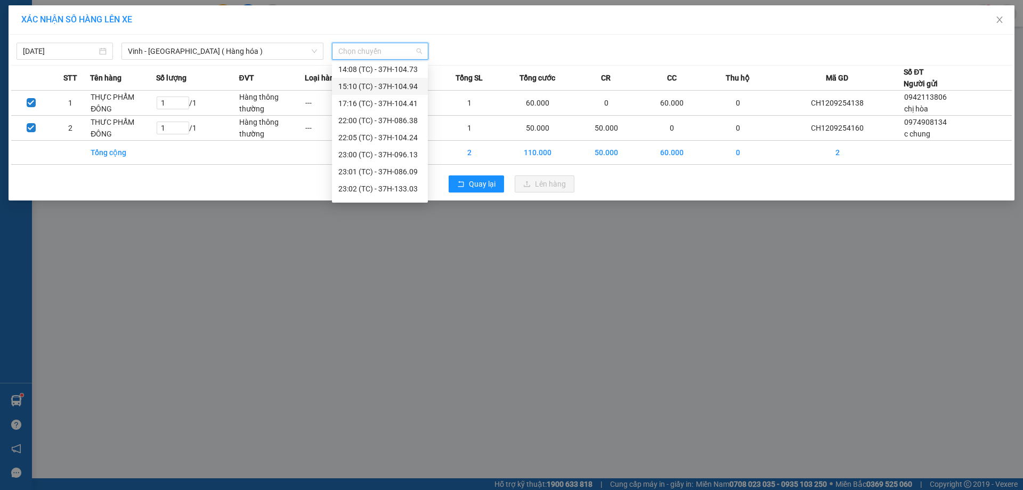
scroll to position [170, 0]
click at [413, 107] on div "23:01 (TC) - 37H-086.09" at bounding box center [379, 107] width 83 height 12
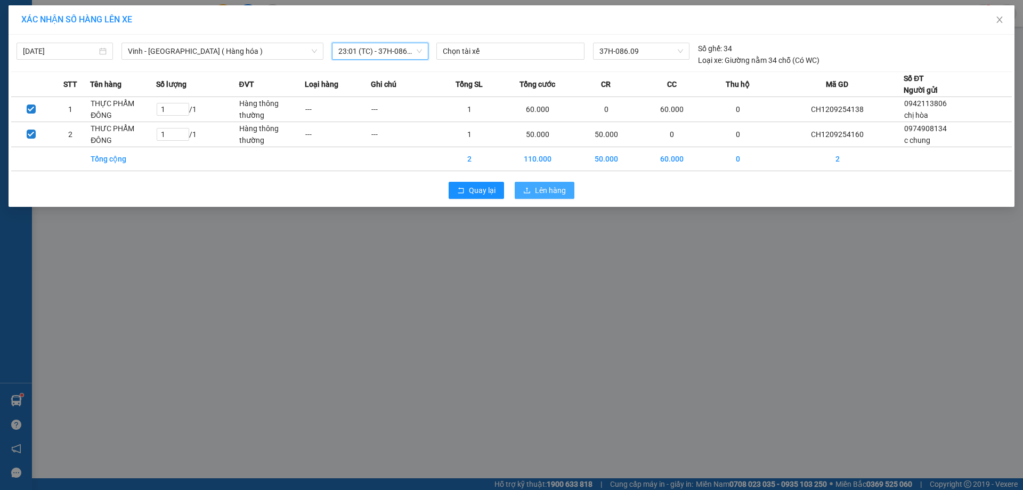
click at [561, 195] on button "Lên hàng" at bounding box center [545, 190] width 60 height 17
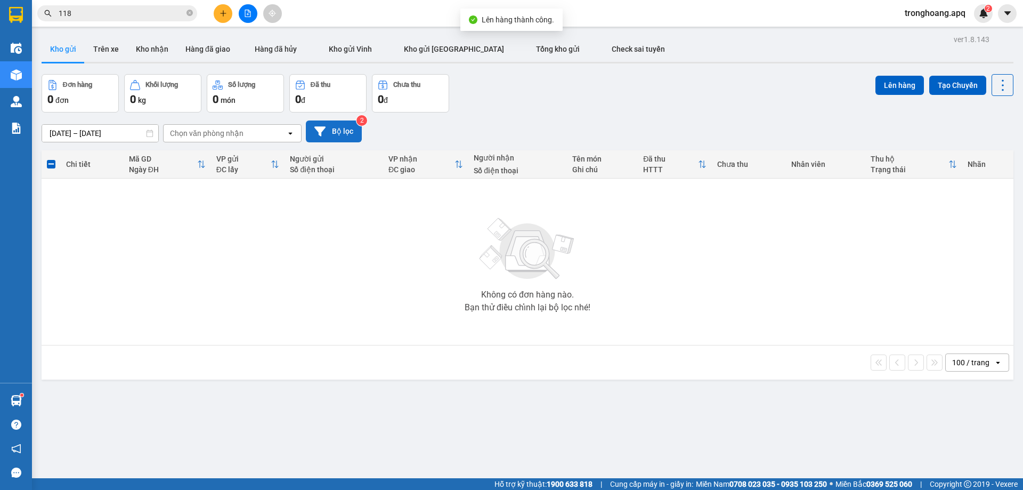
click at [334, 125] on button "Bộ lọc" at bounding box center [334, 131] width 56 height 22
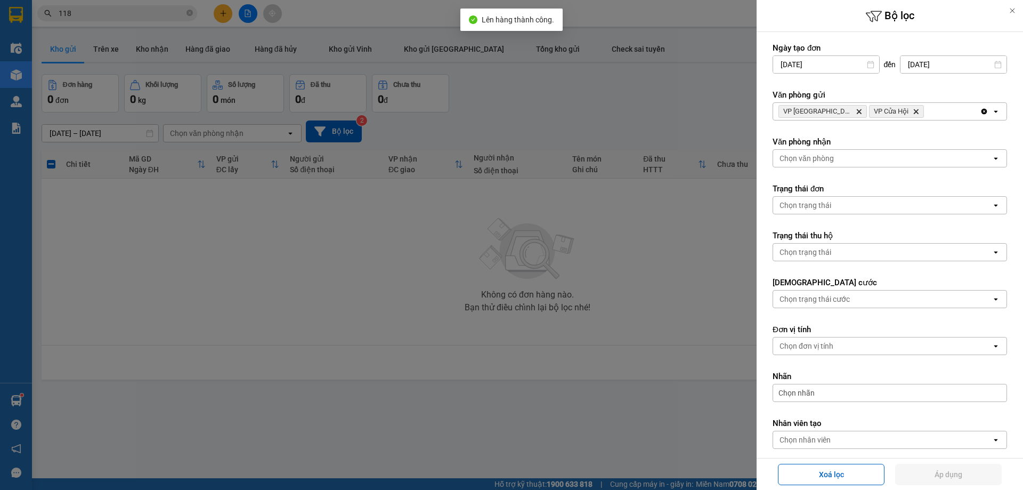
click at [948, 105] on div "VP Cầu Yên Xuân Delete VP Cửa Hội Delete" at bounding box center [876, 111] width 207 height 17
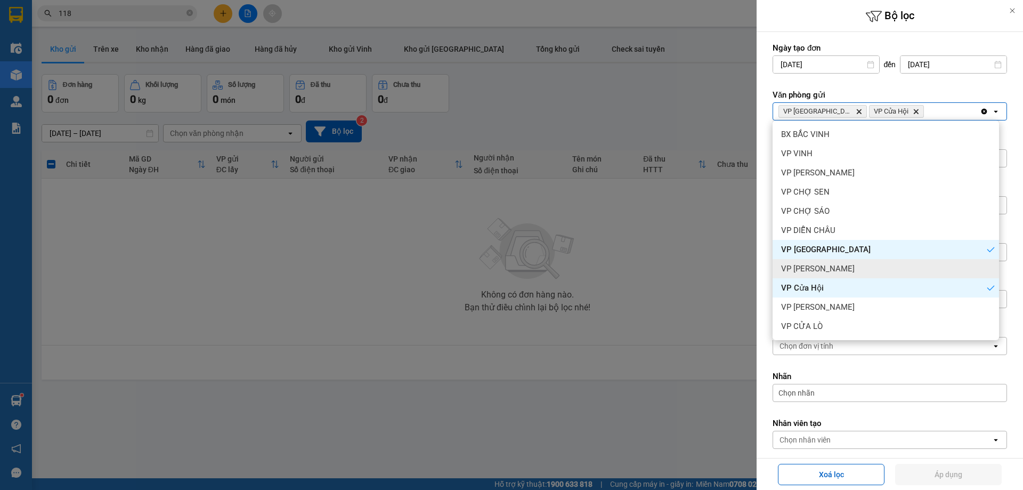
click at [826, 268] on div "VP [PERSON_NAME]" at bounding box center [885, 268] width 226 height 19
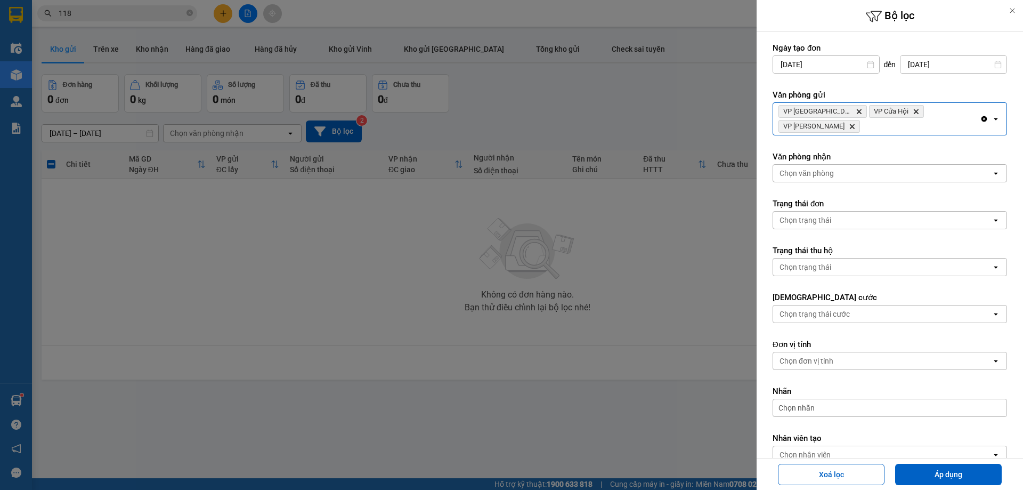
click at [933, 127] on div "VP Cầu Yên Xuân Delete VP Cửa Hội Delete VP Xuân Hội Delete" at bounding box center [876, 119] width 207 height 32
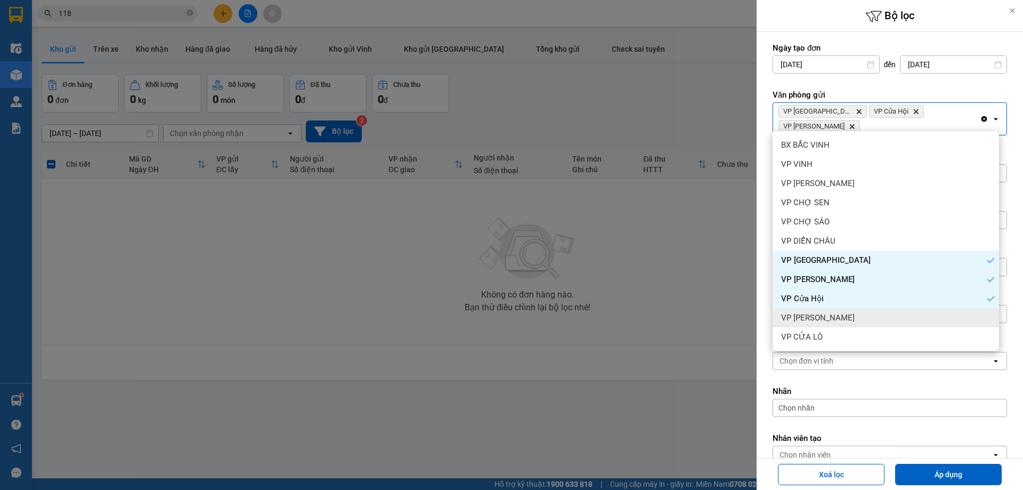
click at [521, 230] on div at bounding box center [511, 245] width 1023 height 490
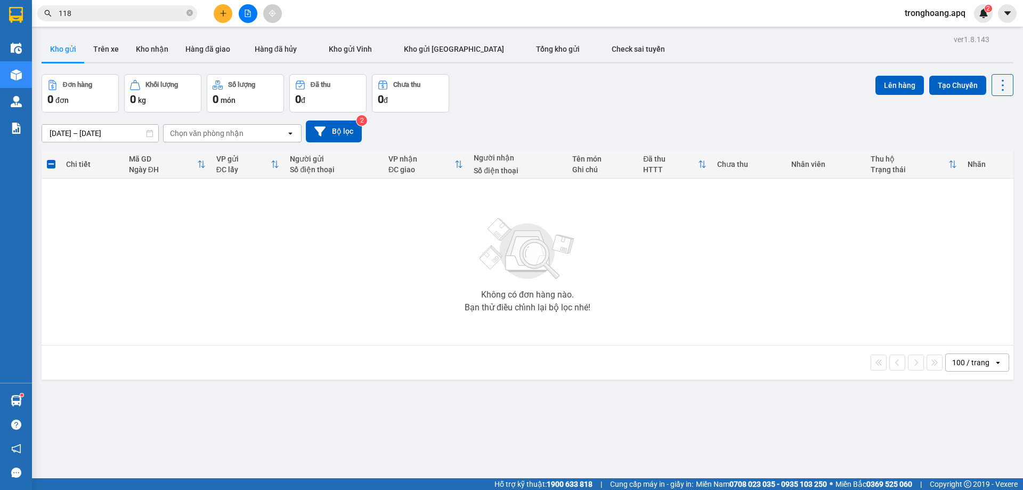
click at [243, 12] on button at bounding box center [248, 13] width 19 height 19
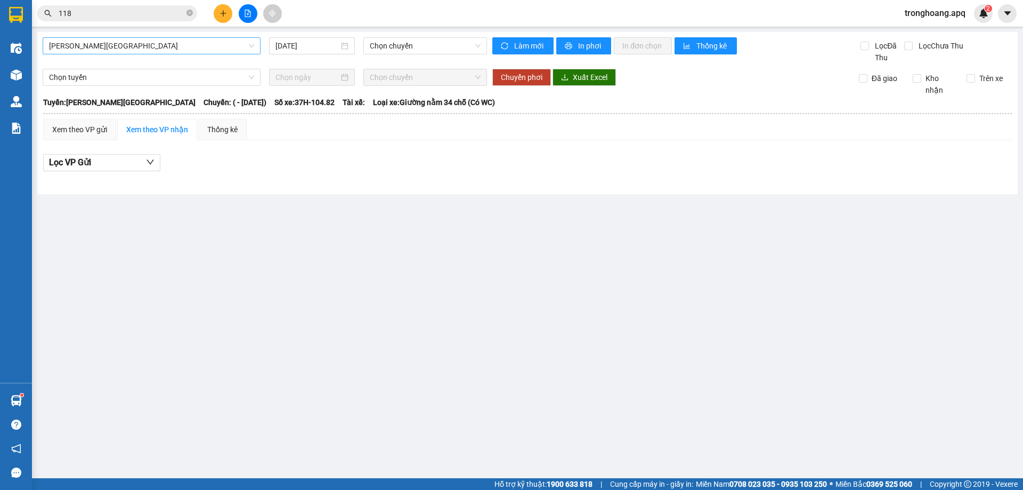
drag, startPoint x: 164, startPoint y: 47, endPoint x: 156, endPoint y: 50, distance: 8.4
click at [162, 47] on span "[PERSON_NAME][GEOGRAPHIC_DATA]" at bounding box center [151, 46] width 205 height 16
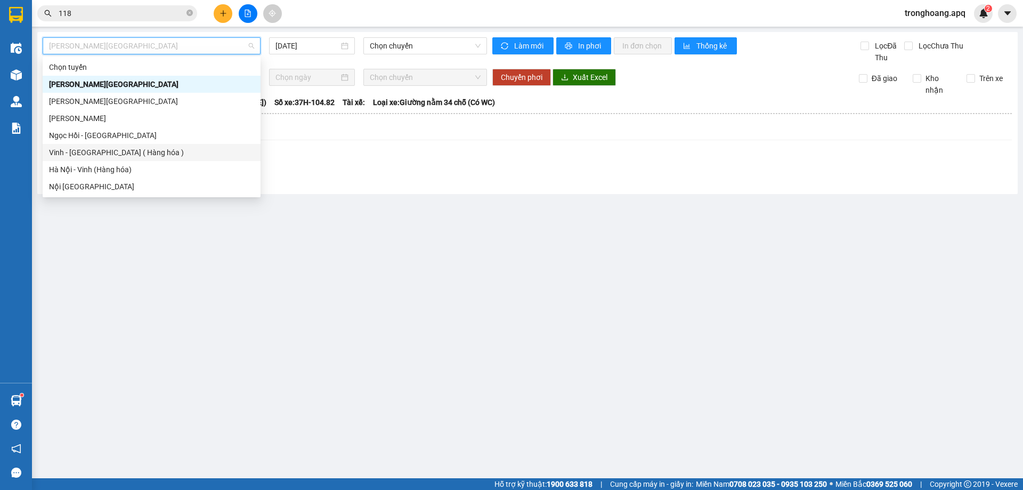
click at [116, 153] on div "Vinh - [GEOGRAPHIC_DATA] ( Hàng hóa )" at bounding box center [151, 152] width 205 height 12
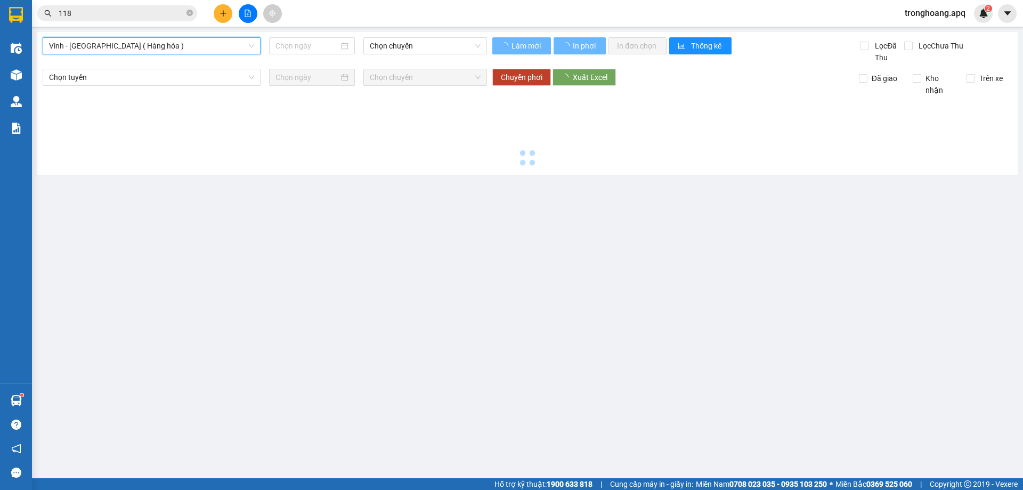
type input "[DATE]"
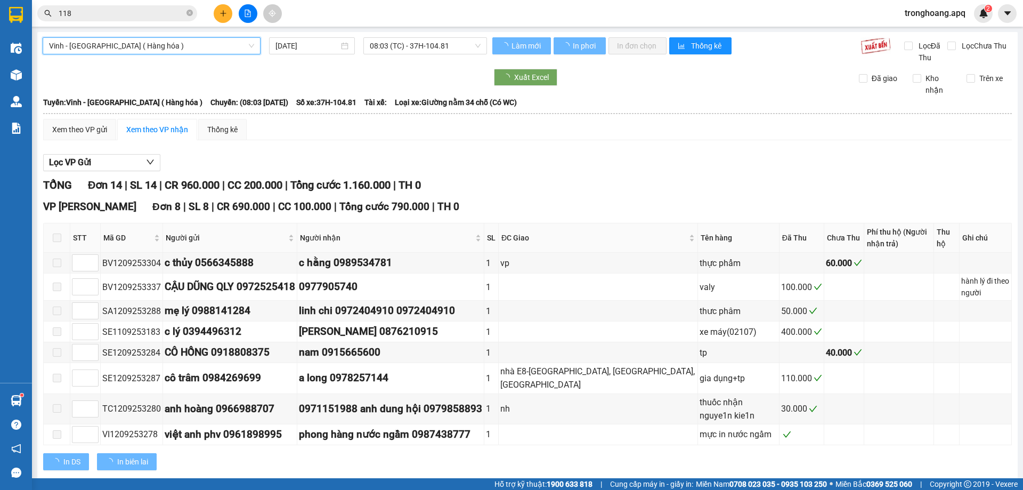
click at [390, 37] on div "Vinh - [GEOGRAPHIC_DATA] ( [GEOGRAPHIC_DATA] ) [GEOGRAPHIC_DATA] - [GEOGRAPHIC_…" at bounding box center [527, 386] width 980 height 708
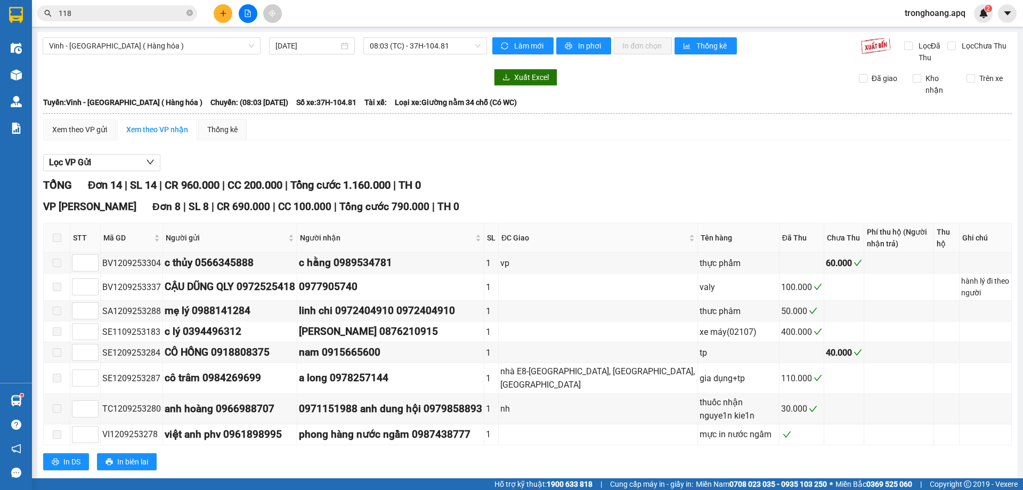
click at [390, 37] on div "Vinh - [GEOGRAPHIC_DATA] ( Hàng hóa ) [DATE] 08:03 (TC) - 37H-104.81 Làm mới In…" at bounding box center [527, 386] width 980 height 708
click at [390, 38] on span "08:03 (TC) - 37H-104.81" at bounding box center [425, 46] width 111 height 16
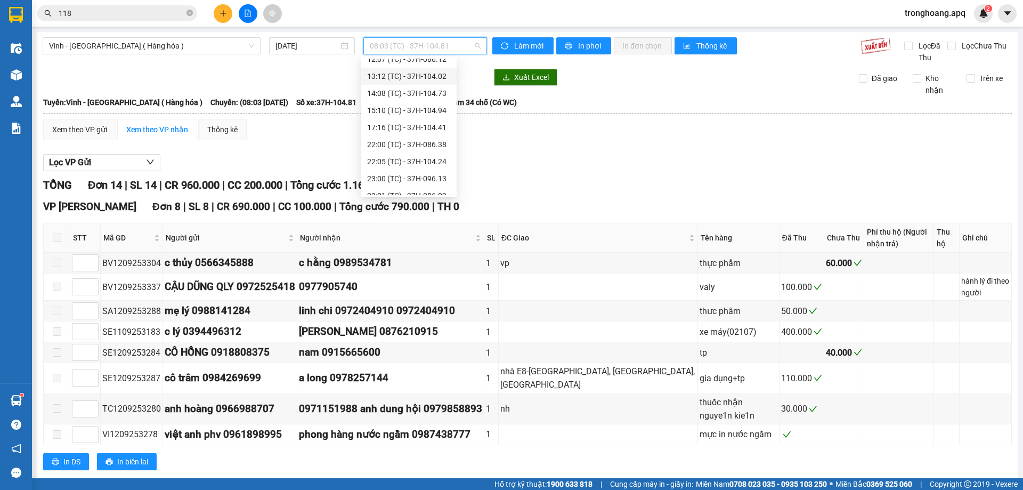
scroll to position [170, 0]
click at [410, 182] on div "23:08 (TC) - 37H-104.45" at bounding box center [408, 187] width 83 height 12
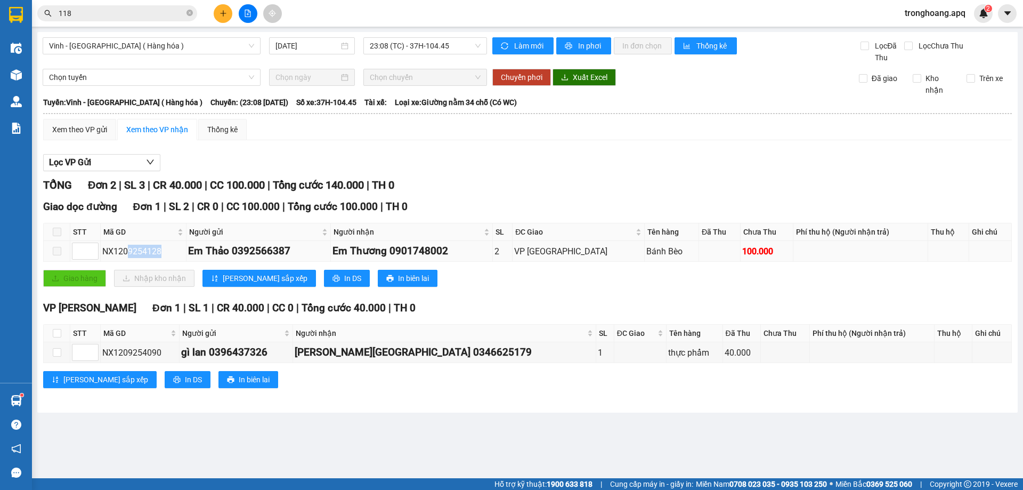
drag, startPoint x: 126, startPoint y: 252, endPoint x: 167, endPoint y: 254, distance: 40.5
click at [167, 254] on div "NX1209254128" at bounding box center [143, 251] width 82 height 13
copy div "9254128"
click at [188, 13] on span "118" at bounding box center [117, 13] width 160 height 16
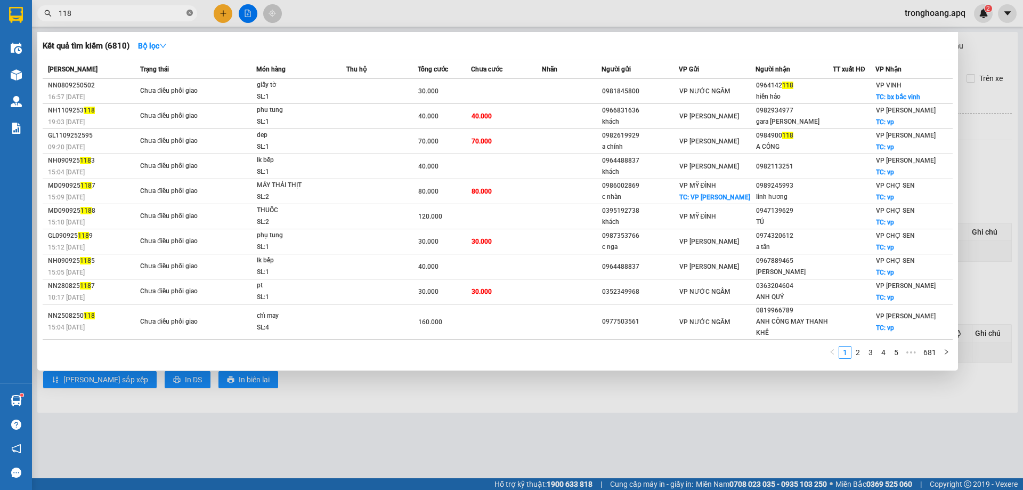
click at [188, 13] on icon "close-circle" at bounding box center [189, 13] width 6 height 6
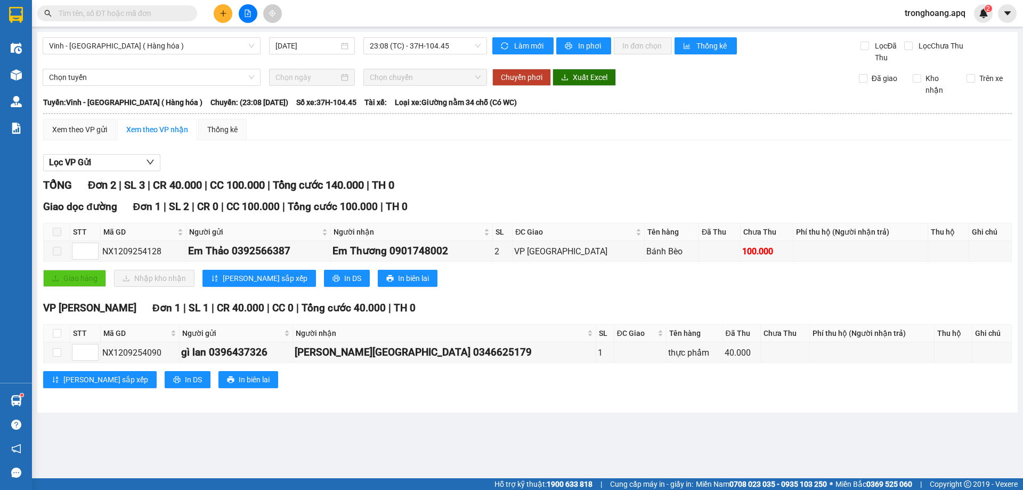
click at [183, 15] on input "text" at bounding box center [122, 13] width 126 height 12
paste input "9254128"
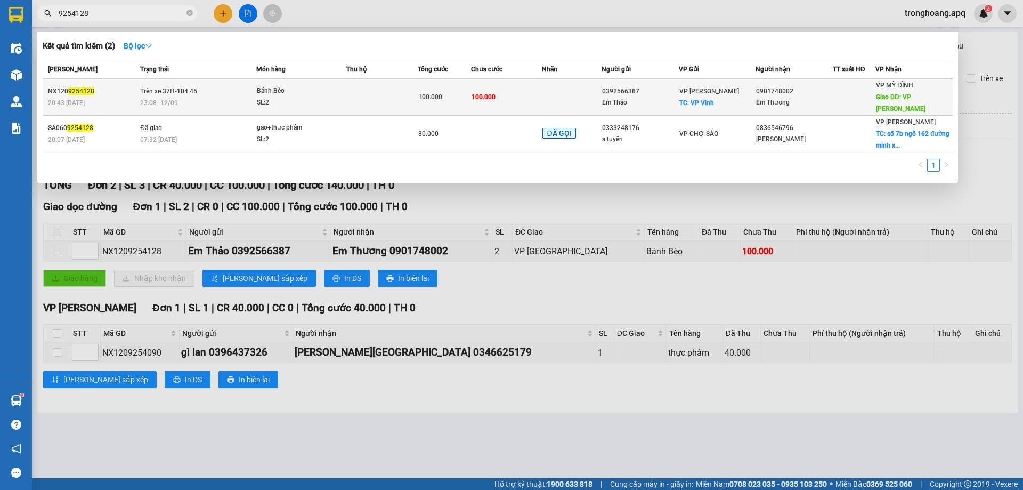
type input "9254128"
click at [344, 88] on span "Bánh Bèo SL: 2" at bounding box center [301, 96] width 89 height 23
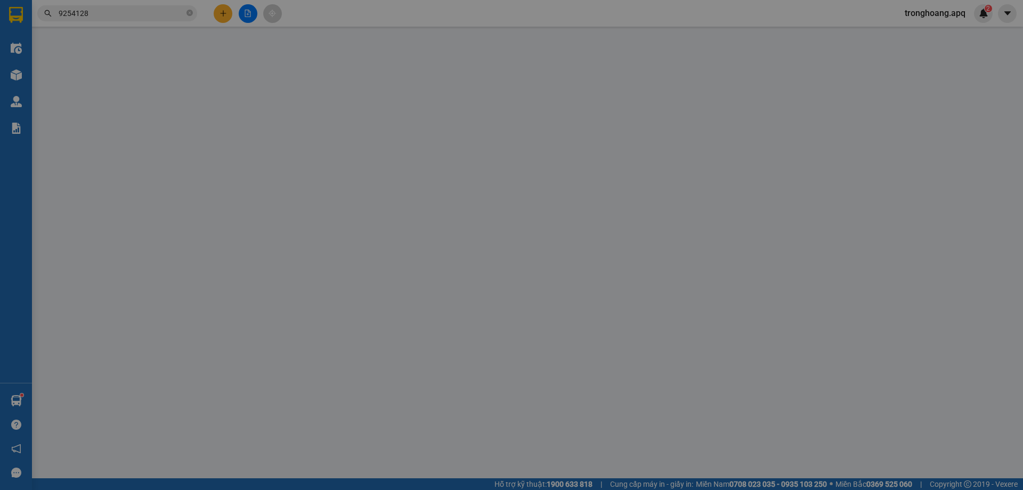
type input "0392566387"
type input "Em Thảo"
checkbox input "true"
type input "VP Vinh"
type input "0901748002"
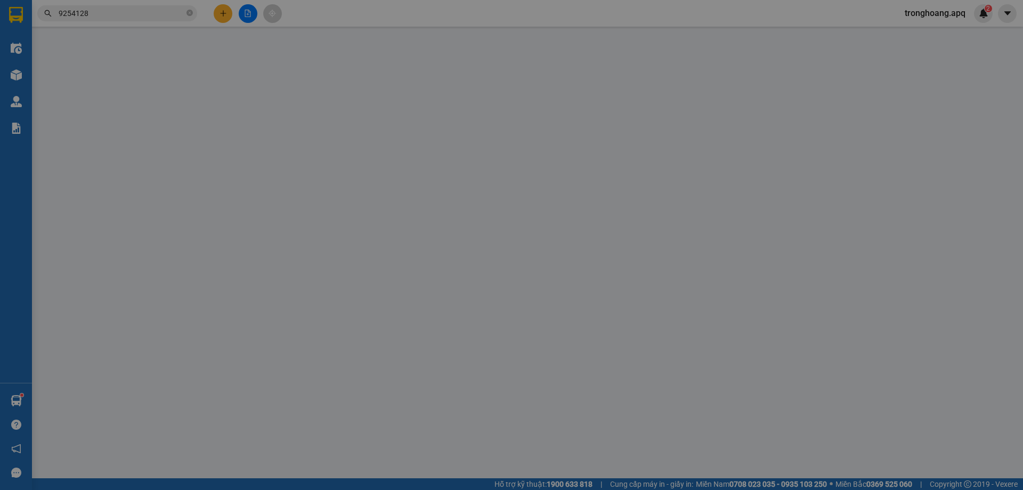
type input "Em Thương"
type input "VP [GEOGRAPHIC_DATA]"
type input "100.000"
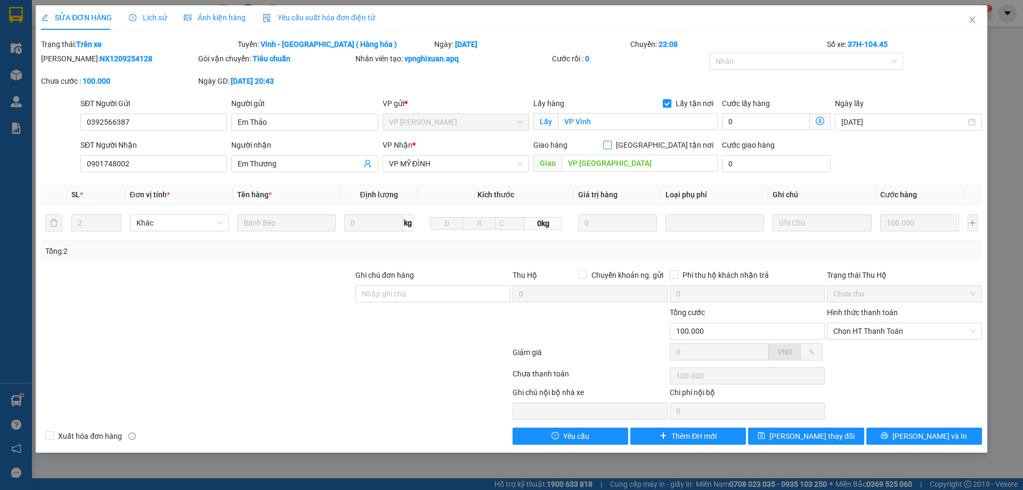
click at [610, 146] on input "[GEOGRAPHIC_DATA] tận nơi" at bounding box center [606, 144] width 7 height 7
checkbox input "true"
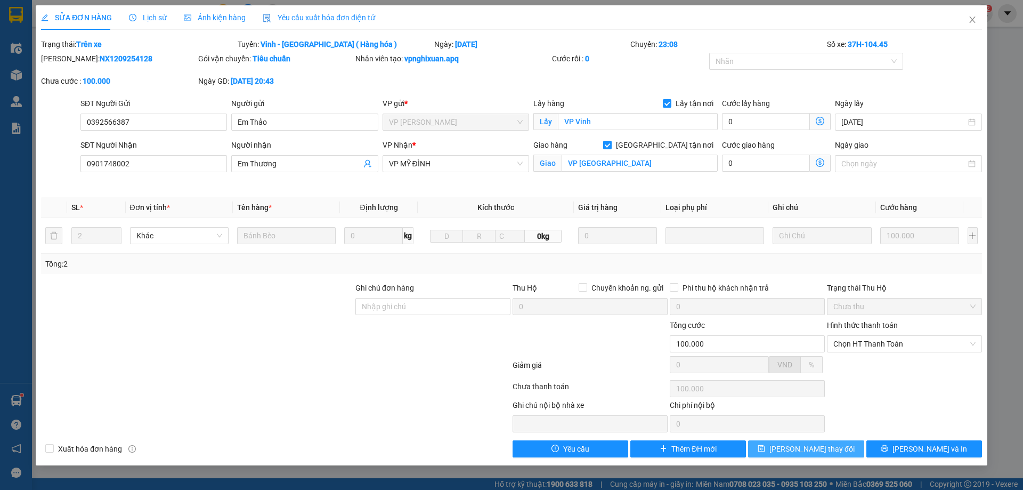
click at [796, 442] on button "[PERSON_NAME] thay đổi" at bounding box center [806, 448] width 116 height 17
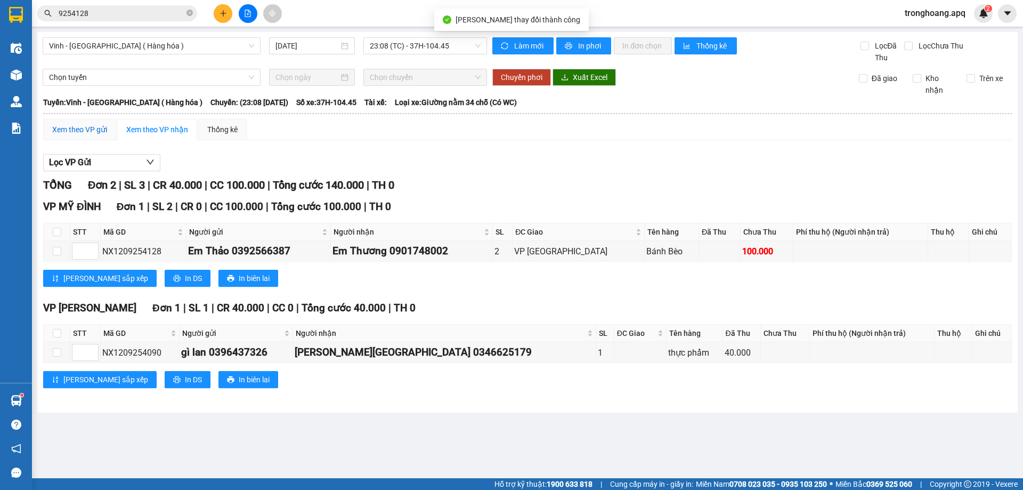
click at [93, 131] on div "Xem theo VP gửi" at bounding box center [79, 130] width 55 height 12
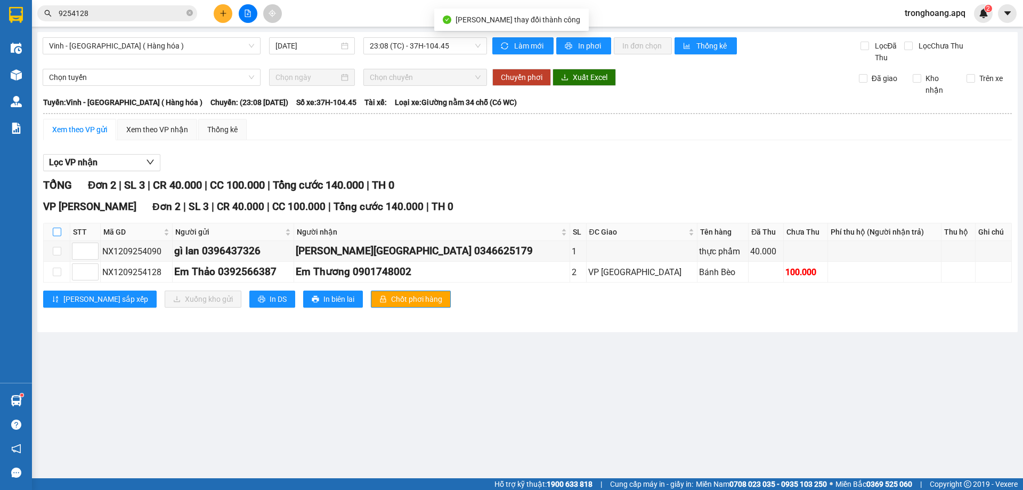
click at [59, 234] on input "checkbox" at bounding box center [57, 231] width 9 height 9
checkbox input "true"
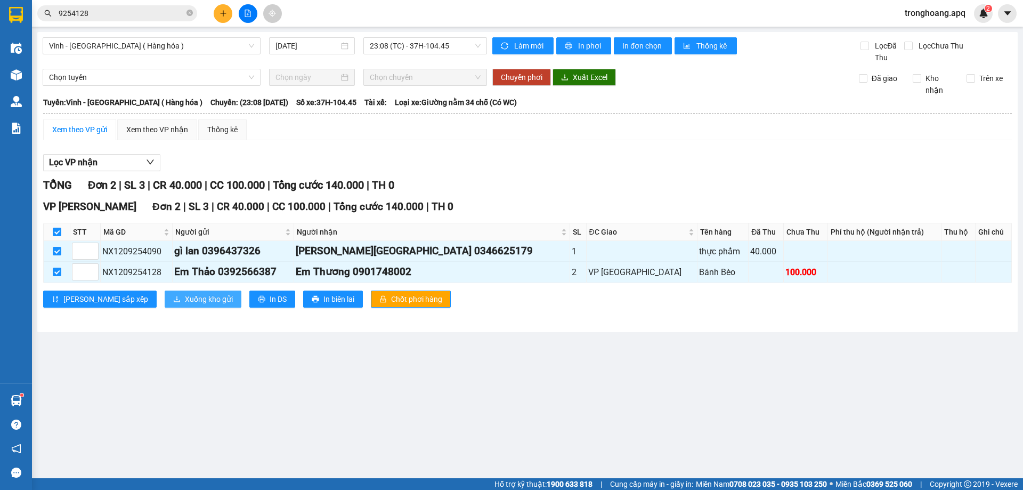
click at [165, 294] on button "Xuống kho gửi" at bounding box center [203, 298] width 77 height 17
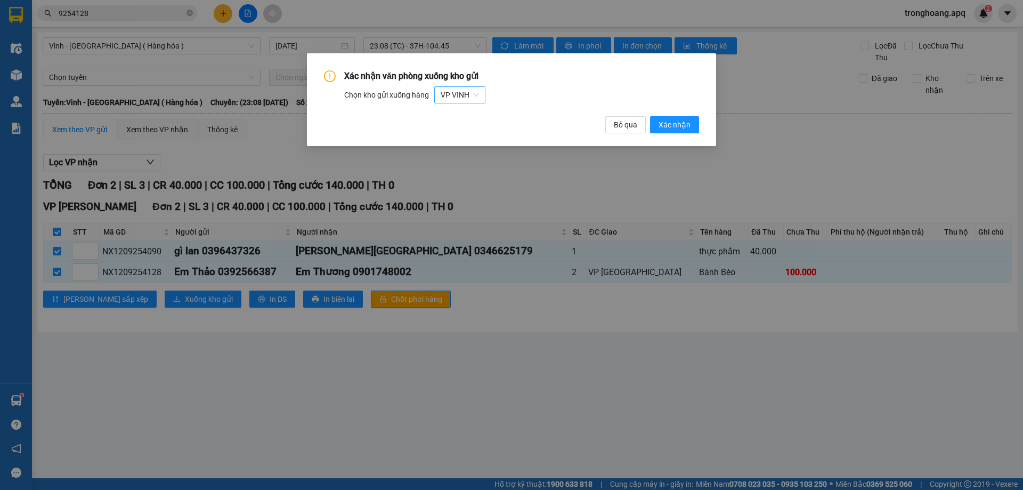
click at [466, 103] on div "VP VINH" at bounding box center [459, 94] width 51 height 17
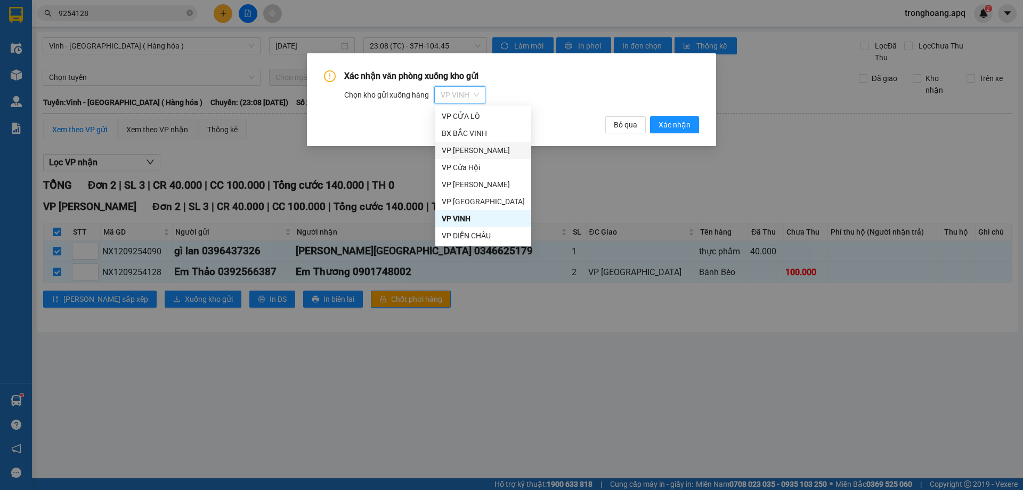
click at [487, 144] on div "VP [PERSON_NAME]" at bounding box center [483, 150] width 83 height 12
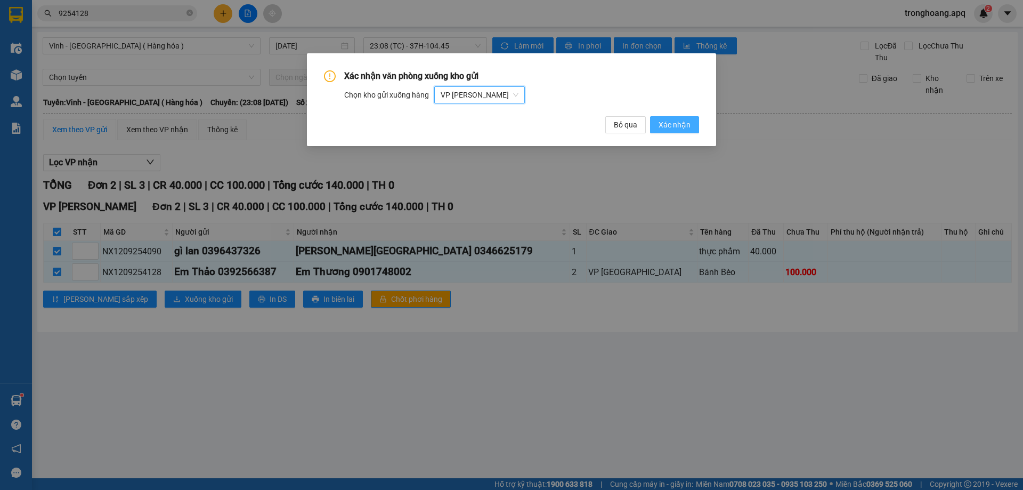
click at [663, 125] on span "Xác nhận" at bounding box center [674, 125] width 32 height 12
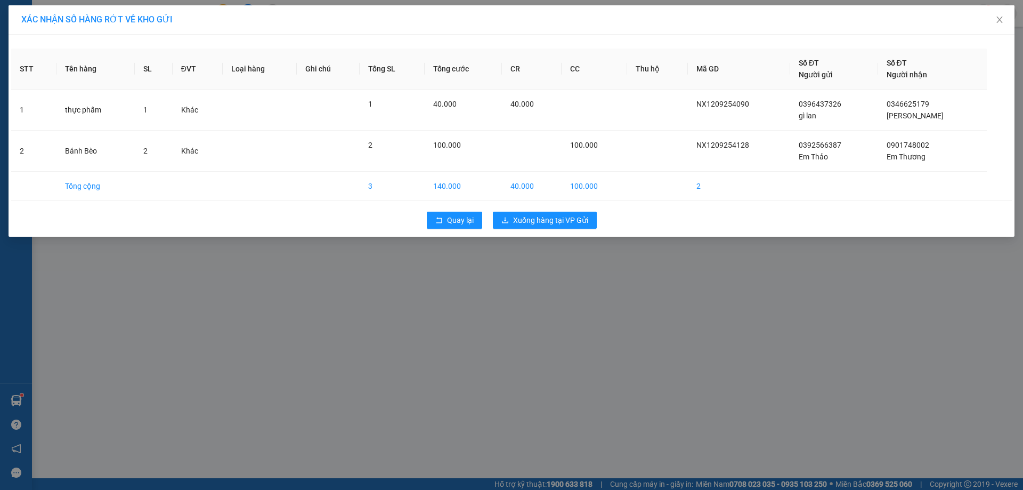
click at [551, 211] on div "Quay lại Xuống hàng tại VP Gửi" at bounding box center [511, 220] width 1000 height 28
click at [554, 221] on span "Xuống hàng tại VP Gửi" at bounding box center [550, 220] width 75 height 12
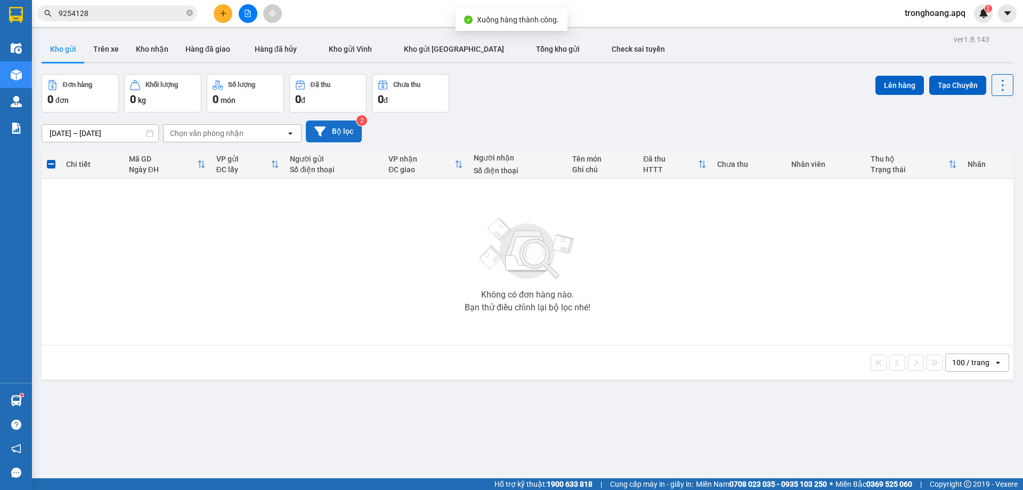
click at [311, 133] on button "Bộ lọc" at bounding box center [334, 131] width 56 height 22
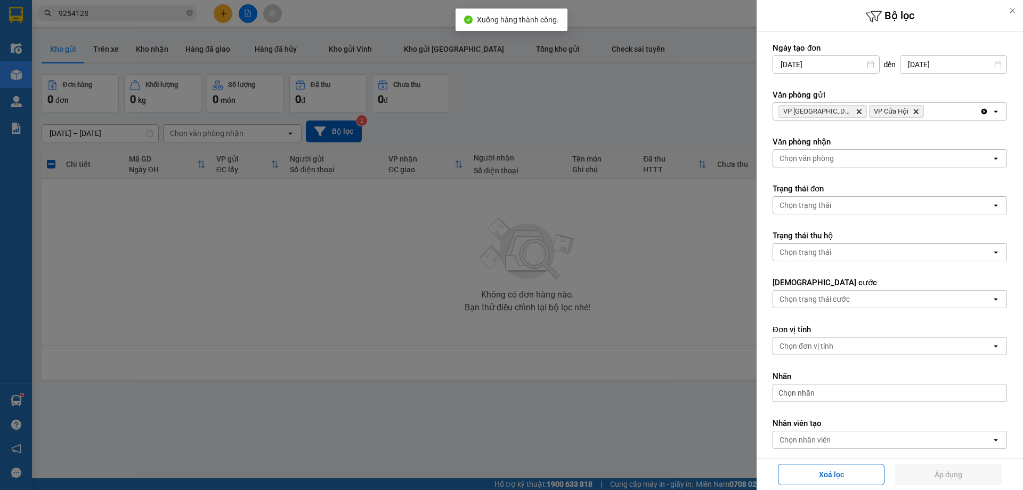
click at [958, 112] on div "VP Cầu Yên Xuân Delete VP Cửa Hội Delete" at bounding box center [876, 111] width 207 height 17
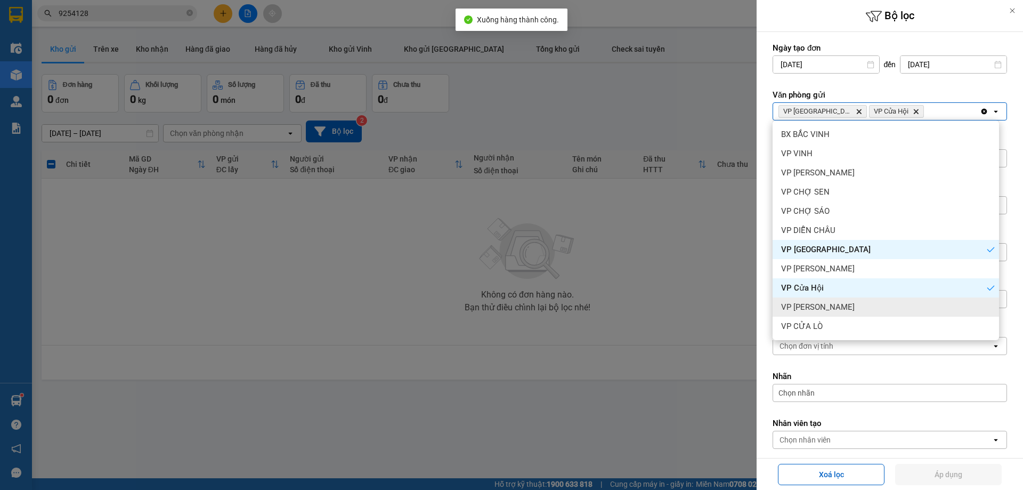
click at [899, 307] on div "VP [PERSON_NAME]" at bounding box center [885, 306] width 226 height 19
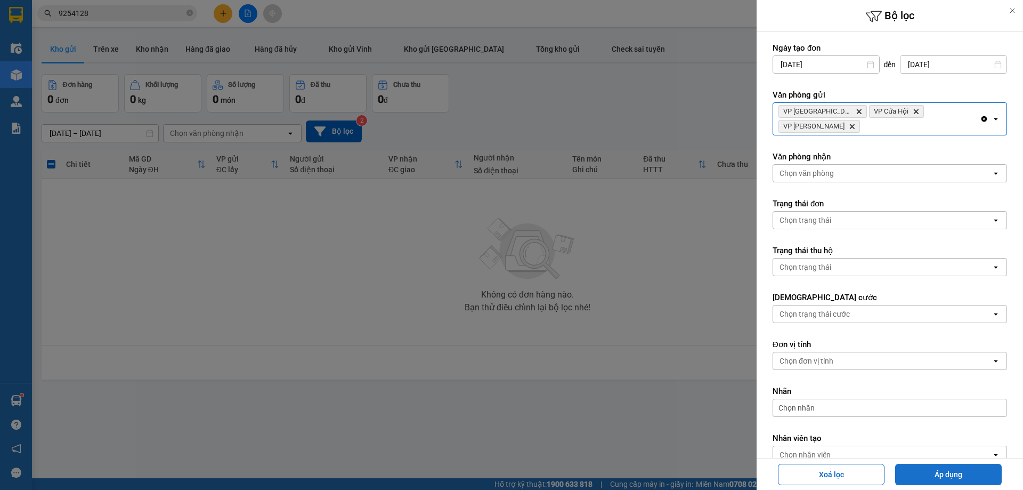
click at [919, 482] on button "Áp dụng" at bounding box center [948, 473] width 107 height 21
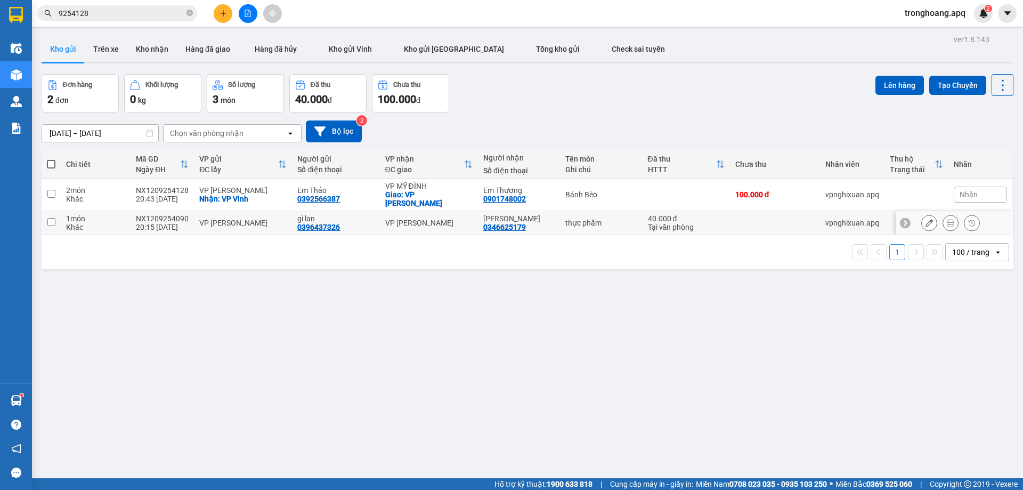
click at [426, 218] on div "VP [PERSON_NAME]" at bounding box center [428, 222] width 87 height 9
checkbox input "true"
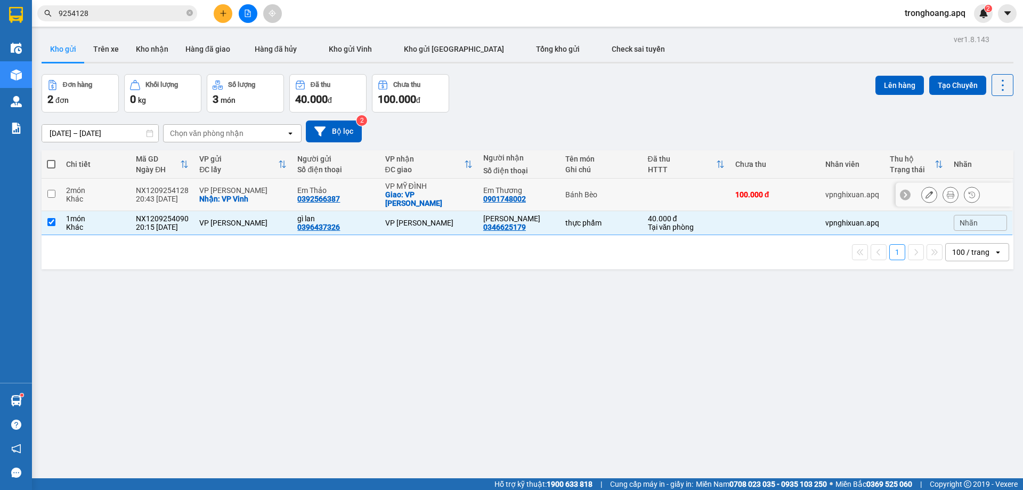
click at [429, 191] on div "Giao: VP [PERSON_NAME]" at bounding box center [428, 198] width 87 height 17
checkbox input "true"
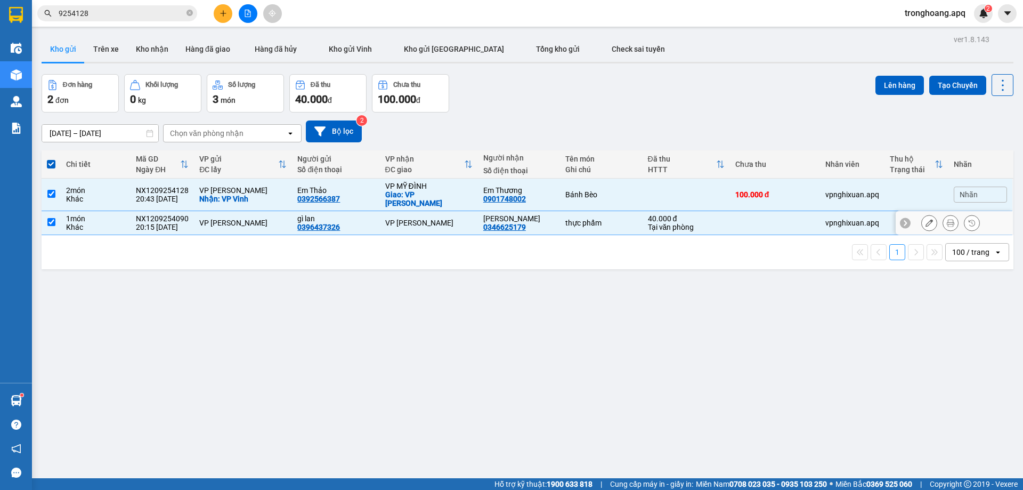
click at [427, 211] on td "VP [PERSON_NAME]" at bounding box center [429, 223] width 98 height 24
checkbox input "false"
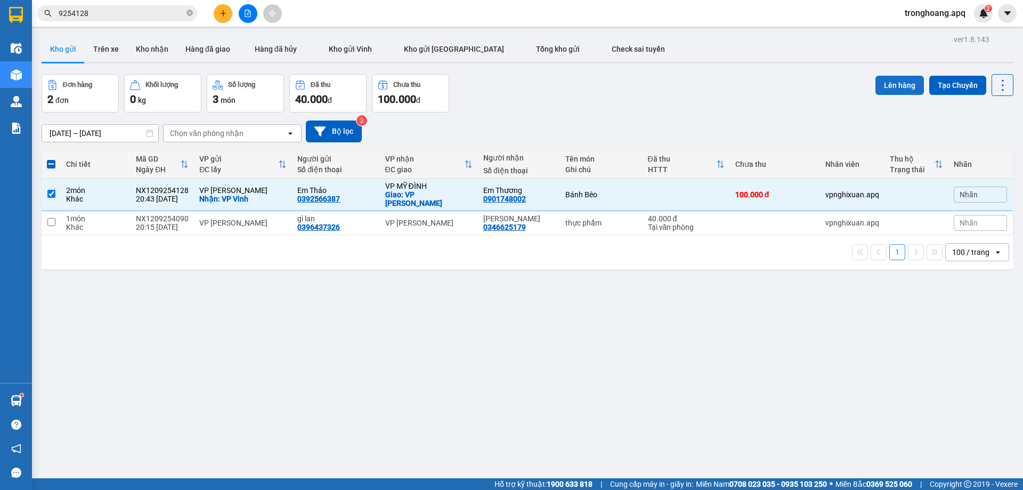
click at [895, 88] on button "Lên hàng" at bounding box center [899, 85] width 48 height 19
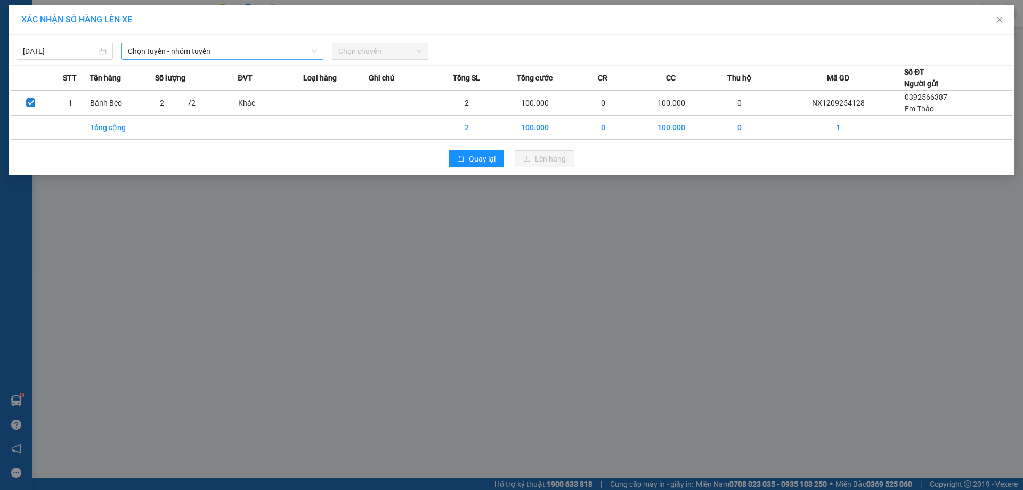
click at [250, 47] on span "Chọn tuyến - nhóm tuyến" at bounding box center [222, 51] width 189 height 16
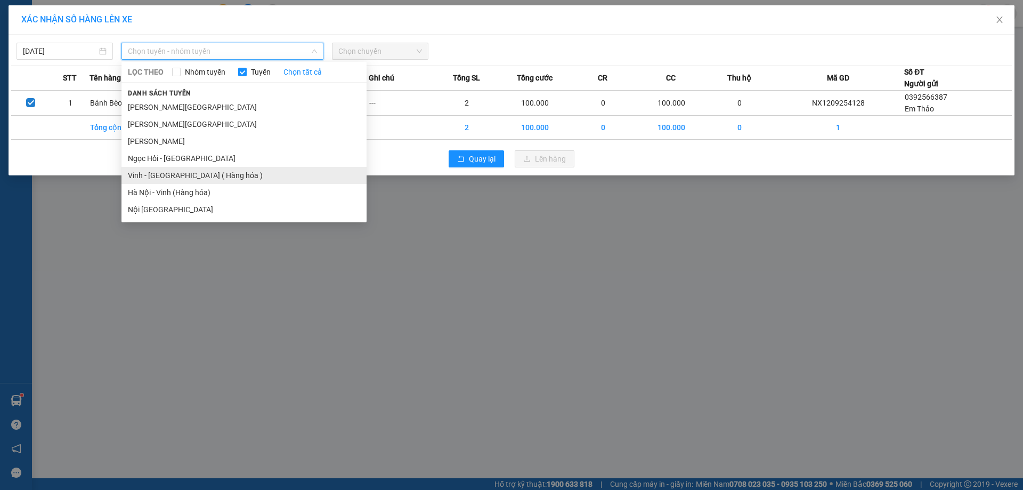
click at [195, 174] on li "Vinh - [GEOGRAPHIC_DATA] ( Hàng hóa )" at bounding box center [243, 175] width 245 height 17
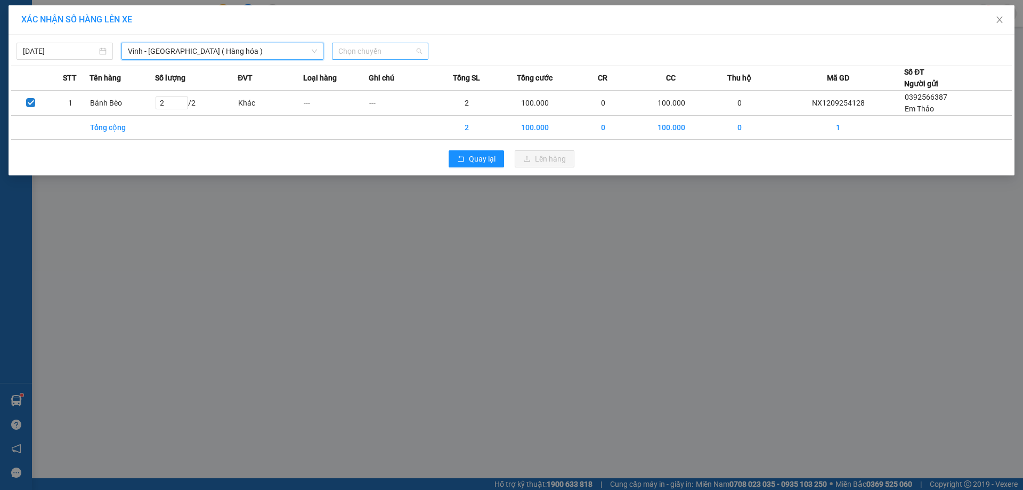
click at [384, 50] on span "Chọn chuyến" at bounding box center [380, 51] width 84 height 16
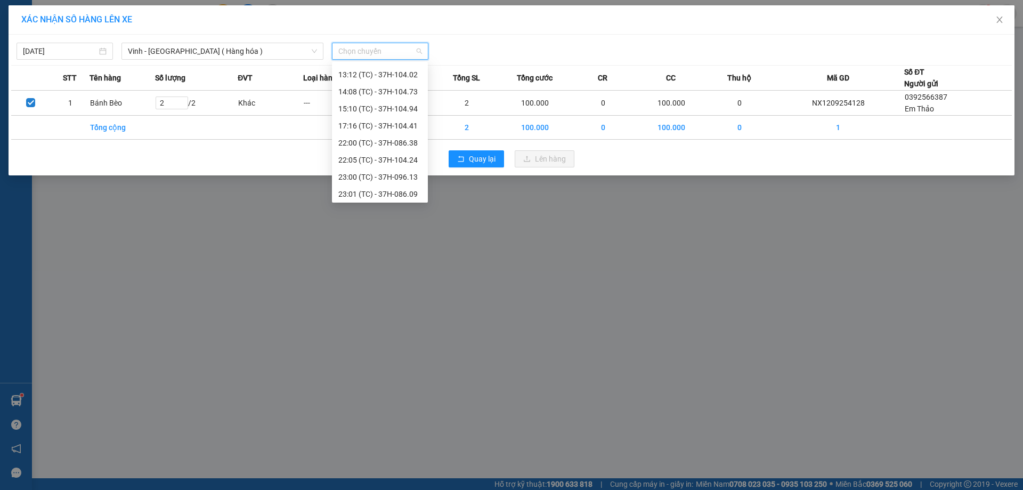
scroll to position [170, 0]
click at [405, 170] on div "23:07 (TC) - 37H-104.82" at bounding box center [379, 175] width 83 height 12
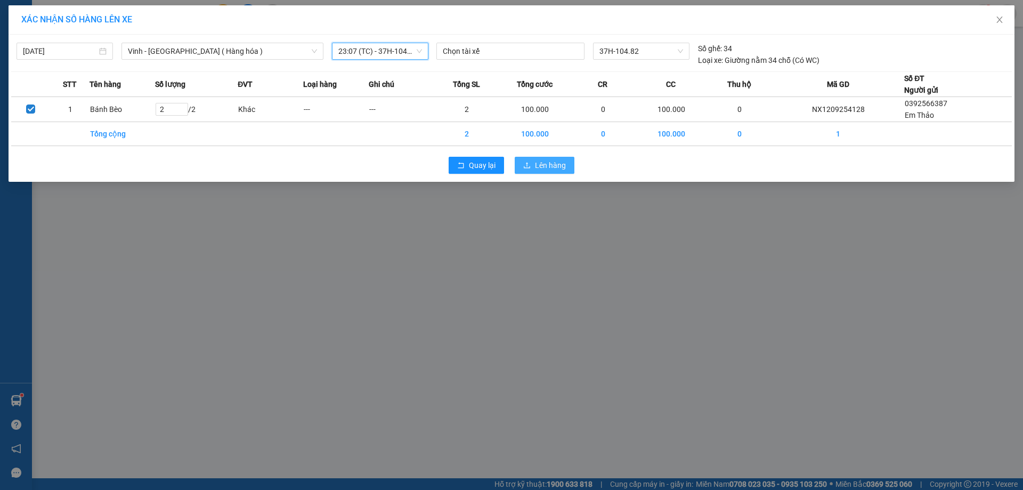
click at [542, 172] on button "Lên hàng" at bounding box center [545, 165] width 60 height 17
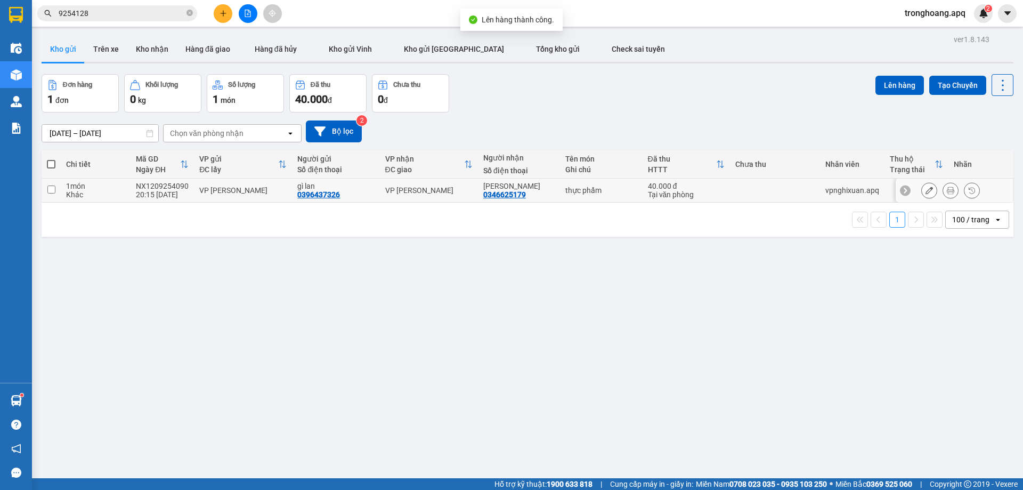
click at [436, 186] on div "VP [PERSON_NAME]" at bounding box center [428, 190] width 87 height 9
checkbox input "true"
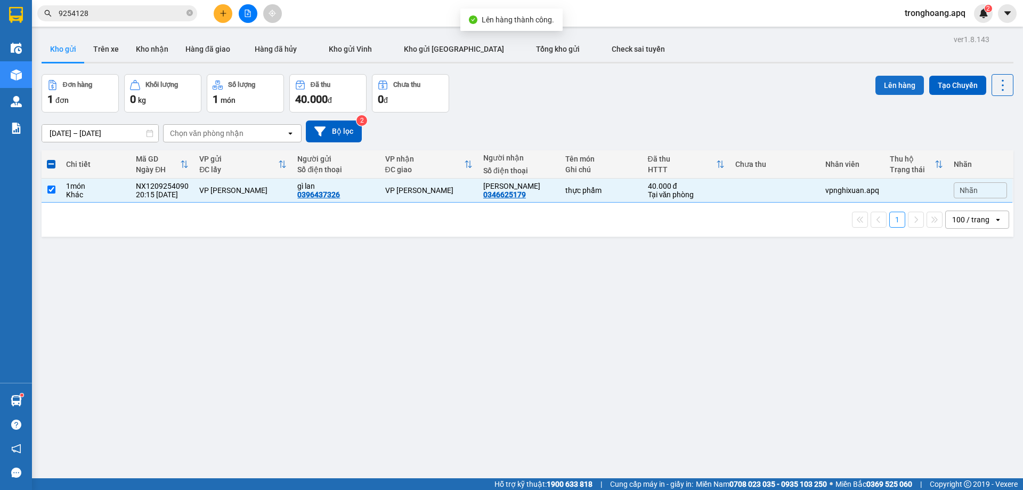
click at [889, 89] on button "Lên hàng" at bounding box center [899, 85] width 48 height 19
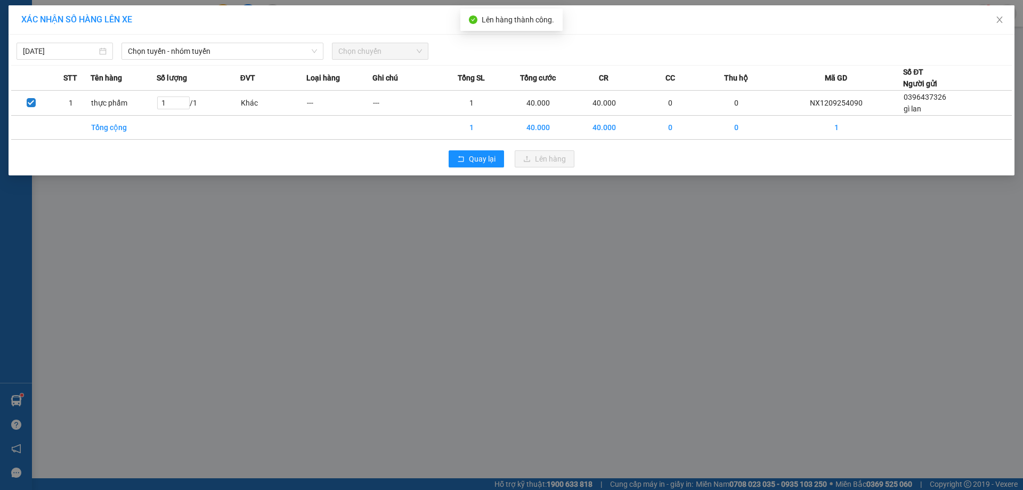
click at [228, 38] on div "[DATE] Chọn tuyến - nhóm tuyến Chọn chuyến" at bounding box center [511, 48] width 1000 height 22
click at [227, 47] on span "Chọn tuyến - nhóm tuyến" at bounding box center [222, 51] width 189 height 16
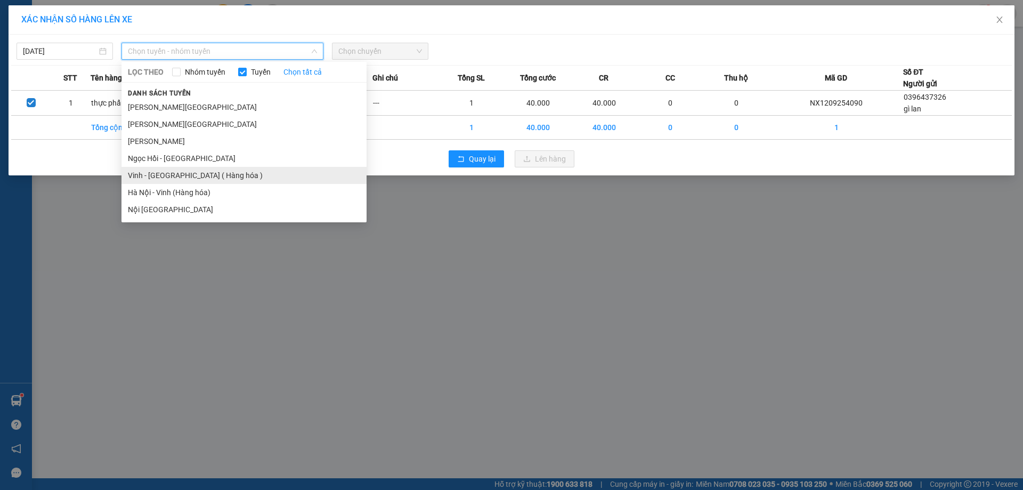
click at [185, 176] on li "Vinh - [GEOGRAPHIC_DATA] ( Hàng hóa )" at bounding box center [243, 175] width 245 height 17
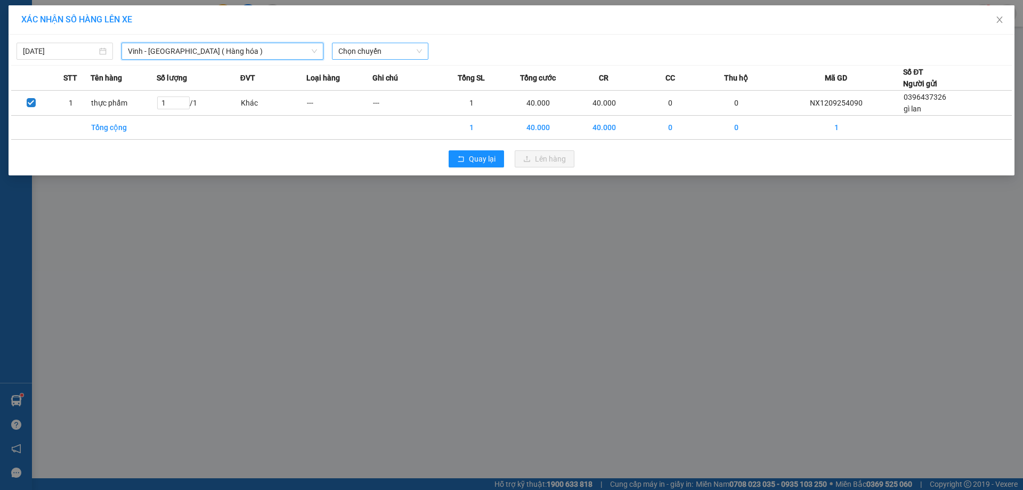
click at [384, 52] on span "Chọn chuyến" at bounding box center [380, 51] width 84 height 16
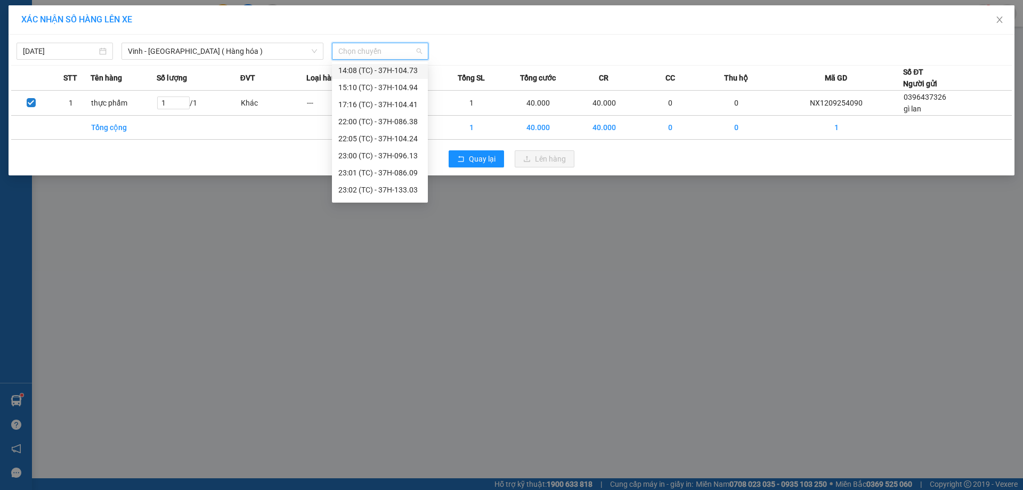
scroll to position [170, 0]
click at [395, 123] on div "23:02 (TC) - 37H-133.03" at bounding box center [379, 124] width 83 height 12
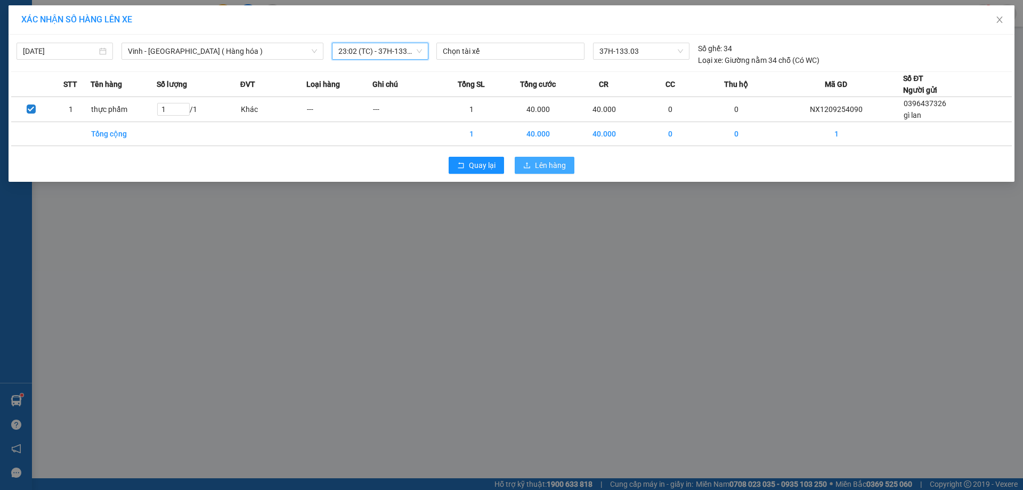
click at [532, 168] on button "Lên hàng" at bounding box center [545, 165] width 60 height 17
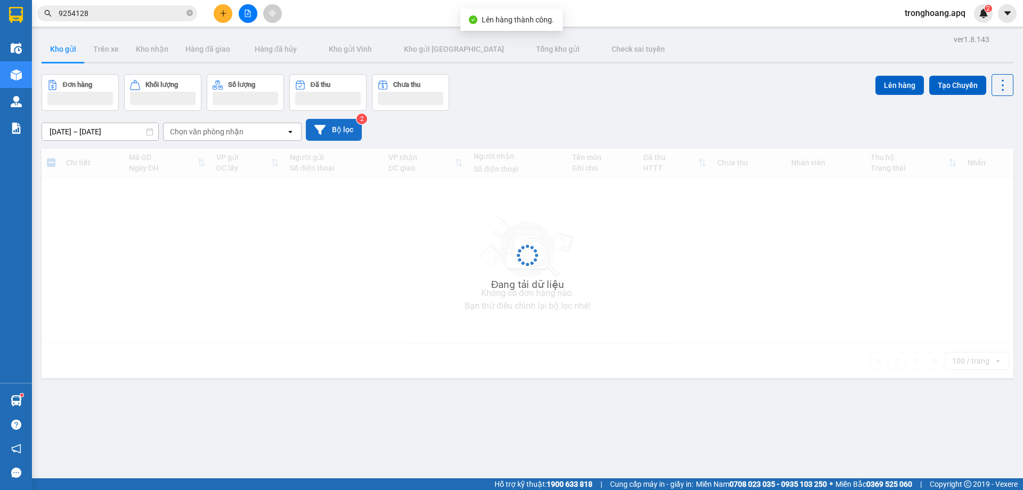
click at [334, 127] on button "Bộ lọc" at bounding box center [334, 130] width 56 height 22
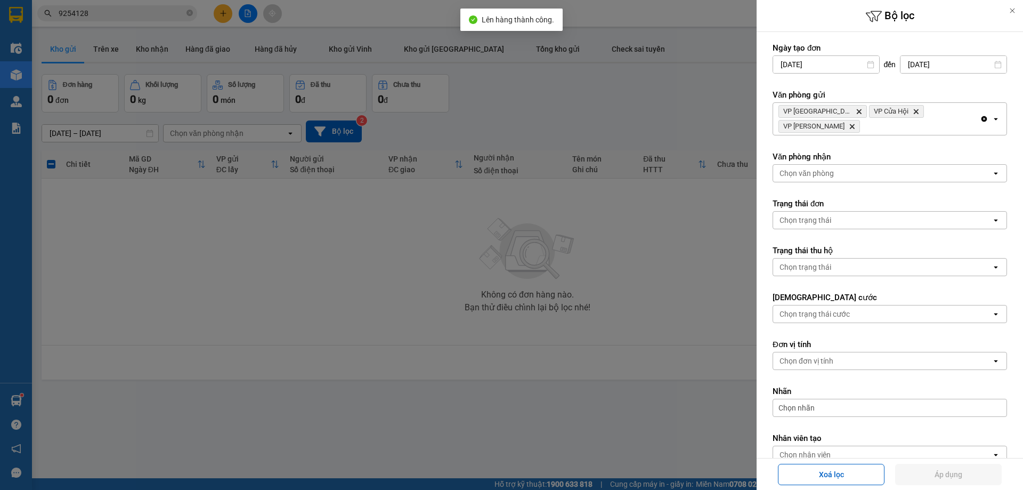
click at [919, 127] on div "VP Cầu Yên Xuân Delete VP Cửa Hội Delete VP Nghi Xuân Delete" at bounding box center [876, 119] width 207 height 32
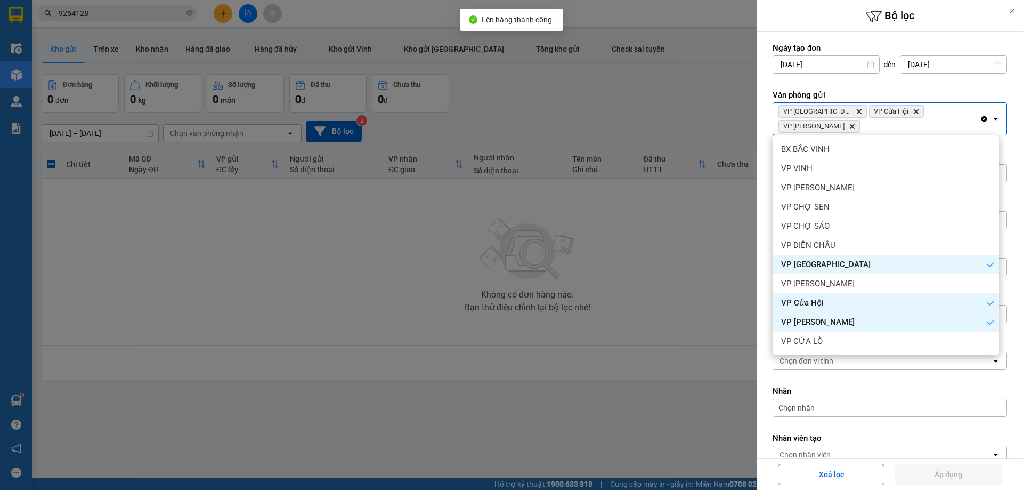
click at [855, 296] on div "VP Cửa Hội" at bounding box center [885, 302] width 226 height 19
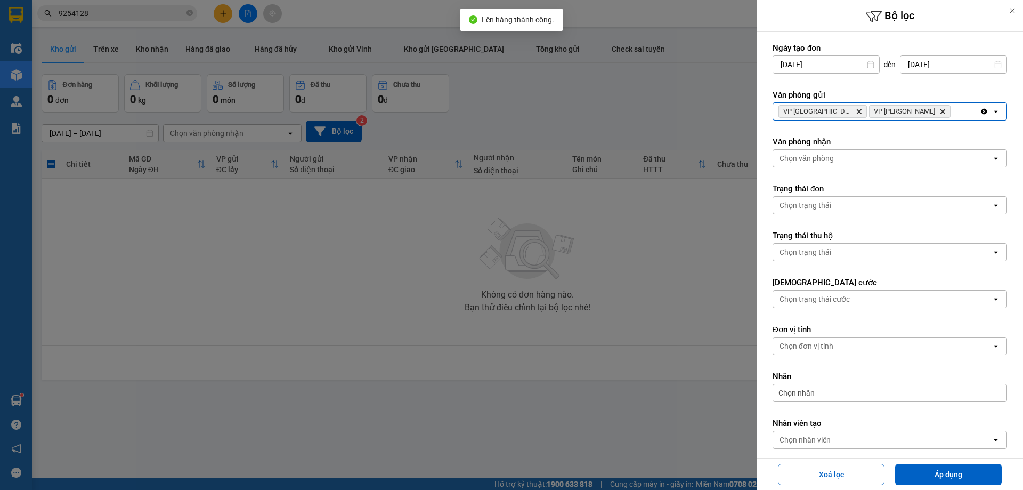
click at [947, 98] on label "Văn phòng gửi" at bounding box center [889, 94] width 234 height 11
drag, startPoint x: 943, startPoint y: 111, endPoint x: 938, endPoint y: 119, distance: 9.6
click at [942, 113] on div "VP Cầu Yên Xuân Delete VP [PERSON_NAME]" at bounding box center [876, 111] width 207 height 17
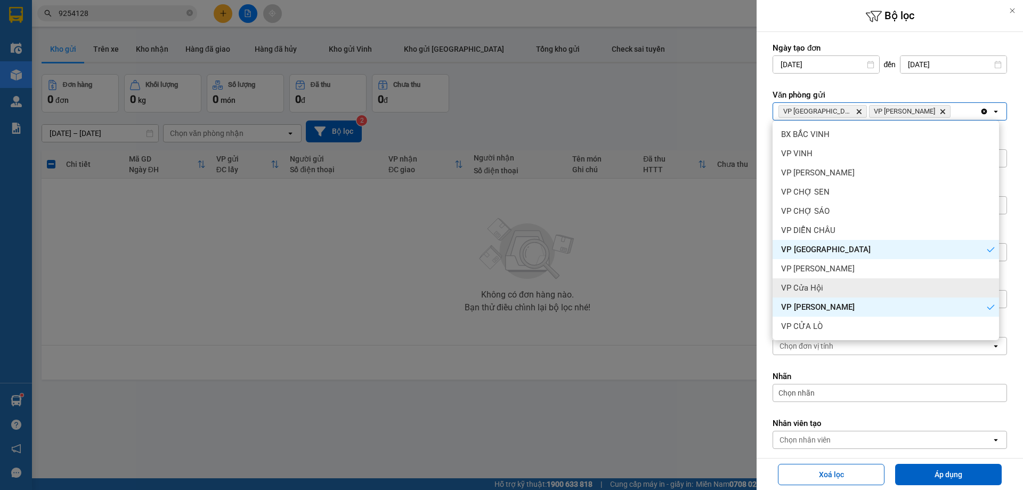
click at [861, 286] on div "VP Cửa Hội" at bounding box center [885, 287] width 226 height 19
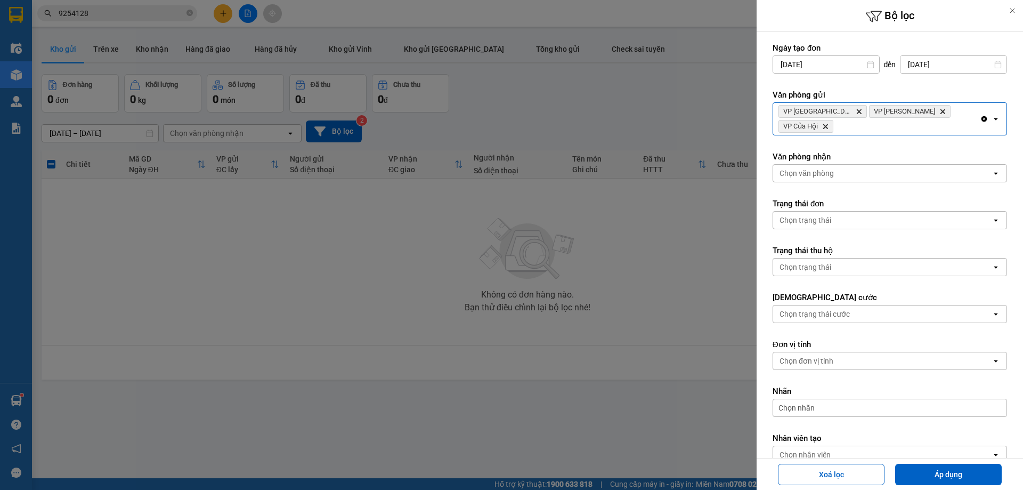
click at [955, 119] on div "VP Cầu Yên Xuân Delete VP Nghi Xuân Delete VP Cửa Hội Delete" at bounding box center [876, 119] width 207 height 32
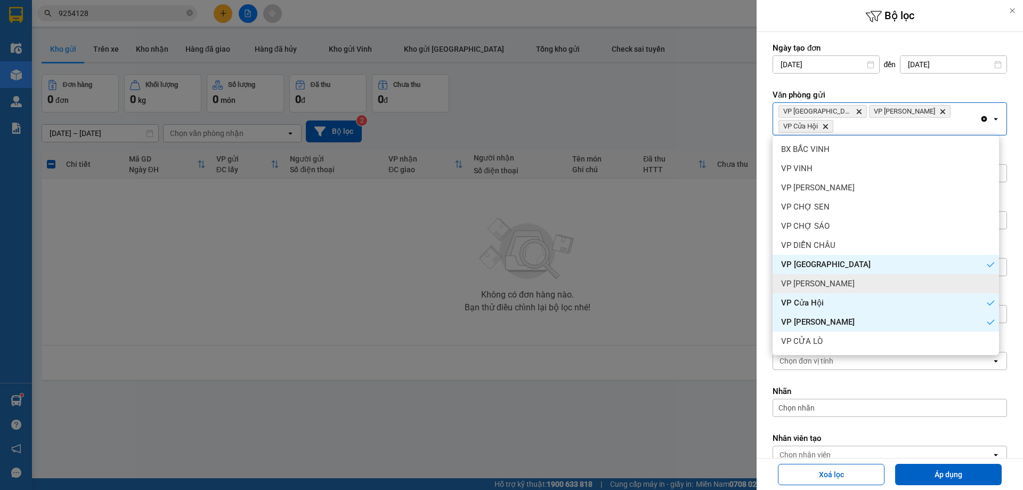
click at [860, 278] on div "VP [PERSON_NAME]" at bounding box center [885, 283] width 226 height 19
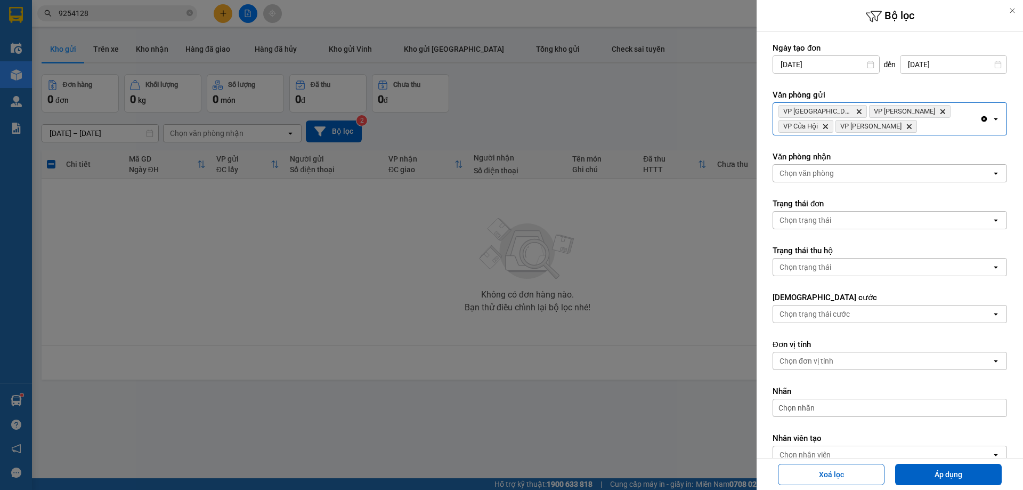
click at [965, 117] on div "VP Cầu Yên Xuân Delete VP Nghi Xuân Delete VP Cửa Hội Delete VP Xuân Hội Delete" at bounding box center [876, 119] width 207 height 32
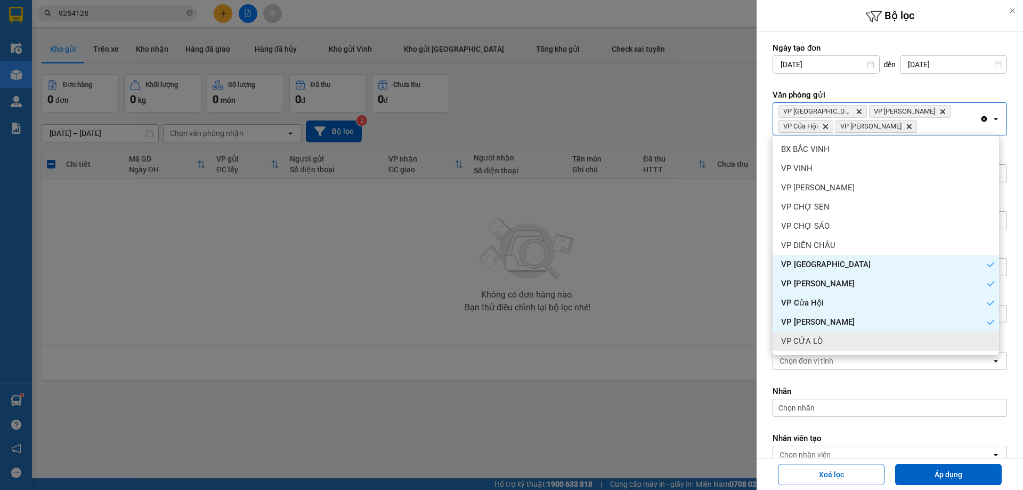
click at [837, 344] on div "VP CỬA LÒ" at bounding box center [885, 340] width 226 height 19
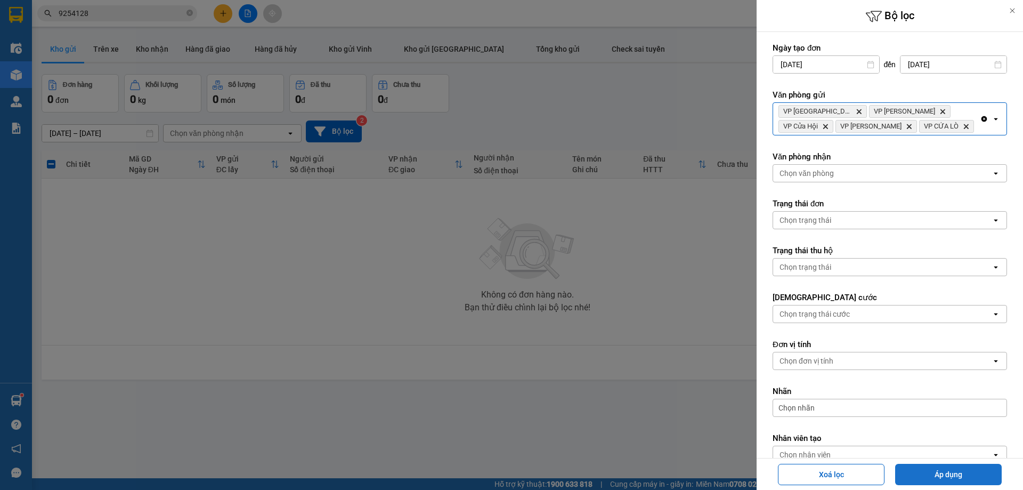
click at [916, 468] on button "Áp dụng" at bounding box center [948, 473] width 107 height 21
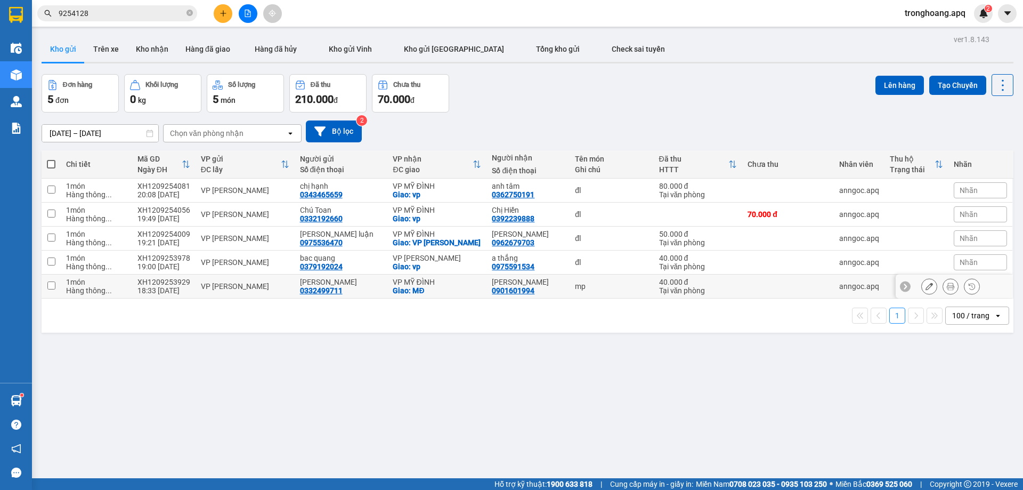
click at [428, 284] on div "VP MỸ ĐÌNH" at bounding box center [437, 282] width 88 height 9
checkbox input "true"
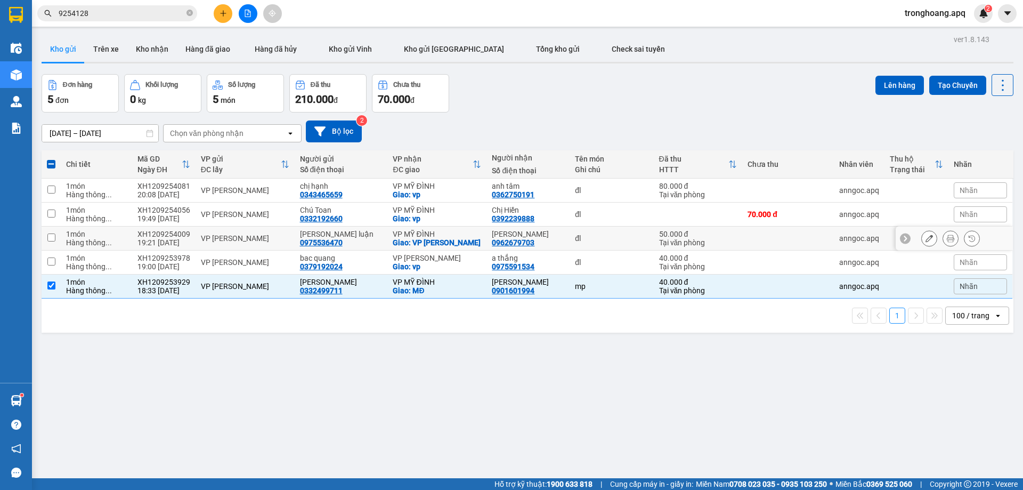
click at [429, 238] on div "Giao: VP [PERSON_NAME]" at bounding box center [437, 242] width 88 height 9
checkbox input "true"
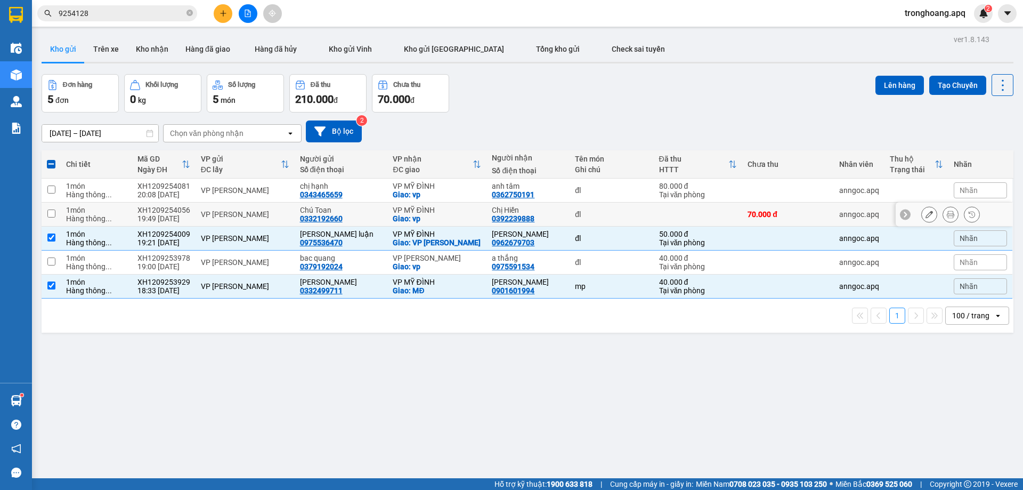
click at [440, 209] on div "VP MỸ ĐÌNH" at bounding box center [437, 210] width 88 height 9
checkbox input "true"
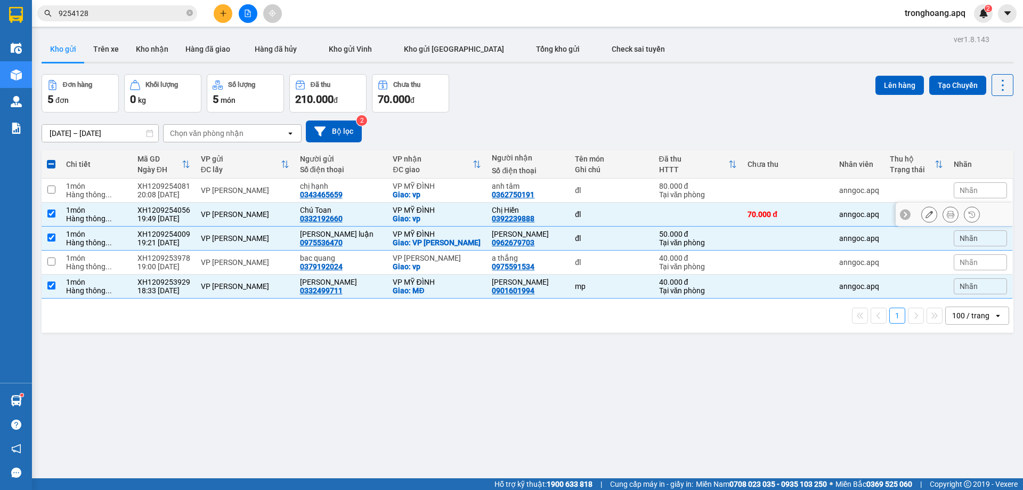
click at [443, 191] on div "Giao: vp" at bounding box center [437, 194] width 88 height 9
checkbox input "true"
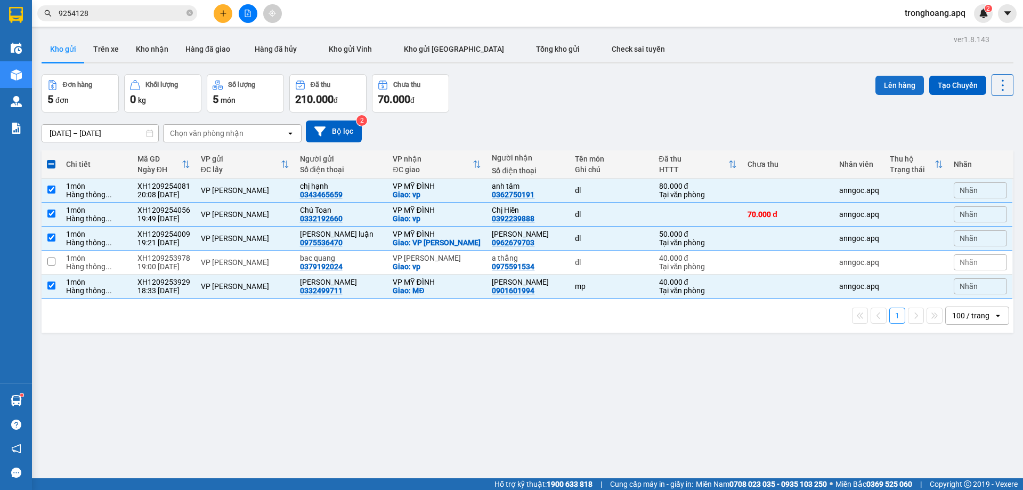
click at [905, 79] on button "Lên hàng" at bounding box center [899, 85] width 48 height 19
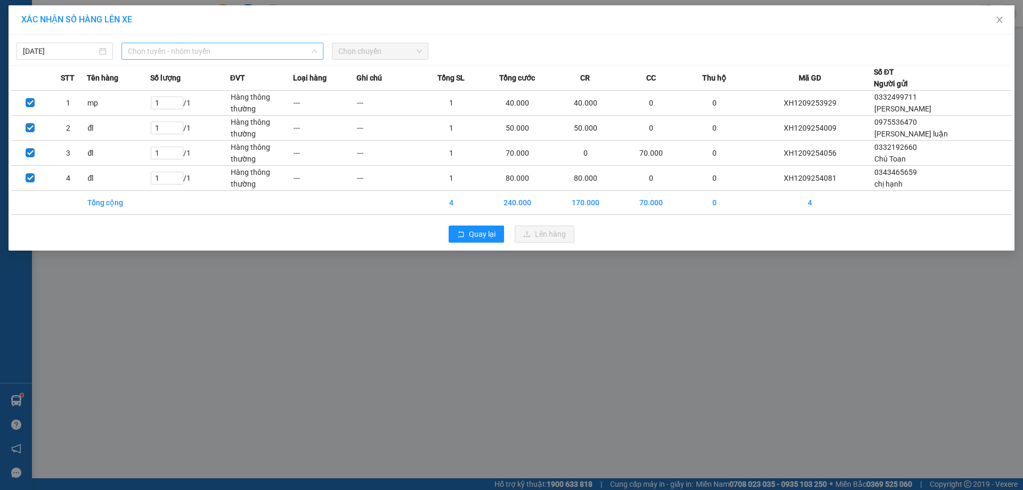
drag, startPoint x: 255, startPoint y: 54, endPoint x: 229, endPoint y: 125, distance: 75.3
click at [254, 53] on span "Chọn tuyến - nhóm tuyến" at bounding box center [222, 51] width 189 height 16
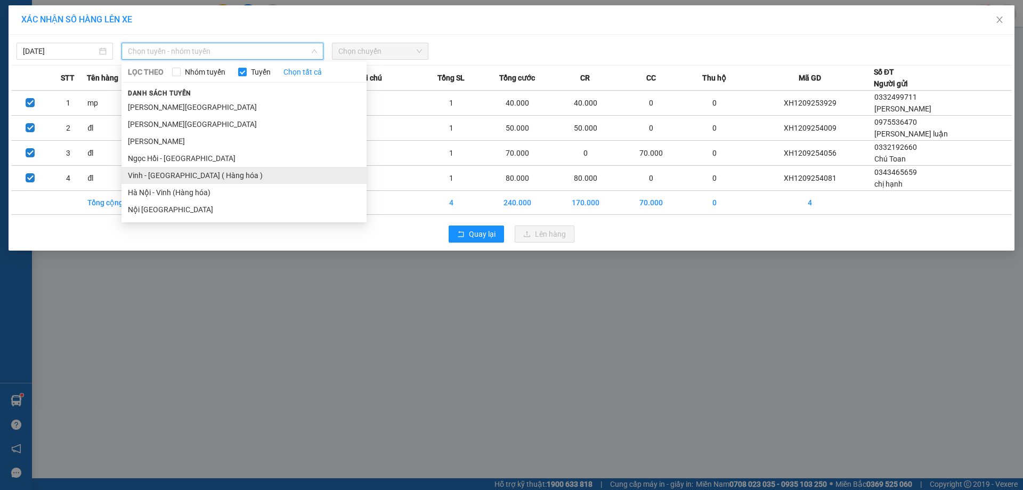
click at [218, 172] on li "Vinh - [GEOGRAPHIC_DATA] ( Hàng hóa )" at bounding box center [243, 175] width 245 height 17
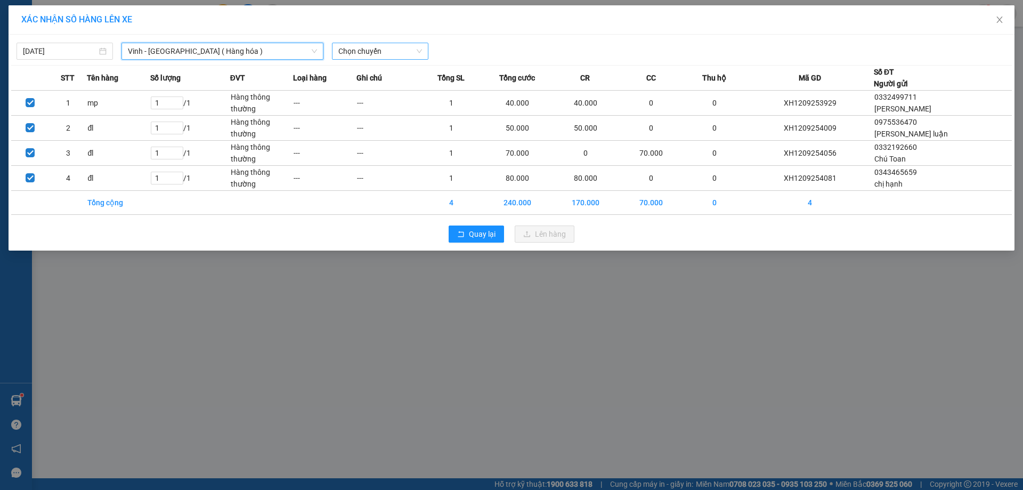
click at [373, 54] on span "Chọn chuyến" at bounding box center [380, 51] width 84 height 16
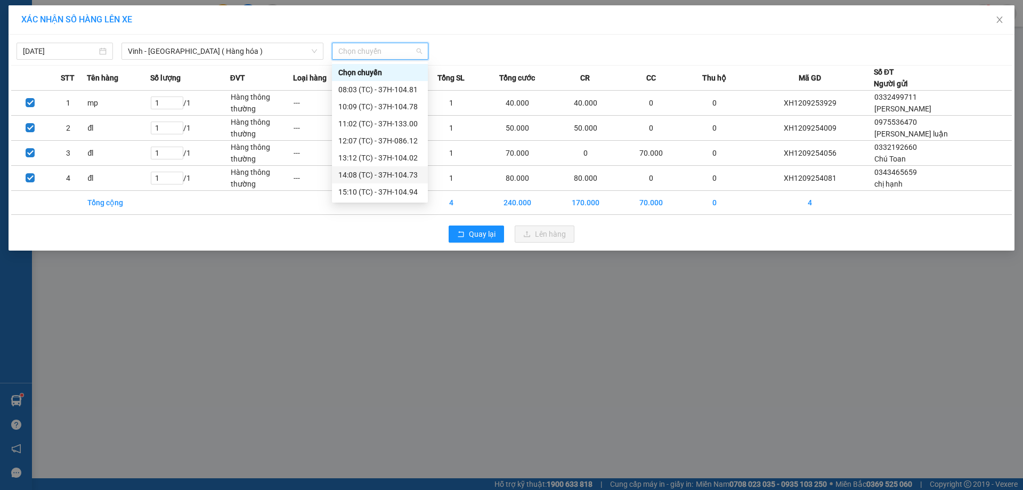
scroll to position [170, 0]
click at [391, 173] on div "23:07 (TC) - 37H-104.82" at bounding box center [379, 175] width 83 height 12
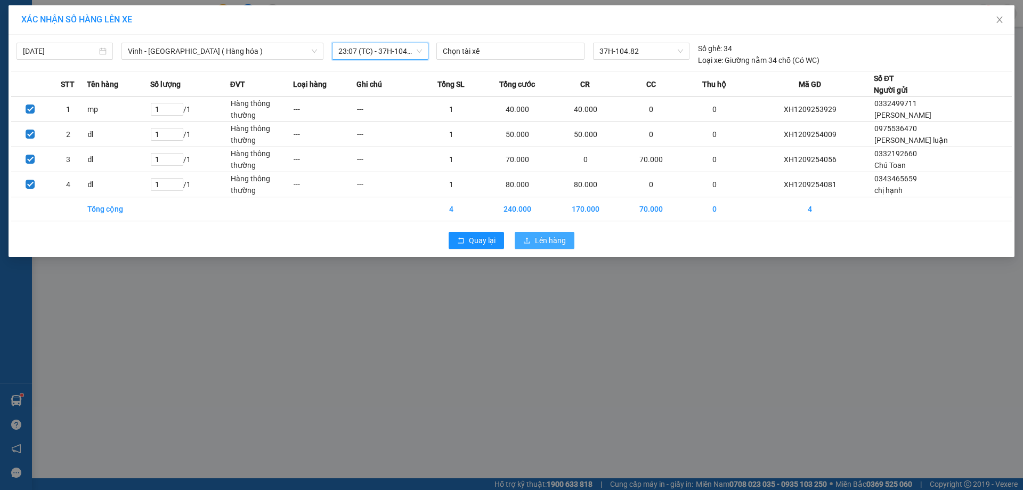
click at [561, 243] on span "Lên hàng" at bounding box center [550, 240] width 31 height 12
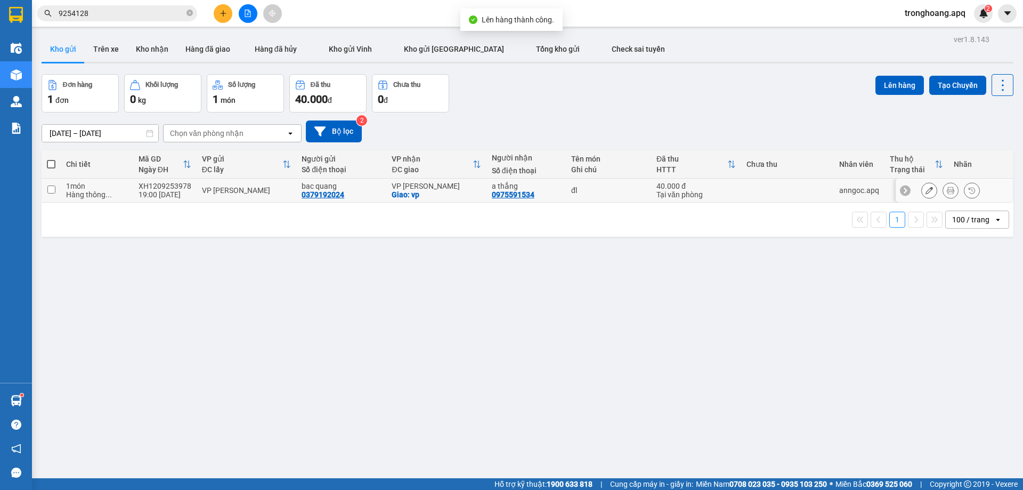
click at [400, 186] on div "VP [PERSON_NAME]" at bounding box center [436, 186] width 89 height 9
checkbox input "true"
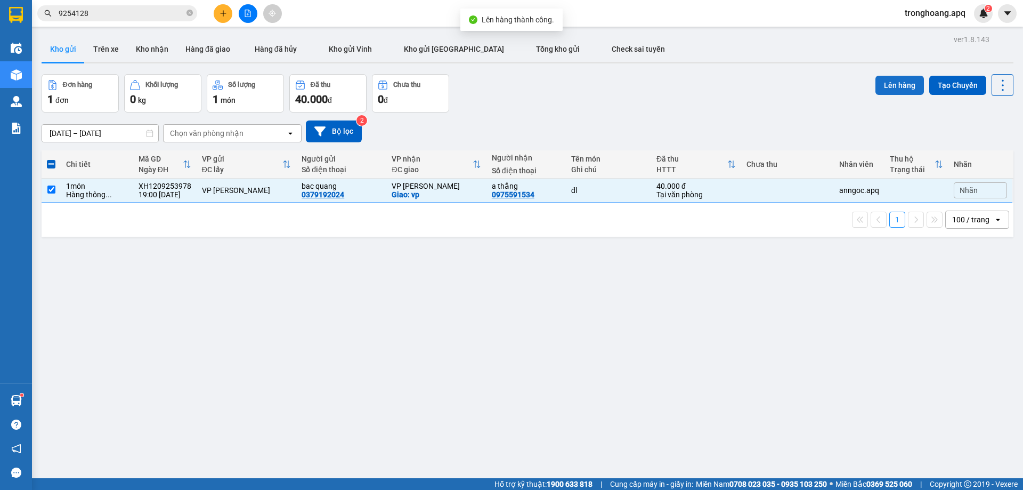
click at [894, 93] on button "Lên hàng" at bounding box center [899, 85] width 48 height 19
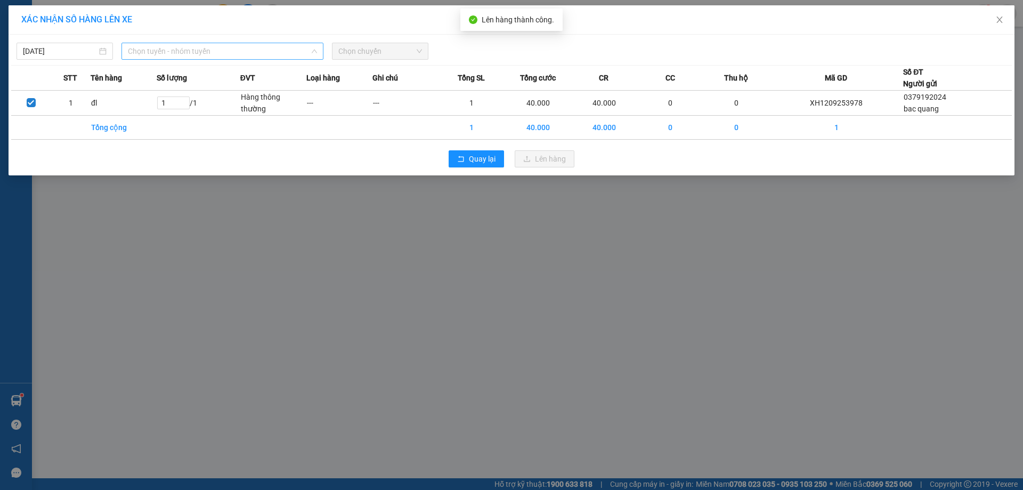
click at [278, 58] on span "Chọn tuyến - nhóm tuyến" at bounding box center [222, 51] width 189 height 16
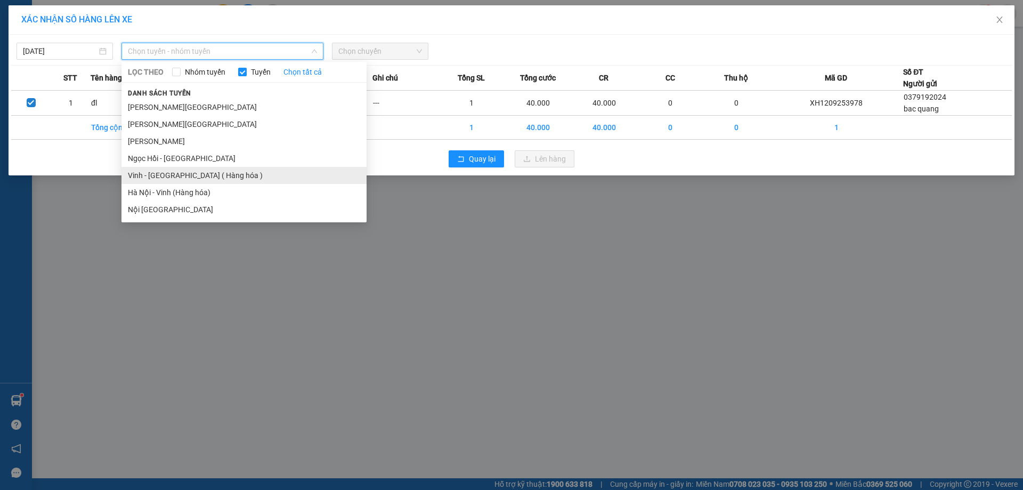
click at [213, 175] on li "Vinh - [GEOGRAPHIC_DATA] ( Hàng hóa )" at bounding box center [243, 175] width 245 height 17
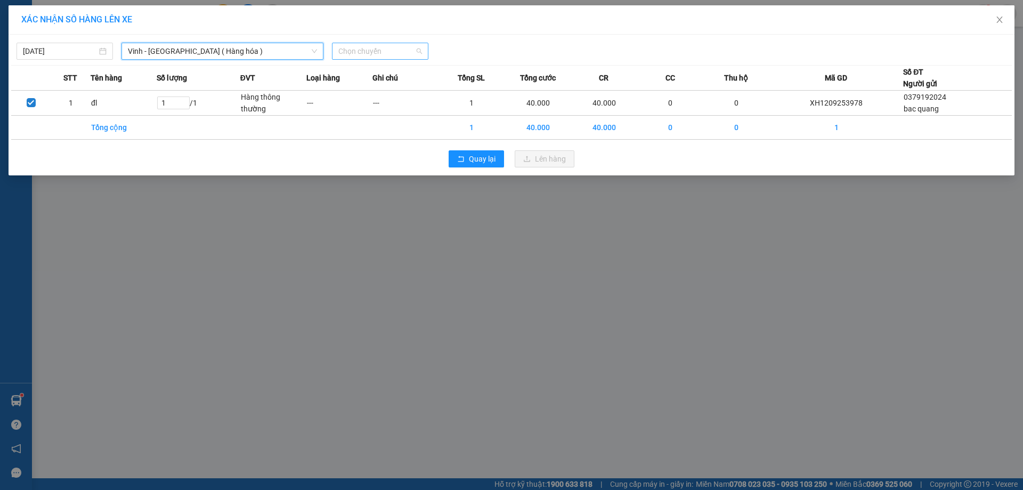
click at [391, 53] on span "Chọn chuyến" at bounding box center [380, 51] width 84 height 16
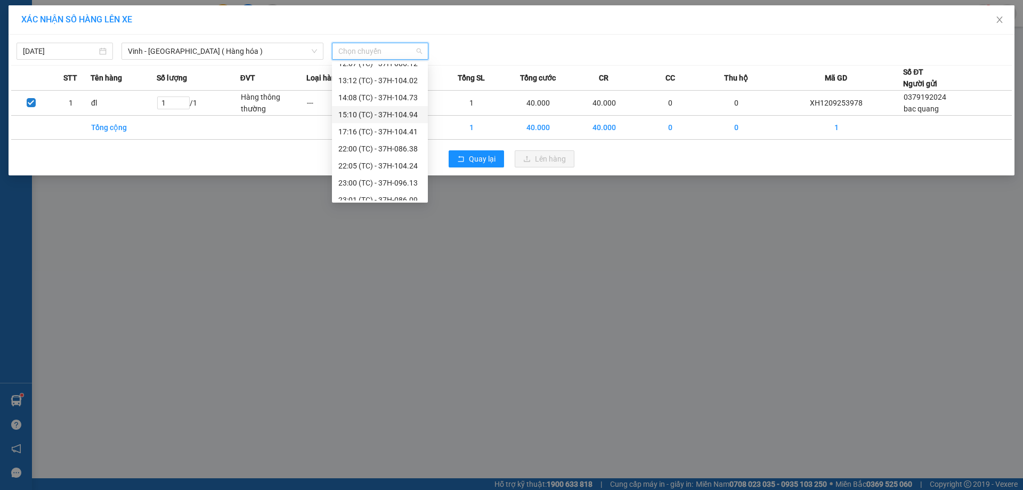
scroll to position [170, 0]
click at [398, 102] on div "23:01 (TC) - 37H-086.09" at bounding box center [379, 107] width 83 height 12
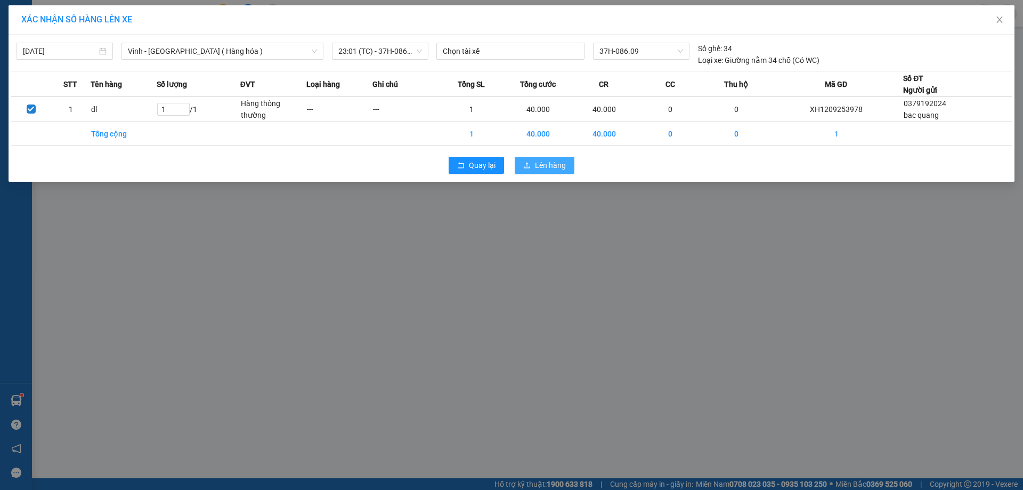
click at [550, 169] on span "Lên hàng" at bounding box center [550, 165] width 31 height 12
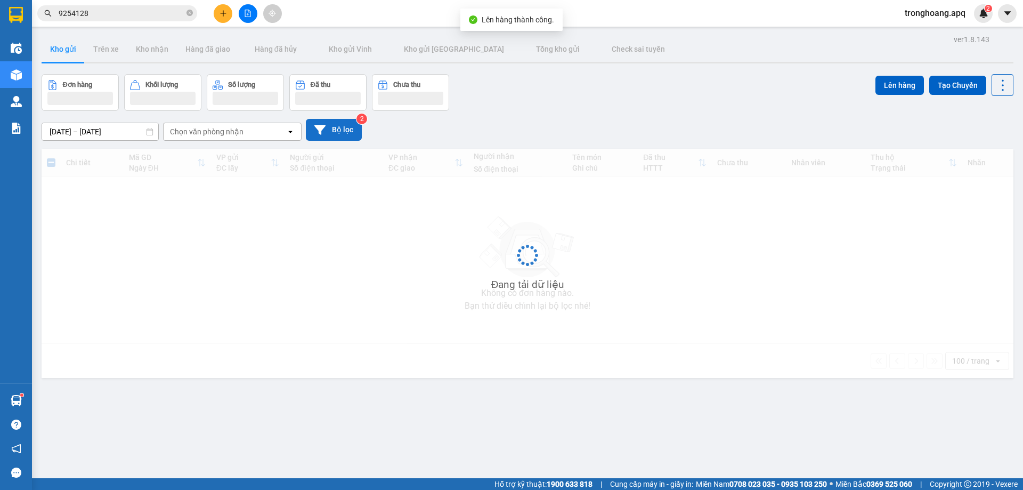
click at [341, 132] on button "Bộ lọc" at bounding box center [334, 130] width 56 height 22
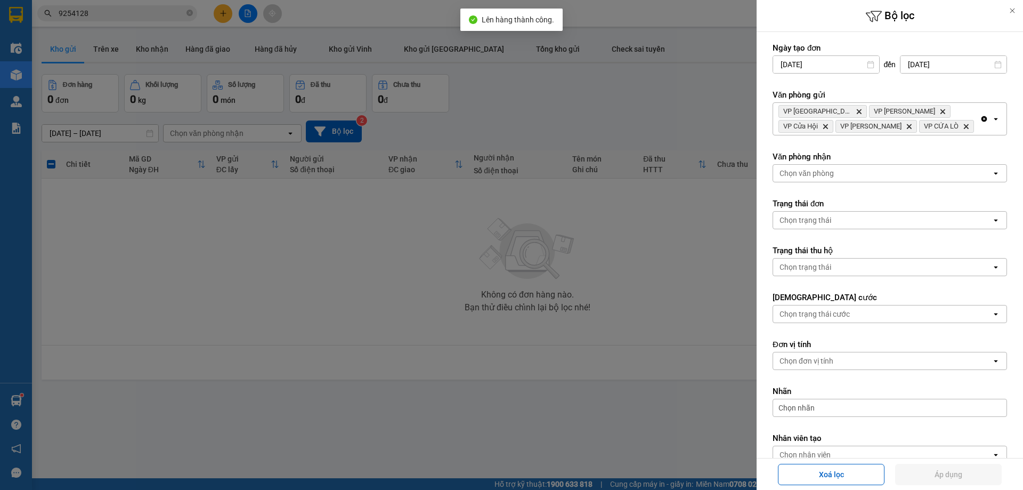
click at [952, 112] on div "VP Cầu Yên Xuân Delete VP Nghi Xuân Delete VP Cửa Hội Delete VP Xuân Hội Delete…" at bounding box center [876, 119] width 207 height 32
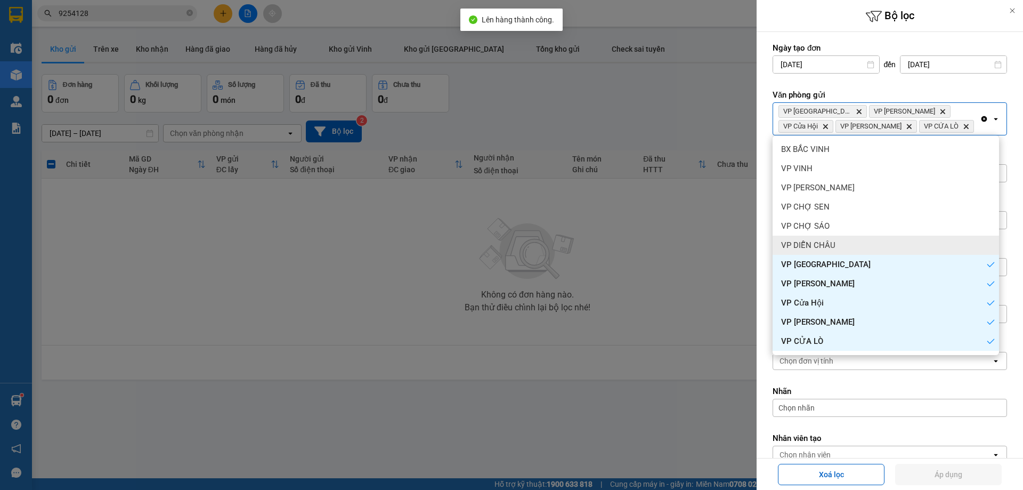
click at [887, 246] on div "VP DIỄN CHÂU" at bounding box center [885, 244] width 226 height 19
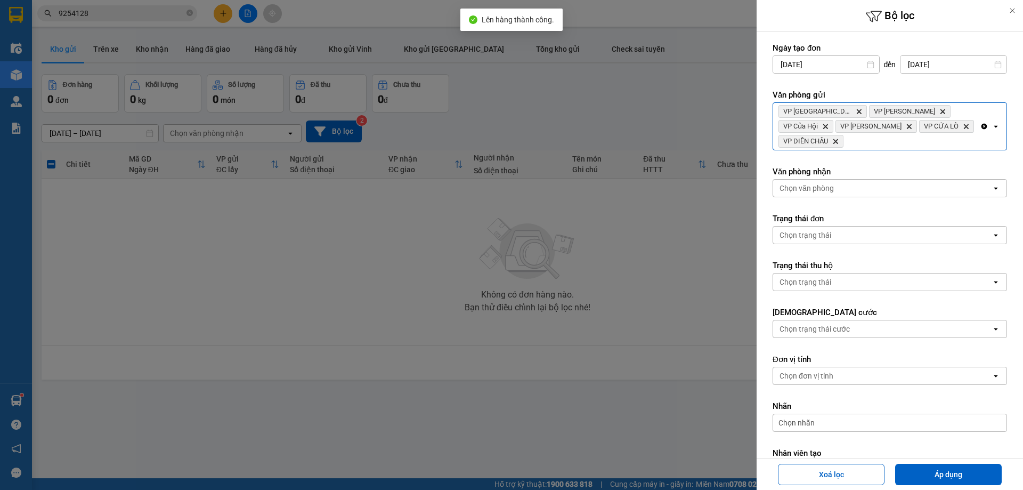
click at [951, 148] on div "VP Cầu Yên Xuân Delete VP Nghi Xuân Delete VP Cửa Hội Delete VP Xuân Hội Delete…" at bounding box center [876, 126] width 207 height 47
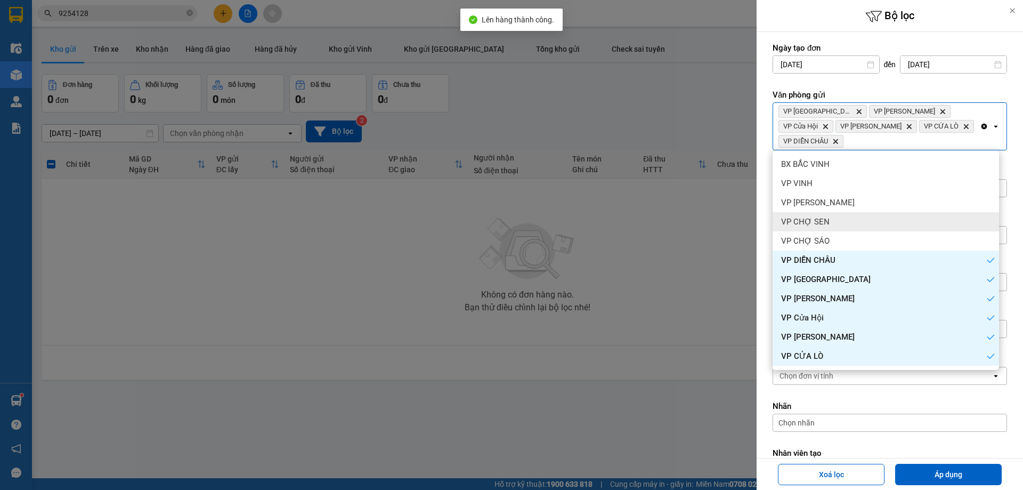
click at [893, 213] on div "VP CHỢ SEN" at bounding box center [885, 221] width 226 height 19
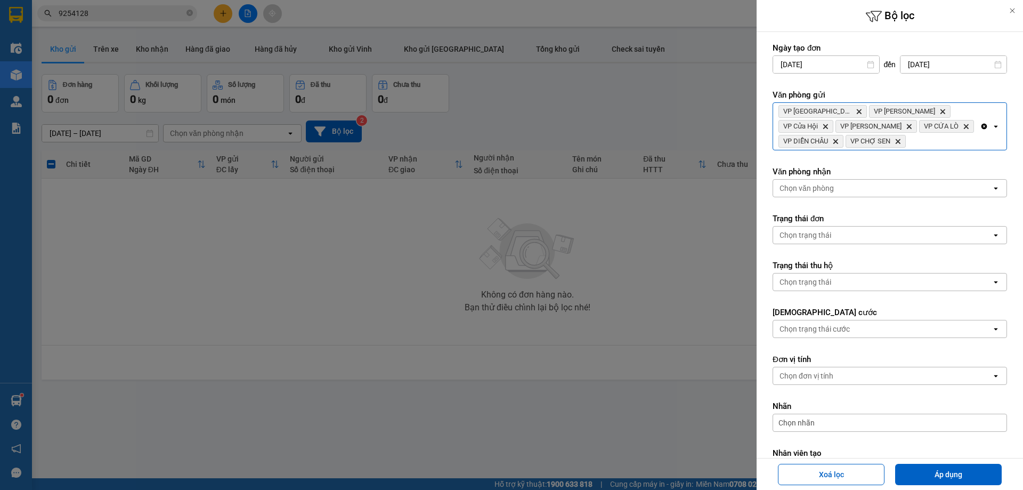
drag, startPoint x: 955, startPoint y: 152, endPoint x: 955, endPoint y: 142, distance: 9.6
click at [955, 152] on form "Ngày tạo đơn [DATE] Press the down arrow key to interact with the calendar and …" at bounding box center [889, 285] width 234 height 484
click at [955, 142] on div "VP Cầu Yên Xuân Delete VP Nghi Xuân Delete VP Cửa Hội Delete VP Xuân Hội Delete…" at bounding box center [876, 126] width 207 height 47
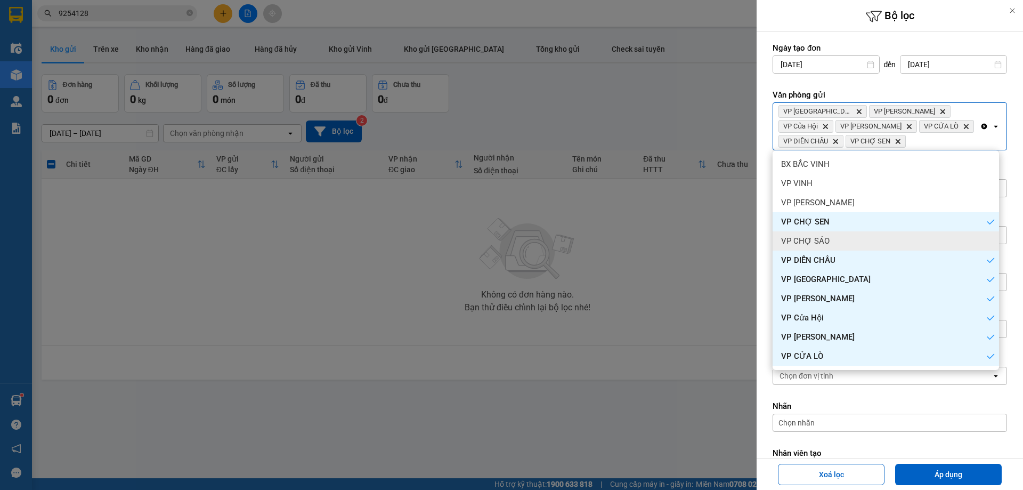
click at [869, 238] on div "VP CHỢ SÁO" at bounding box center [885, 240] width 226 height 19
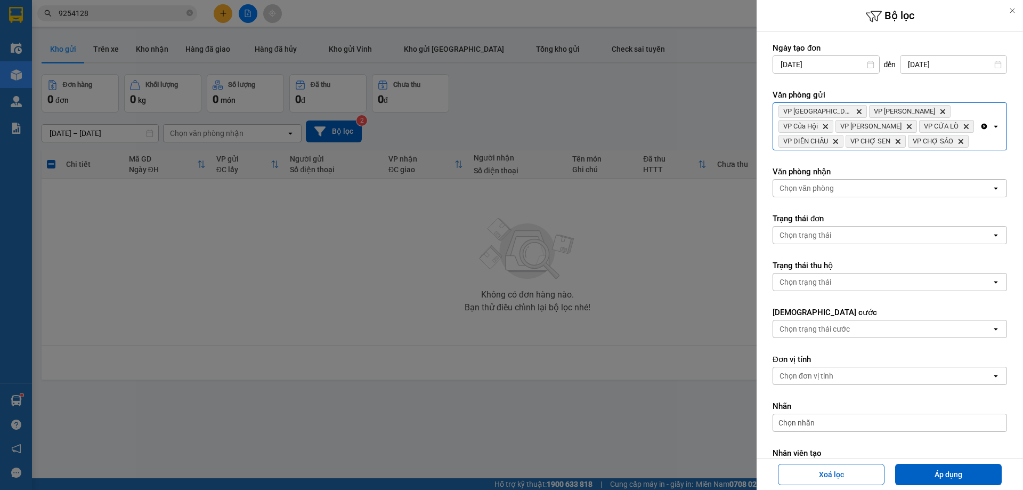
click at [982, 138] on div "Clear all open" at bounding box center [993, 126] width 27 height 47
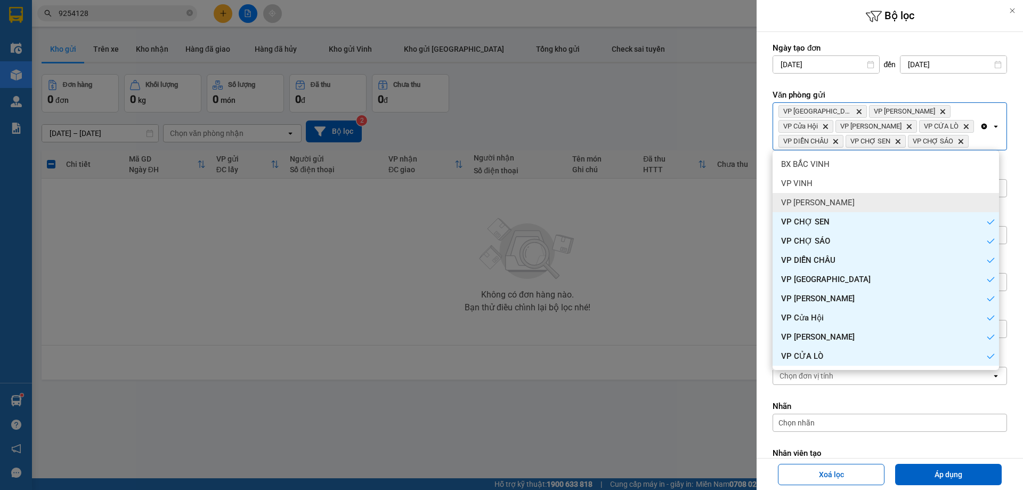
click at [908, 201] on div "VP [PERSON_NAME]" at bounding box center [885, 202] width 226 height 19
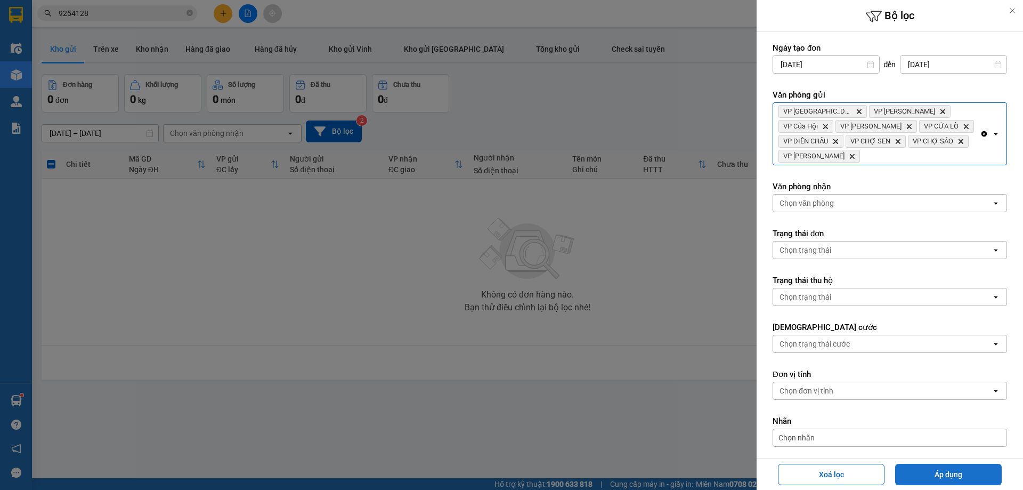
click at [928, 466] on div "Xoá lọc Áp dụng" at bounding box center [889, 474] width 261 height 26
click at [927, 468] on button "Áp dụng" at bounding box center [948, 473] width 107 height 21
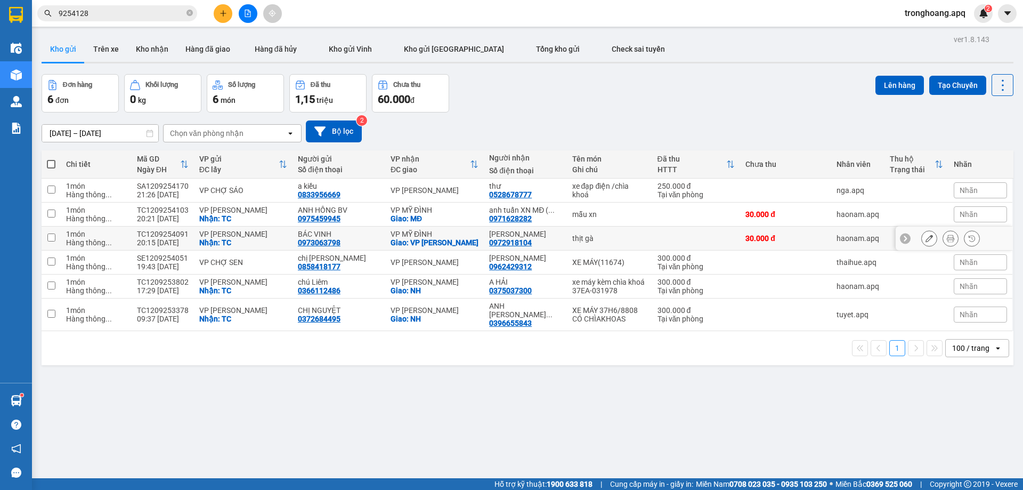
click at [423, 230] on div "VP MỸ ĐÌNH" at bounding box center [434, 234] width 88 height 9
checkbox input "true"
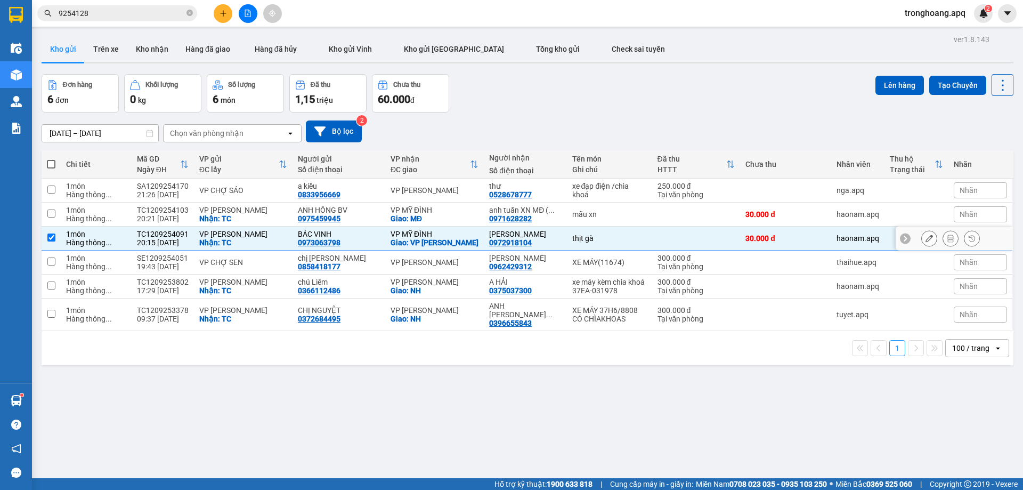
click at [417, 208] on div "VP MỸ ĐÌNH" at bounding box center [434, 210] width 88 height 9
checkbox input "true"
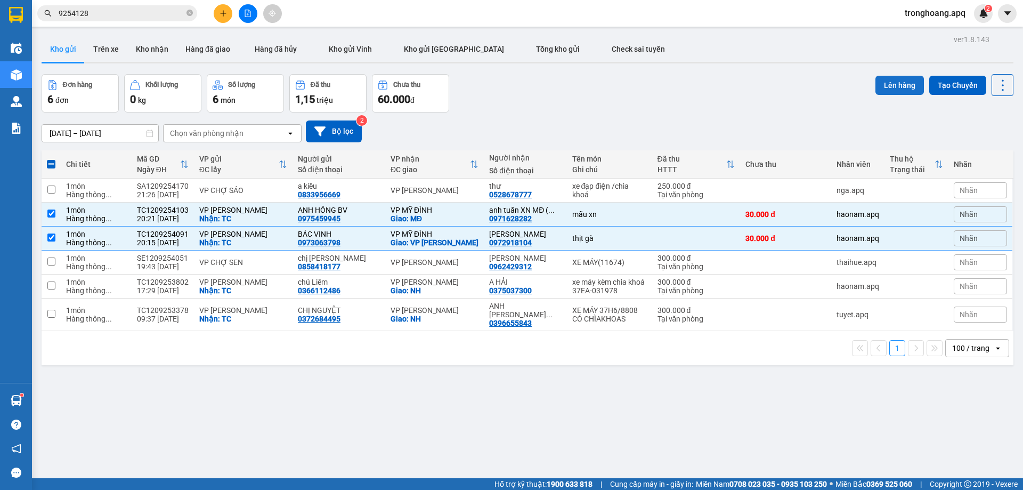
click at [886, 89] on button "Lên hàng" at bounding box center [899, 85] width 48 height 19
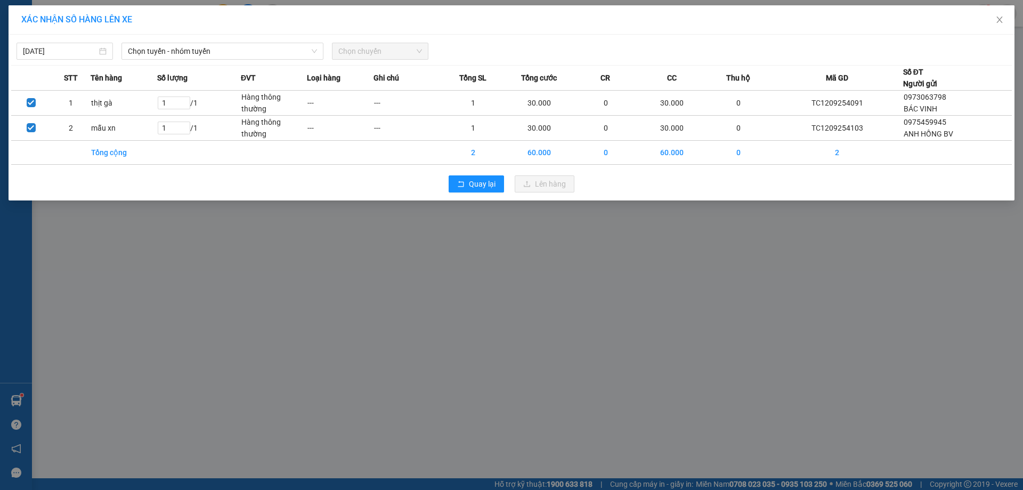
drag, startPoint x: 266, startPoint y: 44, endPoint x: 255, endPoint y: 61, distance: 20.8
click at [264, 45] on span "Chọn tuyến - nhóm tuyến" at bounding box center [222, 51] width 189 height 16
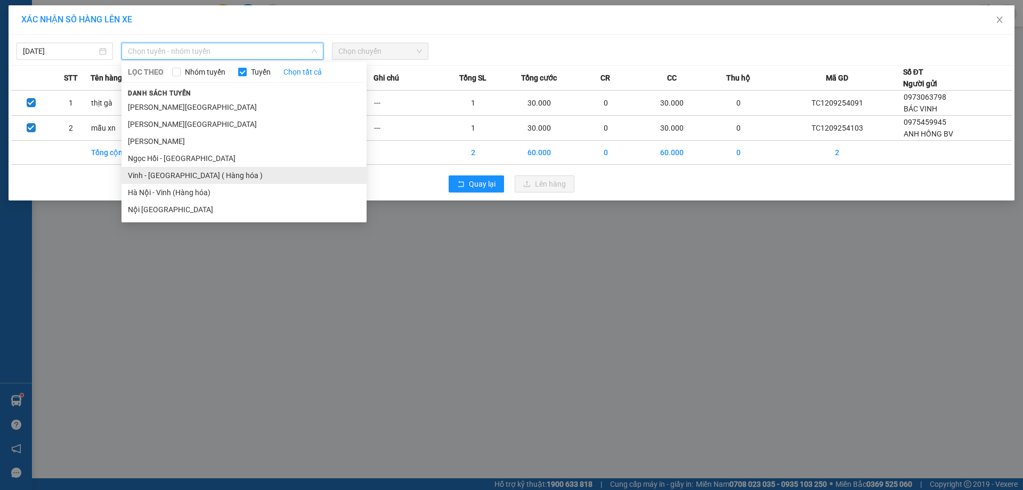
click at [211, 170] on li "Vinh - [GEOGRAPHIC_DATA] ( Hàng hóa )" at bounding box center [243, 175] width 245 height 17
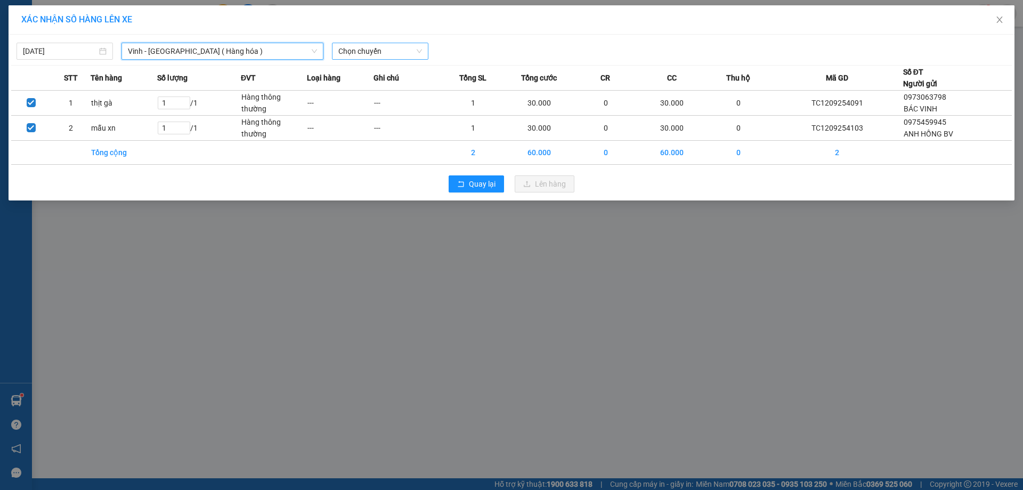
click at [381, 43] on span "Chọn chuyến" at bounding box center [380, 51] width 84 height 16
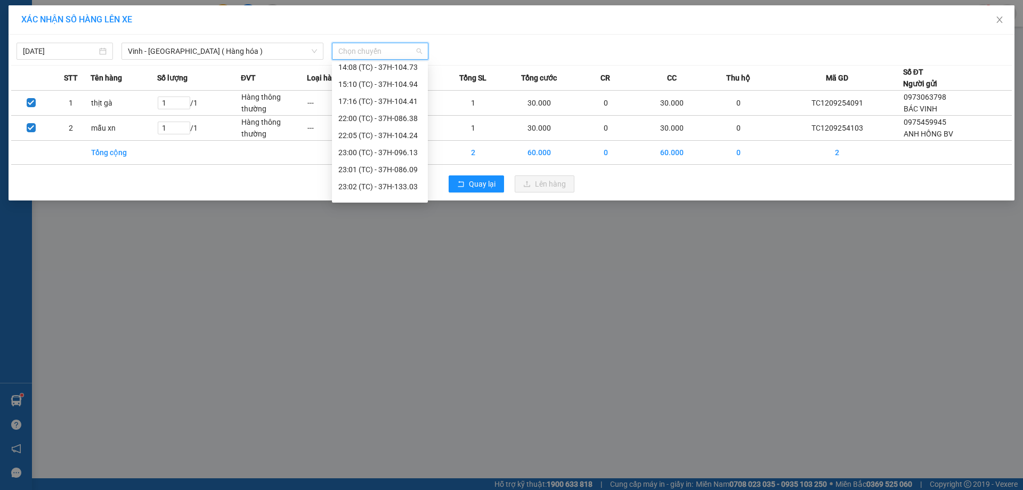
scroll to position [170, 0]
click at [382, 167] on div "23:07 (TC) - 37H-104.82" at bounding box center [380, 174] width 96 height 17
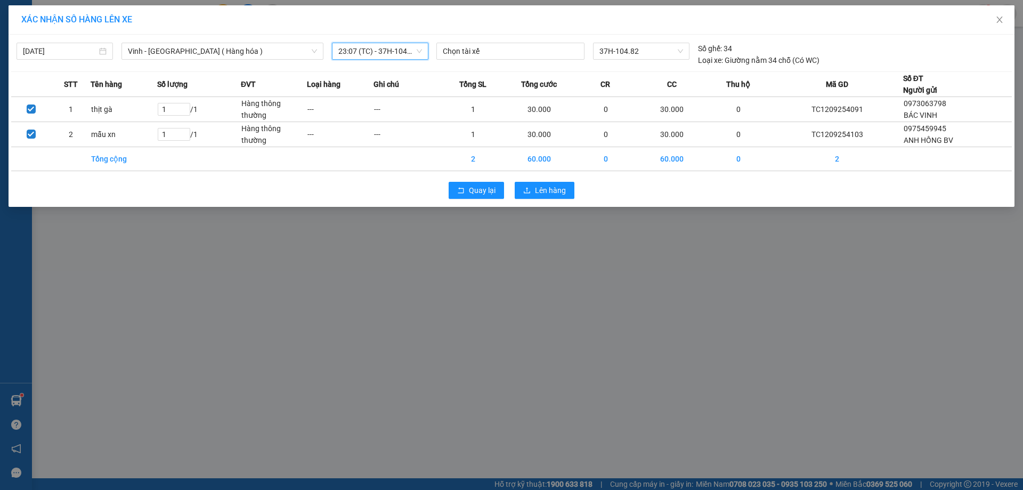
click at [559, 202] on div "Quay lại Lên hàng" at bounding box center [511, 190] width 1000 height 28
click at [556, 195] on span "Lên hàng" at bounding box center [550, 190] width 31 height 12
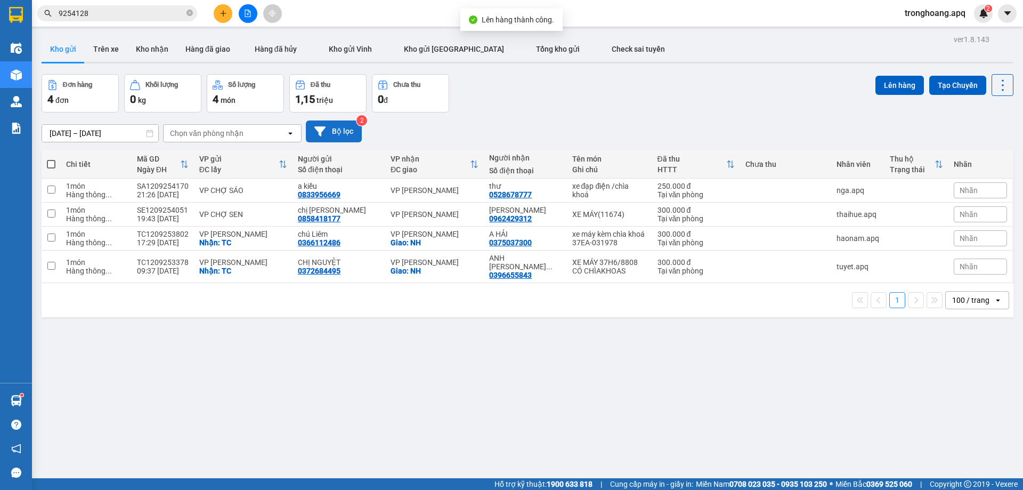
click at [351, 124] on button "Bộ lọc" at bounding box center [334, 131] width 56 height 22
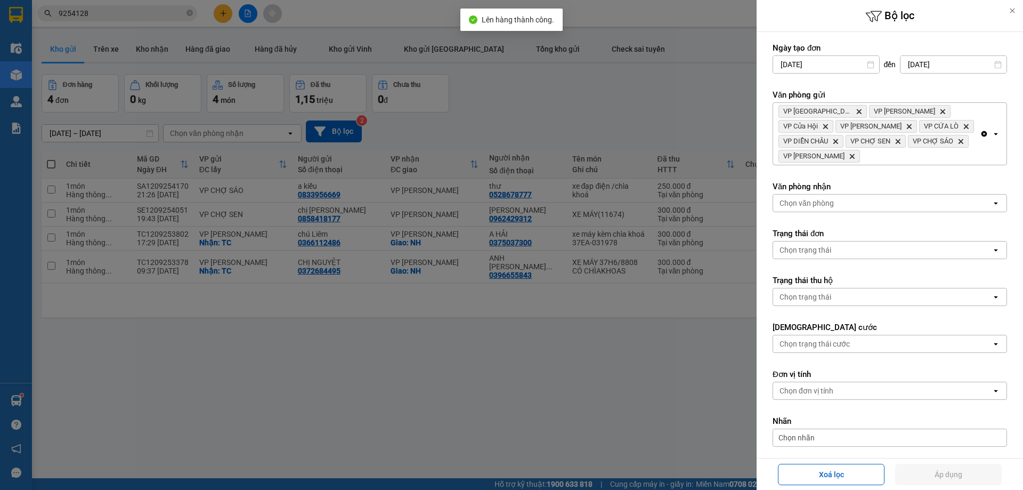
click at [964, 103] on div "VP Cầu Yên Xuân Delete VP Nghi Xuân Delete VP Cửa Hội Delete VP Xuân Hội Delete…" at bounding box center [876, 134] width 207 height 62
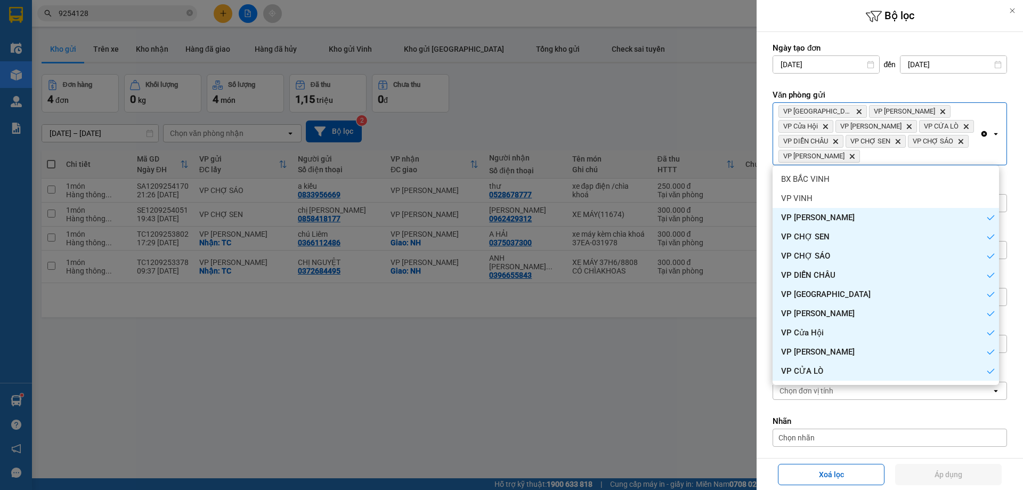
drag, startPoint x: 979, startPoint y: 131, endPoint x: 934, endPoint y: 110, distance: 49.1
click at [980, 132] on icon "Clear all" at bounding box center [984, 133] width 9 height 9
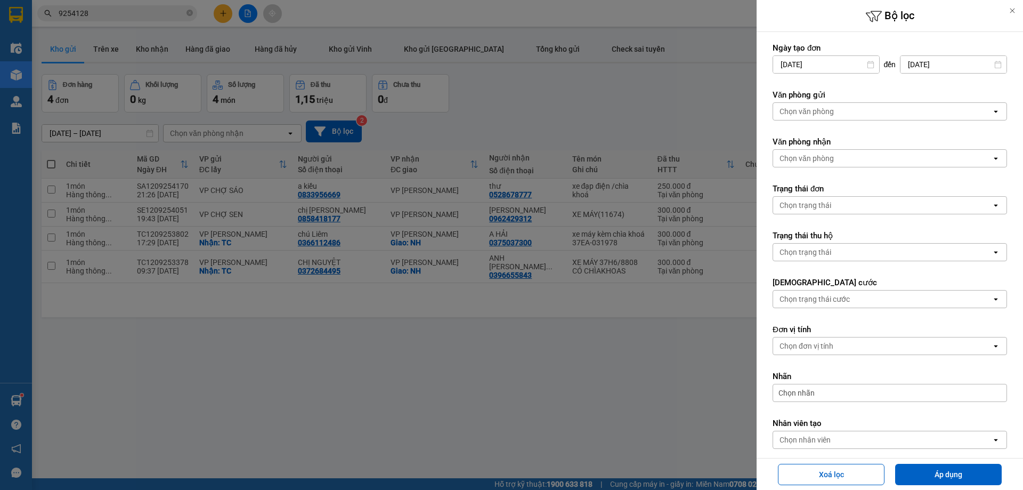
click at [930, 109] on div "Chọn văn phòng" at bounding box center [882, 111] width 218 height 17
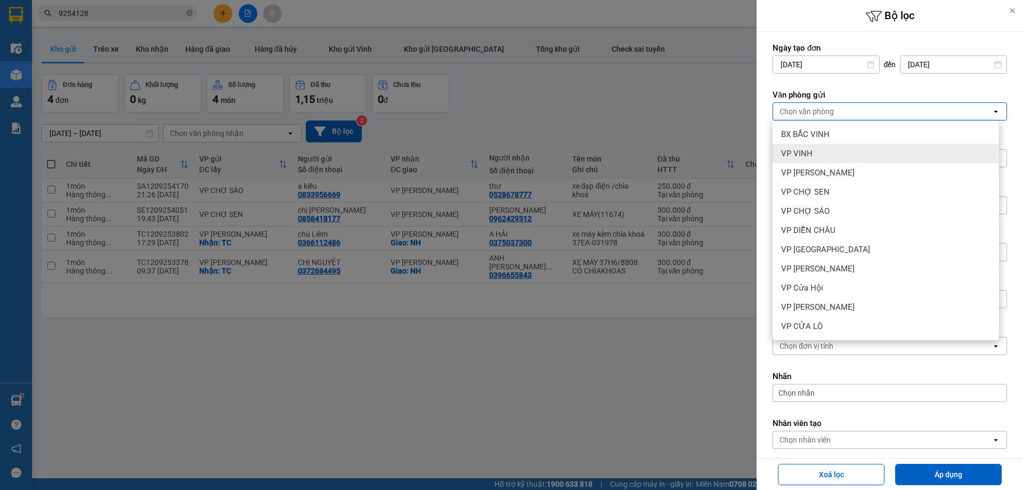
drag, startPoint x: 847, startPoint y: 162, endPoint x: 878, endPoint y: 135, distance: 41.2
click at [848, 161] on div "VP VINH" at bounding box center [885, 153] width 226 height 19
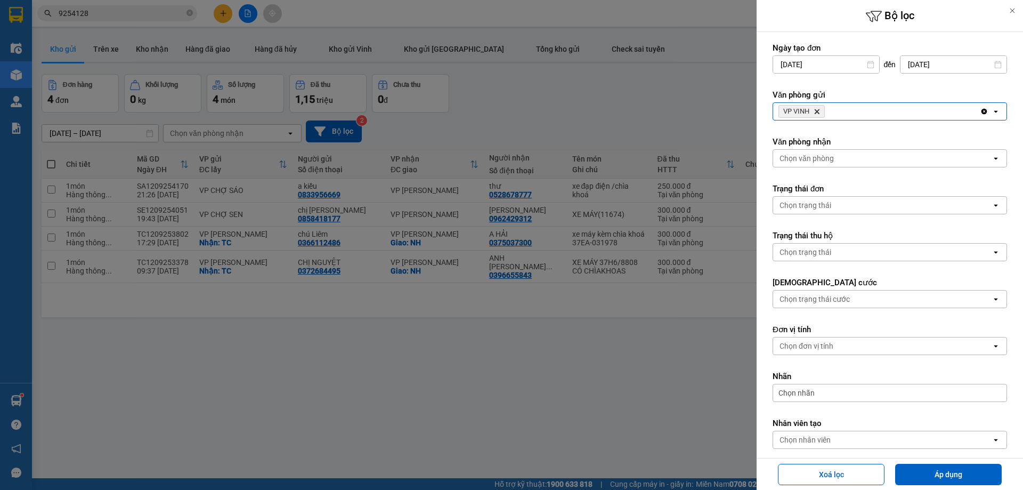
click at [878, 135] on form "Ngày tạo đơn [DATE] Press the down arrow key to interact with the calendar and …" at bounding box center [889, 270] width 234 height 454
click at [878, 159] on div "Chọn văn phòng" at bounding box center [882, 158] width 218 height 17
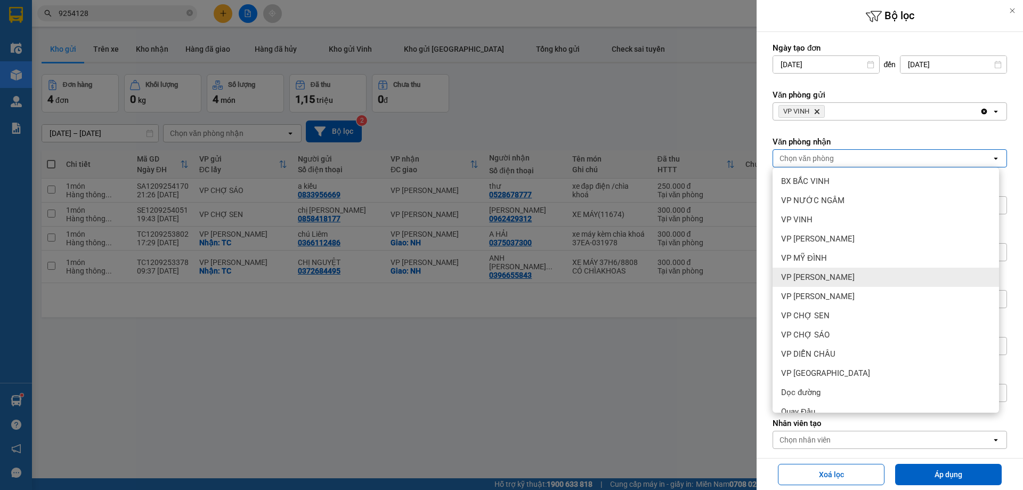
click at [851, 273] on div "VP [PERSON_NAME]" at bounding box center [885, 276] width 226 height 19
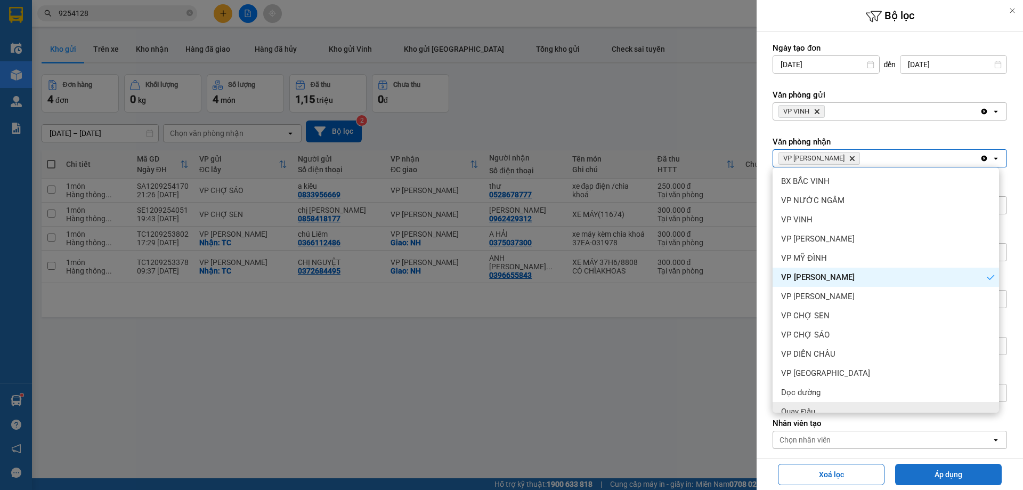
click at [935, 472] on button "Áp dụng" at bounding box center [948, 473] width 107 height 21
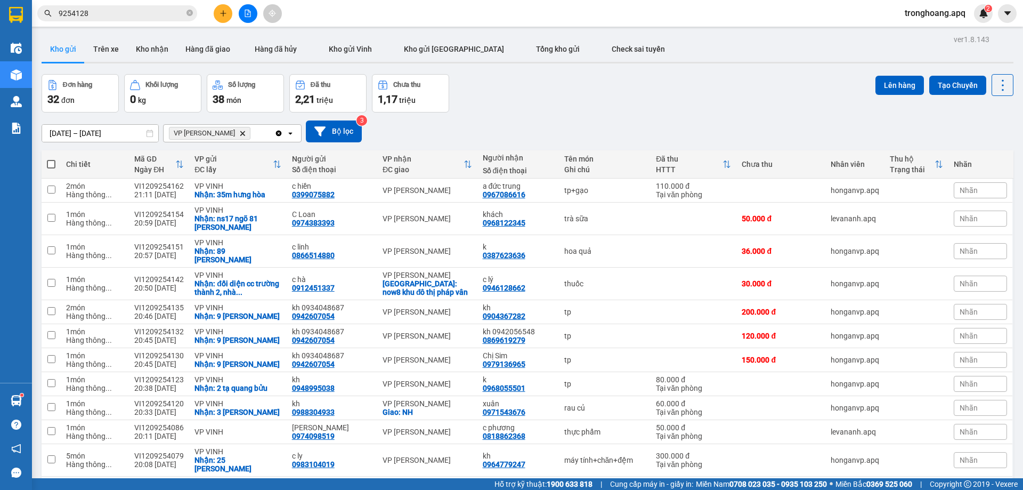
click at [52, 162] on span at bounding box center [51, 164] width 9 height 9
click at [51, 159] on input "checkbox" at bounding box center [51, 159] width 0 height 0
checkbox input "true"
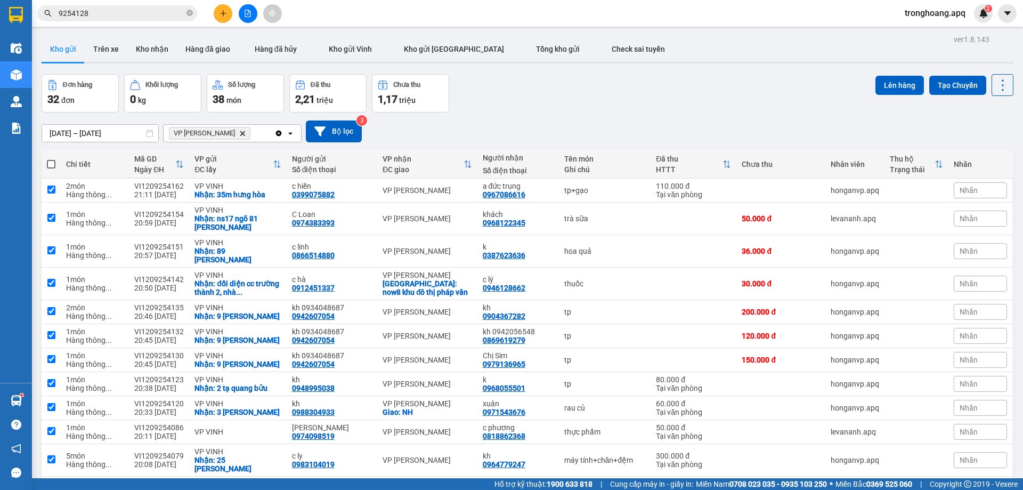
checkbox input "true"
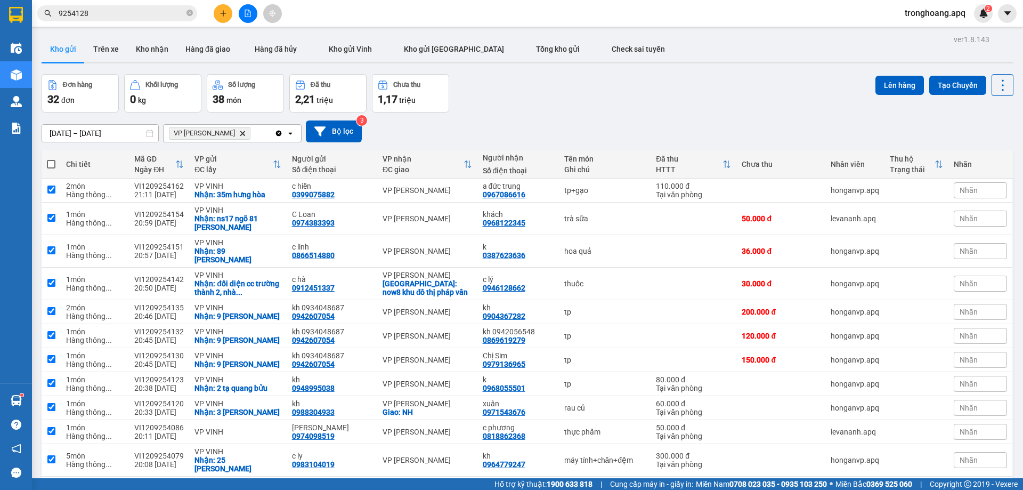
checkbox input "true"
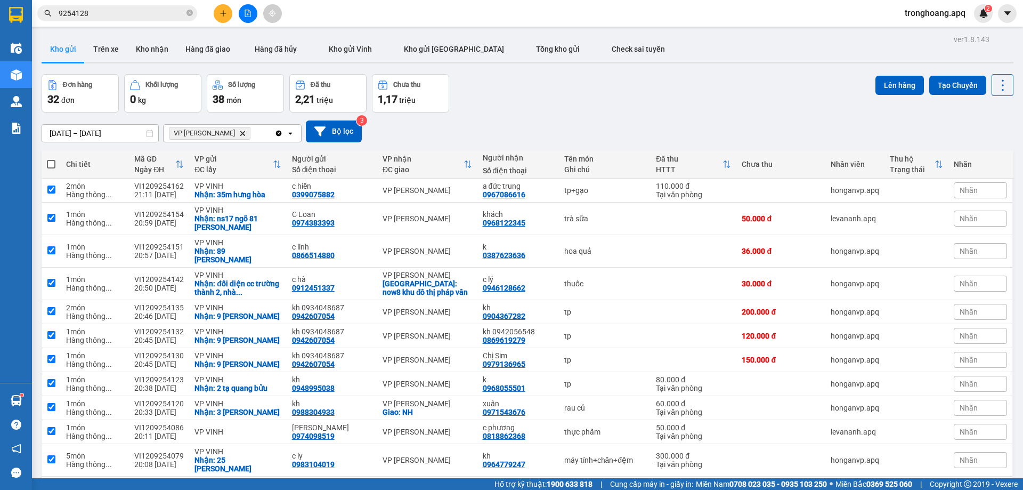
checkbox input "true"
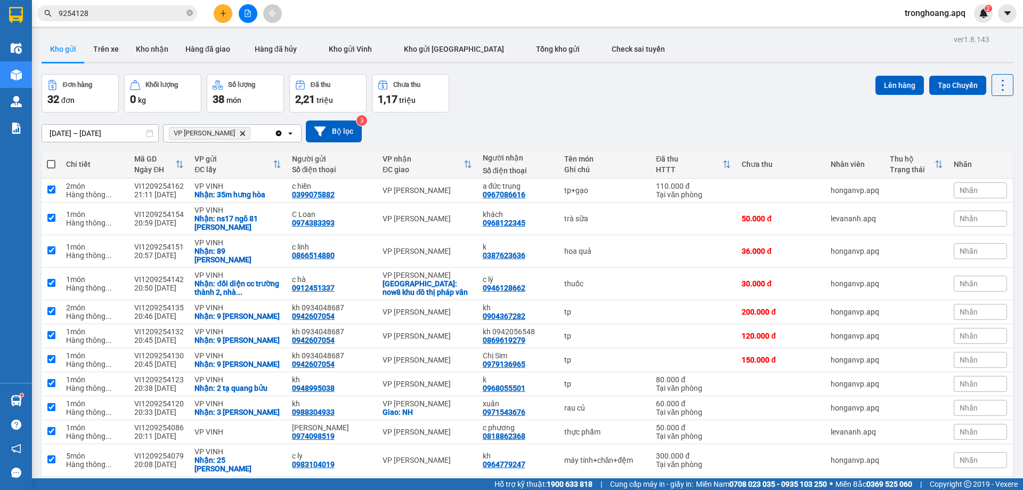
checkbox input "true"
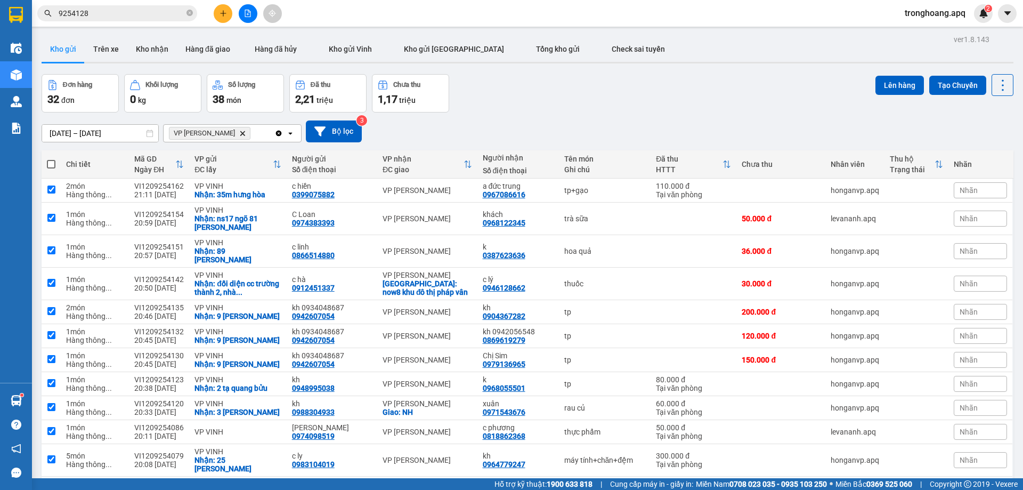
checkbox input "true"
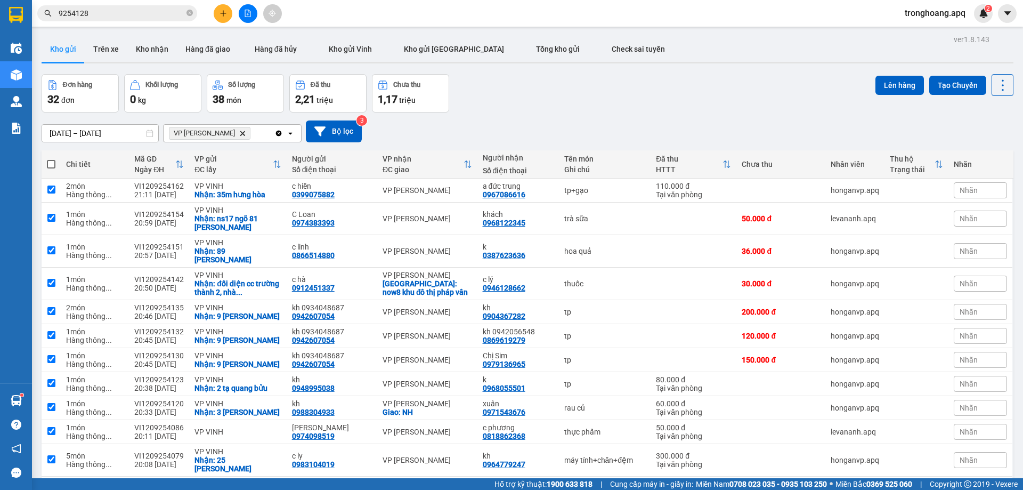
checkbox input "true"
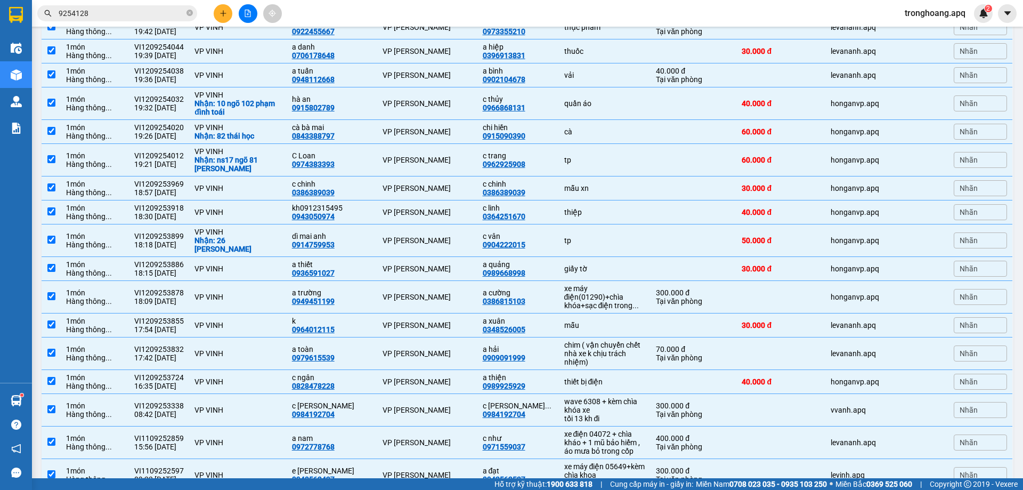
scroll to position [605, 0]
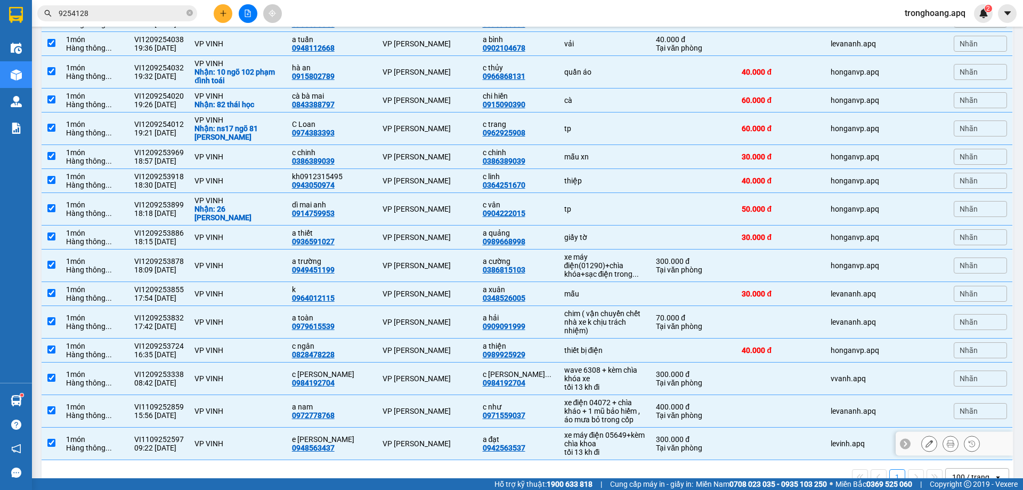
click at [605, 430] on div "xe máy điện 05649+kèm chìa khoa" at bounding box center [605, 438] width 82 height 17
checkbox input "false"
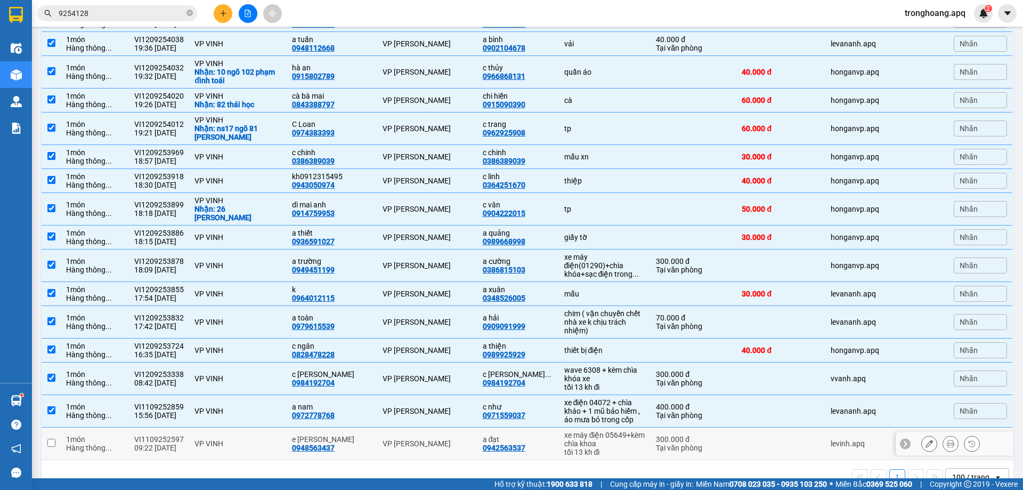
drag, startPoint x: 606, startPoint y: 389, endPoint x: 612, endPoint y: 363, distance: 26.8
click at [606, 398] on div "xe điện 04072 + chìa kháo + 1 mũ bảo hiểm , áo mưa bỏ trong cốp" at bounding box center [605, 411] width 82 height 26
checkbox input "false"
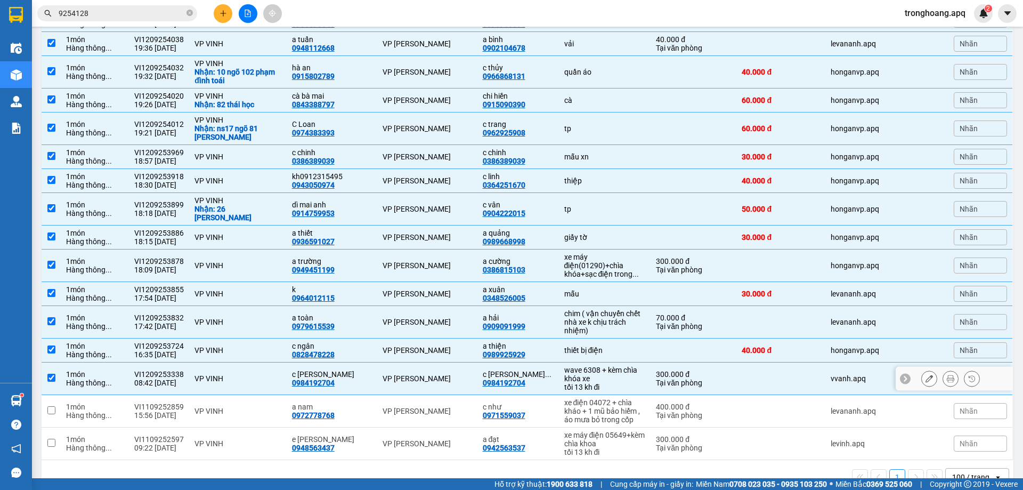
click at [612, 382] on div "tối 13 kh đi" at bounding box center [605, 386] width 82 height 9
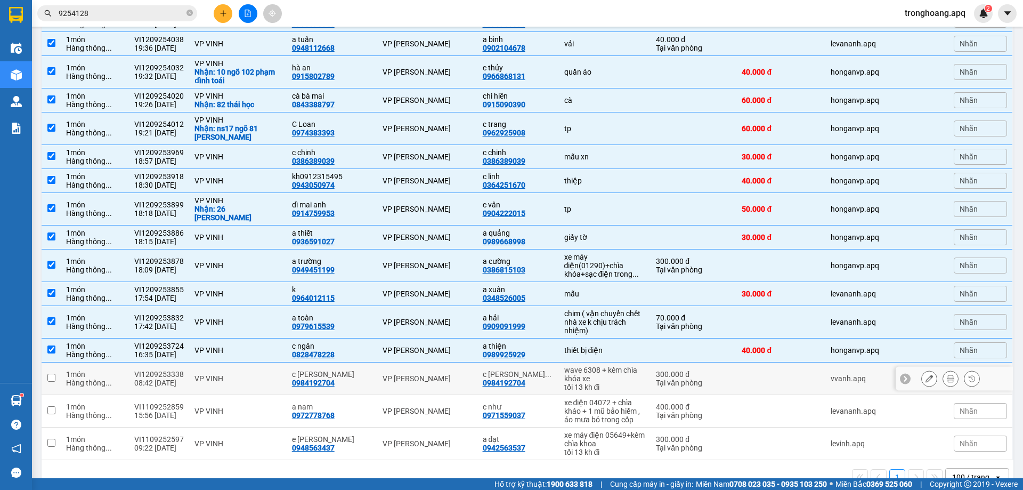
checkbox input "false"
click at [606, 252] on div "xe máy điện(01290)+chìa khóa+sạc điện trong ..." at bounding box center [605, 265] width 82 height 26
checkbox input "false"
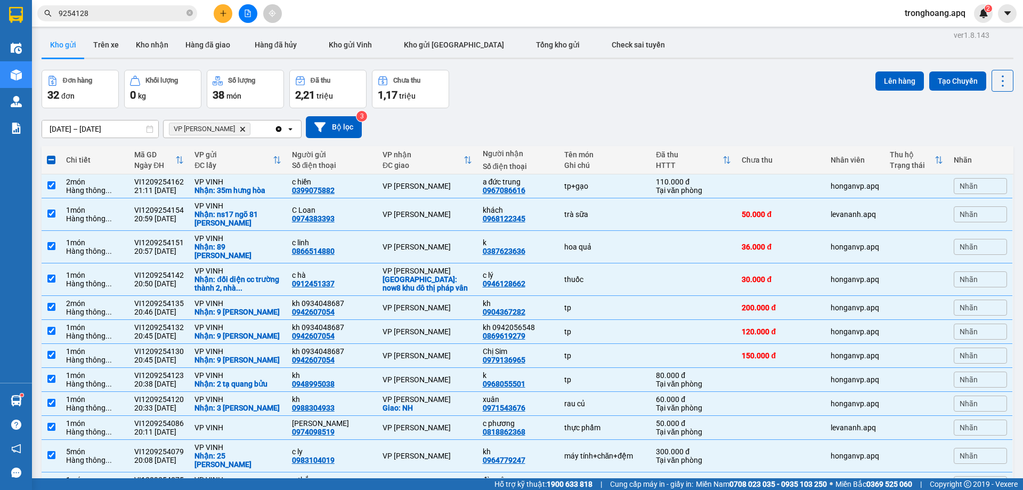
scroll to position [0, 0]
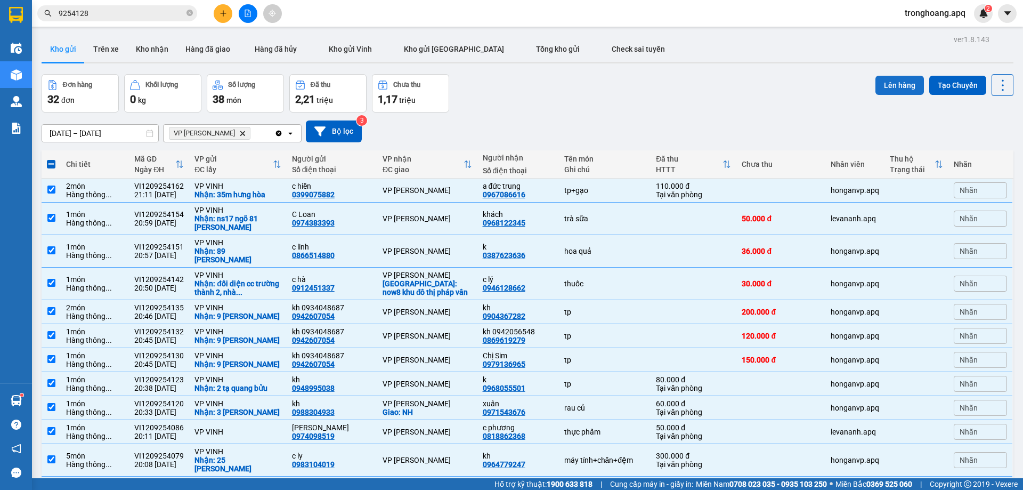
click at [885, 84] on button "Lên hàng" at bounding box center [899, 85] width 48 height 19
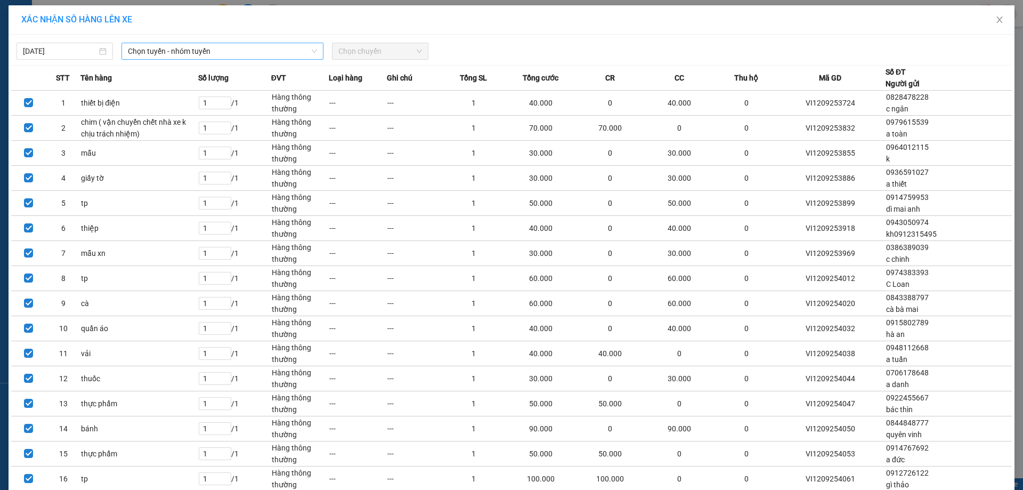
click at [191, 54] on span "Chọn tuyến - nhóm tuyến" at bounding box center [222, 51] width 189 height 16
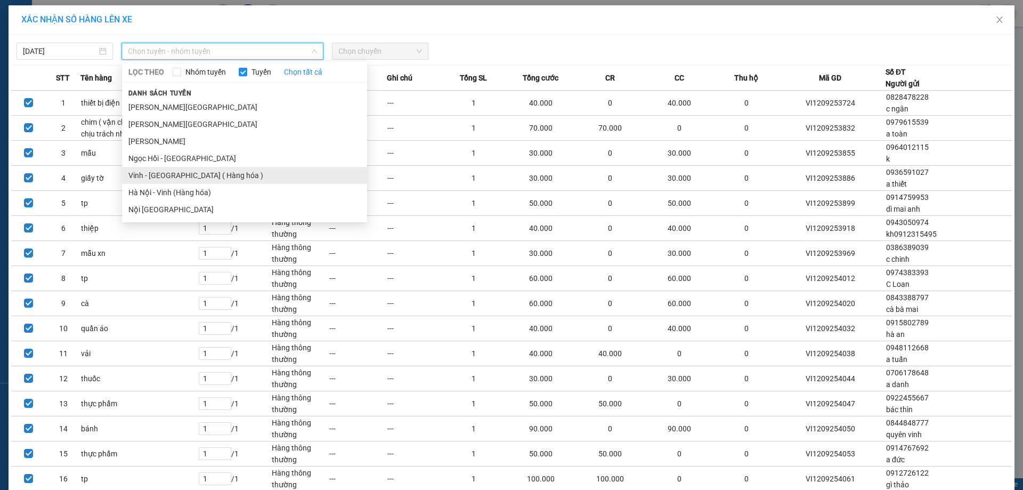
click at [181, 170] on li "Vinh - [GEOGRAPHIC_DATA] ( Hàng hóa )" at bounding box center [244, 175] width 245 height 17
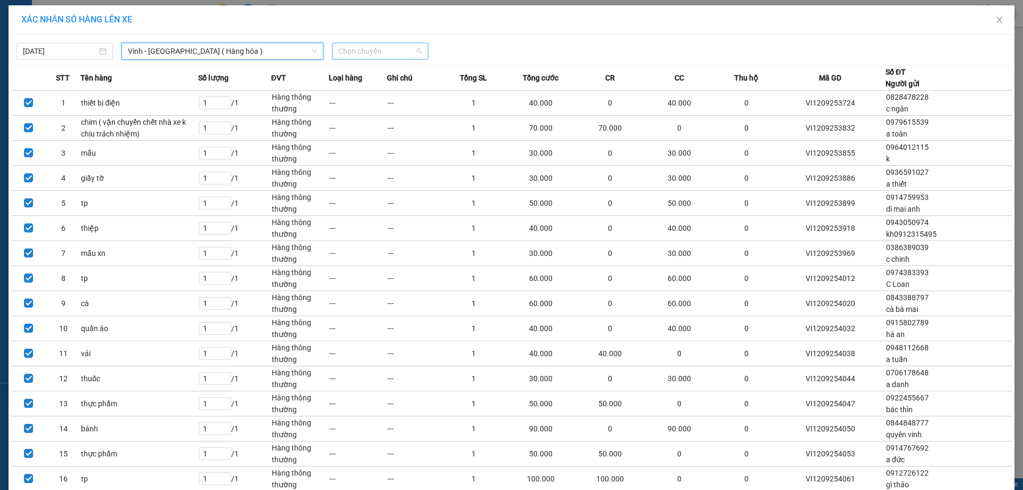
click at [364, 48] on span "Chọn chuyến" at bounding box center [380, 51] width 84 height 16
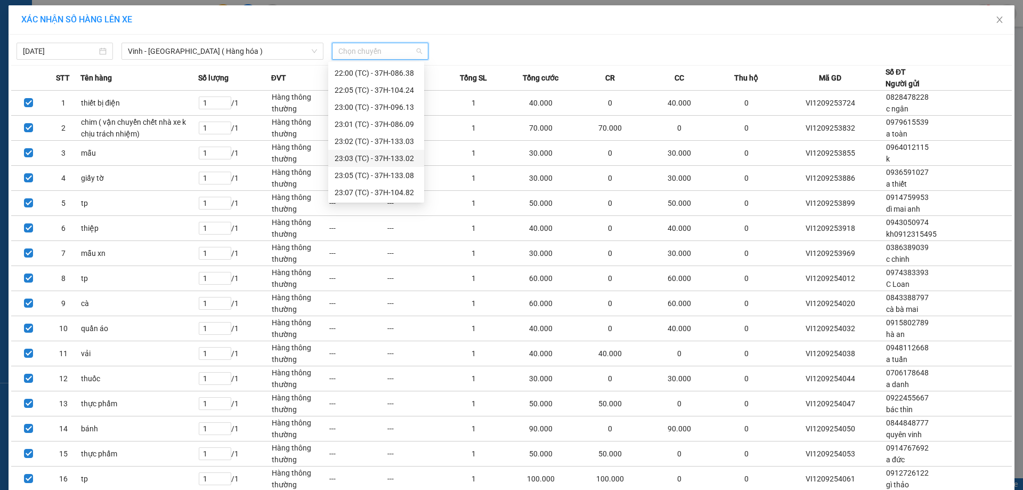
scroll to position [170, 0]
click at [383, 121] on div "23:02 (TC) - 37H-133.03" at bounding box center [376, 124] width 83 height 12
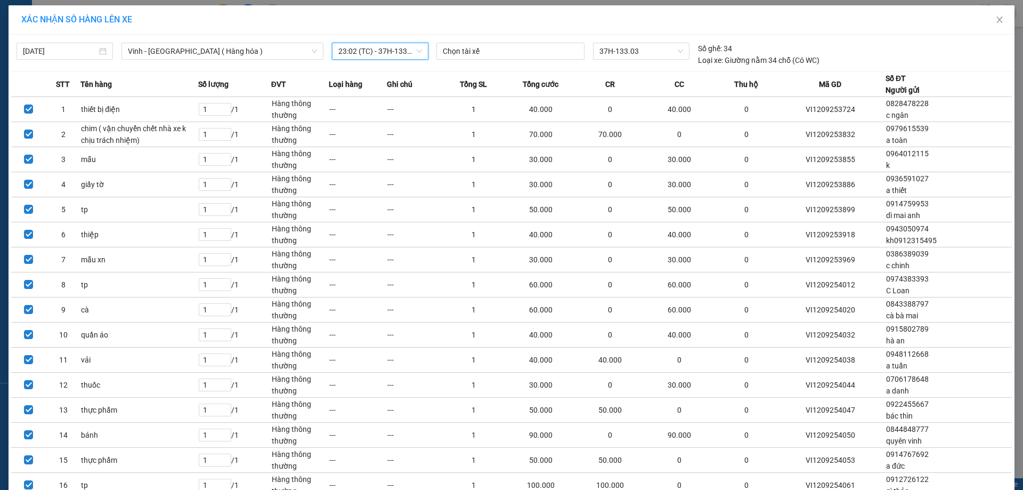
scroll to position [381, 0]
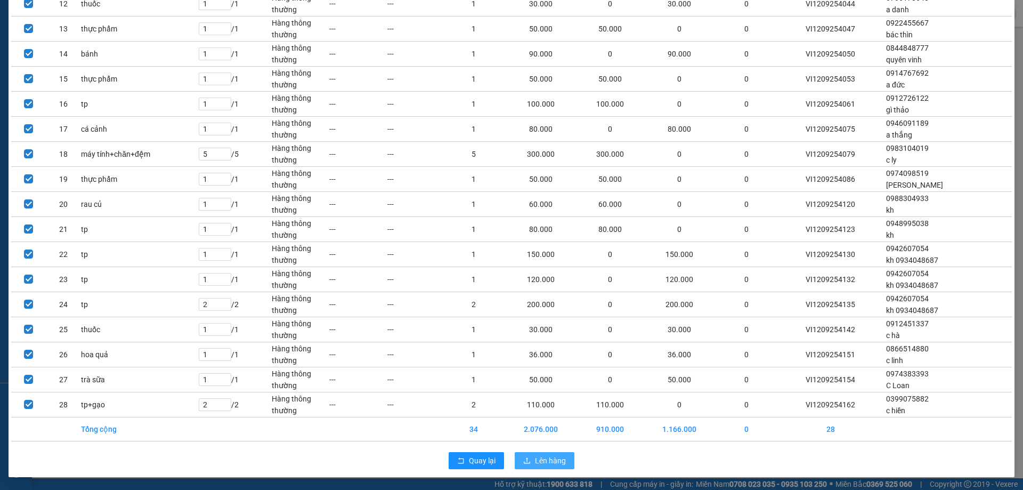
click at [545, 463] on span "Lên hàng" at bounding box center [550, 460] width 31 height 12
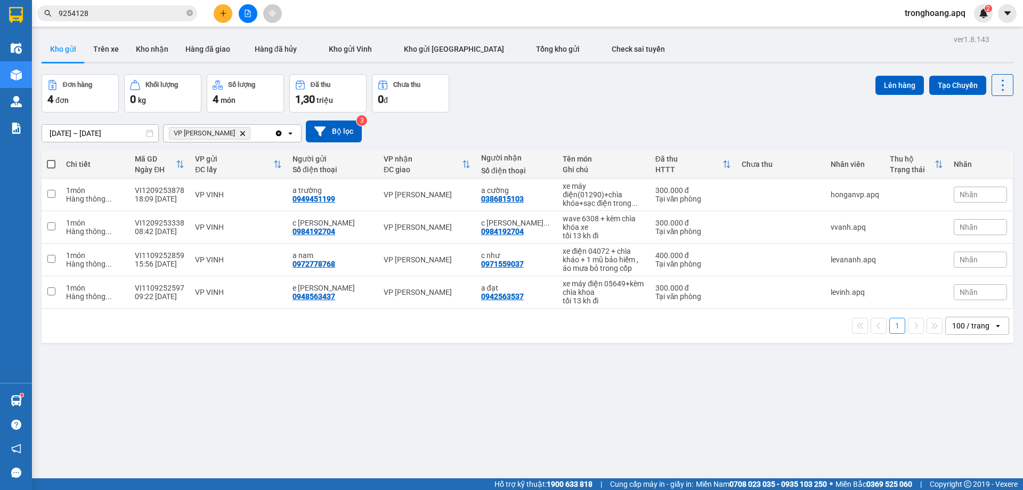
click at [240, 134] on icon "VP NGỌC HỒI, close by backspace" at bounding box center [242, 133] width 5 height 5
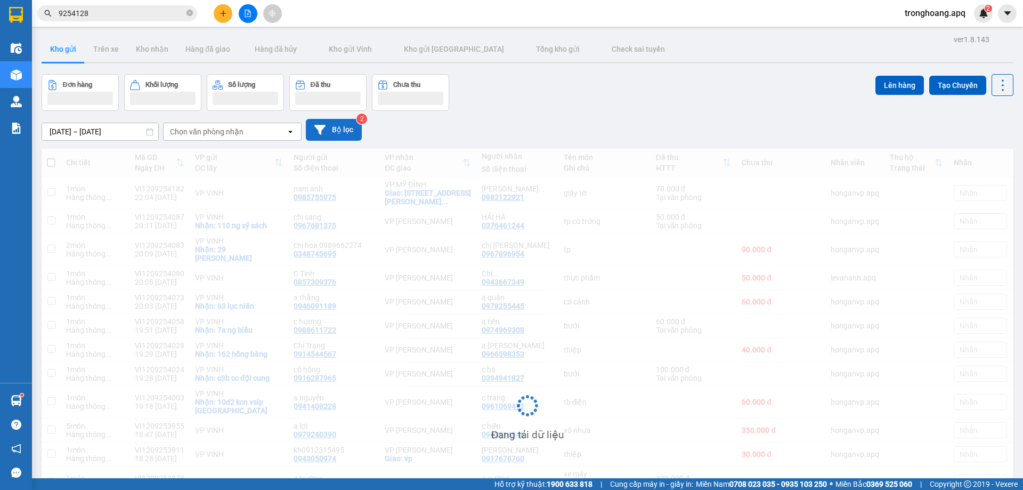
click at [343, 132] on button "Bộ lọc" at bounding box center [334, 130] width 56 height 22
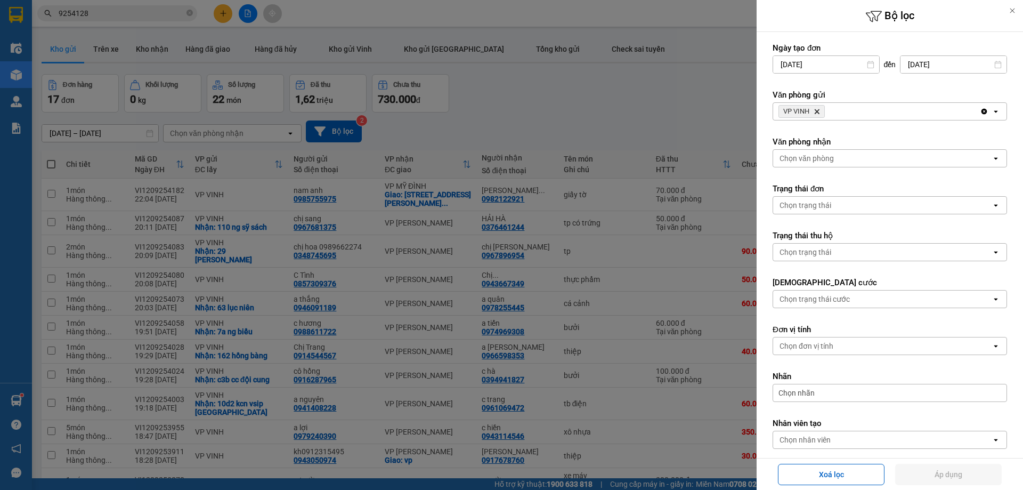
click at [814, 165] on div "Chọn văn phòng" at bounding box center [882, 158] width 218 height 17
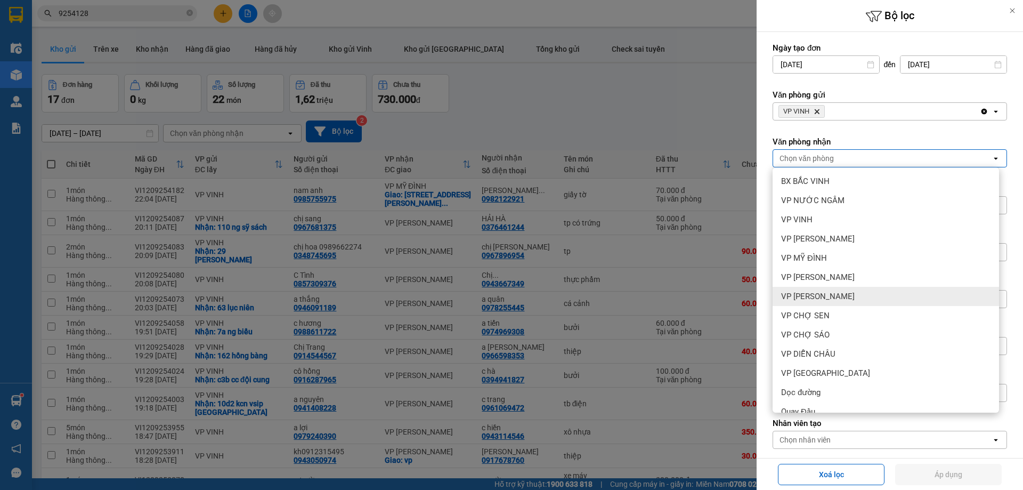
click at [849, 292] on div "VP [PERSON_NAME]" at bounding box center [885, 296] width 226 height 19
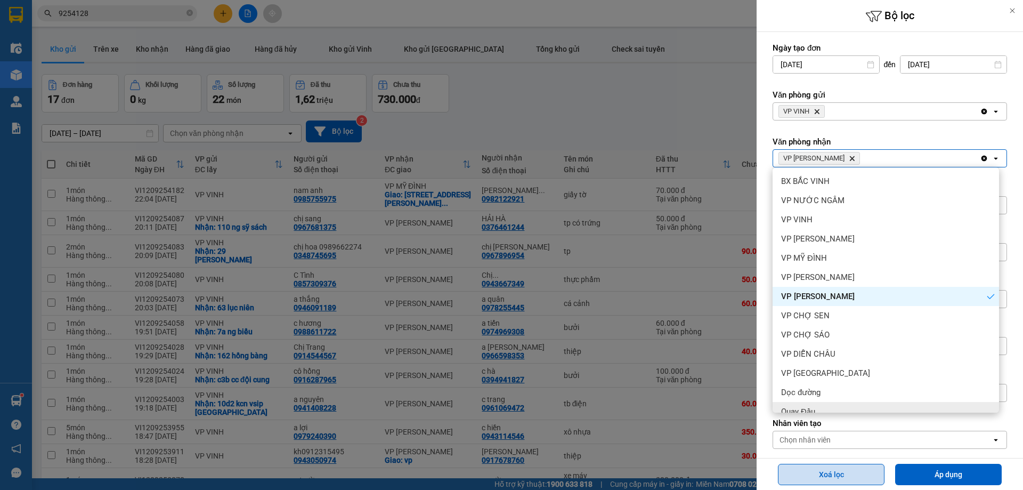
click at [903, 468] on button "Áp dụng" at bounding box center [948, 473] width 107 height 21
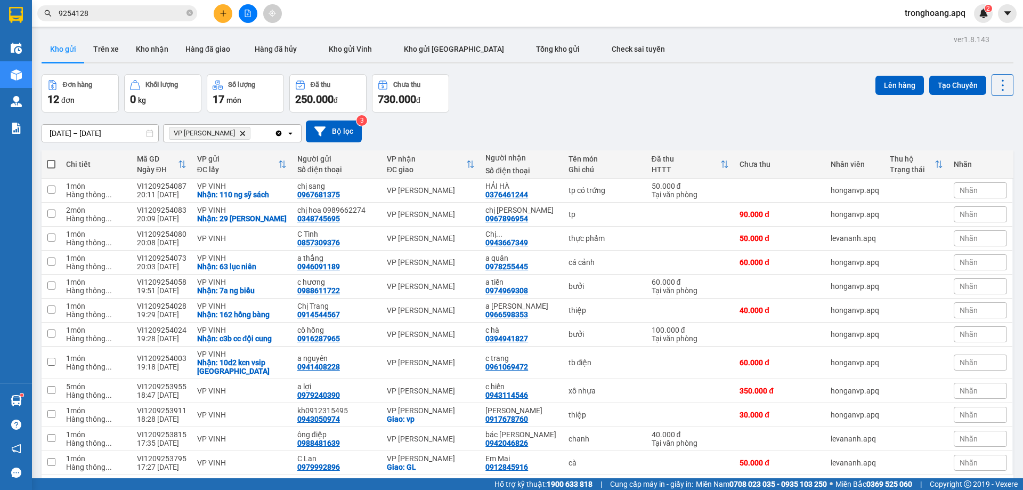
click at [53, 160] on span at bounding box center [51, 164] width 9 height 9
click at [51, 159] on input "checkbox" at bounding box center [51, 159] width 0 height 0
checkbox input "true"
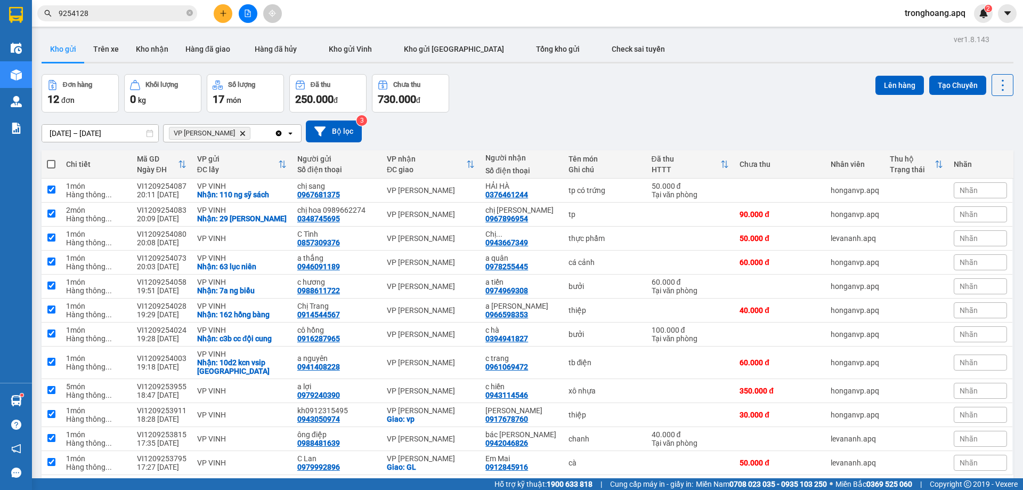
checkbox input "true"
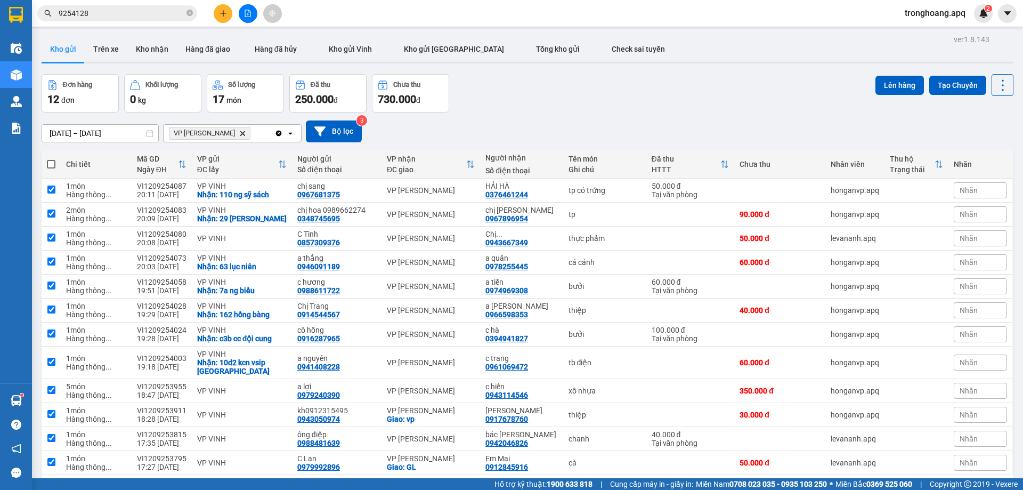
checkbox input "true"
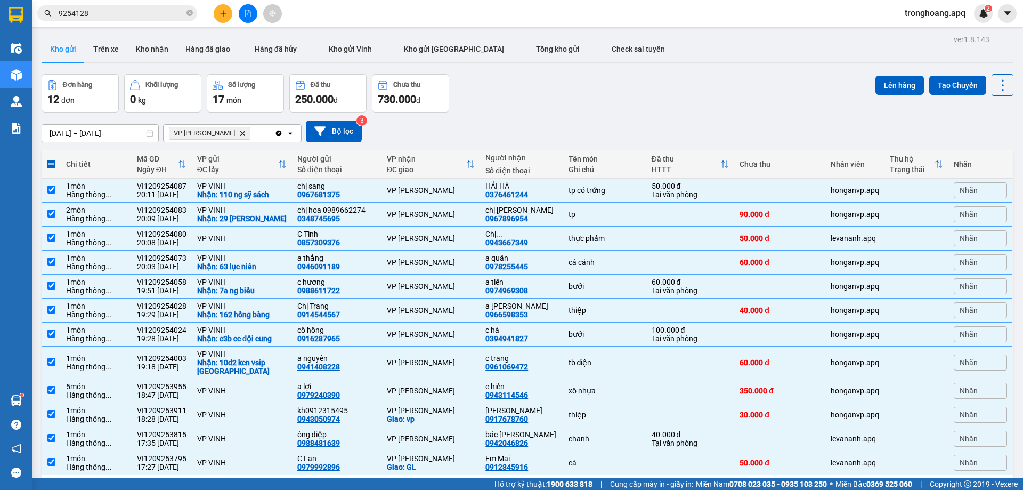
click at [884, 73] on div "ver 1.8.143 Kho gửi Trên xe Kho nhận Hàng đã giao Hàng đã hủy Kho gửi Vinh Kho …" at bounding box center [527, 277] width 980 height 490
click at [854, 92] on div "Đơn hàng 12 đơn Khối lượng 0 kg Số lượng 17 món Đã thu 250.000 đ Chưa thu 730.0…" at bounding box center [528, 93] width 972 height 38
click at [875, 86] on button "Lên hàng" at bounding box center [899, 85] width 48 height 19
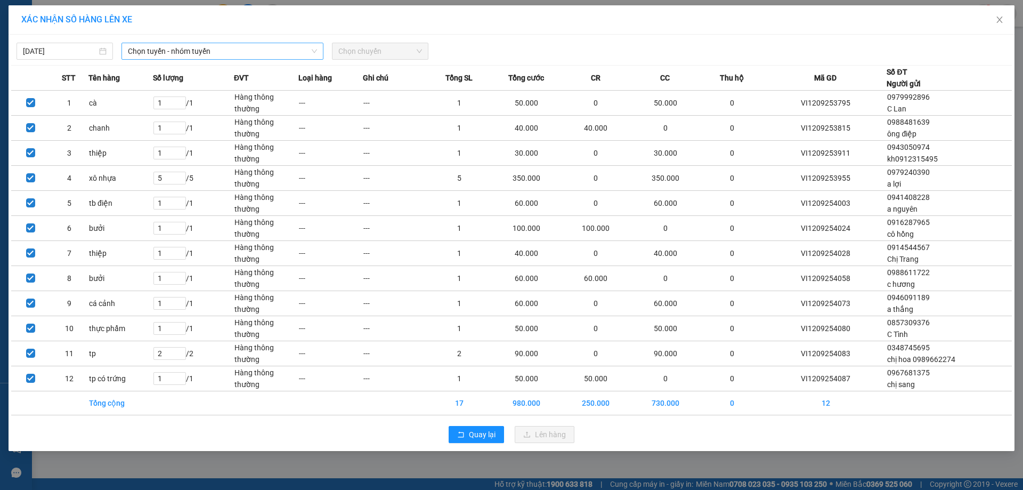
click at [231, 58] on span "Chọn tuyến - nhóm tuyến" at bounding box center [222, 51] width 189 height 16
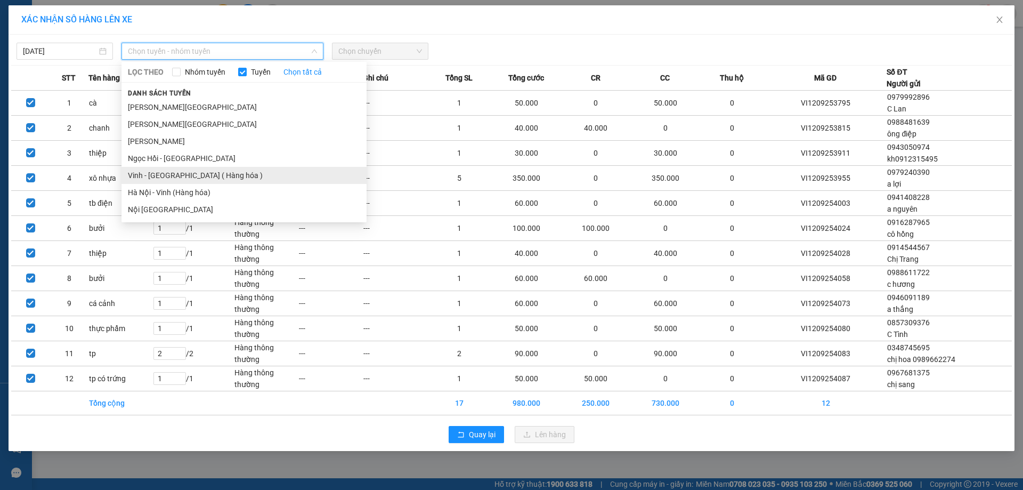
click at [191, 167] on li "Vinh - [GEOGRAPHIC_DATA] ( Hàng hóa )" at bounding box center [243, 175] width 245 height 17
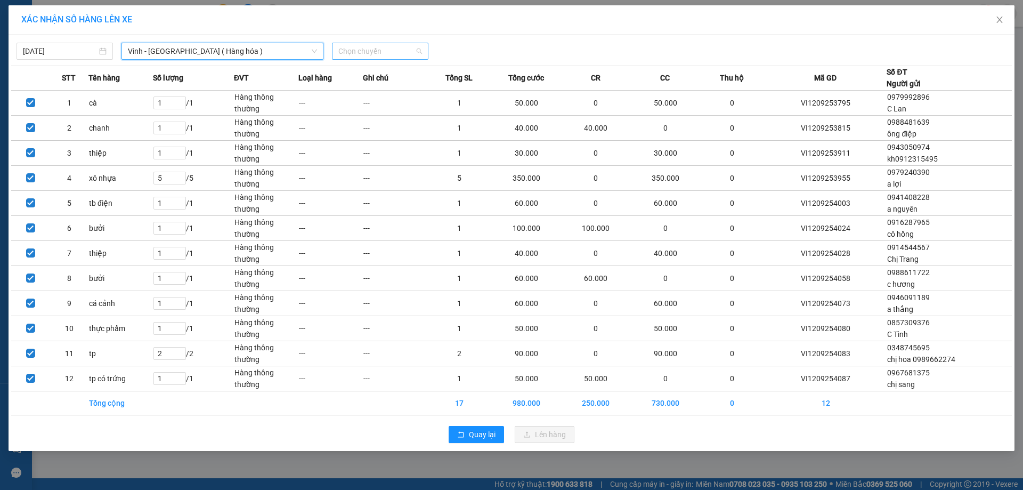
click at [364, 43] on span "Chọn chuyến" at bounding box center [380, 51] width 84 height 16
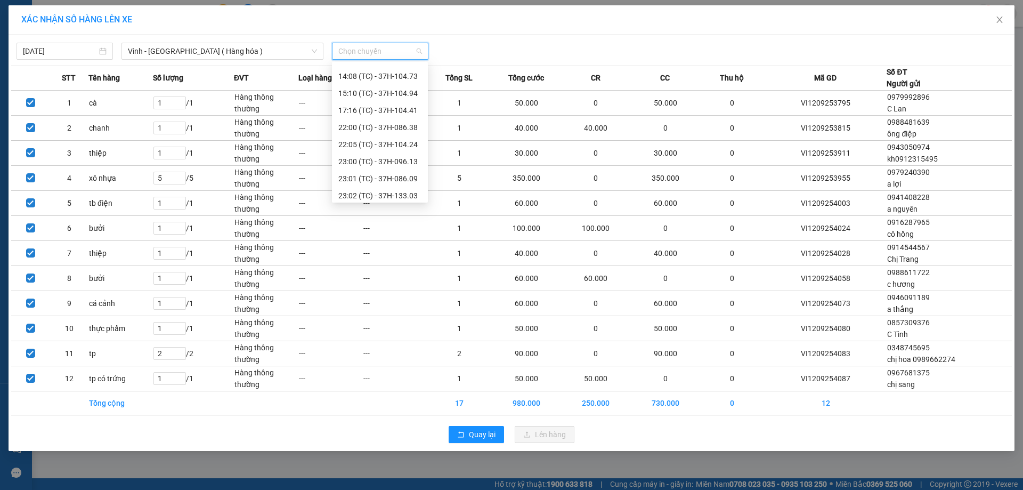
scroll to position [170, 0]
click at [376, 107] on div "23:01 (TC) - 37H-086.09" at bounding box center [379, 107] width 83 height 12
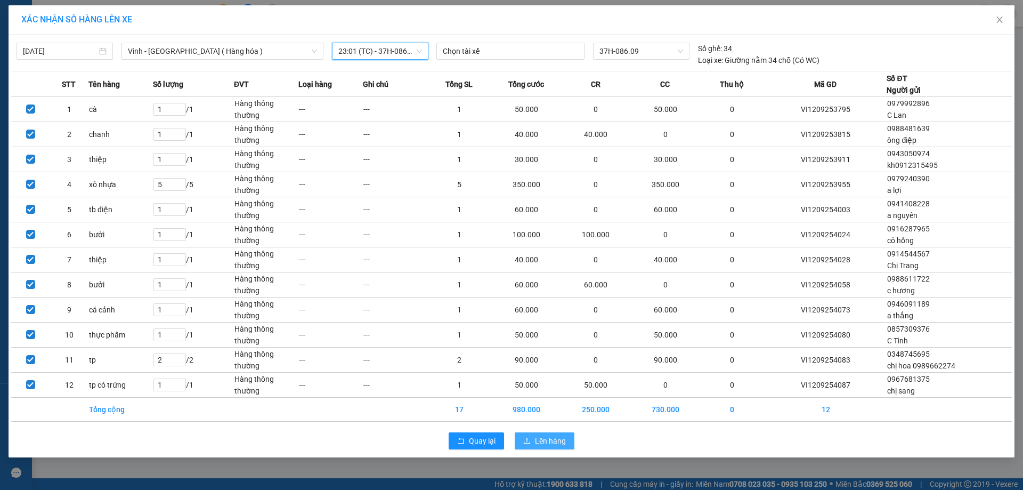
click at [554, 441] on span "Lên hàng" at bounding box center [550, 441] width 31 height 12
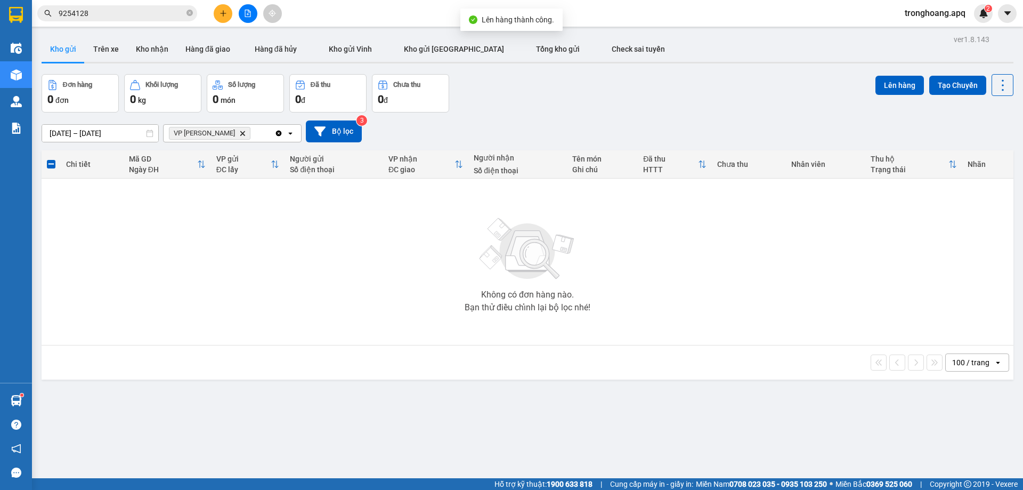
click at [224, 135] on span "VP [PERSON_NAME]" at bounding box center [210, 133] width 82 height 13
click at [239, 133] on icon "Delete" at bounding box center [242, 133] width 6 height 6
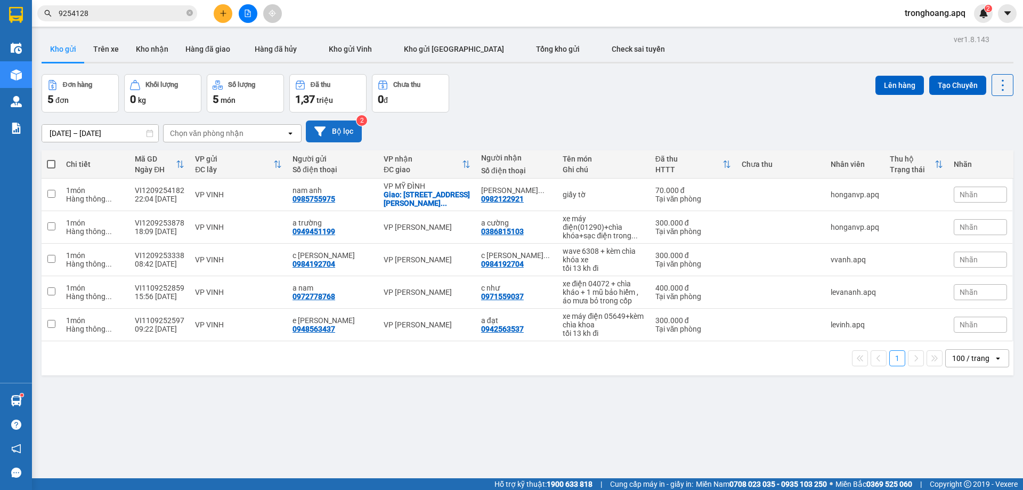
click at [340, 133] on button "Bộ lọc" at bounding box center [334, 131] width 56 height 22
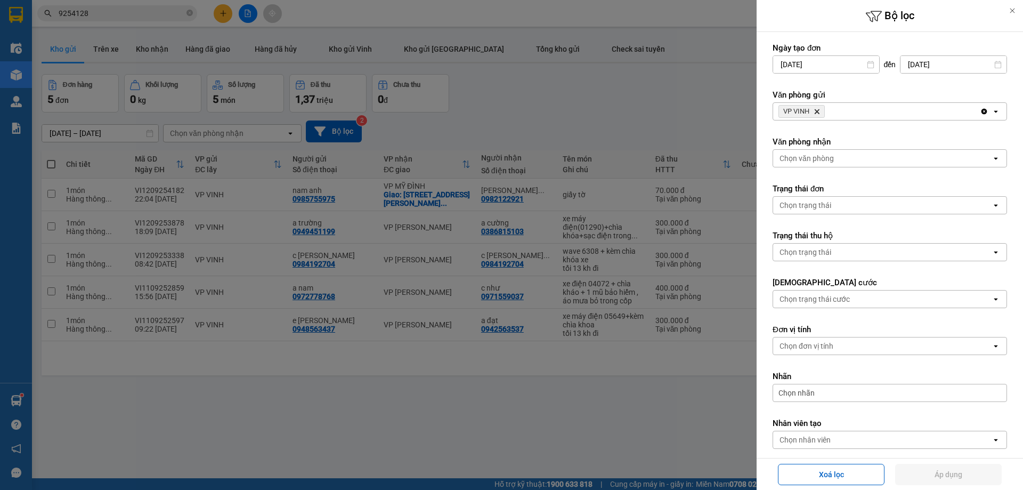
click at [904, 102] on div "Văn phòng gửi VP VINH Delete Clear all open" at bounding box center [889, 104] width 234 height 31
click at [898, 115] on div "VP VINH Delete" at bounding box center [876, 111] width 207 height 17
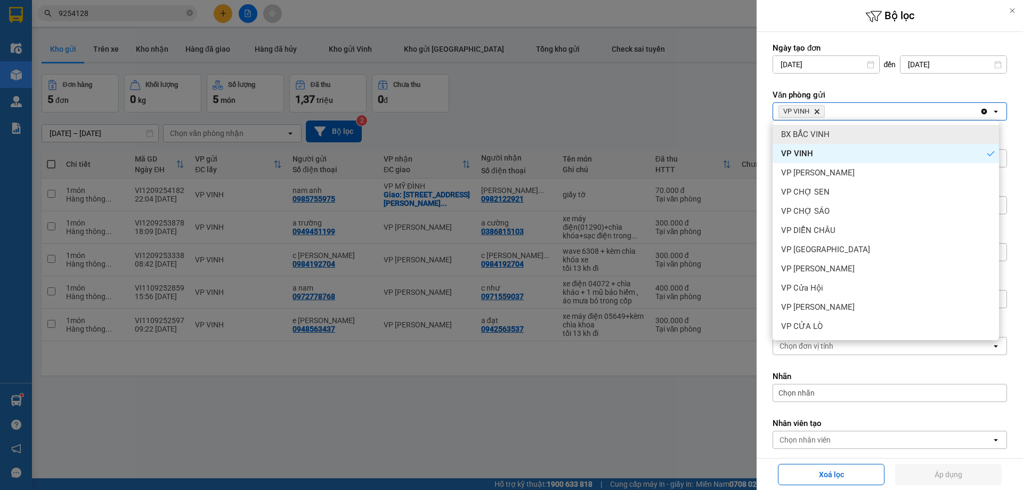
click at [868, 135] on div "BX BẮC VINH" at bounding box center [885, 134] width 226 height 19
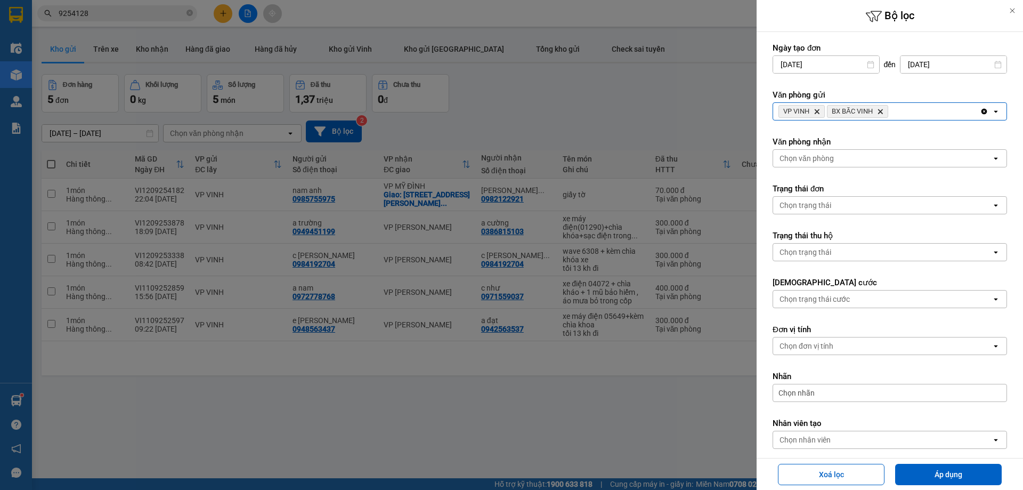
click at [941, 110] on div "VP VINH Delete BX BẮC VINH Delete" at bounding box center [876, 111] width 207 height 17
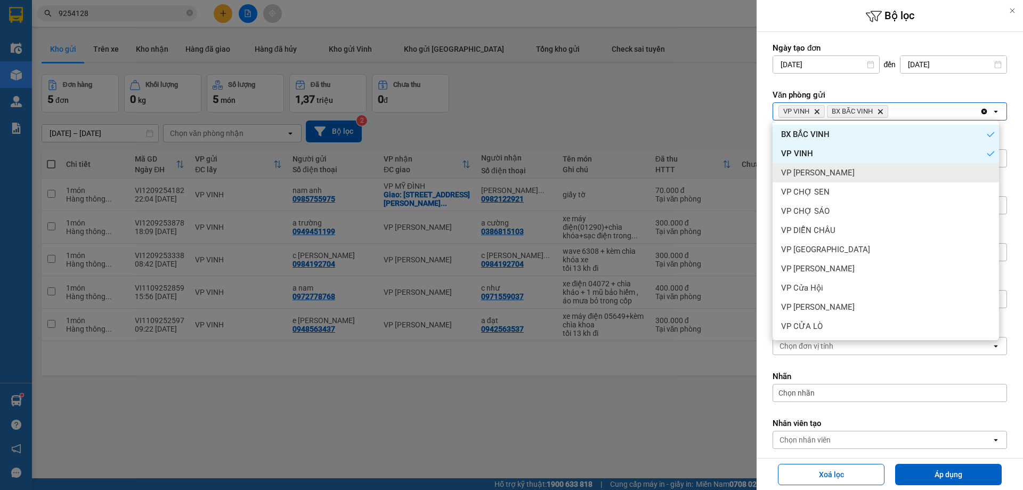
drag, startPoint x: 899, startPoint y: 175, endPoint x: 903, endPoint y: 172, distance: 5.8
click at [900, 174] on div "VP [PERSON_NAME]" at bounding box center [885, 172] width 226 height 19
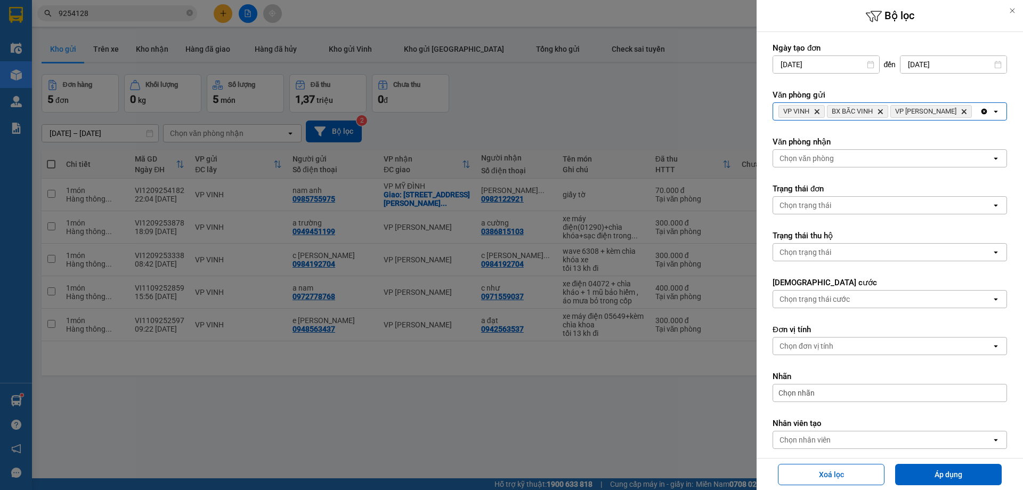
click at [951, 117] on div "VP VINH Delete BX BẮC VINH Delete VP THANH CHƯƠNG Delete" at bounding box center [876, 111] width 207 height 17
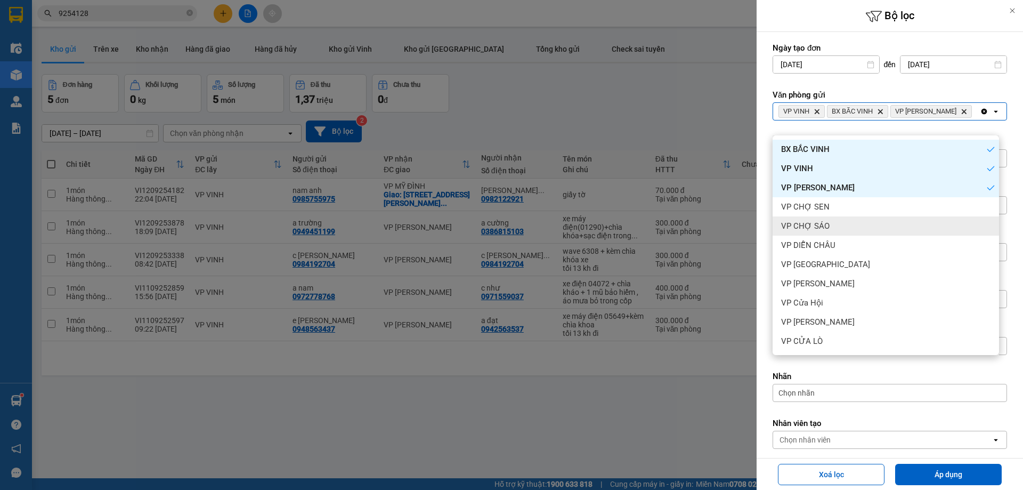
click at [881, 222] on div "VP CHỢ SÁO" at bounding box center [885, 225] width 226 height 19
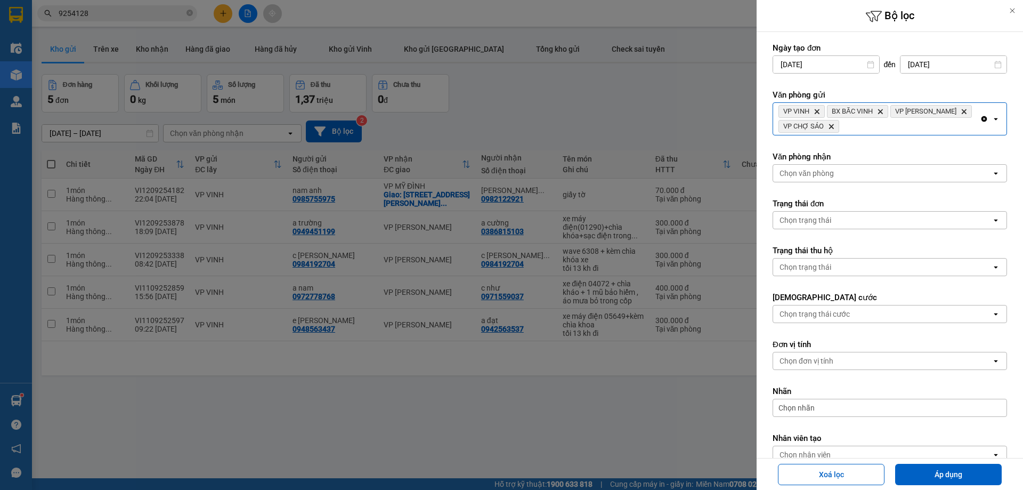
click at [944, 129] on div "VP VINH Delete BX BẮC VINH Delete VP THANH CHƯƠNG Delete VP CHỢ SÁO Delete" at bounding box center [876, 119] width 207 height 32
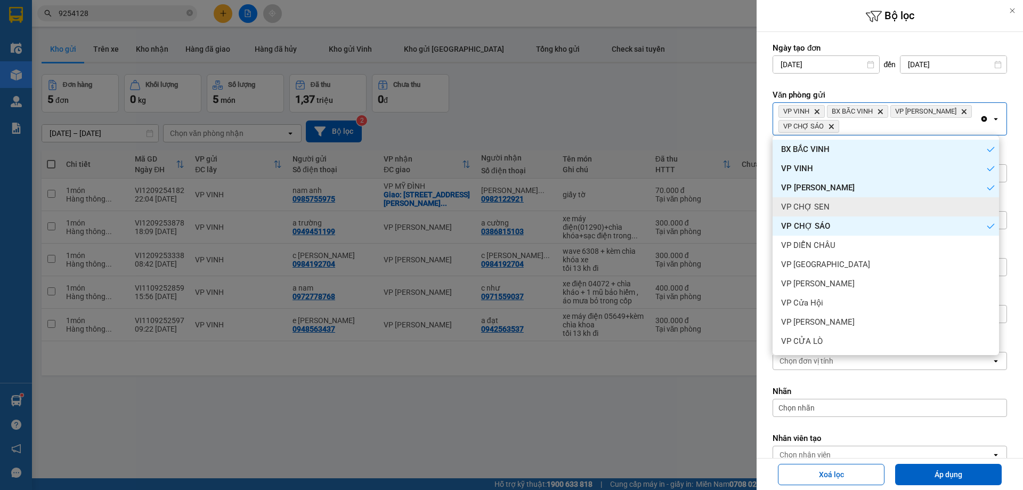
click at [889, 205] on div "VP CHỢ SEN" at bounding box center [885, 206] width 226 height 19
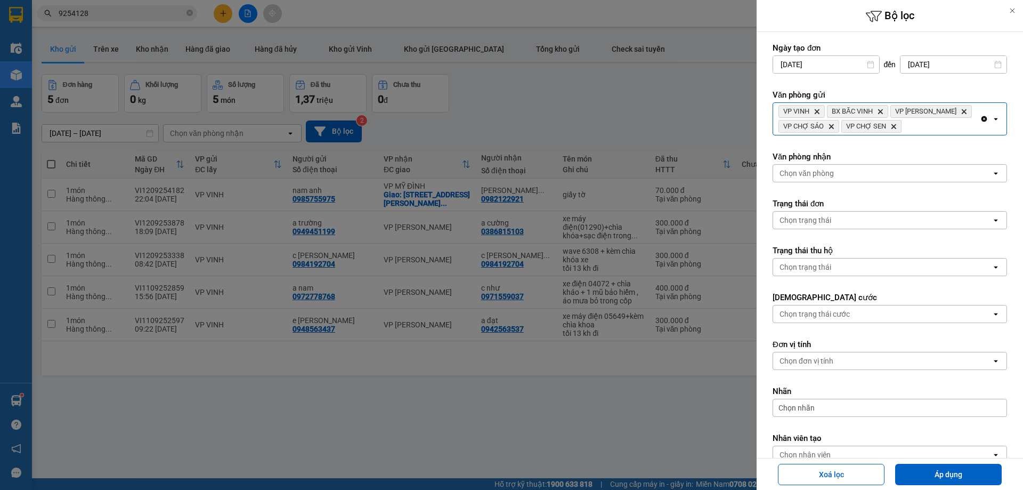
drag, startPoint x: 975, startPoint y: 125, endPoint x: 958, endPoint y: 125, distance: 17.0
click at [981, 122] on icon "Clear all" at bounding box center [984, 119] width 6 height 6
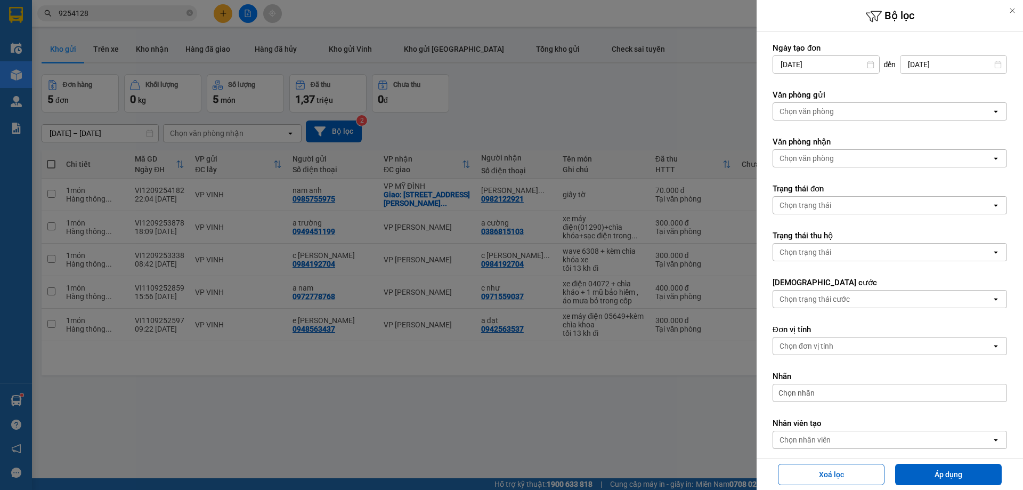
drag, startPoint x: 556, startPoint y: 77, endPoint x: 365, endPoint y: 47, distance: 193.0
click at [552, 78] on div at bounding box center [511, 245] width 1023 height 490
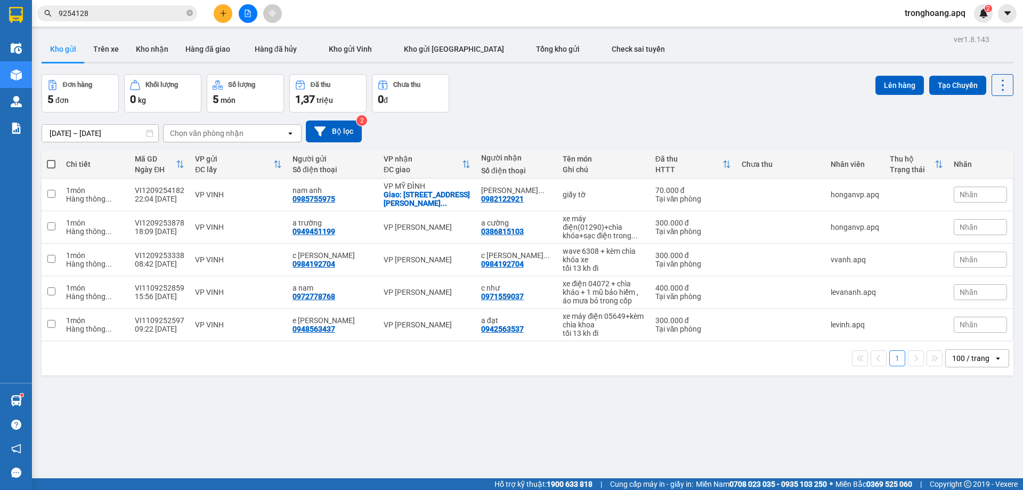
click at [251, 18] on button at bounding box center [248, 13] width 19 height 19
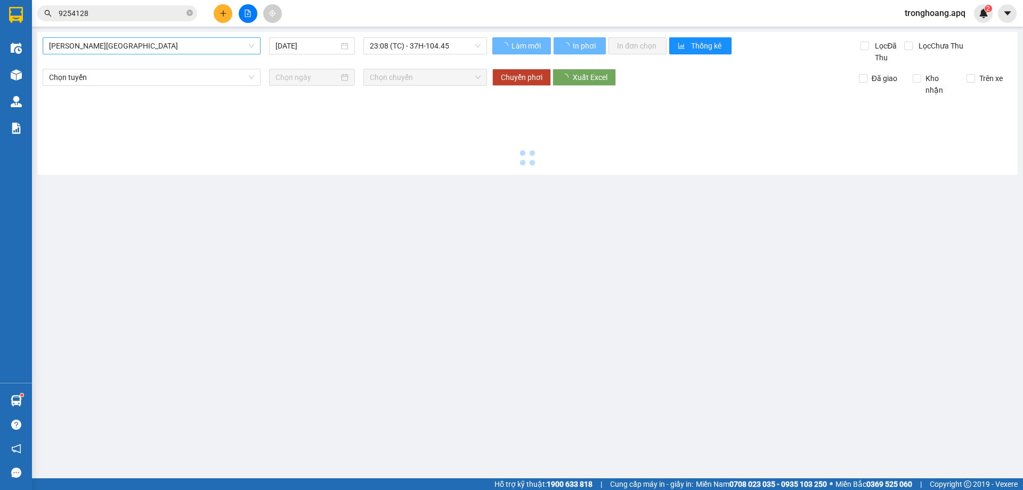
click at [162, 50] on span "[PERSON_NAME][GEOGRAPHIC_DATA]" at bounding box center [151, 46] width 205 height 16
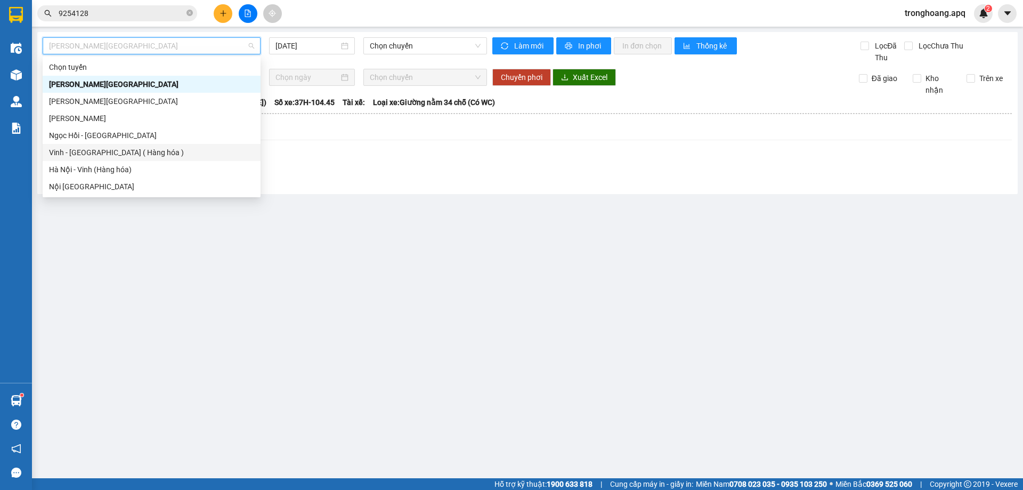
click at [135, 150] on div "Vinh - [GEOGRAPHIC_DATA] ( Hàng hóa )" at bounding box center [151, 152] width 205 height 12
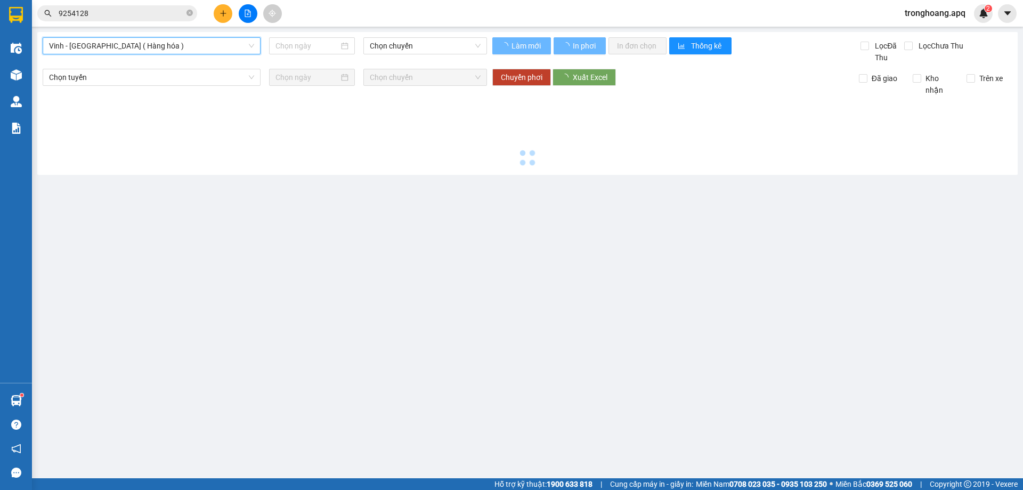
type input "[DATE]"
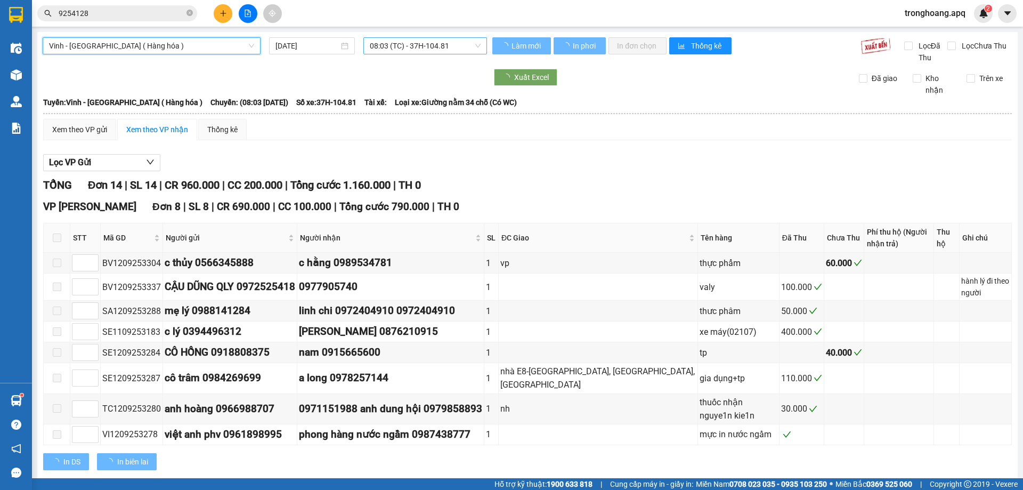
click at [408, 46] on span "08:03 (TC) - 37H-104.81" at bounding box center [425, 46] width 111 height 16
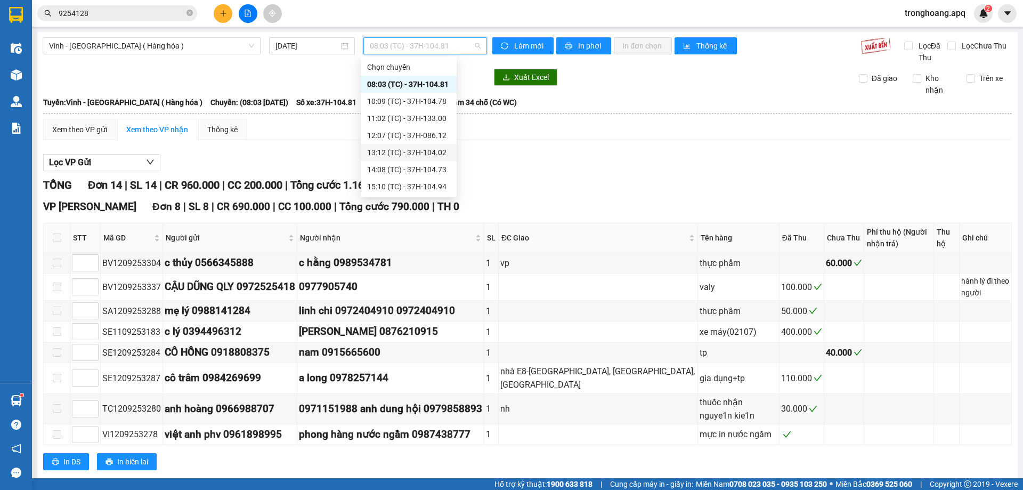
scroll to position [170, 0]
click at [441, 84] on div "23:00 (TC) - 37H-096.13" at bounding box center [408, 84] width 83 height 12
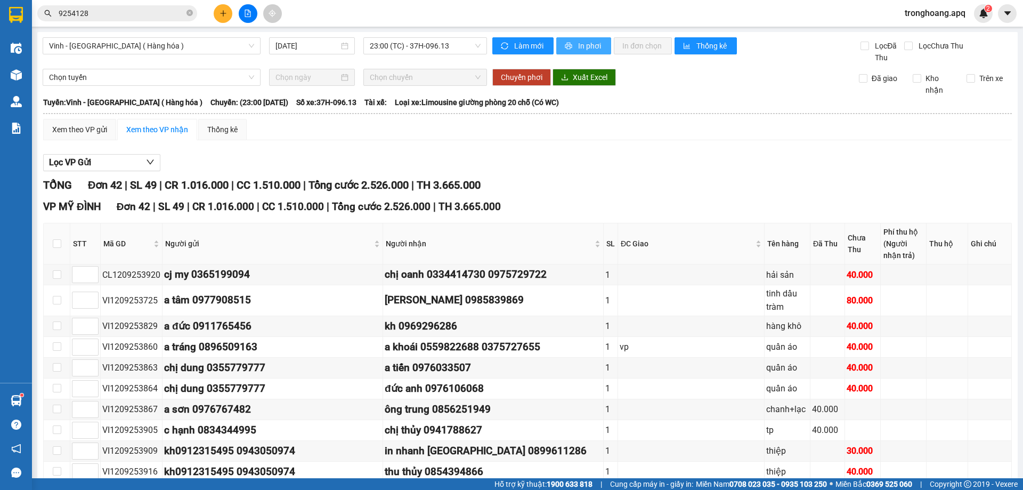
click at [580, 42] on span "In phơi" at bounding box center [590, 46] width 25 height 12
click at [450, 46] on span "23:00 (TC) - 37H-096.13" at bounding box center [425, 46] width 111 height 16
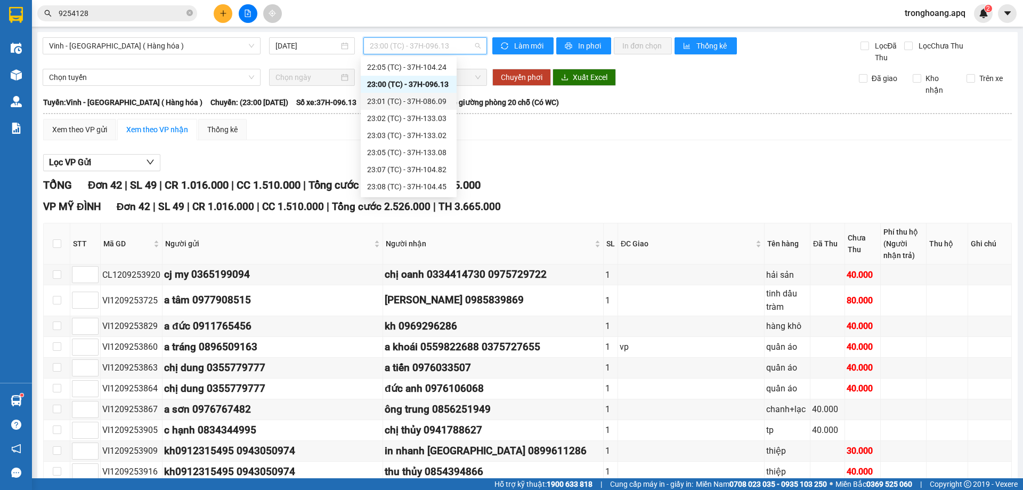
click at [429, 98] on div "23:01 (TC) - 37H-086.09" at bounding box center [408, 101] width 83 height 12
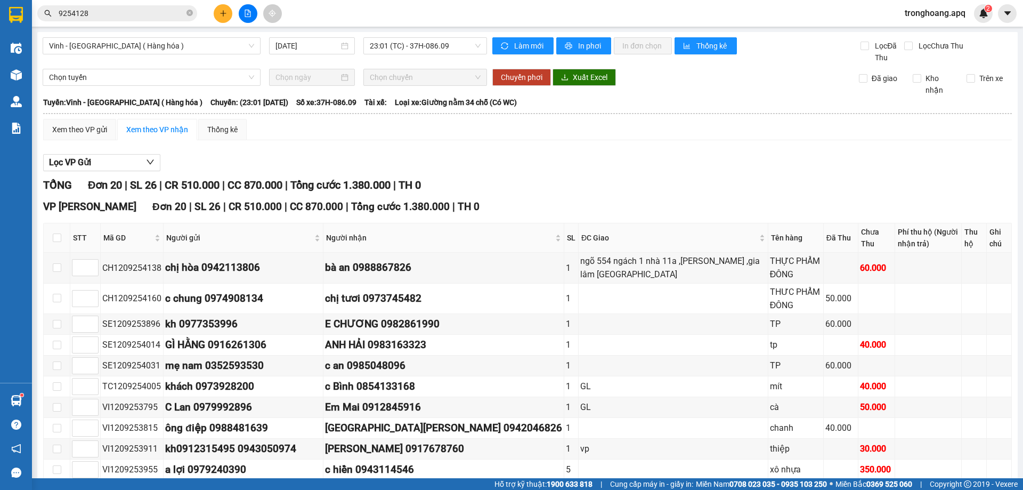
click at [460, 68] on div "Vinh - [GEOGRAPHIC_DATA] ( Hàng hóa ) [DATE] 23:01 (TC) - 37H-086.09 Làm mới In…" at bounding box center [527, 384] width 980 height 705
click at [589, 49] on span "In phơi" at bounding box center [590, 46] width 25 height 12
drag, startPoint x: 415, startPoint y: 44, endPoint x: 459, endPoint y: 92, distance: 64.5
click at [416, 44] on span "23:01 (TC) - 37H-086.09" at bounding box center [425, 46] width 111 height 16
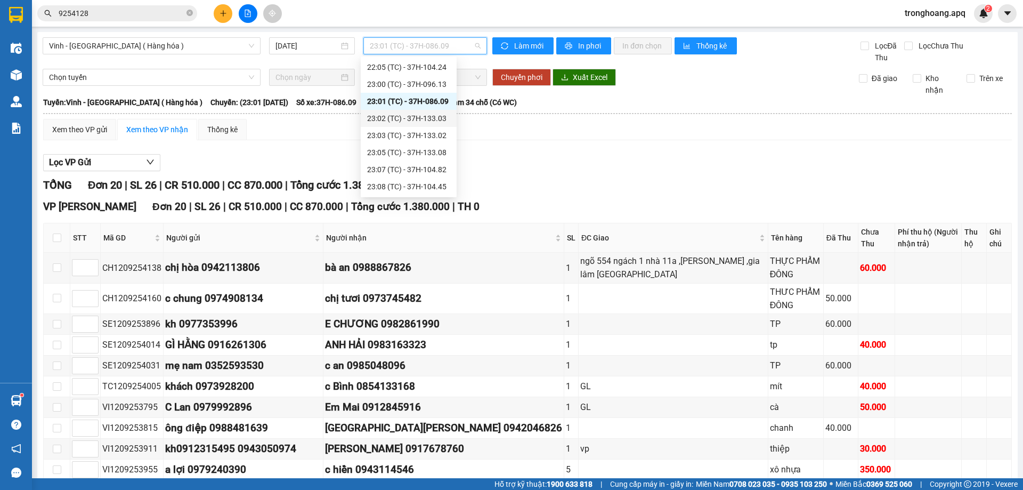
click at [433, 121] on div "23:02 (TC) - 37H-133.03" at bounding box center [408, 118] width 83 height 12
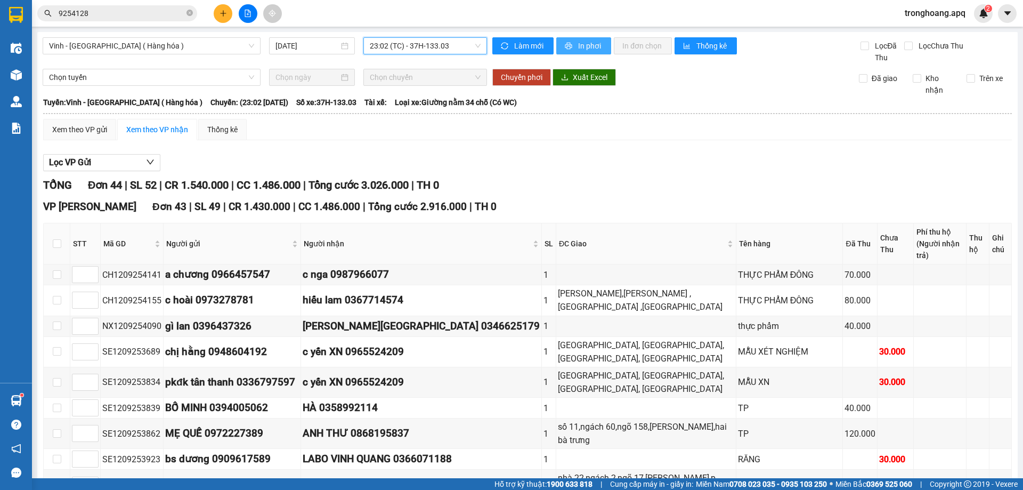
click at [584, 48] on span "In phơi" at bounding box center [590, 46] width 25 height 12
click at [437, 50] on span "23:02 (TC) - 37H-133.03" at bounding box center [425, 46] width 111 height 16
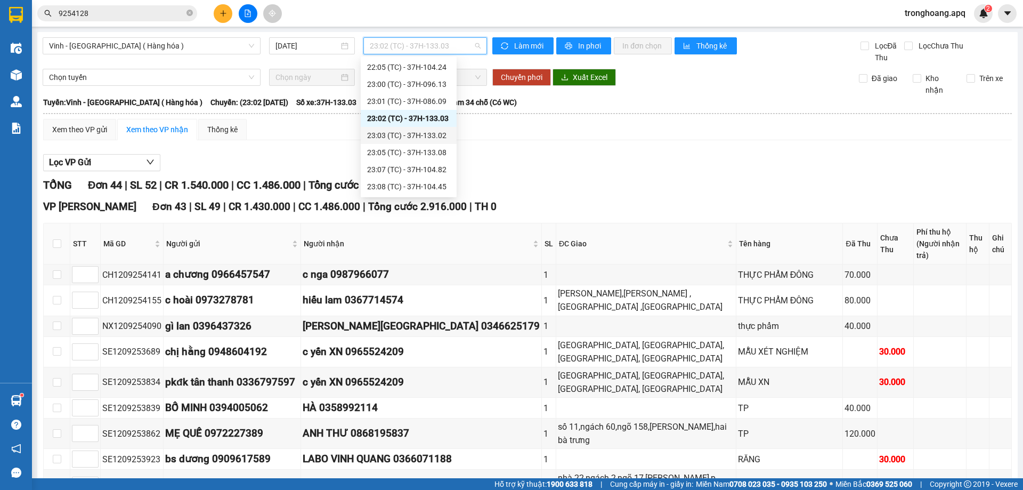
click at [437, 135] on div "23:03 (TC) - 37H-133.02" at bounding box center [408, 135] width 83 height 12
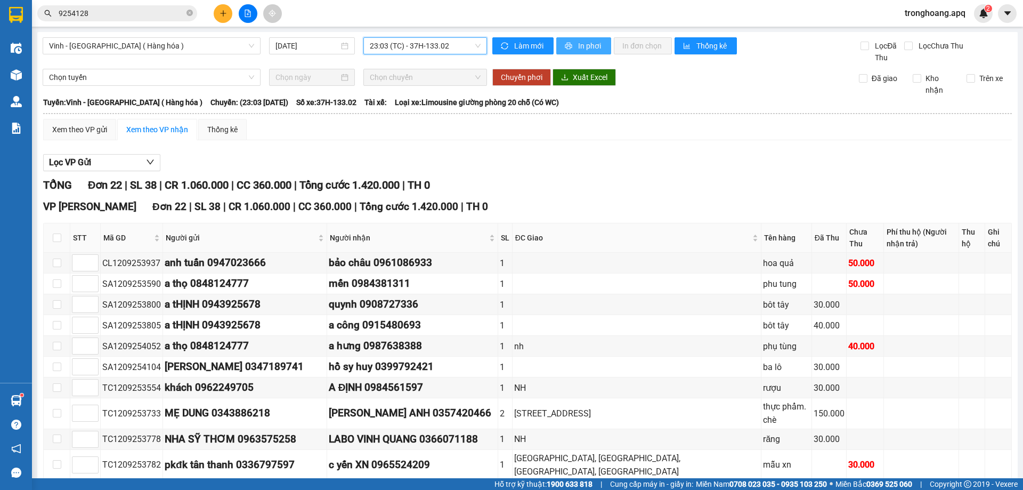
click at [590, 48] on span "In phơi" at bounding box center [590, 46] width 25 height 12
click at [445, 43] on span "23:03 (TC) - 37H-133.02" at bounding box center [425, 46] width 111 height 16
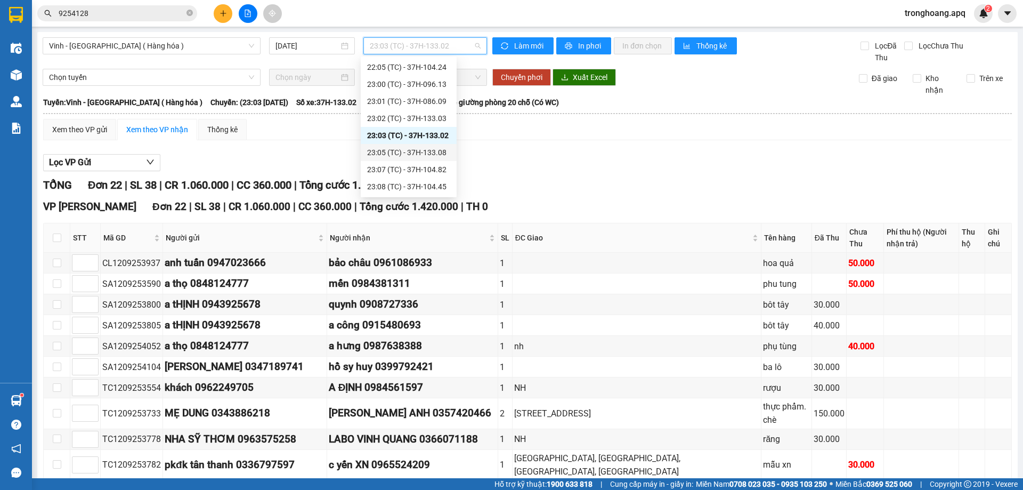
click at [438, 150] on div "23:05 (TC) - 37H-133.08" at bounding box center [408, 152] width 83 height 12
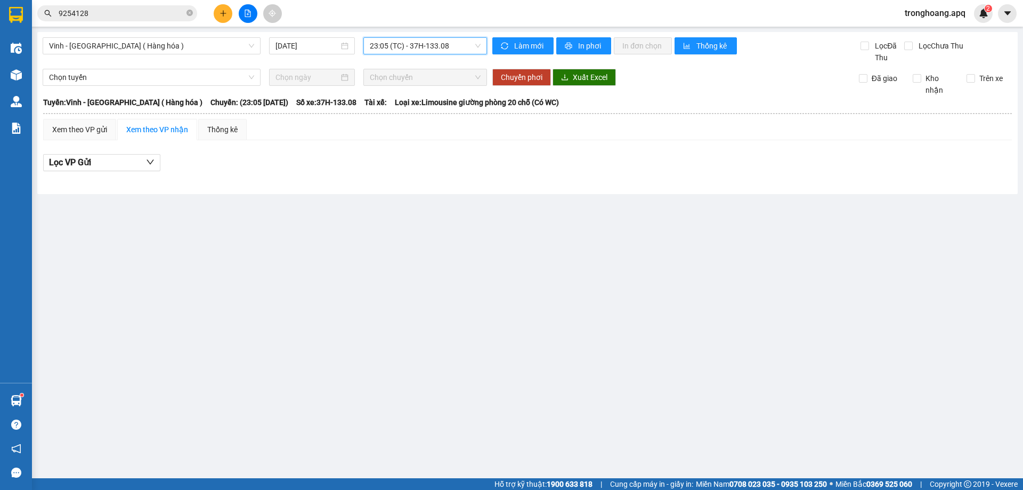
click at [439, 39] on span "23:05 (TC) - 37H-133.08" at bounding box center [425, 46] width 111 height 16
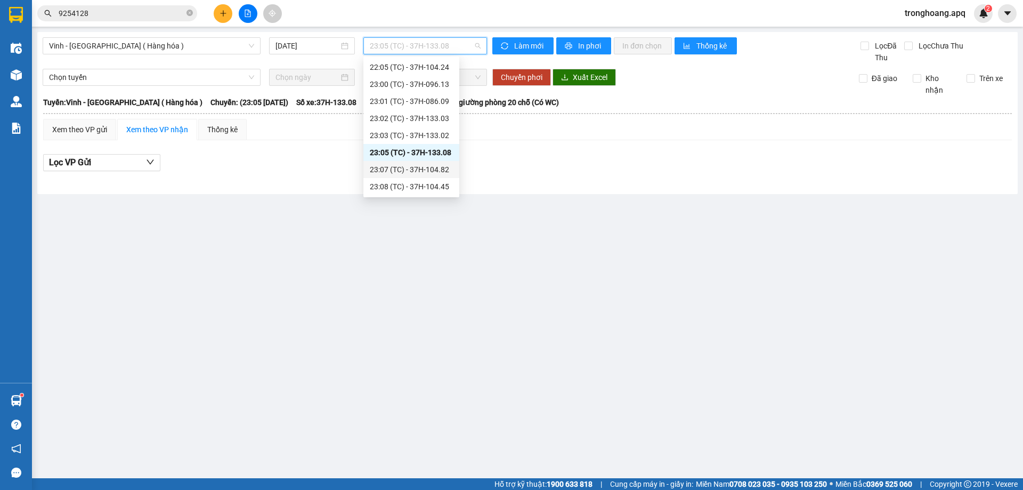
click at [441, 165] on div "23:07 (TC) - 37H-104.82" at bounding box center [411, 170] width 83 height 12
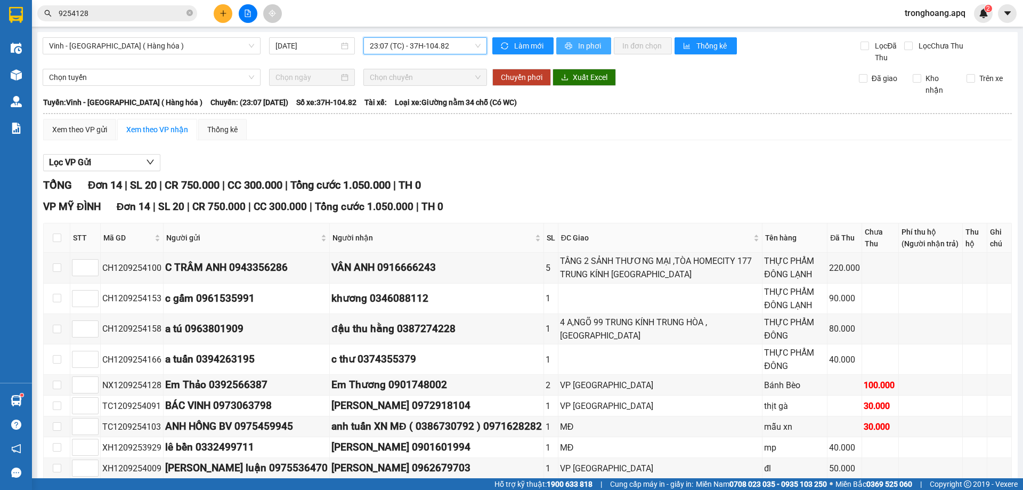
click at [588, 40] on span "In phơi" at bounding box center [590, 46] width 25 height 12
click at [432, 48] on span "23:07 (TC) - 37H-104.82" at bounding box center [425, 46] width 111 height 16
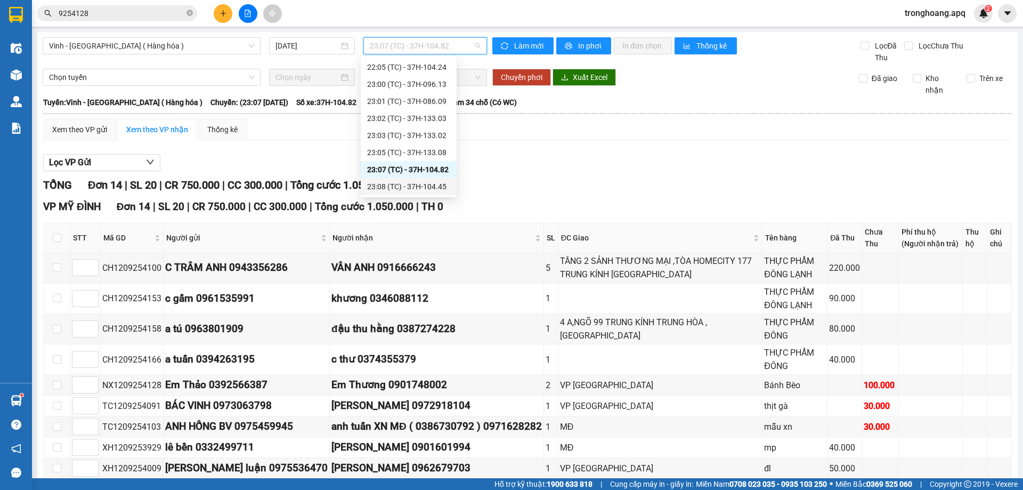
click at [435, 183] on div "23:08 (TC) - 37H-104.45" at bounding box center [408, 187] width 83 height 12
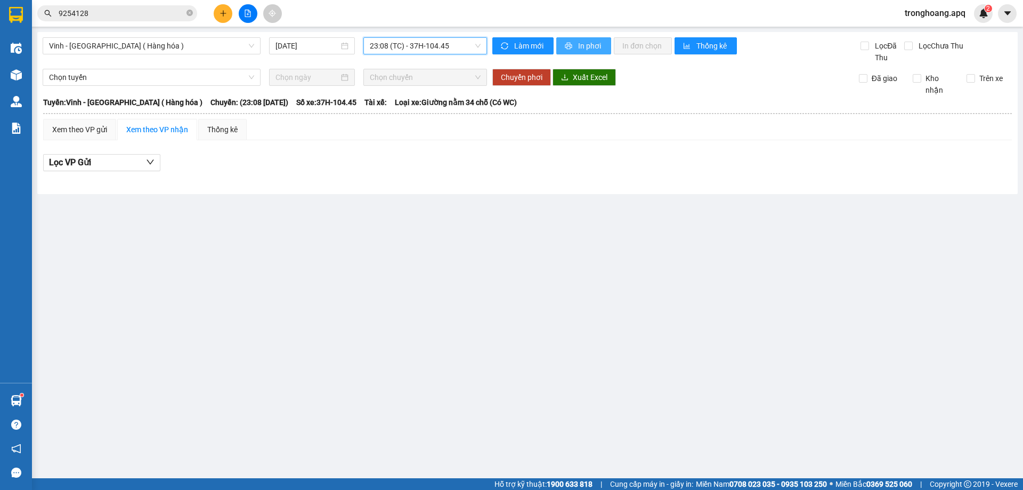
click at [573, 43] on span "printer" at bounding box center [569, 46] width 9 height 9
click at [408, 35] on div "Vinh - [GEOGRAPHIC_DATA] ( Hàng hóa ) [DATE] 23:08 (TC) - 37H-104.45 Làm mới In…" at bounding box center [527, 113] width 980 height 162
click at [413, 48] on span "23:08 (TC) - 37H-104.45" at bounding box center [425, 46] width 111 height 16
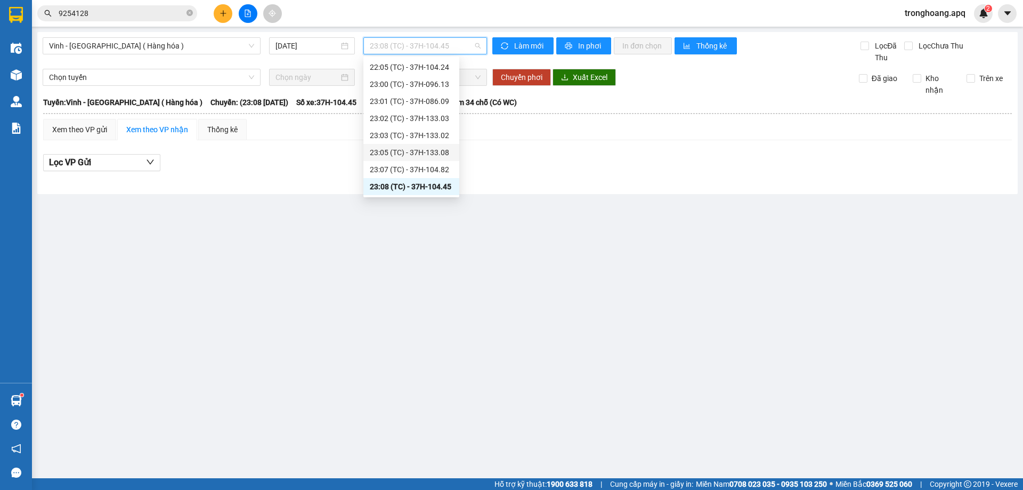
click at [445, 149] on div "23:05 (TC) - 37H-133.08" at bounding box center [411, 152] width 83 height 12
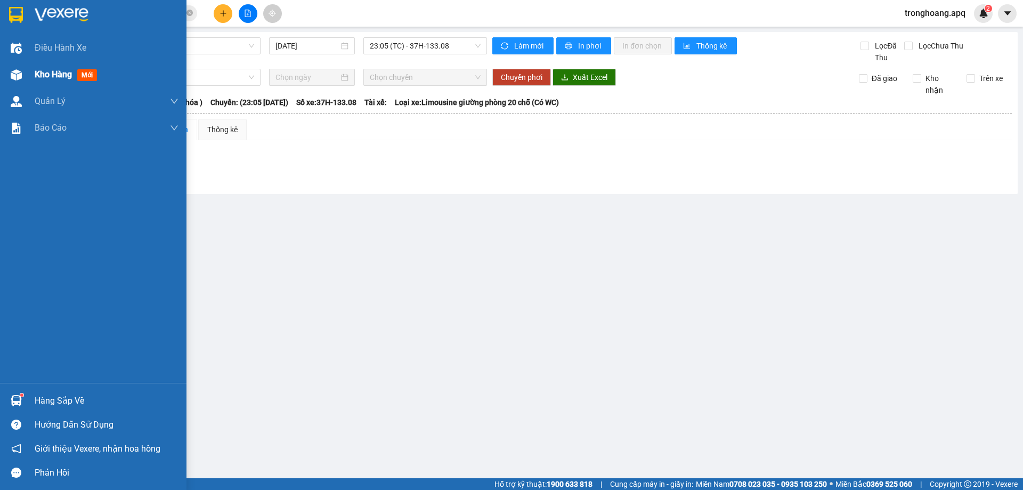
click at [20, 85] on div "Kho hàng mới" at bounding box center [93, 74] width 186 height 27
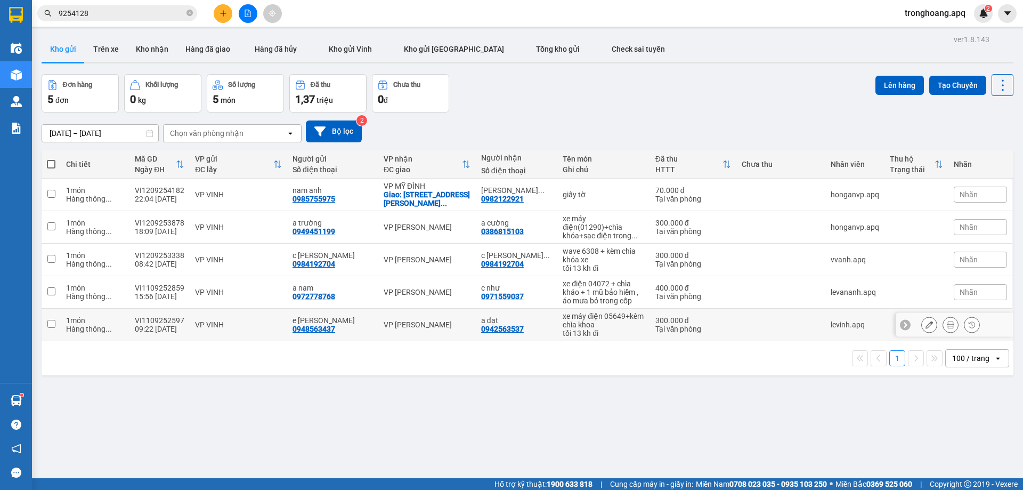
click at [580, 322] on div "xe máy điện 05649+kèm chìa khoa" at bounding box center [604, 320] width 82 height 17
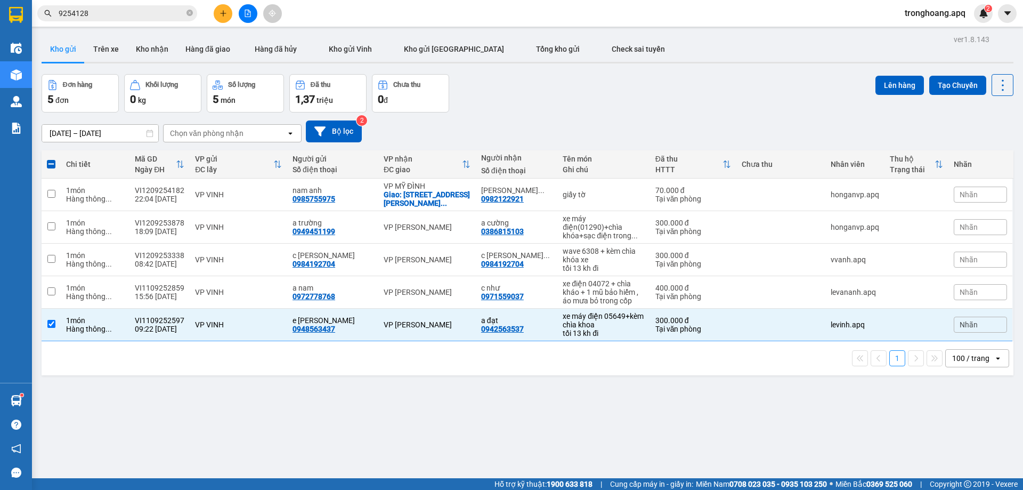
click at [589, 324] on div "xe máy điện 05649+kèm chìa khoa" at bounding box center [604, 320] width 82 height 17
checkbox input "false"
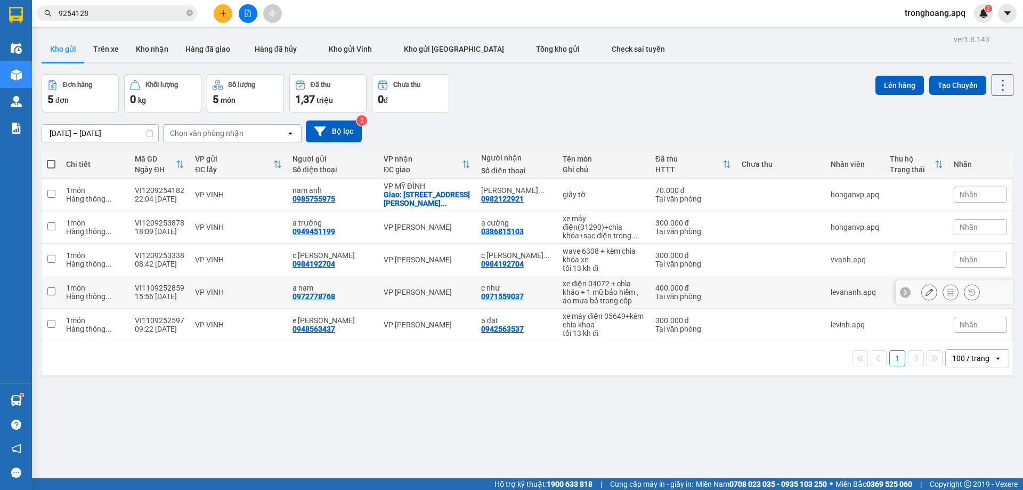
click at [601, 290] on div "xe điện 04072 + chìa kháo + 1 mũ bảo hiểm , áo mưa bỏ trong cốp" at bounding box center [604, 292] width 82 height 26
checkbox input "true"
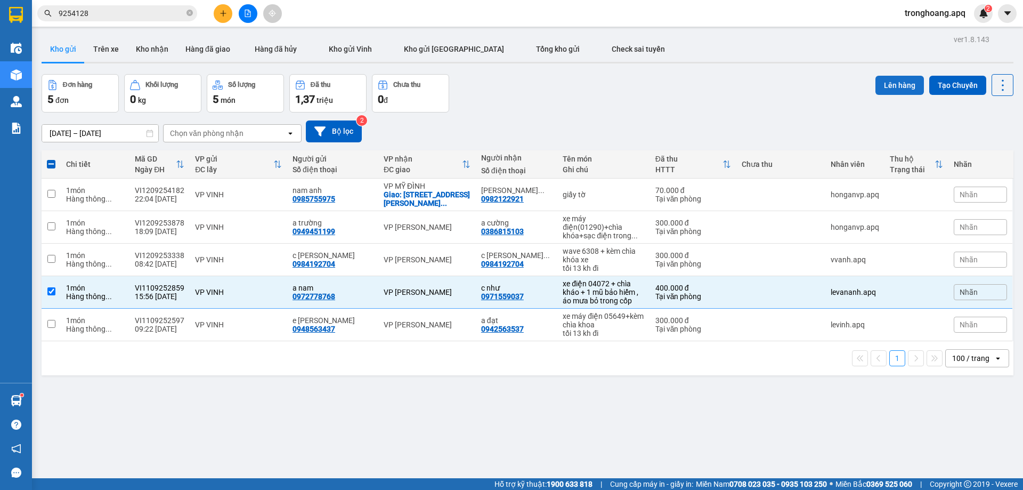
click at [892, 82] on button "Lên hàng" at bounding box center [899, 85] width 48 height 19
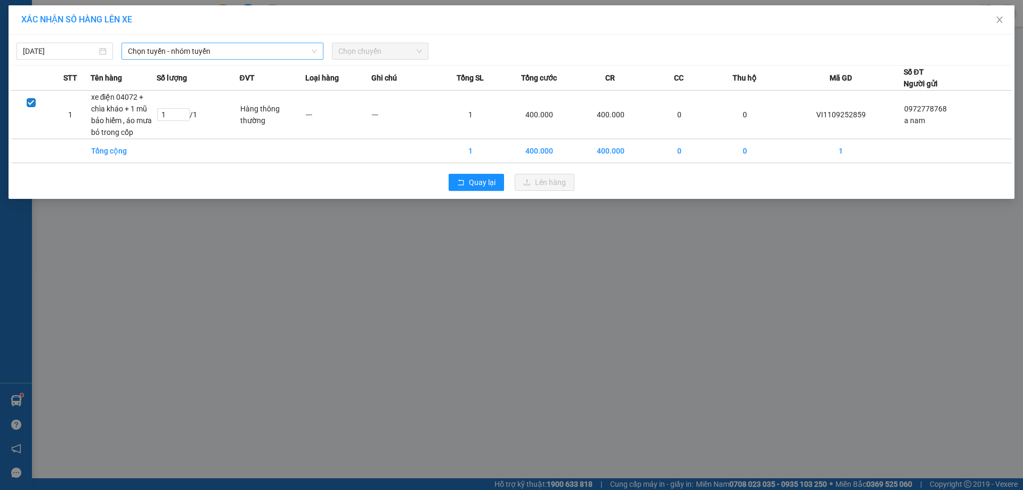
click at [237, 52] on span "Chọn tuyến - nhóm tuyến" at bounding box center [222, 51] width 189 height 16
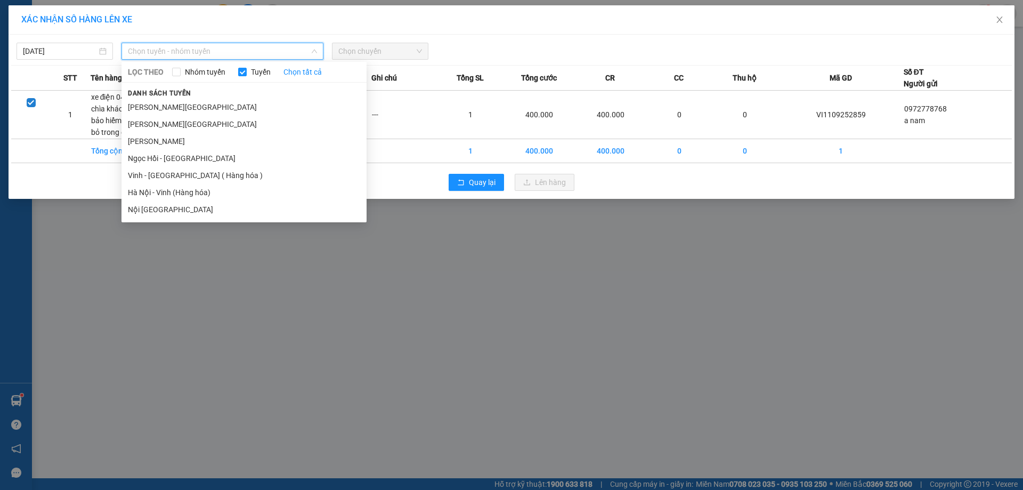
click at [183, 172] on li "Vinh - [GEOGRAPHIC_DATA] ( Hàng hóa )" at bounding box center [243, 175] width 245 height 17
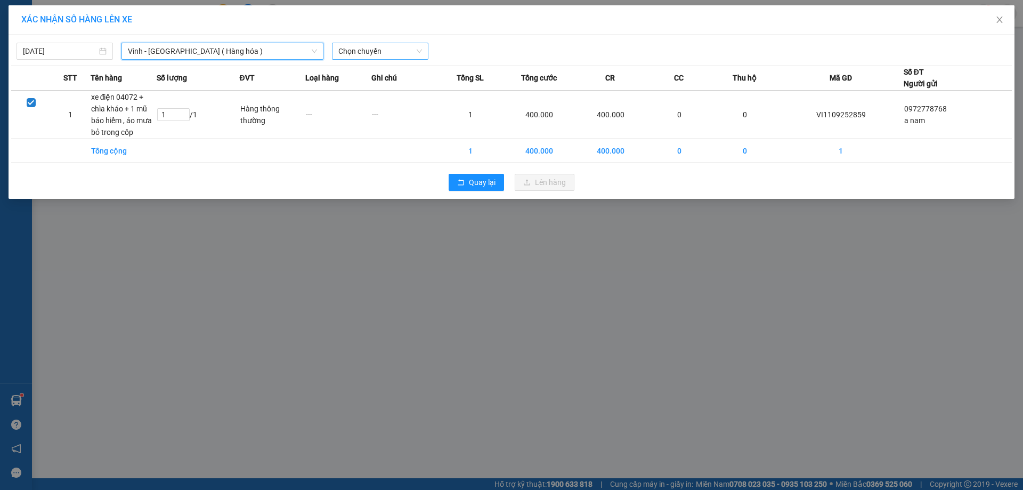
click at [394, 45] on span "Chọn chuyến" at bounding box center [380, 51] width 84 height 16
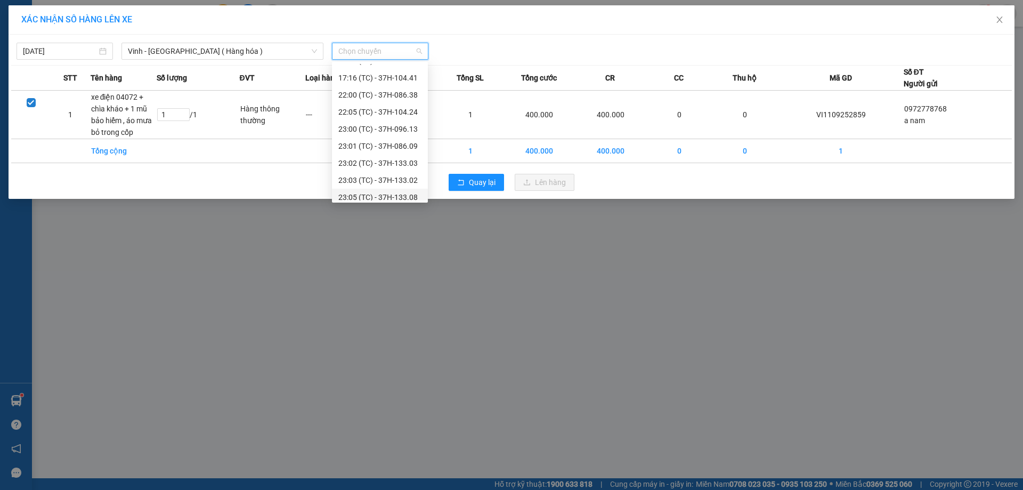
scroll to position [170, 0]
click at [381, 160] on div "23:05 (TC) - 37H-133.08" at bounding box center [379, 158] width 83 height 12
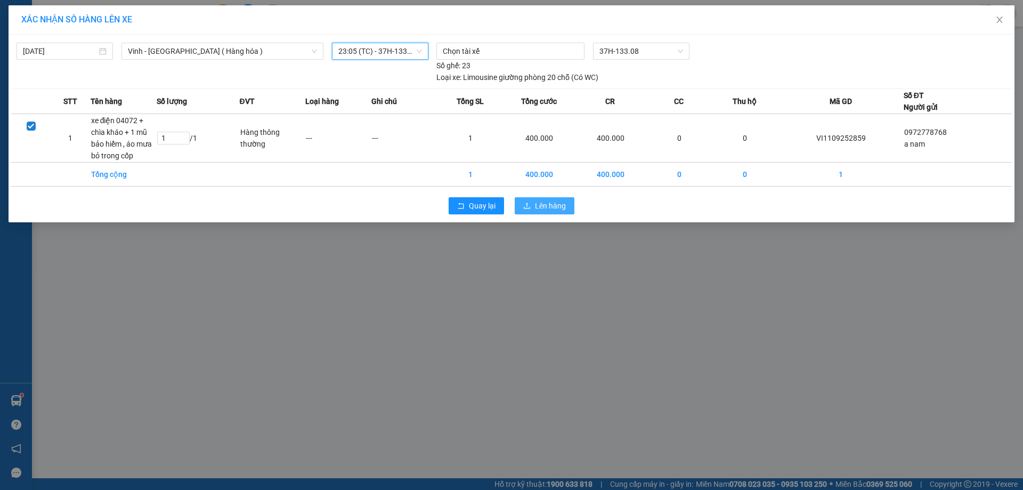
click at [563, 208] on span "Lên hàng" at bounding box center [550, 206] width 31 height 12
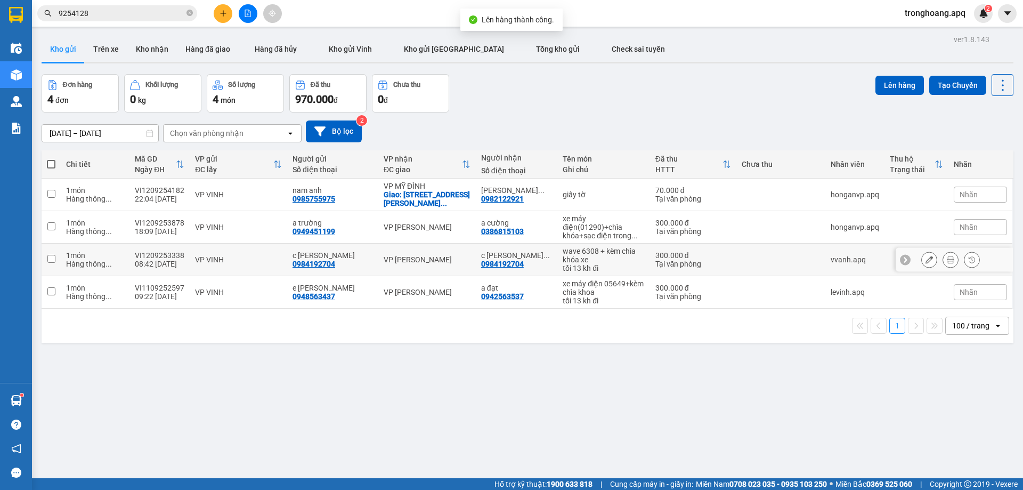
drag, startPoint x: 377, startPoint y: 251, endPoint x: 394, endPoint y: 252, distance: 17.6
click at [378, 251] on td "VP [PERSON_NAME]" at bounding box center [426, 259] width 97 height 32
checkbox input "true"
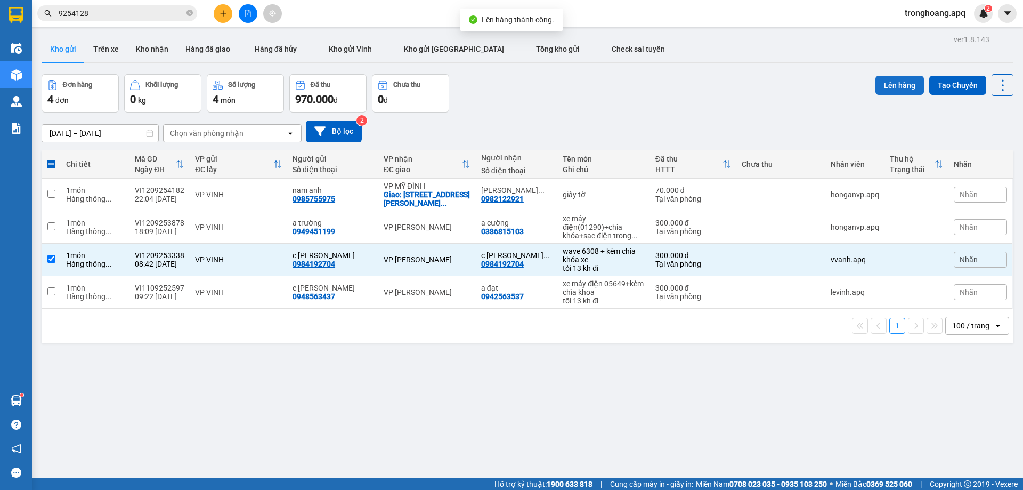
click at [897, 86] on button "Lên hàng" at bounding box center [899, 85] width 48 height 19
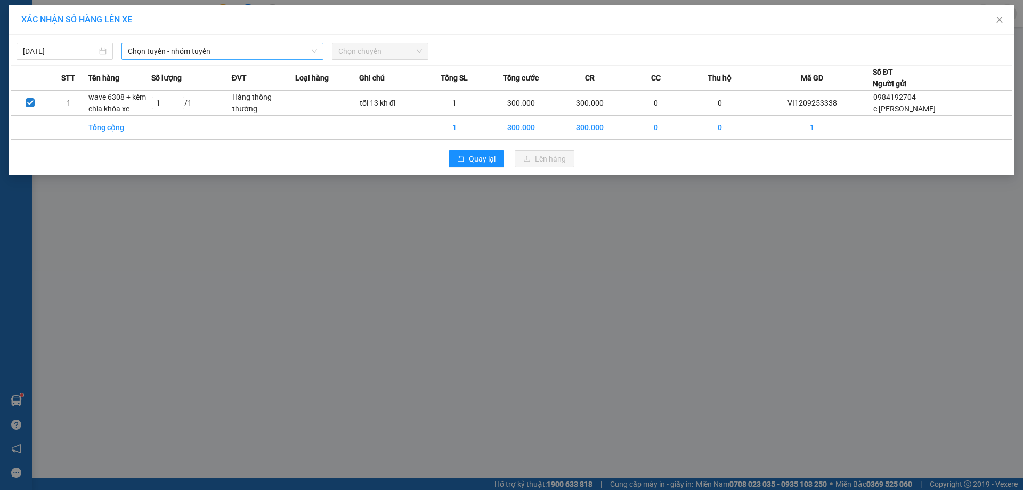
drag, startPoint x: 284, startPoint y: 52, endPoint x: 273, endPoint y: 57, distance: 12.2
click at [282, 52] on span "Chọn tuyến - nhóm tuyến" at bounding box center [222, 51] width 189 height 16
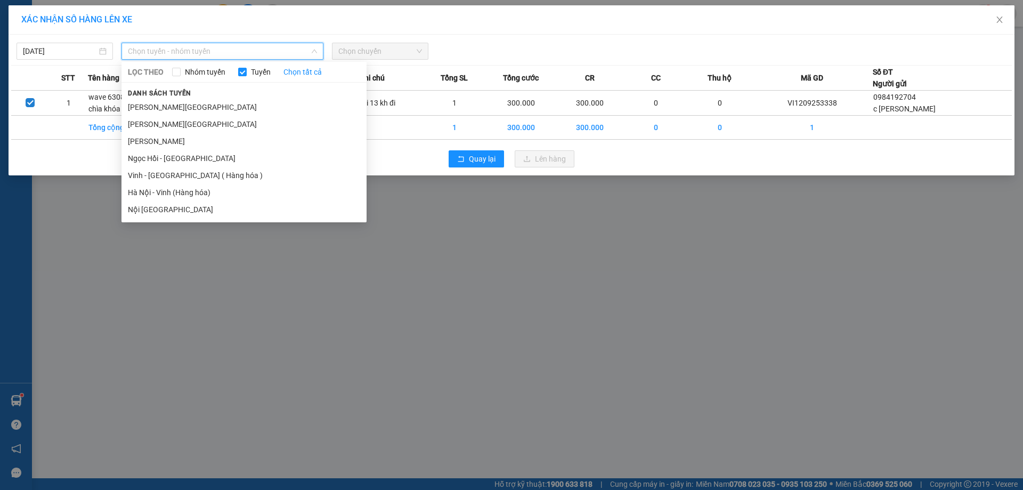
click at [209, 175] on li "Vinh - [GEOGRAPHIC_DATA] ( Hàng hóa )" at bounding box center [243, 175] width 245 height 17
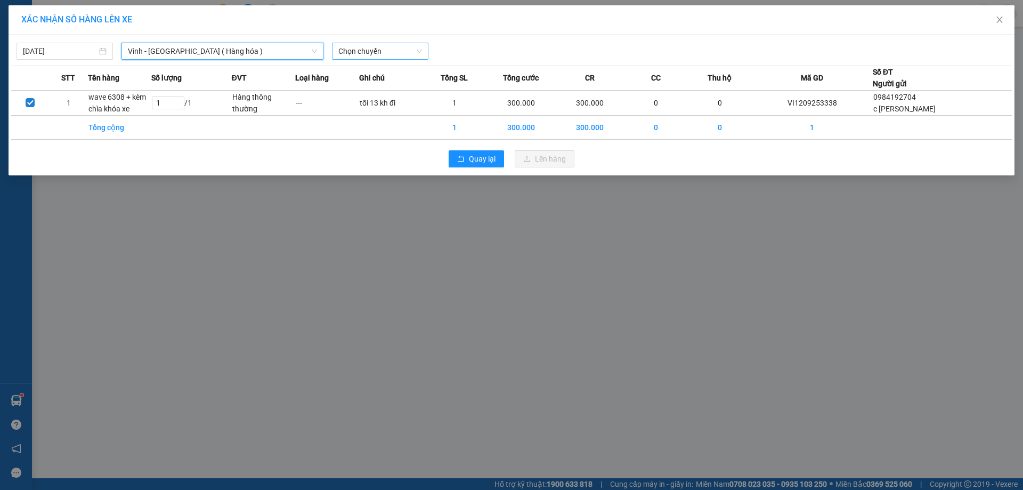
click at [402, 53] on span "Chọn chuyến" at bounding box center [380, 51] width 84 height 16
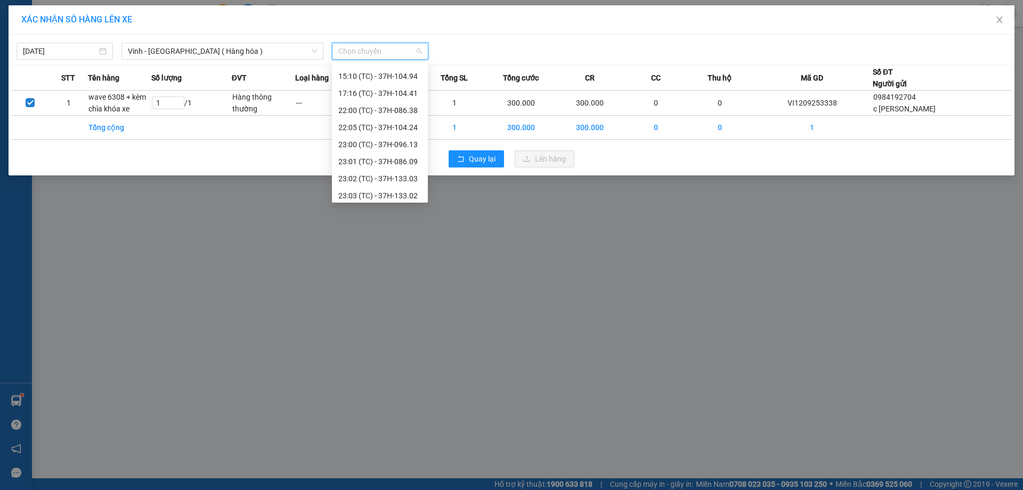
scroll to position [170, 0]
click at [396, 159] on div "23:05 (TC) - 37H-133.08" at bounding box center [379, 158] width 83 height 12
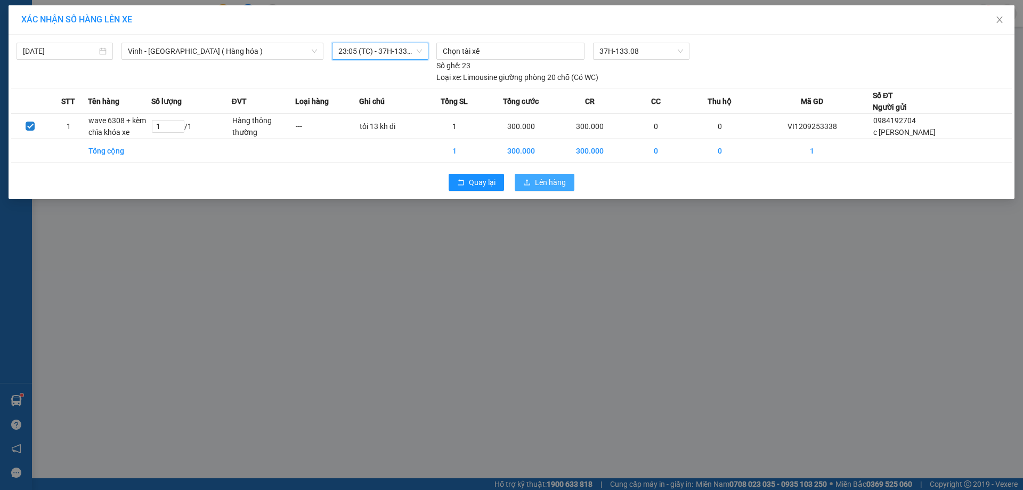
click at [539, 181] on span "Lên hàng" at bounding box center [550, 182] width 31 height 12
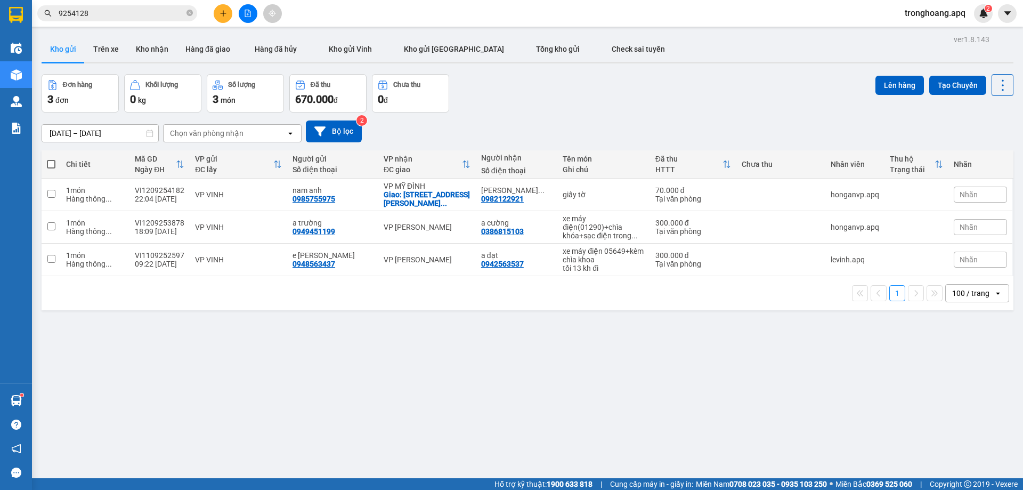
click at [250, 14] on icon "file-add" at bounding box center [247, 13] width 7 height 7
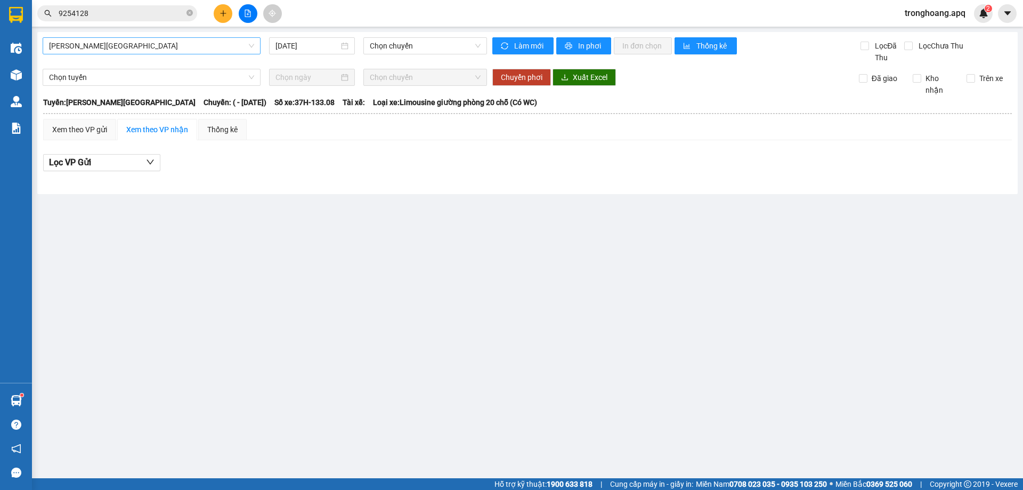
drag, startPoint x: 139, startPoint y: 43, endPoint x: 138, endPoint y: 51, distance: 8.5
click at [139, 44] on span "[PERSON_NAME][GEOGRAPHIC_DATA]" at bounding box center [151, 46] width 205 height 16
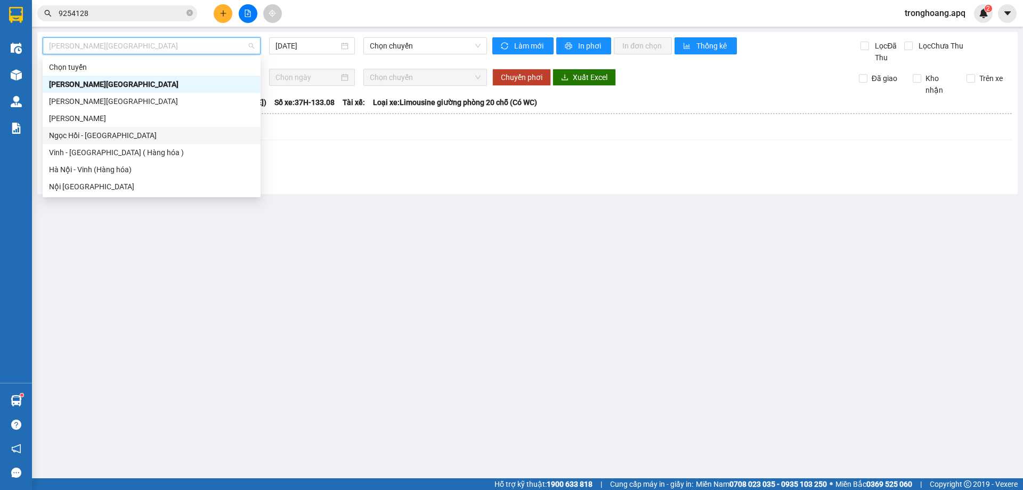
click at [123, 157] on div "Vinh - [GEOGRAPHIC_DATA] ( Hàng hóa )" at bounding box center [152, 152] width 218 height 17
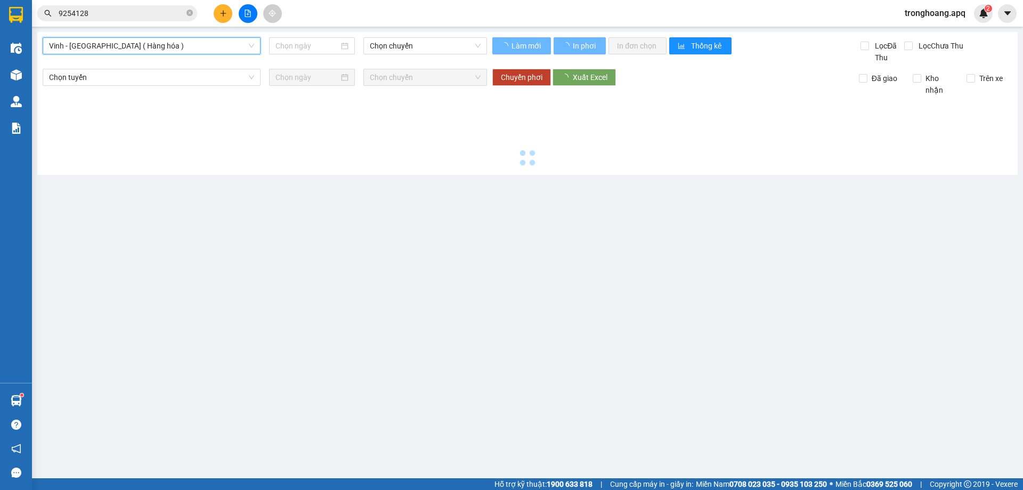
type input "[DATE]"
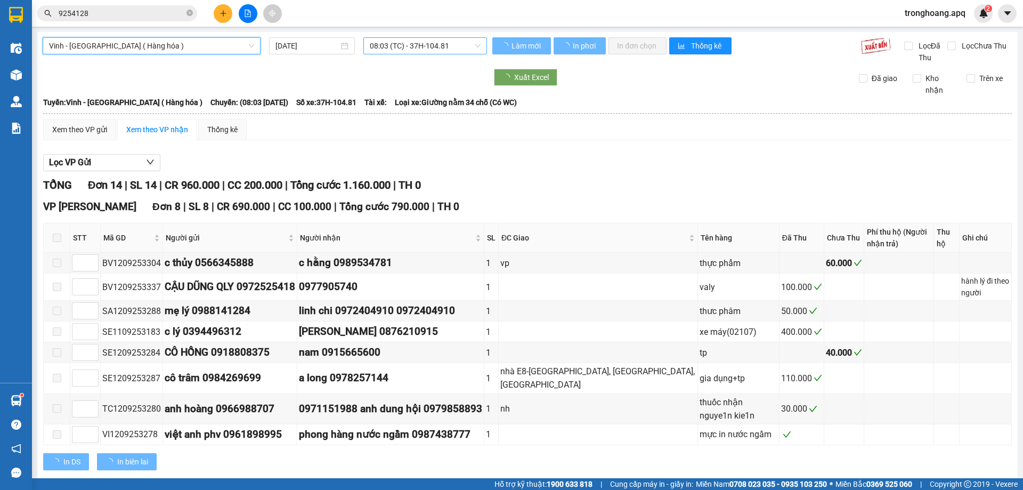
click at [394, 42] on span "08:03 (TC) - 37H-104.81" at bounding box center [425, 46] width 111 height 16
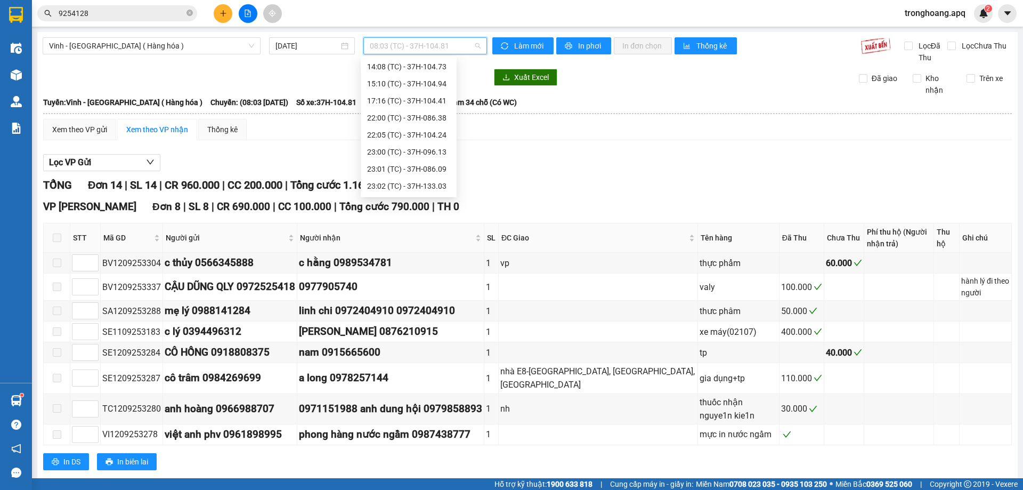
scroll to position [170, 0]
click at [412, 150] on div "23:05 (TC) - 37H-133.08" at bounding box center [408, 152] width 83 height 12
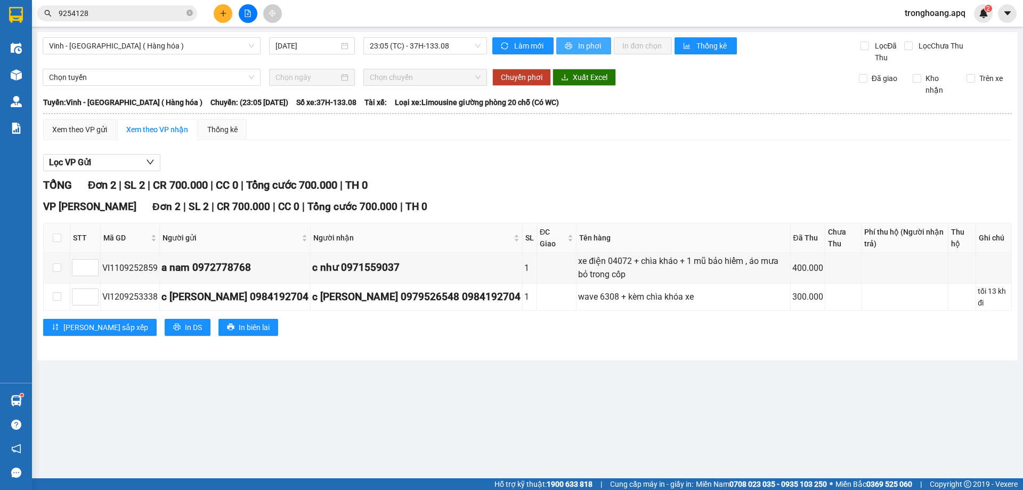
click at [592, 42] on span "In phơi" at bounding box center [590, 46] width 25 height 12
click at [569, 42] on icon "printer" at bounding box center [568, 45] width 7 height 7
click at [389, 47] on span "23:05 (TC) - 37H-133.08" at bounding box center [425, 46] width 111 height 16
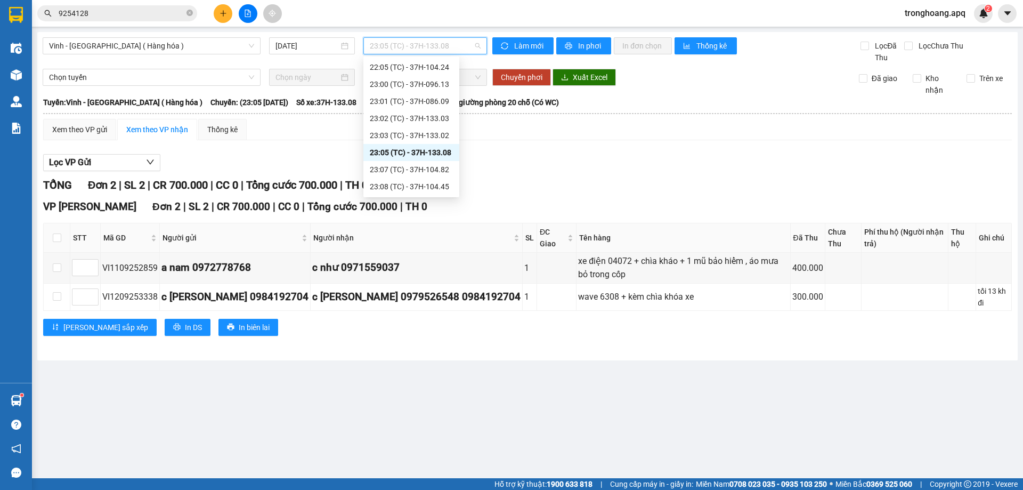
click at [429, 150] on div "23:05 (TC) - 37H-133.08" at bounding box center [411, 152] width 83 height 12
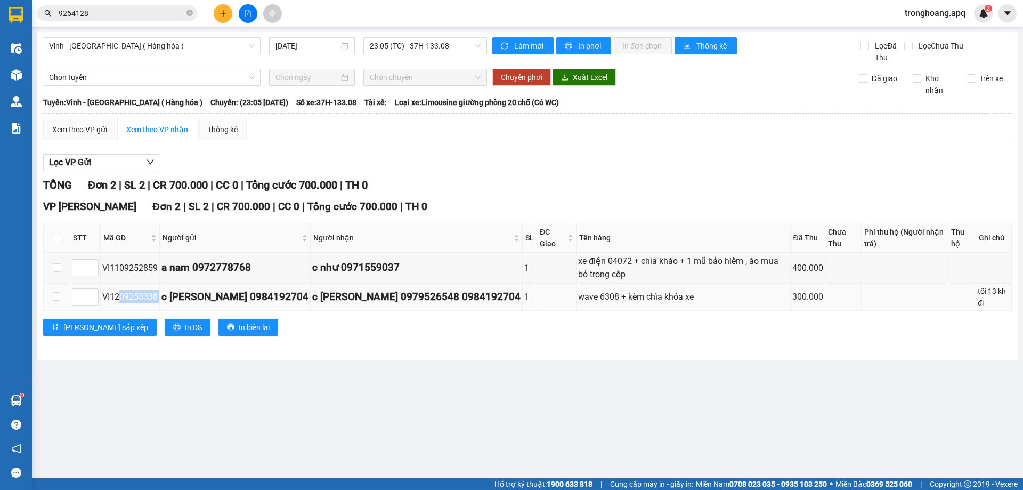
drag, startPoint x: 119, startPoint y: 294, endPoint x: 160, endPoint y: 297, distance: 41.2
click at [160, 297] on tr "VI1209253338 c quỳnh anh 0984192704 c quỳnh anh 0979526548 0984192704 1 wave 63…" at bounding box center [528, 296] width 968 height 27
copy div "09253338"
click at [198, 7] on div "9254128" at bounding box center [104, 13] width 208 height 16
click at [196, 11] on div "9254128" at bounding box center [104, 13] width 208 height 16
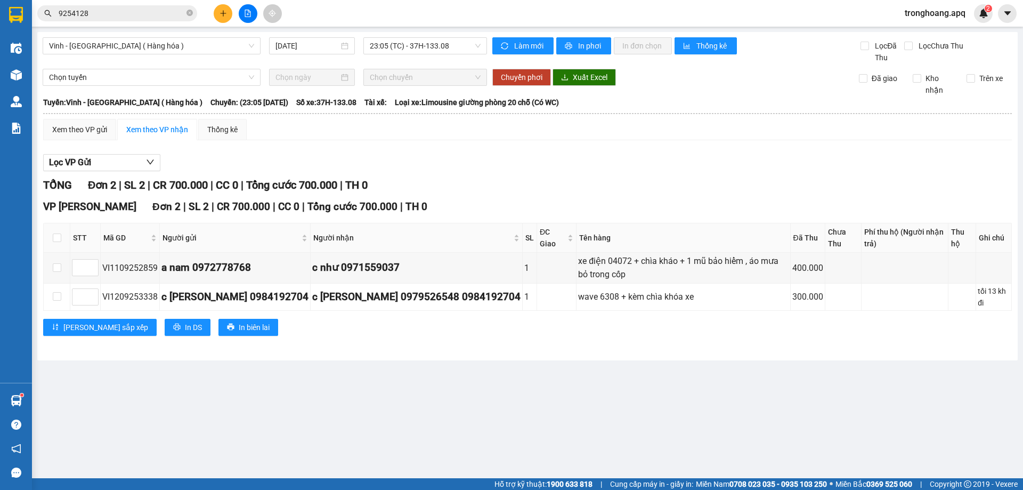
click at [196, 11] on span "9254128" at bounding box center [117, 13] width 160 height 16
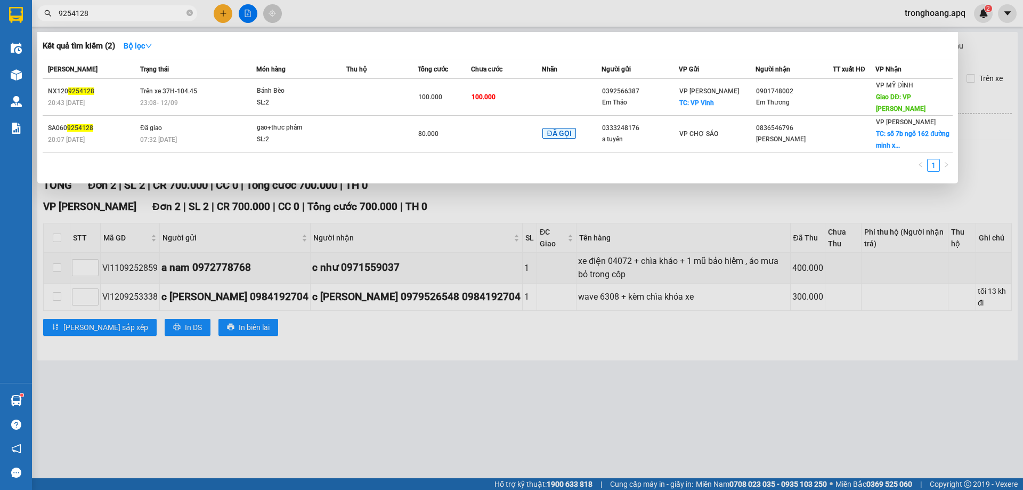
click at [194, 12] on span "9254128" at bounding box center [117, 13] width 160 height 16
drag, startPoint x: 194, startPoint y: 12, endPoint x: 188, endPoint y: 12, distance: 5.9
click at [192, 12] on span "9254128" at bounding box center [117, 13] width 160 height 16
click at [188, 12] on icon "close-circle" at bounding box center [189, 13] width 6 height 6
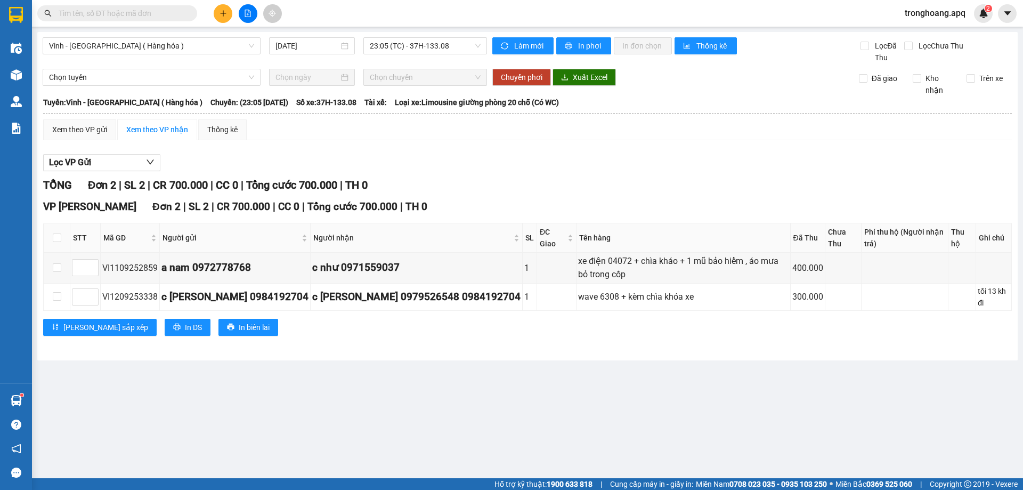
click at [135, 12] on input "text" at bounding box center [122, 13] width 126 height 12
paste input "09253338"
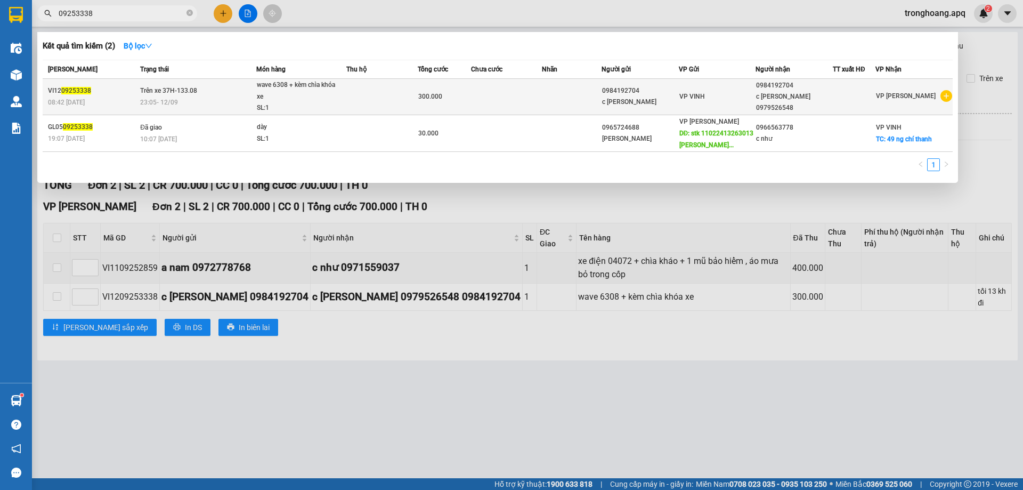
type input "09253338"
click at [295, 93] on div "wave 6308 + kèm chìa khóa xe" at bounding box center [297, 90] width 80 height 23
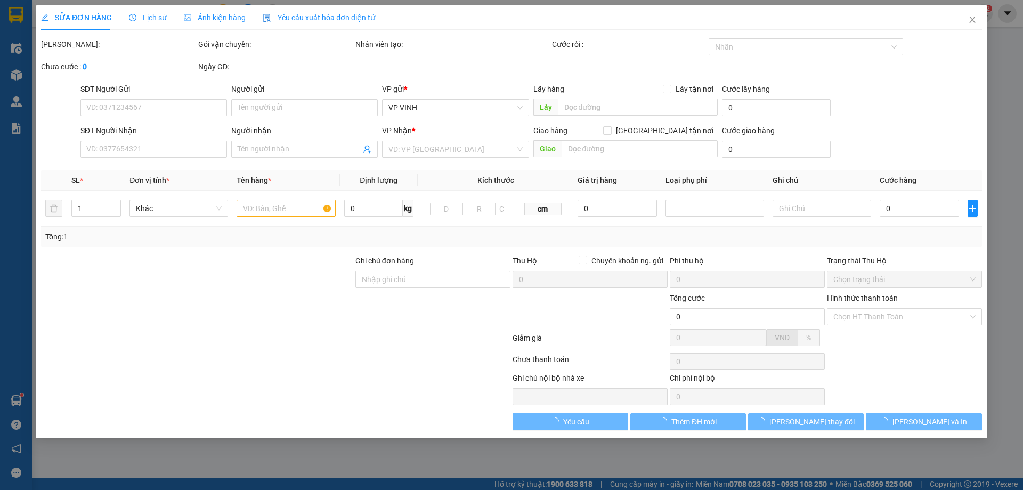
type input "0984192704"
type input "c [PERSON_NAME]"
type input "0984192704"
type input "c [PERSON_NAME] 0979526548"
type input "300.000"
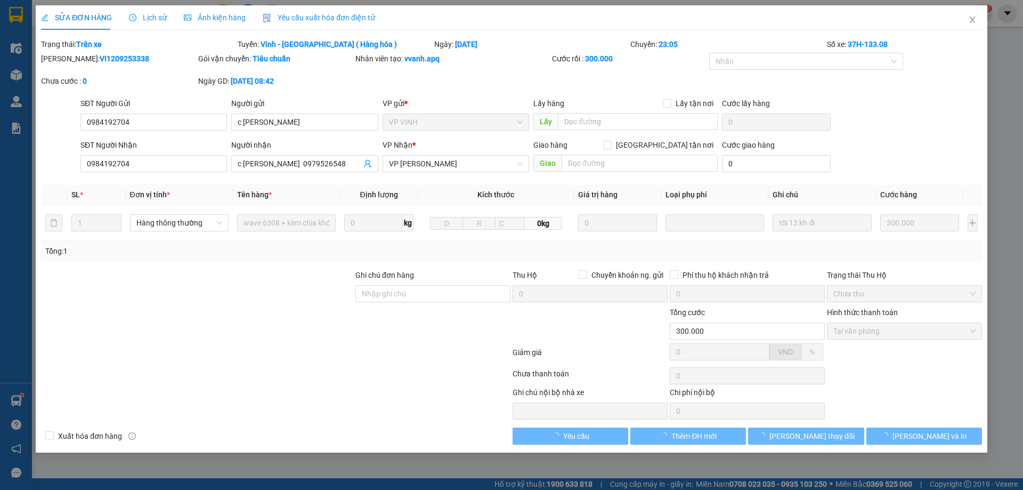
click at [143, 15] on span "Lịch sử" at bounding box center [148, 17] width 38 height 9
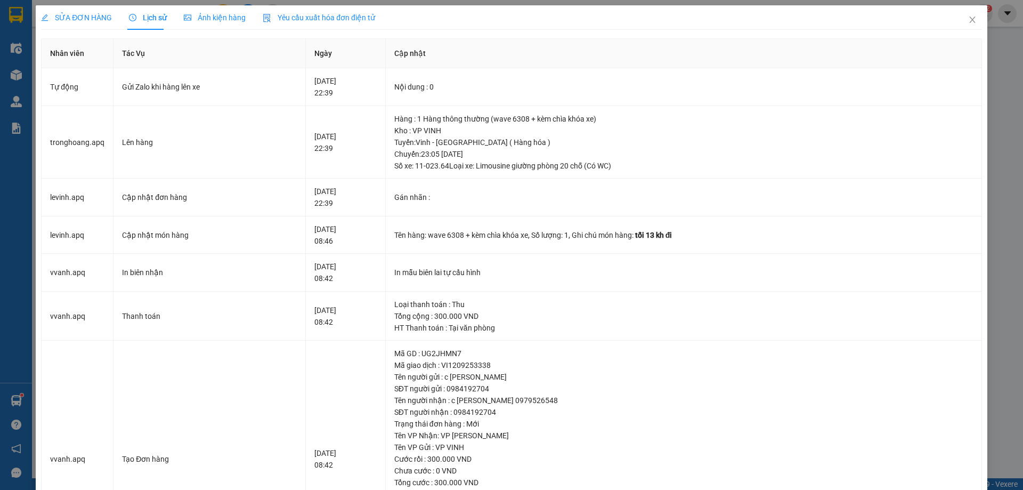
click at [88, 9] on div "SỬA ĐƠN HÀNG" at bounding box center [76, 17] width 71 height 25
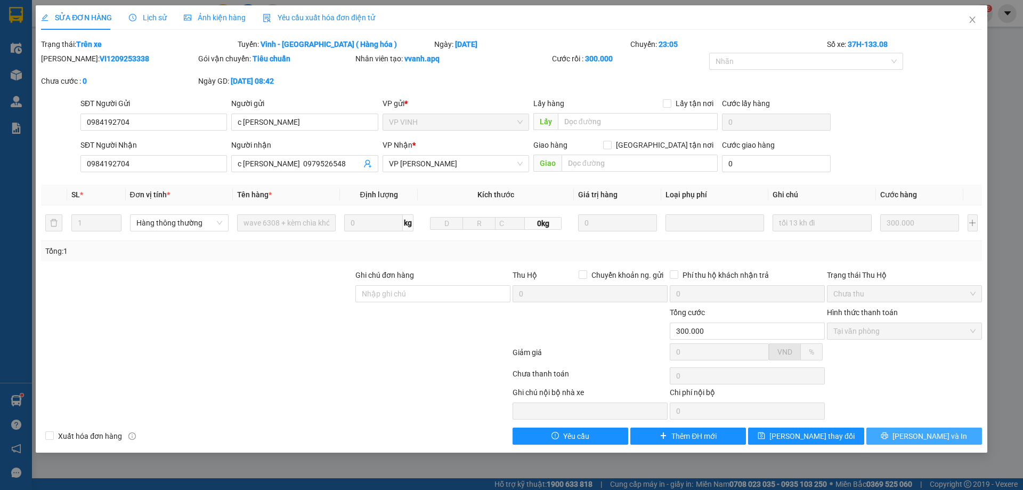
click at [905, 429] on button "[PERSON_NAME] và In" at bounding box center [924, 435] width 116 height 17
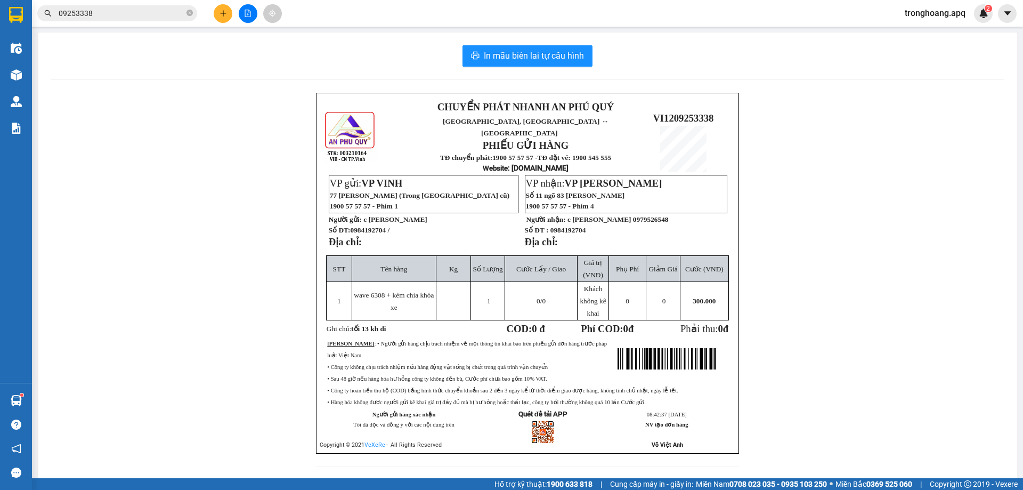
click at [900, 15] on span "tronghoang.apq" at bounding box center [935, 12] width 78 height 13
click at [920, 36] on span "Đăng xuất" at bounding box center [939, 33] width 56 height 12
